Goal: Task Accomplishment & Management: Use online tool/utility

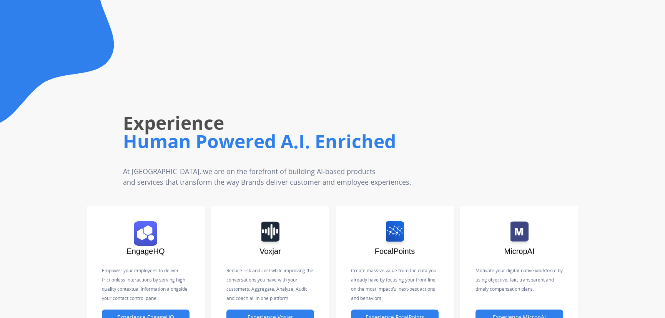
drag, startPoint x: 51, startPoint y: 119, endPoint x: 62, endPoint y: 91, distance: 30.0
click at [51, 119] on icon at bounding box center [57, 62] width 114 height 125
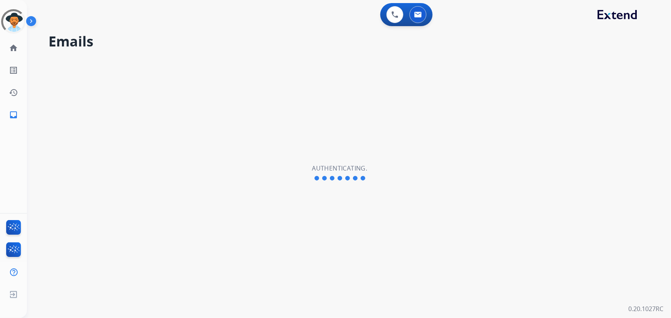
select select "**********"
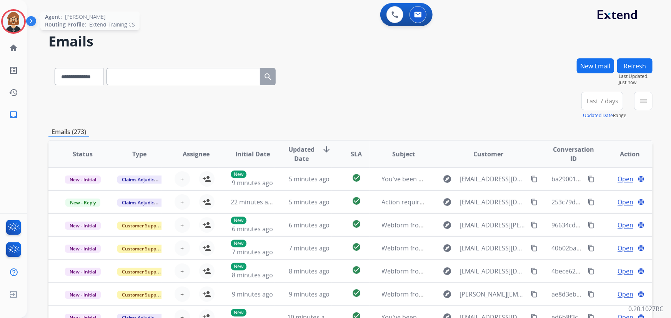
click at [15, 24] on img at bounding box center [14, 22] width 22 height 22
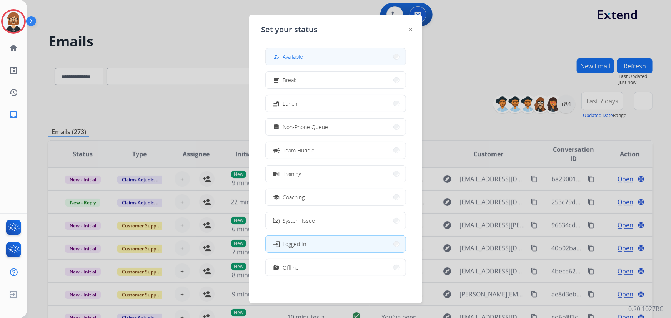
click at [311, 60] on button "how_to_reg Available" at bounding box center [336, 56] width 140 height 17
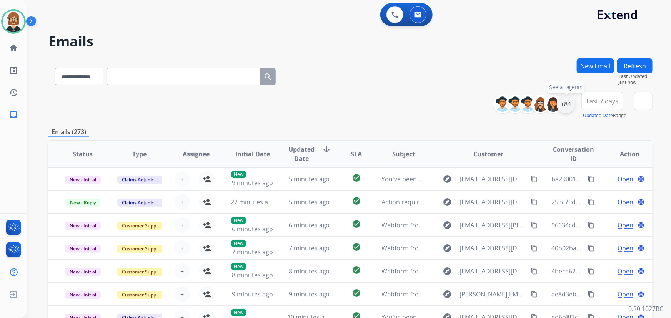
click at [564, 104] on div "+84" at bounding box center [566, 104] width 18 height 18
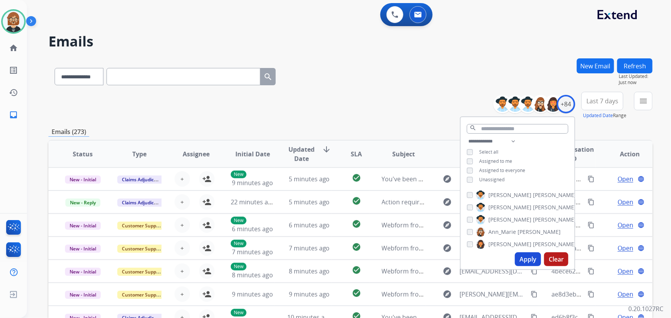
click at [491, 181] on span "Unassigned" at bounding box center [491, 179] width 25 height 7
click at [527, 259] on button "Apply" at bounding box center [528, 260] width 26 height 14
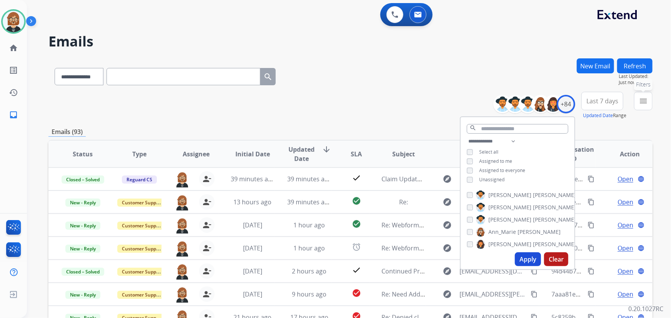
click at [644, 99] on mat-icon "menu" at bounding box center [643, 100] width 9 height 9
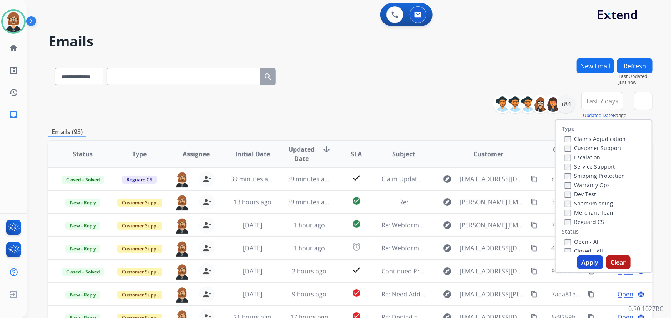
click at [583, 242] on label "Open - All" at bounding box center [582, 241] width 35 height 7
click at [587, 264] on button "Apply" at bounding box center [590, 263] width 26 height 14
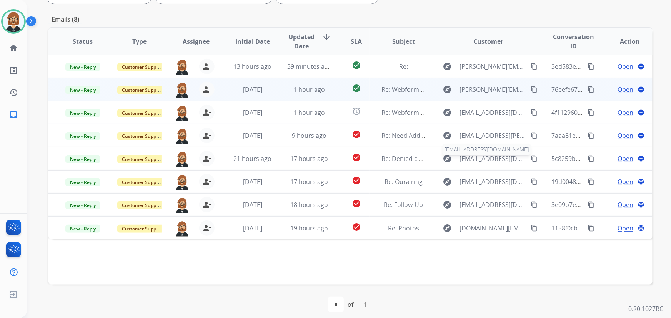
scroll to position [156, 0]
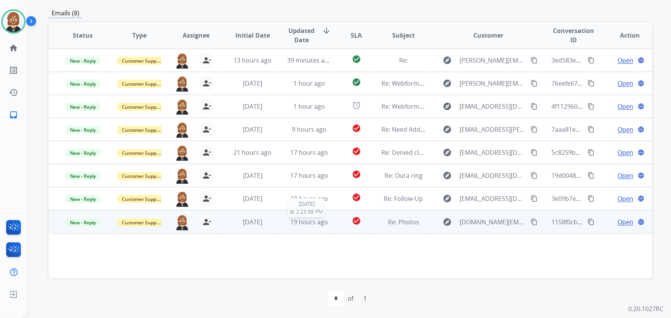
click at [321, 223] on span "19 hours ago" at bounding box center [309, 222] width 38 height 8
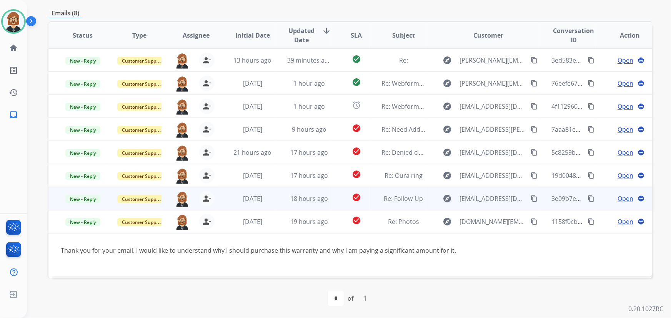
click at [372, 196] on td "Re: Follow-Up" at bounding box center [397, 198] width 57 height 23
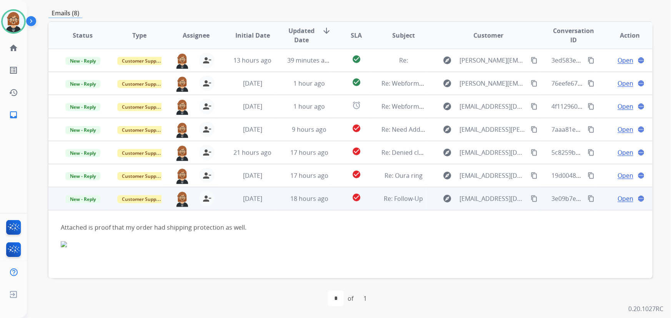
scroll to position [23, 0]
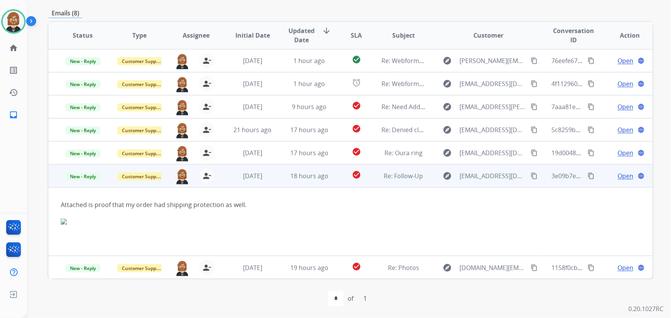
click at [530, 176] on mat-icon "content_copy" at bounding box center [533, 176] width 7 height 7
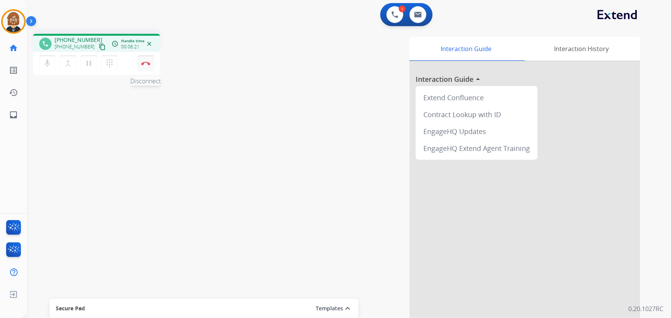
click at [143, 63] on img at bounding box center [145, 64] width 9 height 4
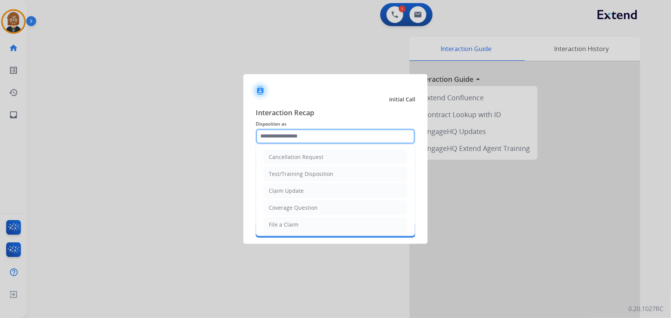
click at [339, 131] on input "text" at bounding box center [336, 136] width 160 height 15
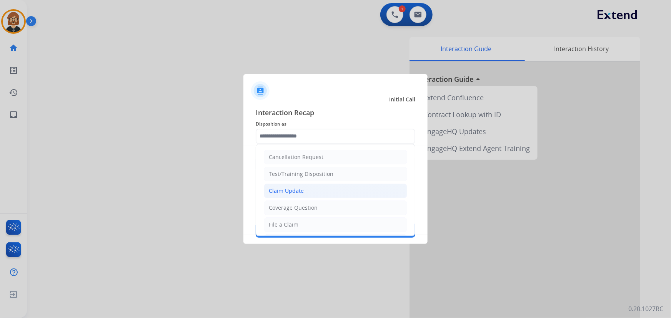
click at [334, 191] on li "Claim Update" at bounding box center [335, 191] width 143 height 15
type input "**********"
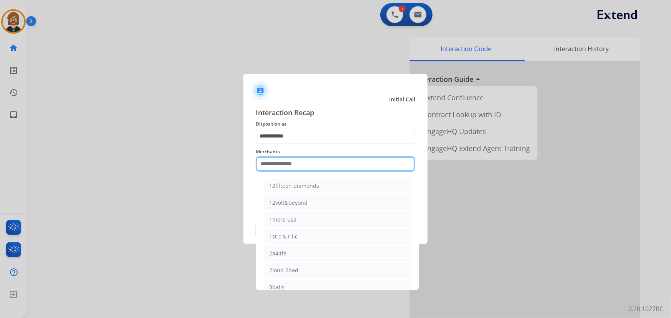
click at [341, 165] on input "text" at bounding box center [336, 163] width 160 height 15
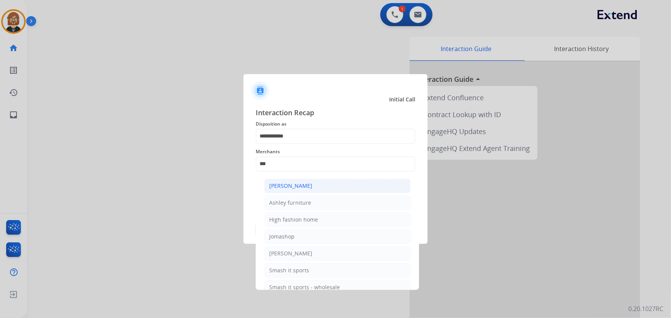
click at [296, 183] on div "[PERSON_NAME]" at bounding box center [290, 186] width 43 height 8
type input "**********"
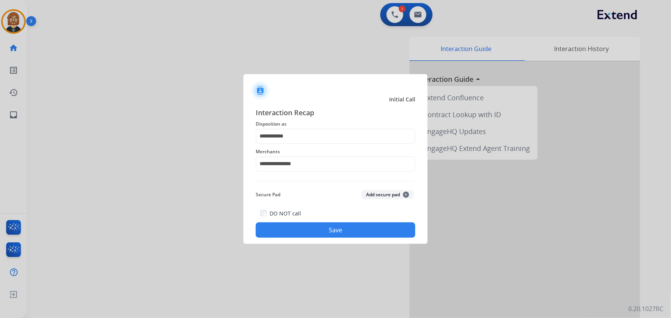
click at [353, 225] on button "Save" at bounding box center [336, 230] width 160 height 15
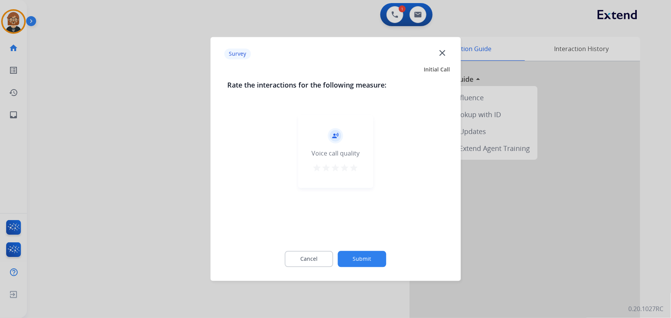
drag, startPoint x: 370, startPoint y: 250, endPoint x: 372, endPoint y: 265, distance: 14.7
click at [371, 261] on div "Cancel Submit" at bounding box center [335, 259] width 216 height 35
click at [372, 265] on button "Submit" at bounding box center [362, 259] width 48 height 16
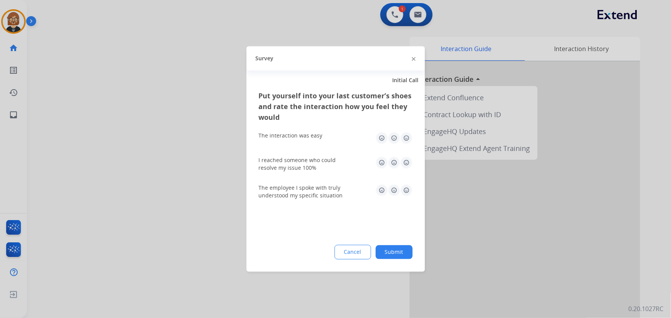
click at [392, 254] on button "Submit" at bounding box center [394, 253] width 37 height 14
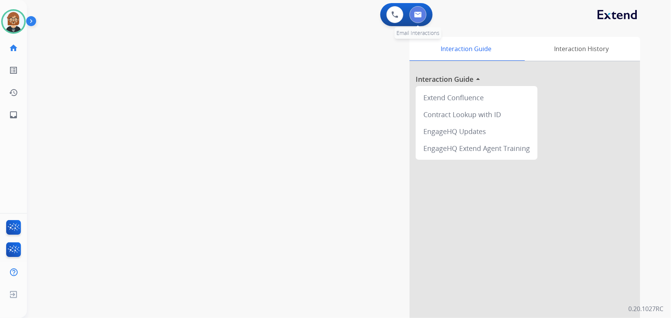
click at [419, 16] on img at bounding box center [418, 15] width 8 height 6
select select "**********"
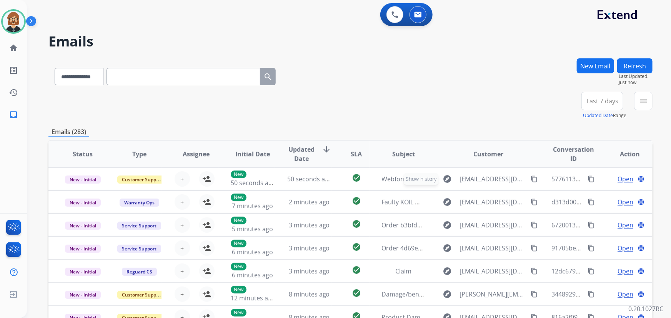
scroll to position [0, 0]
click at [644, 101] on mat-icon "menu" at bounding box center [643, 100] width 9 height 9
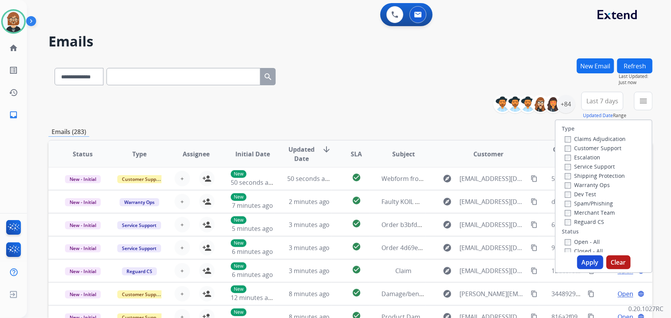
click at [570, 240] on label "Open - All" at bounding box center [582, 241] width 35 height 7
click at [590, 262] on button "Apply" at bounding box center [590, 263] width 26 height 14
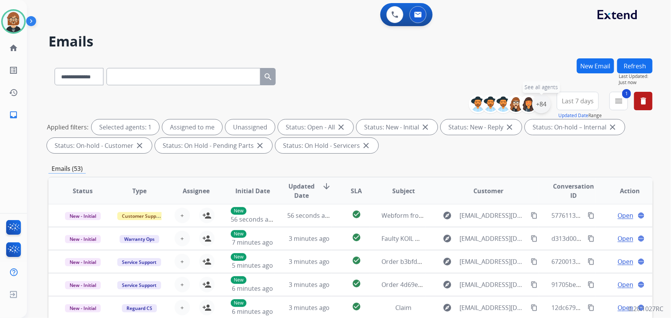
click at [544, 102] on div "+84" at bounding box center [541, 104] width 18 height 18
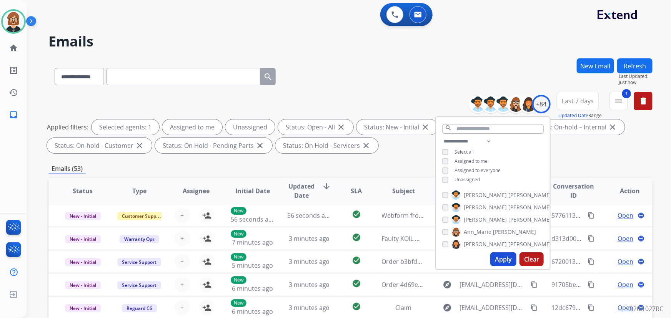
click at [466, 180] on span "Unassigned" at bounding box center [466, 179] width 25 height 7
click at [504, 254] on button "Apply" at bounding box center [503, 260] width 26 height 14
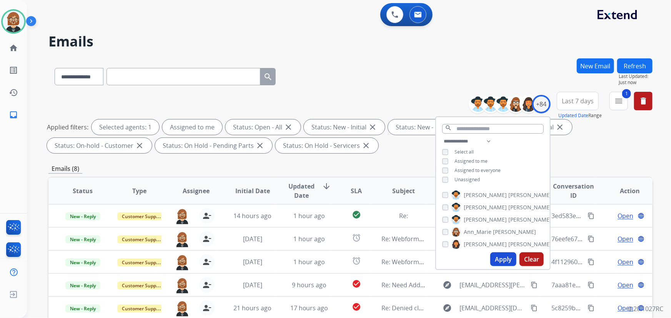
scroll to position [0, 0]
click at [413, 158] on div "**********" at bounding box center [350, 266] width 604 height 416
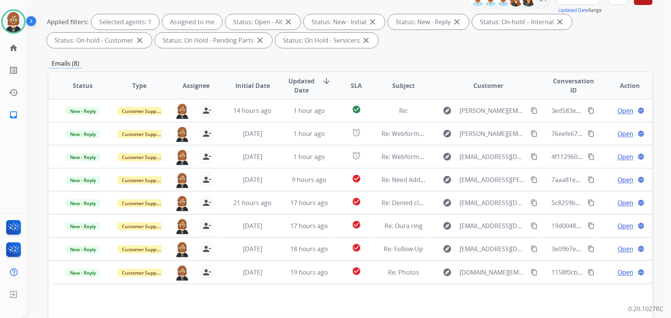
scroll to position [140, 0]
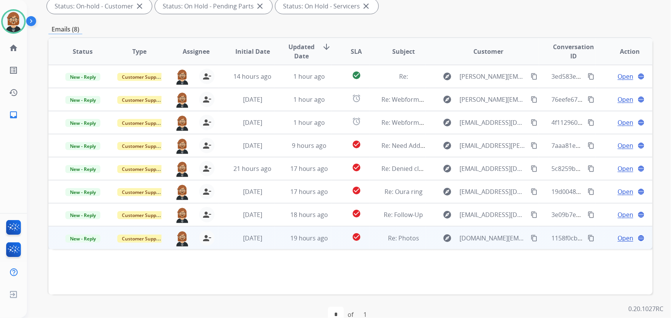
click at [622, 237] on span "Open" at bounding box center [625, 238] width 16 height 9
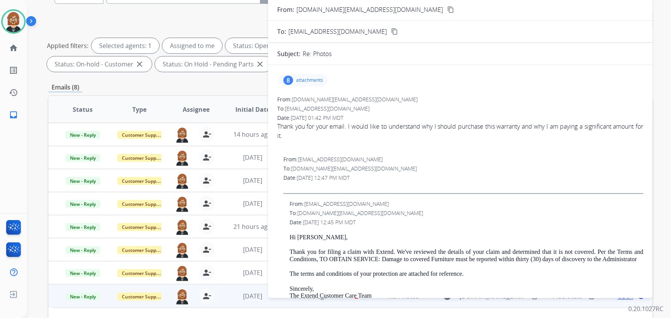
scroll to position [70, 0]
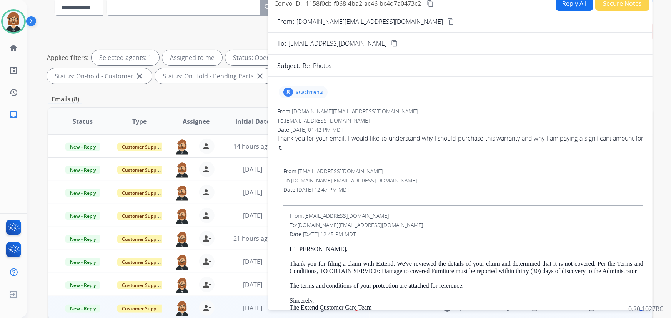
click at [319, 90] on p "attachments" at bounding box center [309, 92] width 27 height 6
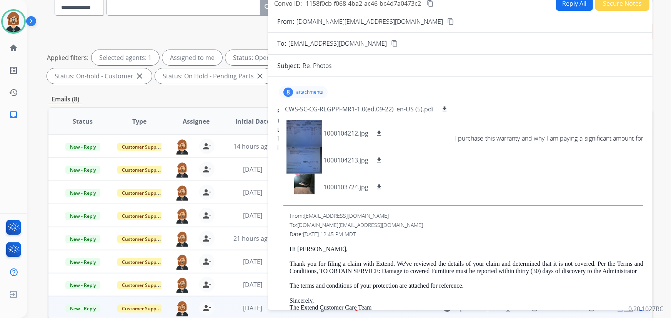
click at [319, 90] on p "attachments" at bounding box center [309, 92] width 27 height 6
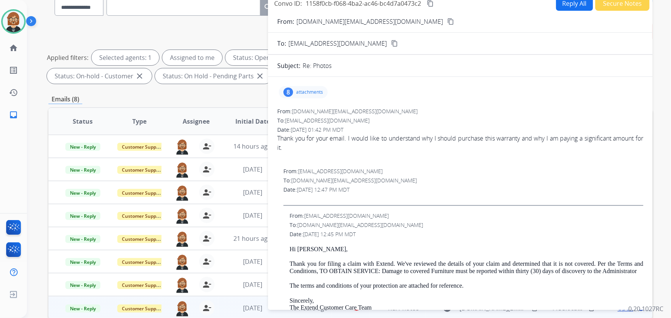
click at [575, 222] on div "To: jerez78.sj@gmail.com" at bounding box center [466, 225] width 354 height 8
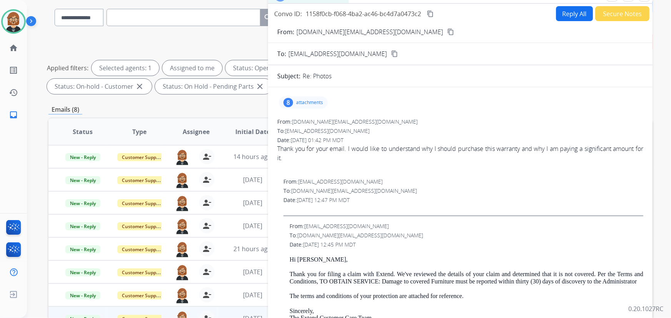
scroll to position [0, 0]
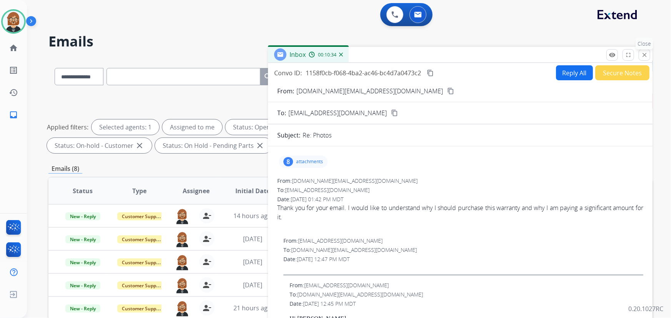
click at [644, 55] on mat-icon "close" at bounding box center [644, 55] width 7 height 7
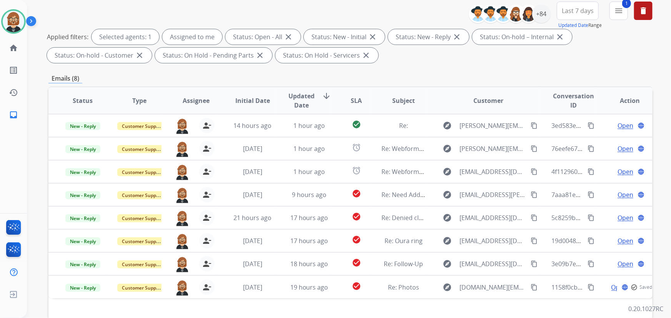
scroll to position [156, 0]
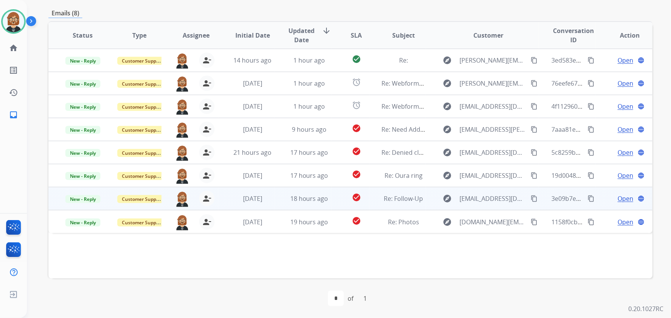
click at [338, 200] on td "check_circle" at bounding box center [350, 198] width 38 height 23
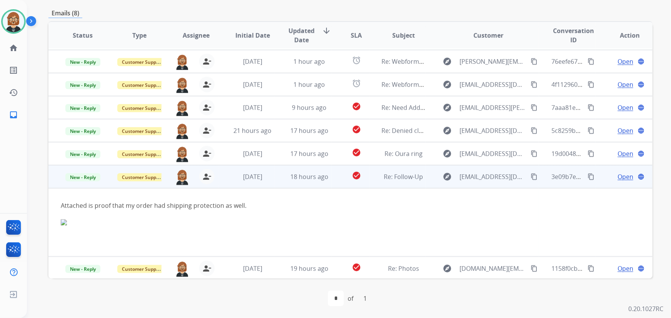
scroll to position [23, 0]
click at [619, 174] on span "Open" at bounding box center [625, 175] width 16 height 9
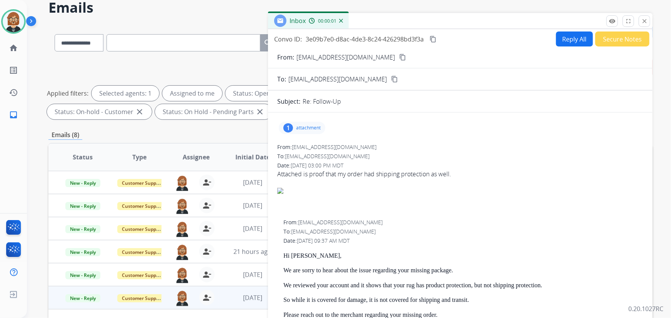
scroll to position [16, 0]
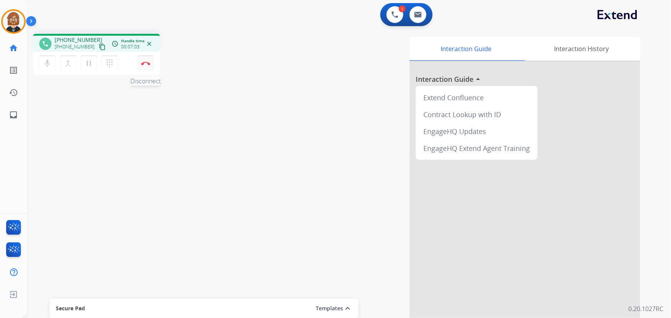
click at [145, 64] on img at bounding box center [145, 64] width 9 height 4
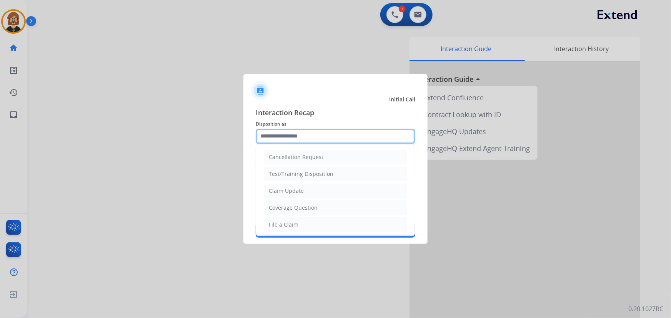
click at [330, 135] on input "text" at bounding box center [336, 136] width 160 height 15
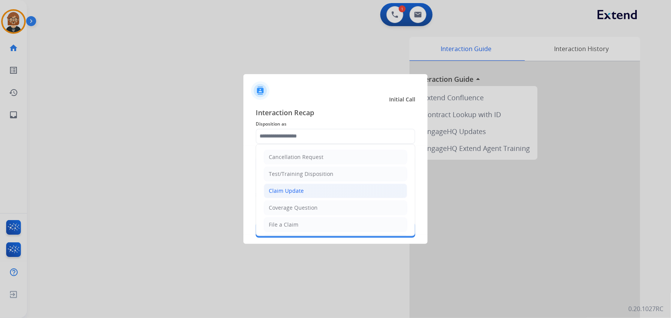
click at [326, 191] on li "Claim Update" at bounding box center [335, 191] width 143 height 15
type input "**********"
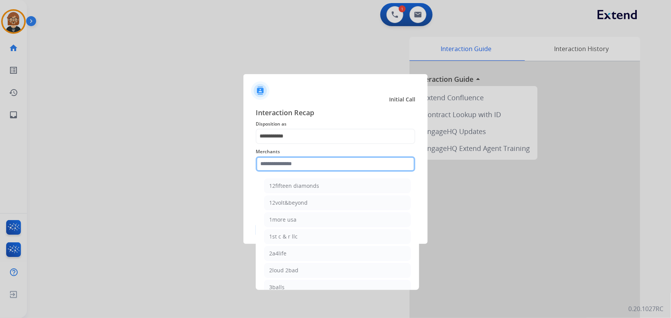
click at [348, 161] on input "text" at bounding box center [336, 163] width 160 height 15
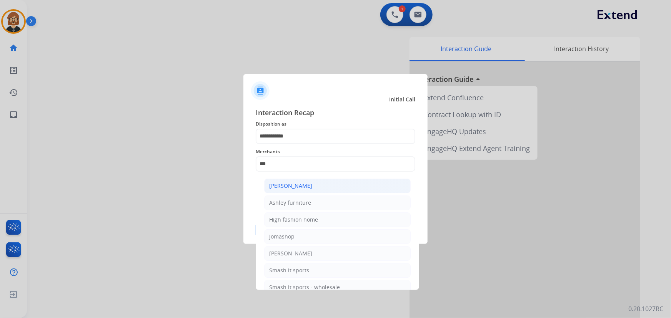
click at [299, 187] on div "[PERSON_NAME]" at bounding box center [290, 186] width 43 height 8
type input "**********"
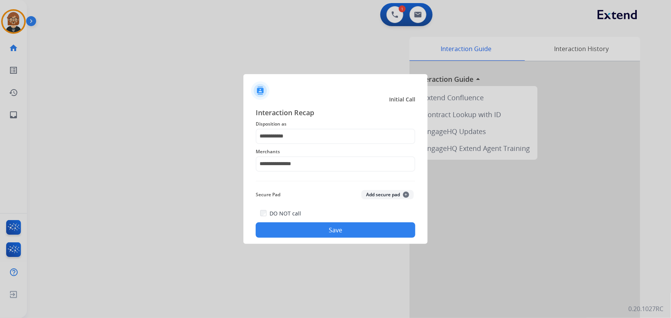
click at [347, 228] on button "Save" at bounding box center [336, 230] width 160 height 15
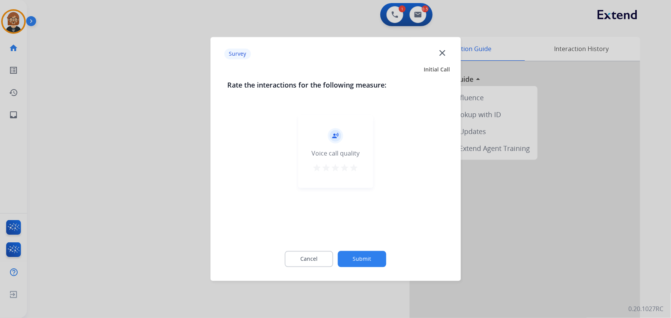
click at [374, 258] on button "Submit" at bounding box center [362, 259] width 48 height 16
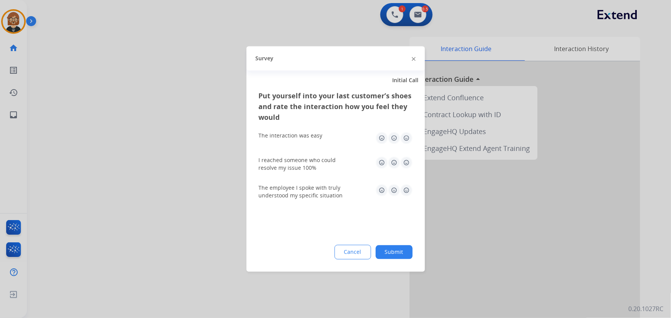
click at [411, 261] on div "Put yourself into your last customer’s shoes and rate the interaction how you f…" at bounding box center [335, 181] width 178 height 181
click at [399, 259] on div "Cancel Submit" at bounding box center [336, 252] width 154 height 15
click at [396, 248] on button "Submit" at bounding box center [394, 253] width 37 height 14
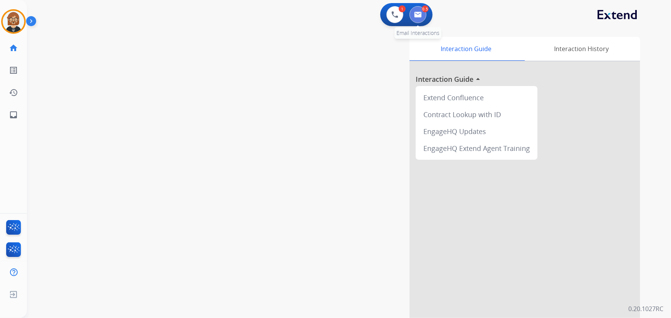
click at [417, 14] on img at bounding box center [418, 15] width 8 height 6
select select "**********"
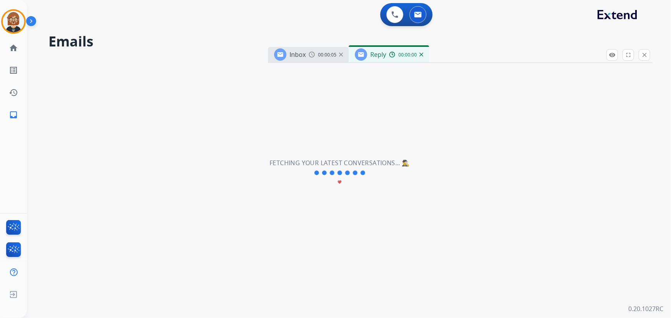
select select "**********"
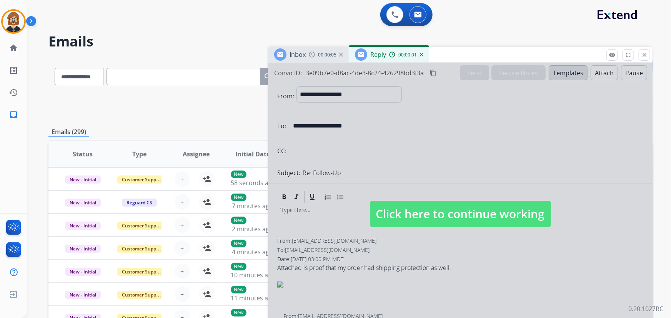
click at [464, 226] on span "Click here to continue working" at bounding box center [460, 214] width 181 height 26
select select
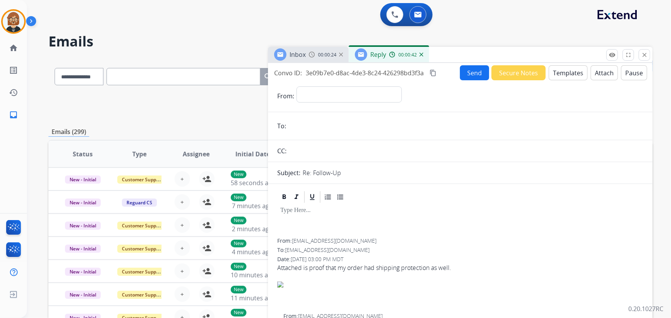
click at [558, 72] on button "Templates" at bounding box center [568, 72] width 39 height 15
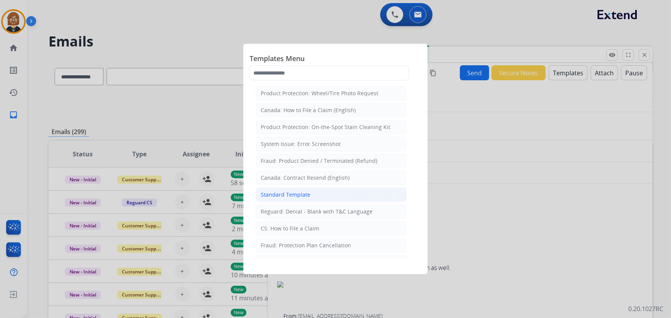
click at [289, 195] on div "Standard Template" at bounding box center [286, 195] width 50 height 8
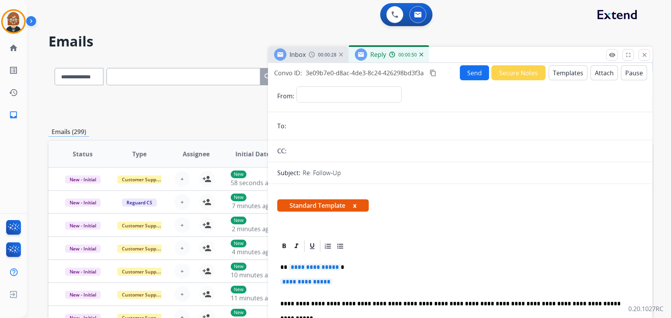
click at [572, 72] on button "Templates" at bounding box center [568, 72] width 39 height 15
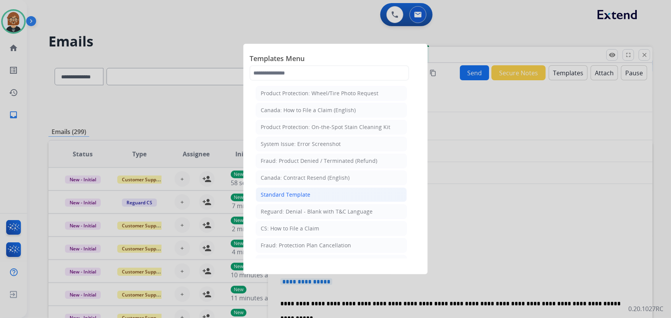
click at [306, 199] on li "Standard Template" at bounding box center [331, 195] width 151 height 15
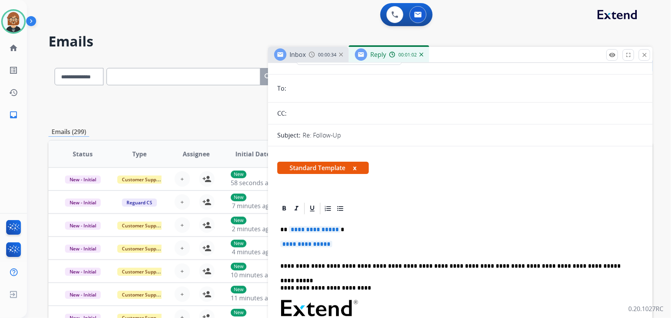
scroll to position [105, 0]
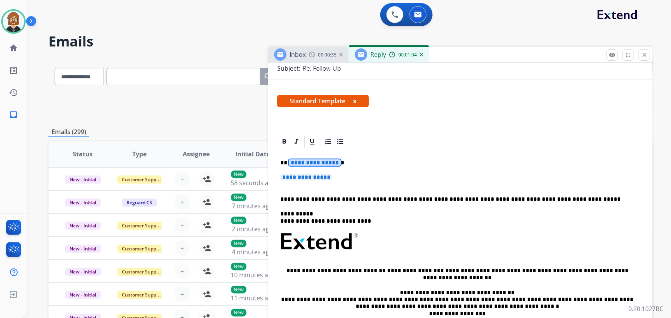
click at [315, 163] on span "**********" at bounding box center [315, 163] width 52 height 7
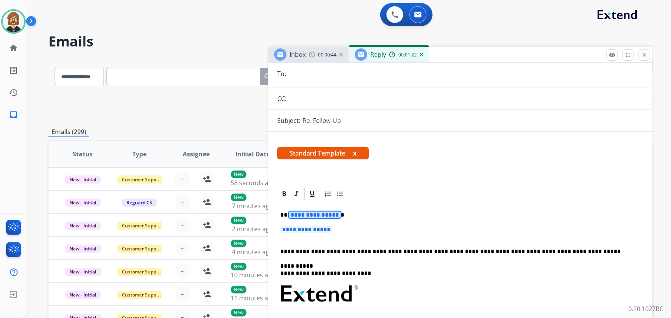
scroll to position [70, 0]
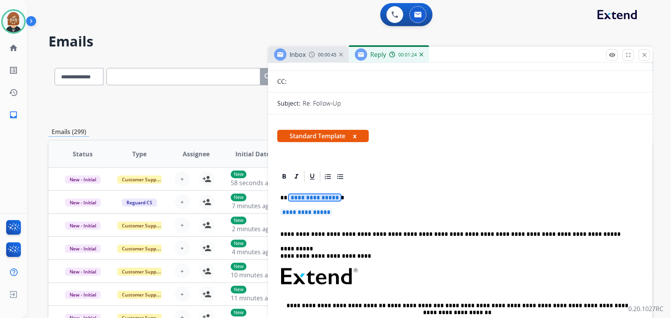
click at [323, 198] on span "**********" at bounding box center [315, 198] width 52 height 7
click at [308, 210] on span "**********" at bounding box center [306, 212] width 52 height 7
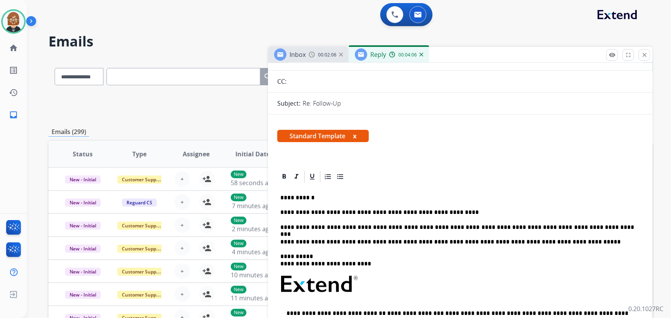
click at [462, 224] on p "**********" at bounding box center [457, 227] width 354 height 7
click at [604, 228] on p "**********" at bounding box center [457, 227] width 354 height 7
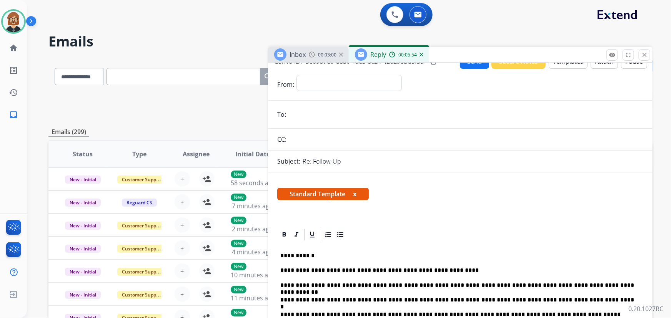
scroll to position [0, 0]
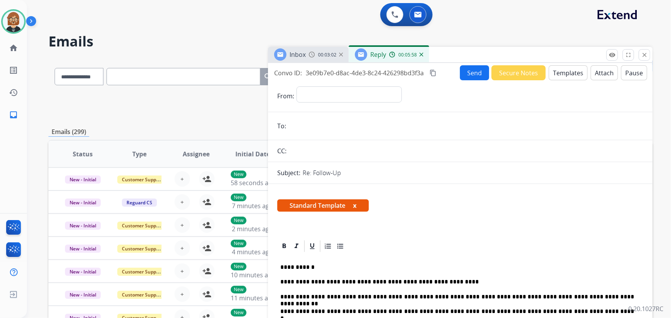
click at [315, 60] on div "Inbox 00:03:02" at bounding box center [308, 54] width 81 height 15
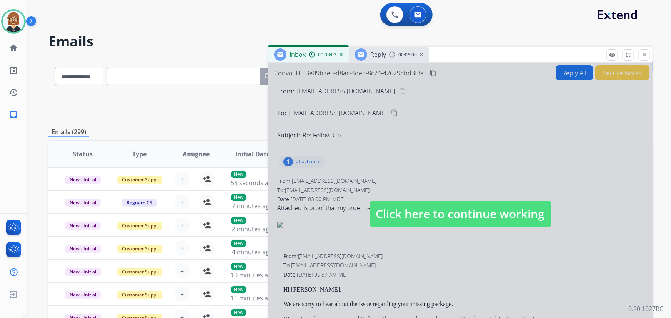
click at [379, 99] on div at bounding box center [460, 206] width 384 height 287
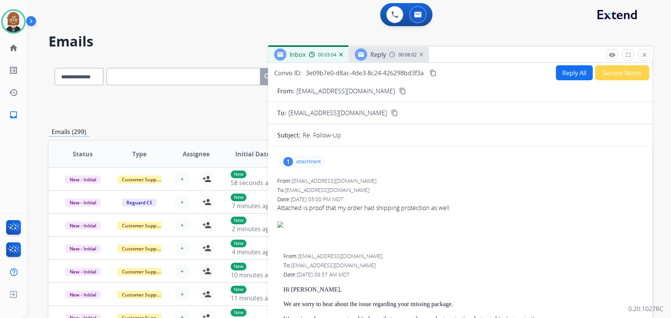
click at [399, 89] on mat-icon "content_copy" at bounding box center [402, 91] width 7 height 7
click at [392, 60] on div "Reply 00:06:04" at bounding box center [389, 54] width 80 height 15
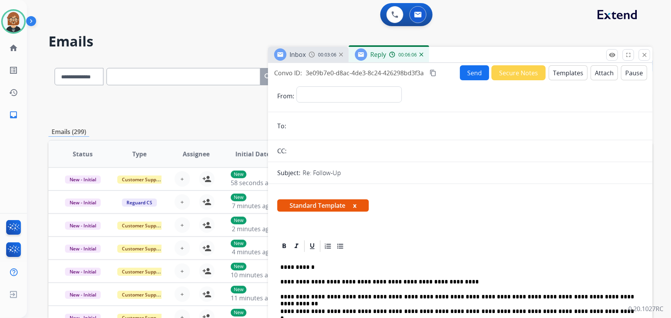
click at [339, 119] on input "email" at bounding box center [465, 125] width 355 height 15
paste input "**********"
type input "**********"
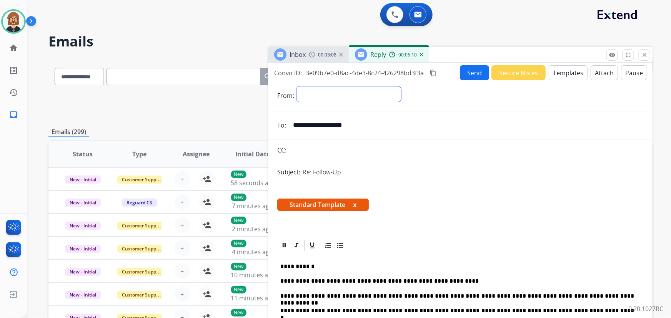
click at [384, 97] on select "**********" at bounding box center [348, 93] width 105 height 15
click at [296, 86] on select "**********" at bounding box center [348, 93] width 105 height 15
click at [365, 91] on select "**********" at bounding box center [348, 93] width 105 height 15
select select "**********"
click at [296, 86] on select "**********" at bounding box center [348, 93] width 105 height 15
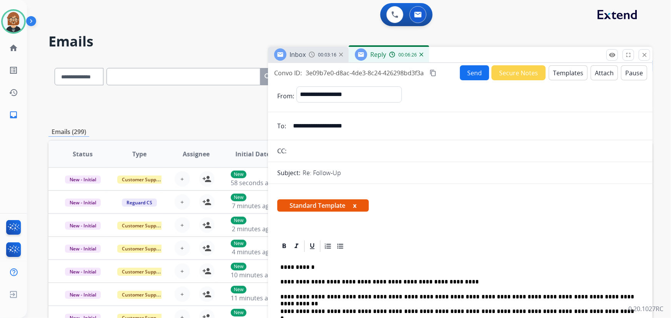
click at [469, 70] on button "Send" at bounding box center [474, 72] width 29 height 15
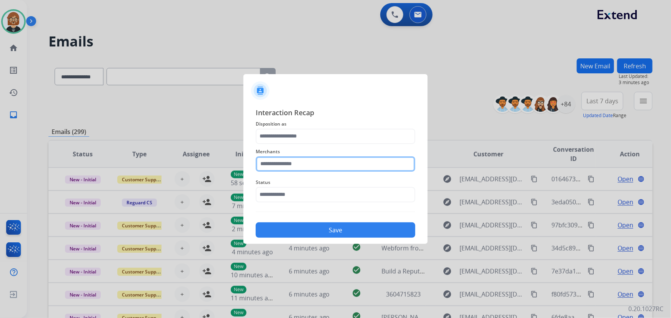
click at [314, 170] on input "text" at bounding box center [336, 163] width 160 height 15
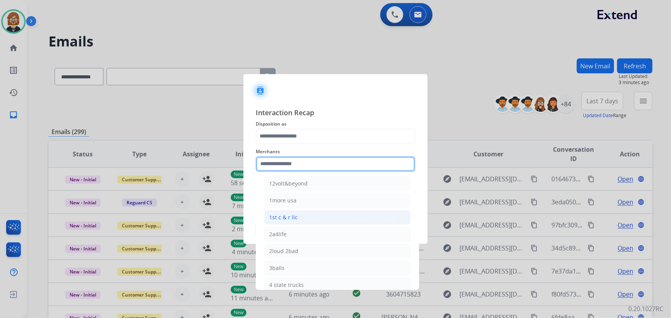
scroll to position [35, 0]
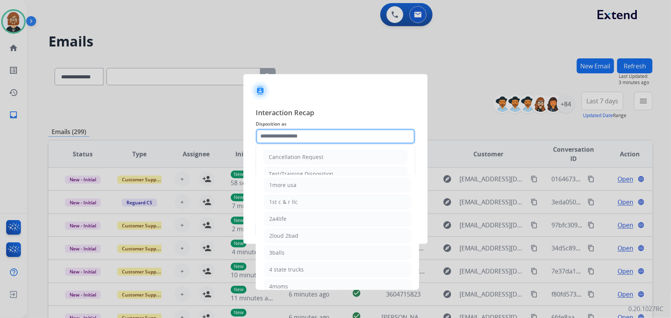
click at [309, 138] on input "text" at bounding box center [336, 136] width 160 height 15
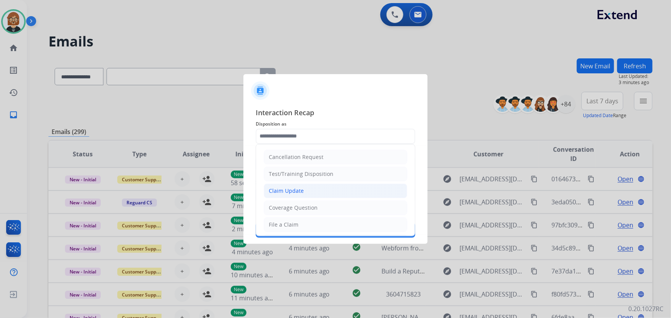
click at [310, 191] on li "Claim Update" at bounding box center [335, 191] width 143 height 15
type input "**********"
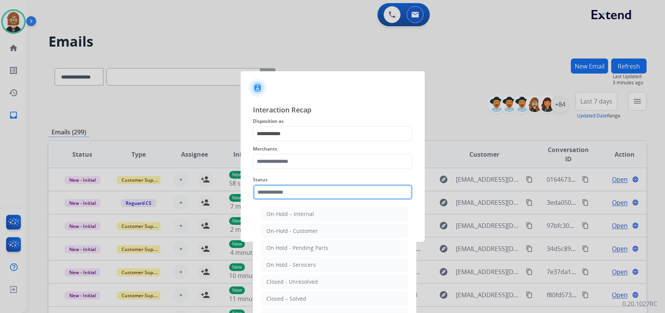
click at [311, 191] on input "text" at bounding box center [333, 191] width 160 height 15
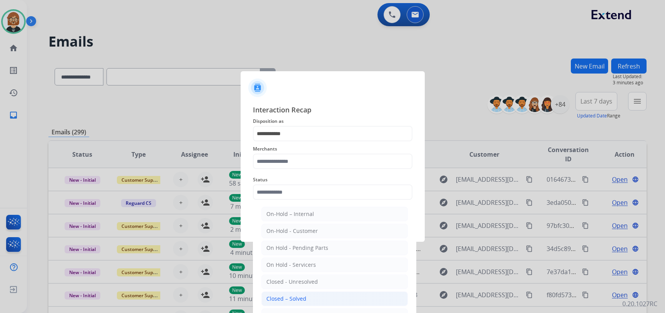
click at [317, 304] on li "Closed – Solved" at bounding box center [334, 298] width 146 height 15
type input "**********"
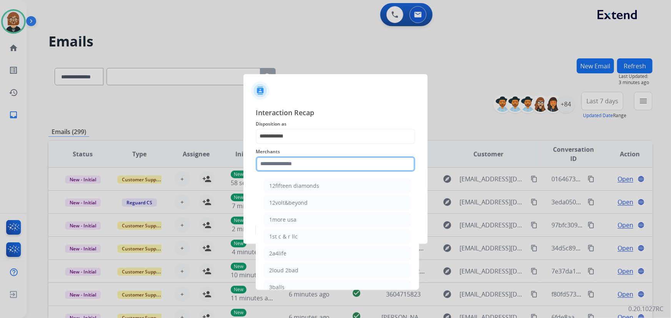
click at [341, 165] on input "text" at bounding box center [336, 163] width 160 height 15
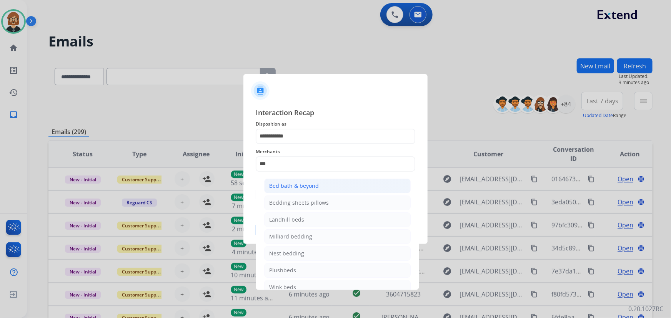
click at [318, 188] on li "Bed bath & beyond" at bounding box center [337, 186] width 146 height 15
type input "**********"
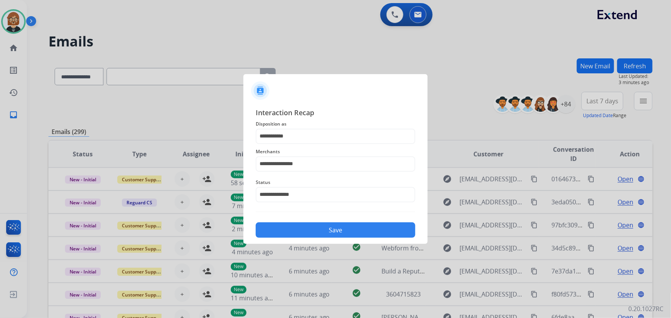
click at [335, 229] on button "Save" at bounding box center [336, 230] width 160 height 15
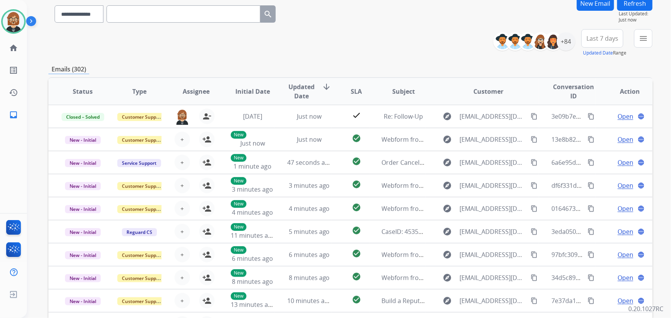
scroll to position [0, 0]
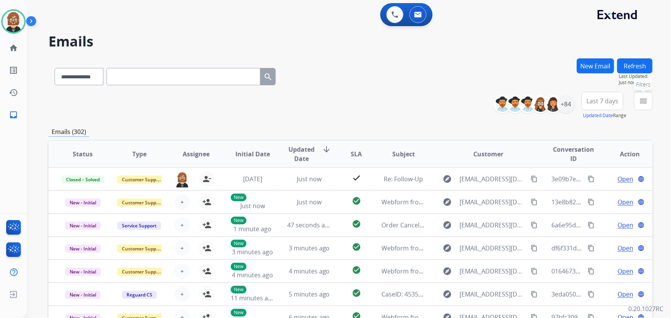
click at [645, 104] on mat-icon "menu" at bounding box center [643, 100] width 9 height 9
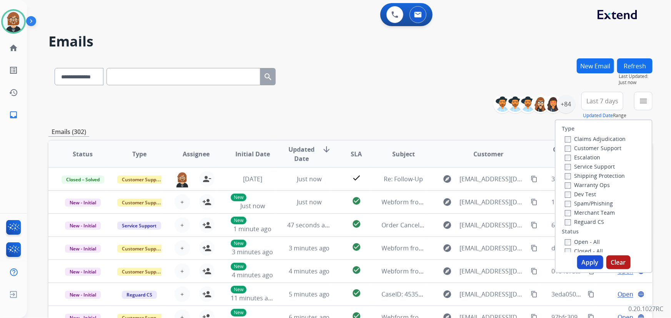
click at [582, 238] on div "Open - All" at bounding box center [605, 241] width 81 height 9
click at [580, 243] on label "Open - All" at bounding box center [582, 241] width 35 height 7
click at [579, 260] on button "Apply" at bounding box center [590, 263] width 26 height 14
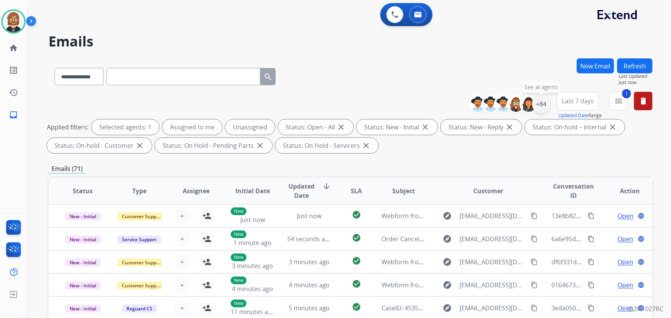
click at [536, 96] on div "+84" at bounding box center [541, 104] width 18 height 18
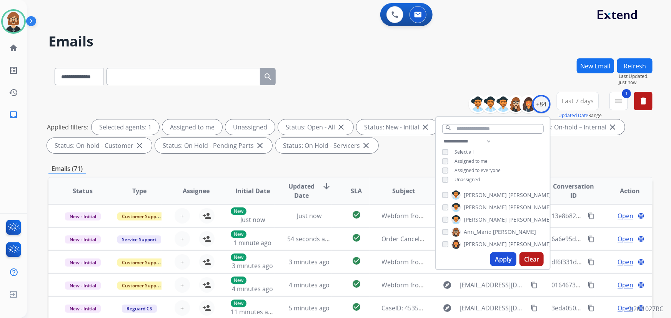
click at [447, 177] on div "**********" at bounding box center [493, 161] width 114 height 49
click at [505, 263] on button "Apply" at bounding box center [503, 260] width 26 height 14
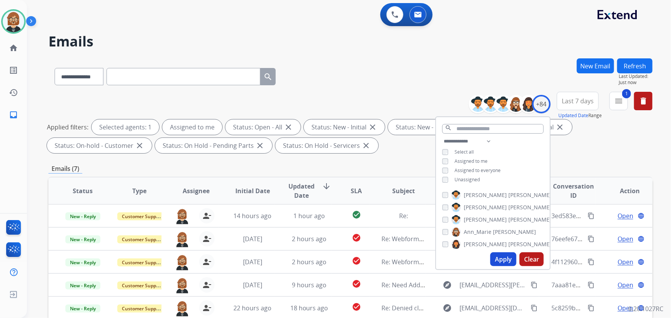
click at [376, 145] on div "Applied filters: Selected agents: 1 Assigned to me Status: Open - All close Sta…" at bounding box center [349, 137] width 604 height 34
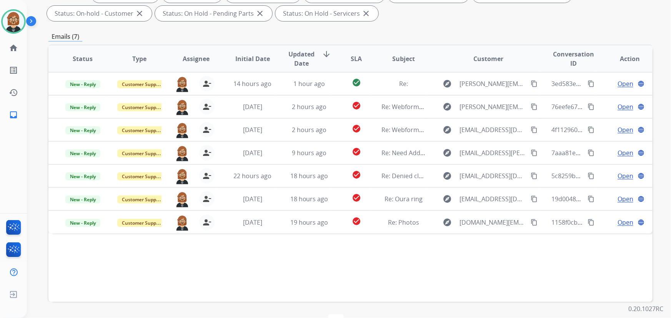
scroll to position [156, 0]
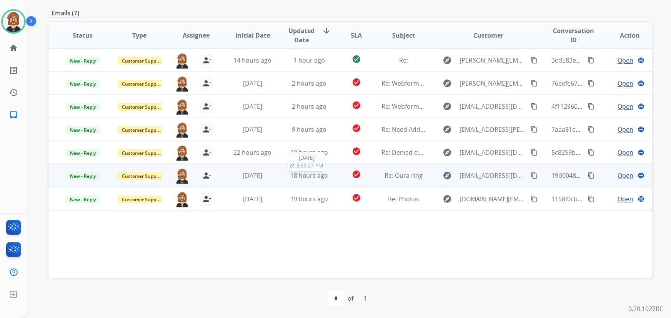
click at [311, 176] on span "18 hours ago" at bounding box center [309, 175] width 38 height 8
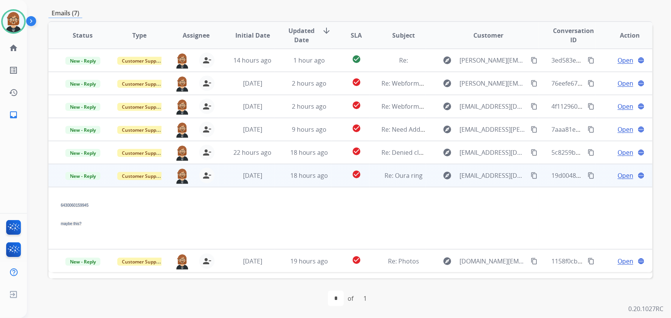
click at [617, 174] on span "Open" at bounding box center [625, 175] width 16 height 9
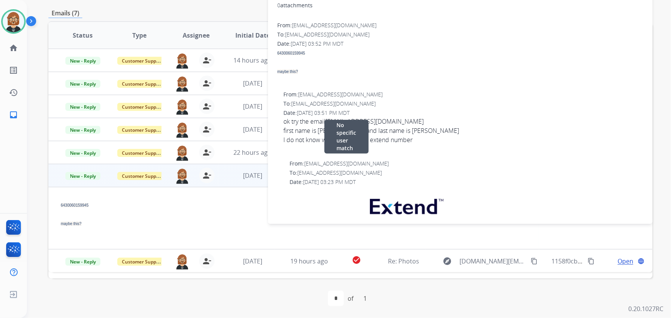
scroll to position [121, 0]
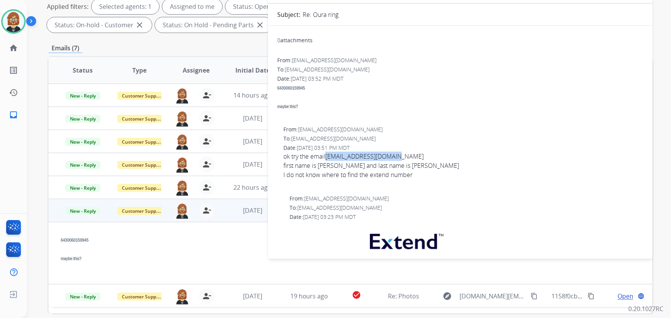
drag, startPoint x: 401, startPoint y: 156, endPoint x: 328, endPoint y: 157, distance: 73.0
click at [328, 157] on div "ok try the email regangerken@icloud.com first name is Regan and last name is Ge…" at bounding box center [463, 166] width 360 height 28
copy link "[EMAIL_ADDRESS][DOMAIN_NAME]"
drag, startPoint x: 309, startPoint y: 90, endPoint x: 278, endPoint y: 90, distance: 31.9
click at [278, 90] on div "6430060159945 maybe this?" at bounding box center [460, 97] width 366 height 28
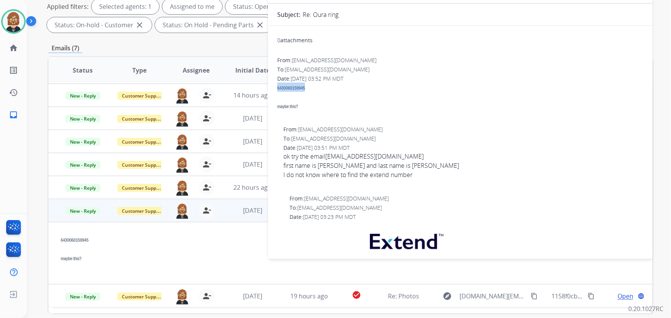
copy span "6430060159945"
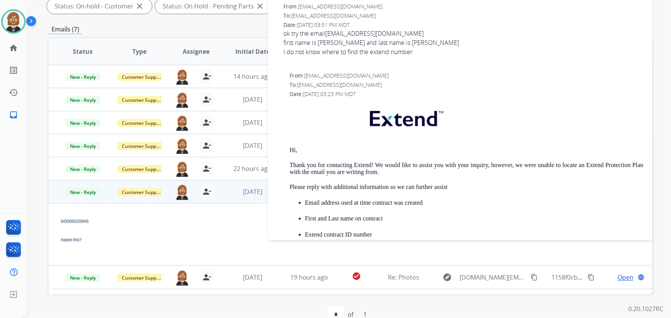
scroll to position [84, 0]
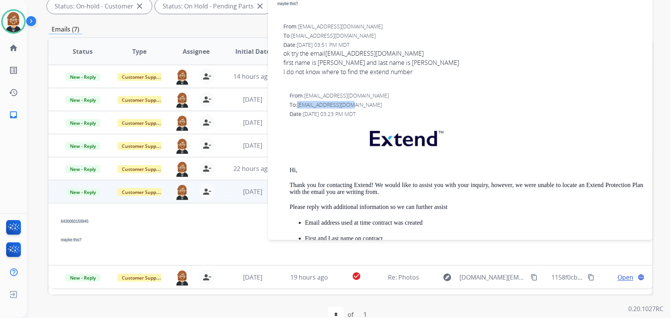
drag, startPoint x: 356, startPoint y: 104, endPoint x: 299, endPoint y: 106, distance: 56.9
click at [299, 106] on div "To: rgerken19@gmail.com" at bounding box center [466, 105] width 354 height 8
copy span "[EMAIL_ADDRESS][DOMAIN_NAME]"
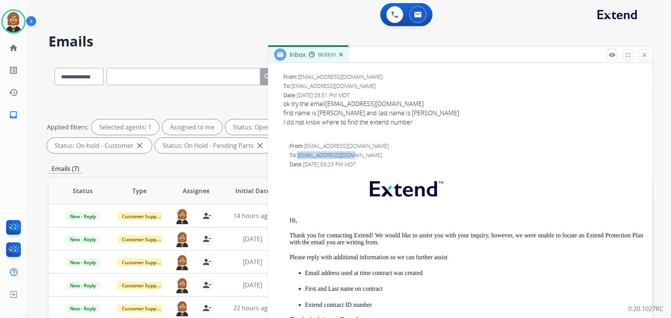
scroll to position [175, 0]
click at [644, 58] on mat-icon "close" at bounding box center [644, 55] width 7 height 7
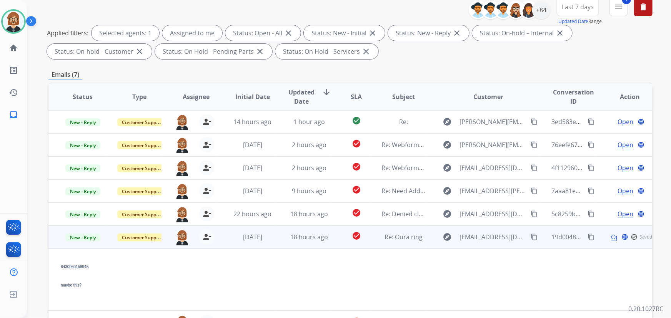
scroll to position [156, 0]
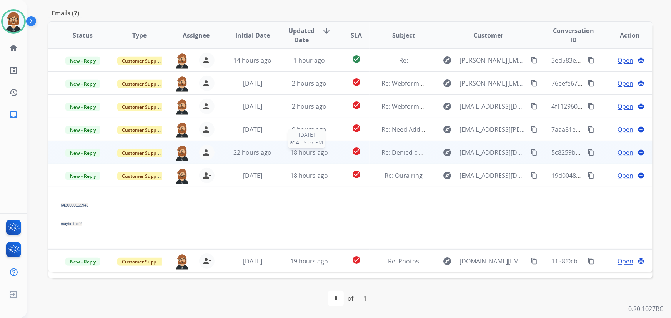
click at [312, 150] on span "18 hours ago" at bounding box center [309, 152] width 38 height 8
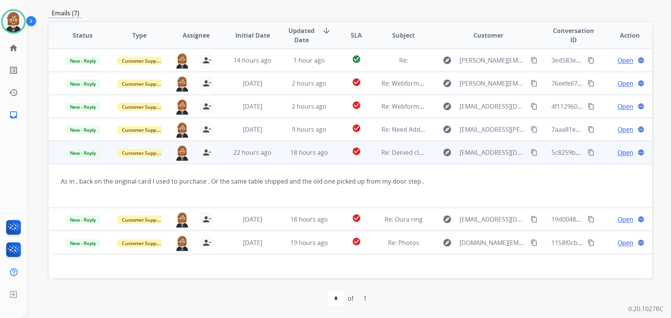
click at [619, 153] on span "Open" at bounding box center [625, 152] width 16 height 9
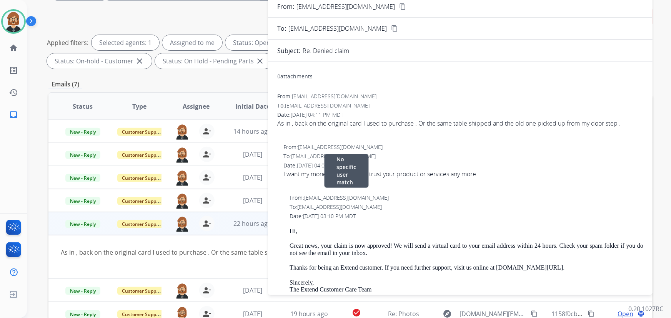
scroll to position [0, 0]
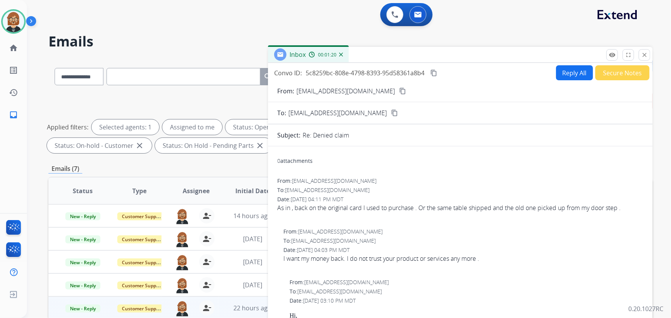
click at [565, 72] on button "Reply All" at bounding box center [574, 72] width 37 height 15
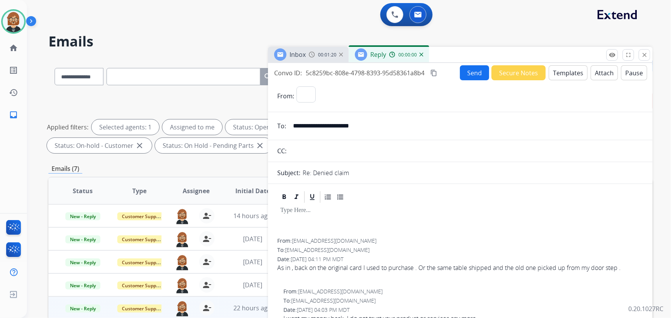
select select "**********"
click at [569, 77] on button "Templates" at bounding box center [568, 72] width 39 height 15
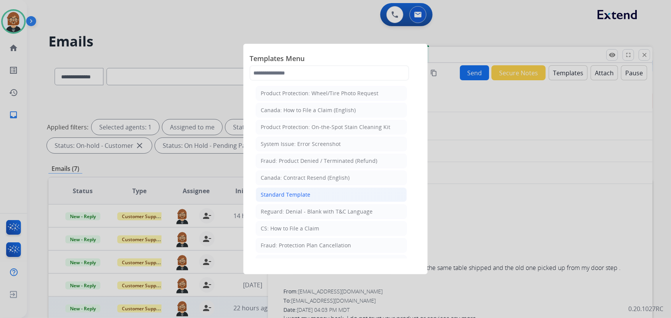
click at [300, 192] on div "Standard Template" at bounding box center [286, 195] width 50 height 8
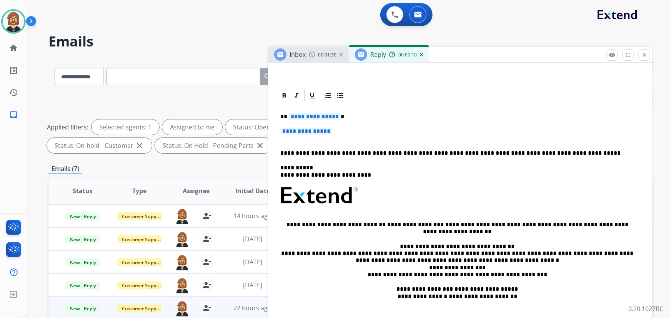
scroll to position [140, 0]
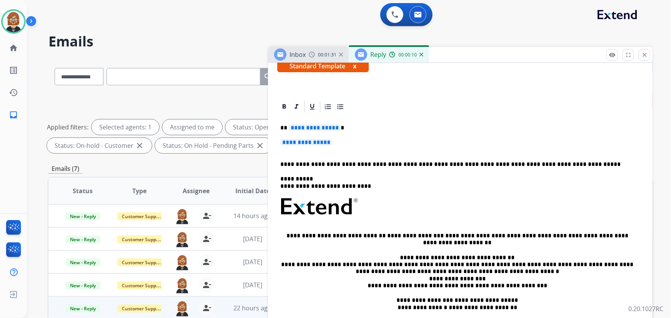
click at [300, 125] on span "**********" at bounding box center [315, 128] width 52 height 7
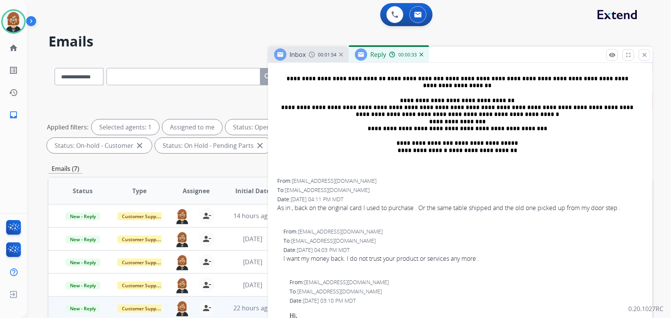
scroll to position [358, 0]
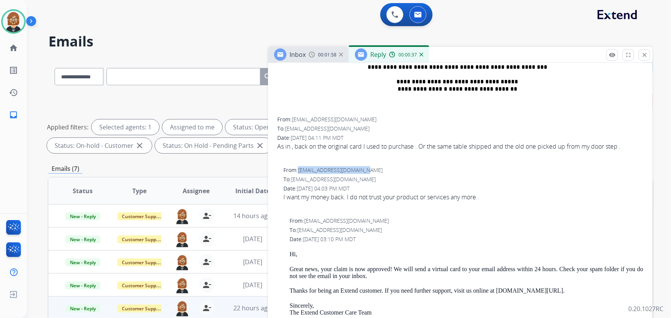
drag, startPoint x: 373, startPoint y: 169, endPoint x: 300, endPoint y: 166, distance: 73.1
click at [300, 166] on div "From: michellemc2291@gmail.com" at bounding box center [463, 170] width 360 height 8
copy span "[EMAIL_ADDRESS][DOMAIN_NAME]"
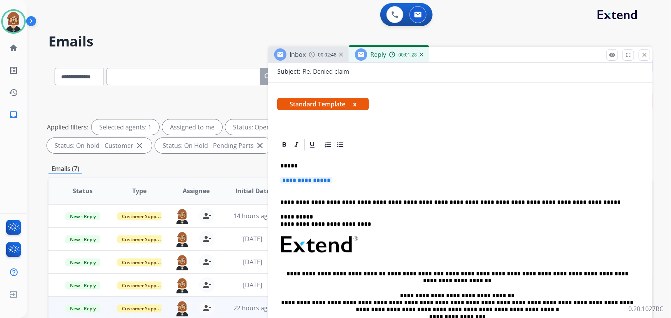
scroll to position [114, 0]
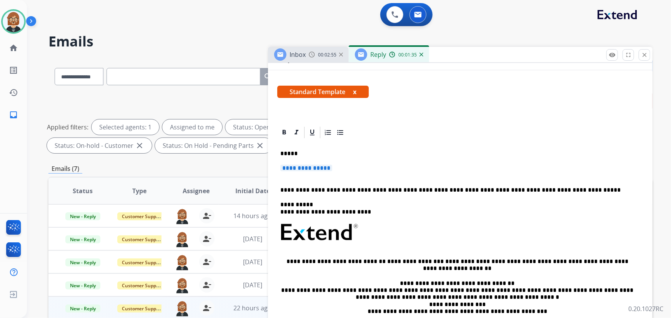
click at [293, 153] on p "*****" at bounding box center [457, 153] width 354 height 7
click at [329, 166] on span "**********" at bounding box center [306, 168] width 52 height 7
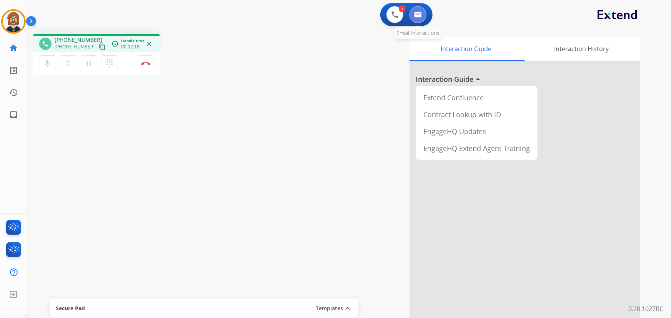
click at [416, 15] on img at bounding box center [418, 15] width 8 height 6
select select "**********"
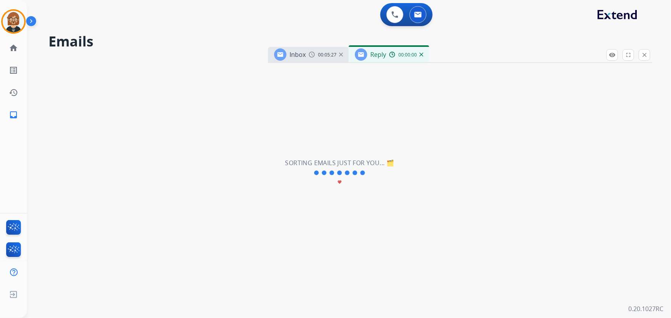
select select "**********"
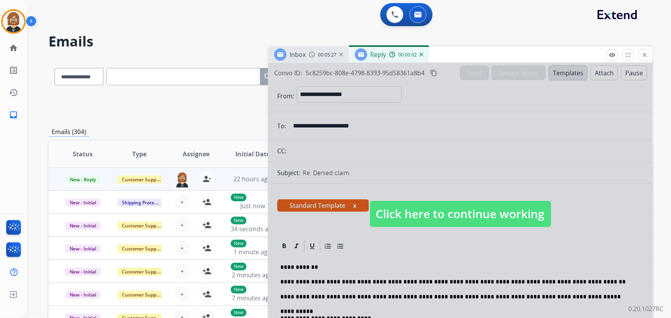
click at [444, 216] on span "Click here to continue working" at bounding box center [460, 214] width 181 height 26
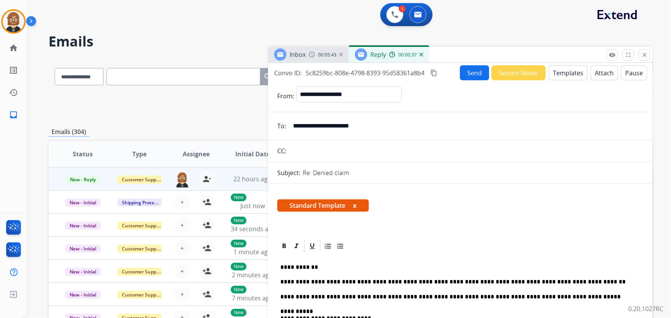
click at [478, 71] on button "Send" at bounding box center [474, 72] width 29 height 15
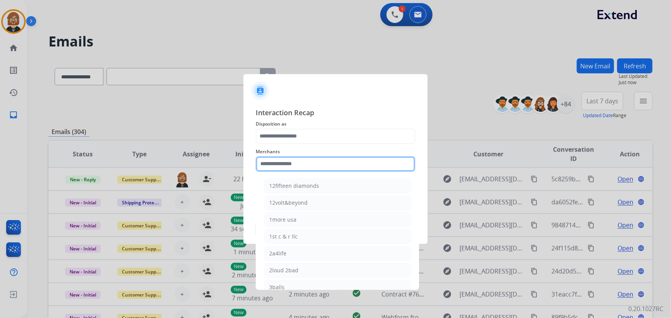
click at [363, 159] on input "text" at bounding box center [336, 163] width 160 height 15
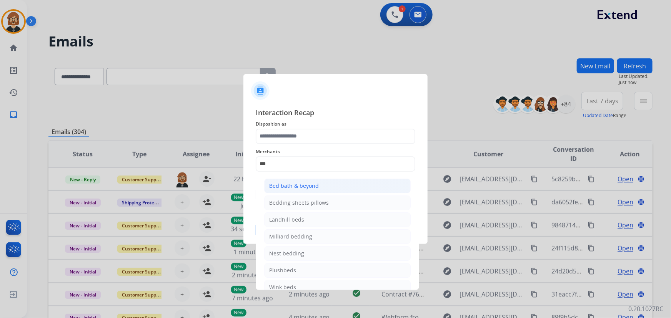
click at [304, 190] on li "Bed bath & beyond" at bounding box center [337, 186] width 146 height 15
type input "**********"
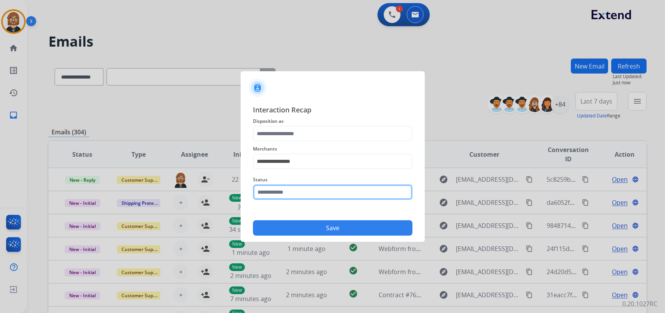
click at [312, 188] on input "text" at bounding box center [333, 191] width 160 height 15
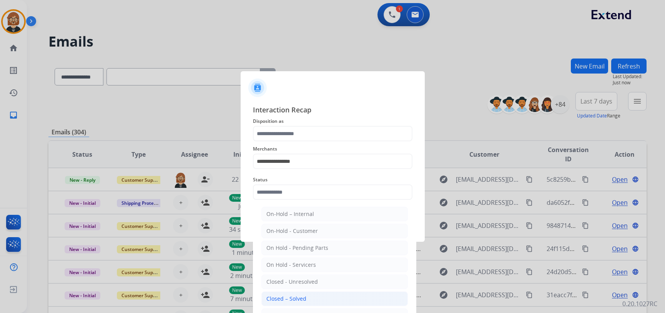
click at [329, 293] on li "Closed – Solved" at bounding box center [334, 298] width 146 height 15
type input "**********"
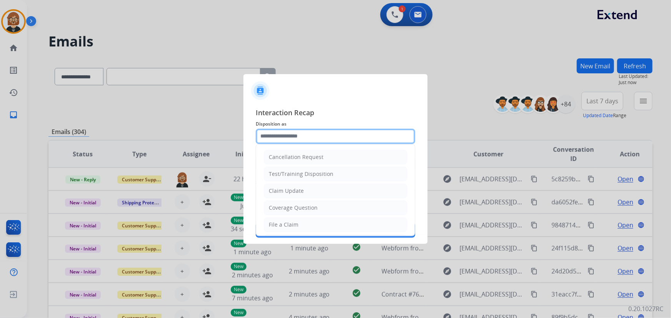
drag, startPoint x: 330, startPoint y: 138, endPoint x: 329, endPoint y: 147, distance: 9.3
click at [329, 140] on input "text" at bounding box center [336, 136] width 160 height 15
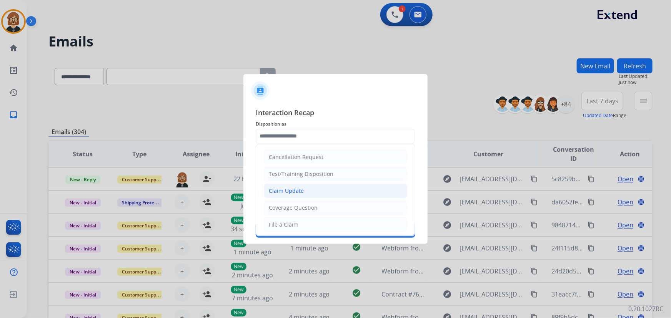
click at [318, 191] on li "Claim Update" at bounding box center [335, 191] width 143 height 15
type input "**********"
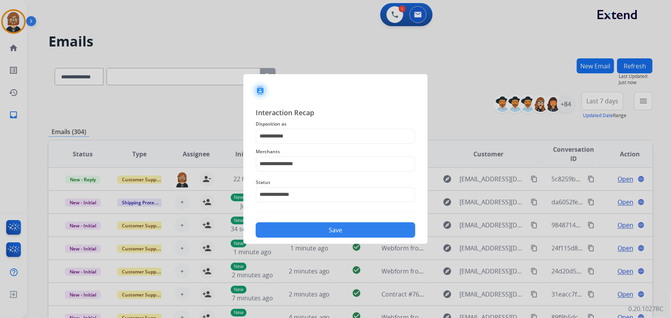
click at [337, 230] on button "Save" at bounding box center [336, 230] width 160 height 15
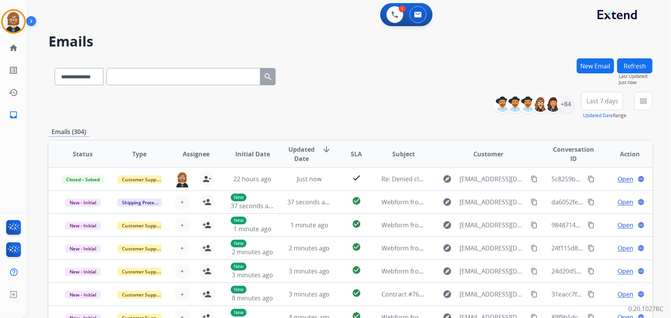
click at [597, 62] on button "New Email" at bounding box center [595, 65] width 37 height 15
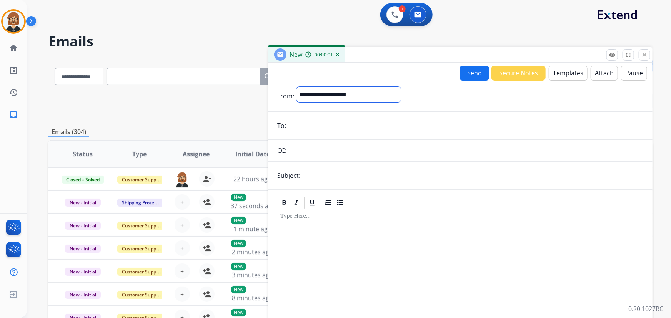
click at [354, 96] on select "**********" at bounding box center [348, 94] width 105 height 15
select select "**********"
click at [296, 87] on select "**********" at bounding box center [348, 94] width 105 height 15
click at [340, 130] on input "email" at bounding box center [465, 126] width 355 height 15
type input "**********"
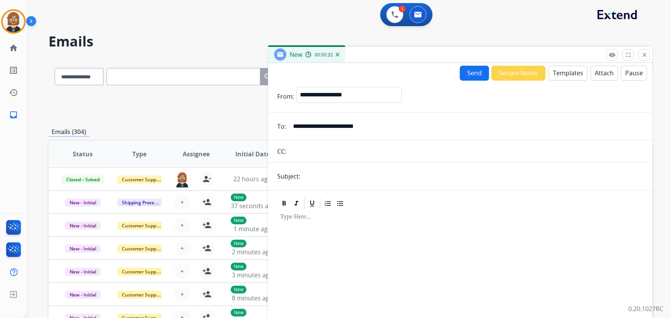
click at [369, 171] on input "text" at bounding box center [473, 176] width 341 height 15
type input "**********"
click at [563, 75] on button "Templates" at bounding box center [568, 73] width 39 height 15
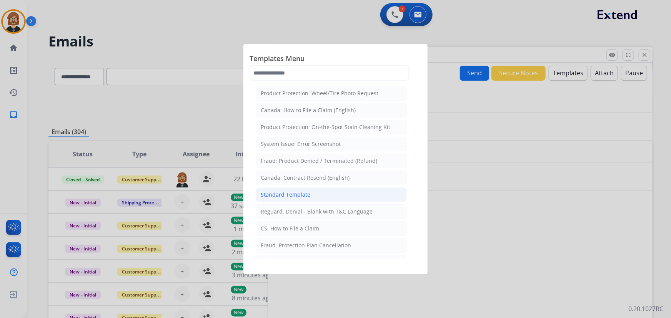
click at [329, 190] on li "Standard Template" at bounding box center [331, 195] width 151 height 15
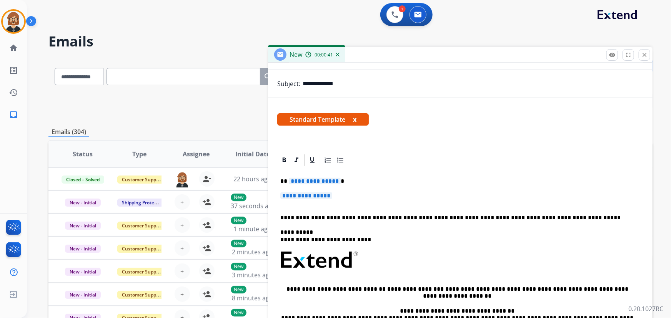
scroll to position [105, 0]
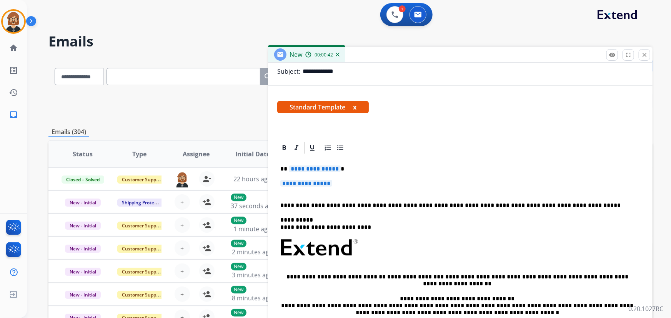
click at [321, 169] on span "**********" at bounding box center [315, 169] width 52 height 7
drag, startPoint x: 307, startPoint y: 169, endPoint x: 287, endPoint y: 169, distance: 19.6
click at [287, 169] on p "**********" at bounding box center [457, 169] width 354 height 7
click at [311, 184] on span "**********" at bounding box center [306, 183] width 52 height 7
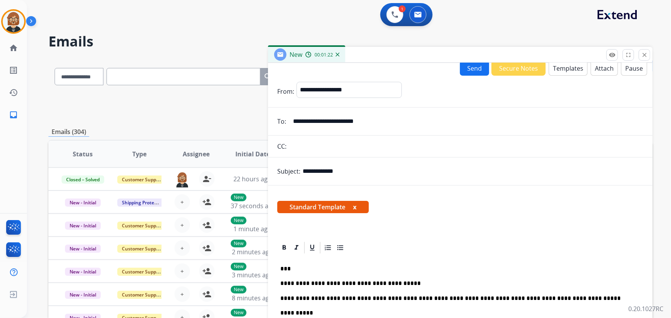
scroll to position [0, 0]
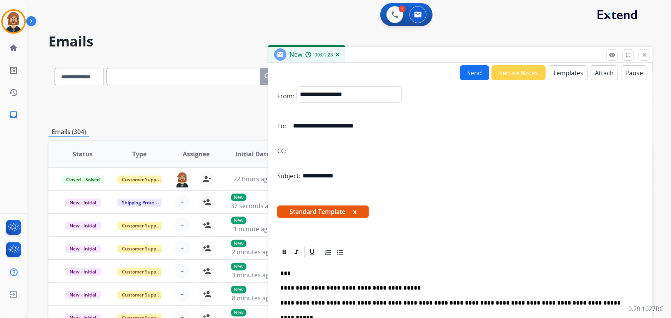
click at [469, 72] on button "Send" at bounding box center [474, 72] width 29 height 15
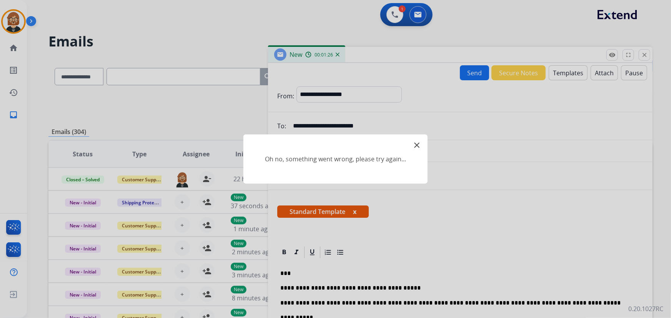
click at [420, 146] on mat-icon "close" at bounding box center [416, 145] width 9 height 9
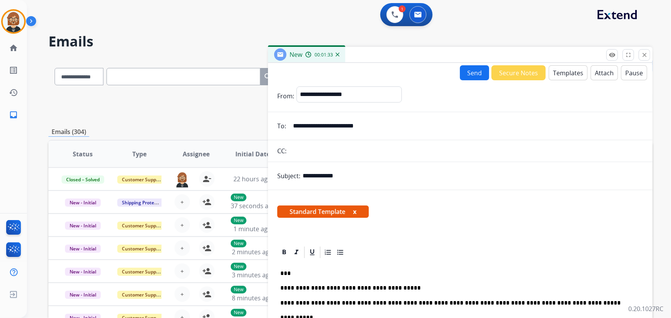
click at [476, 77] on button "Send" at bounding box center [474, 72] width 29 height 15
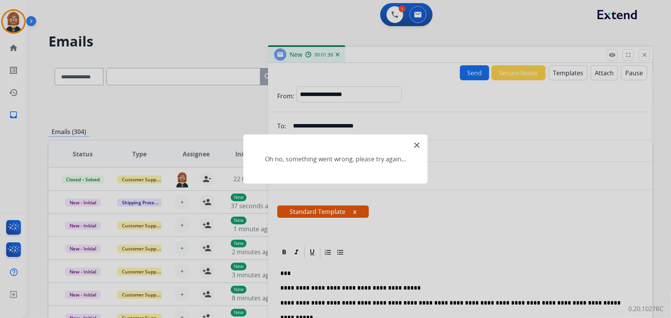
click at [418, 146] on mat-icon "close" at bounding box center [416, 145] width 9 height 9
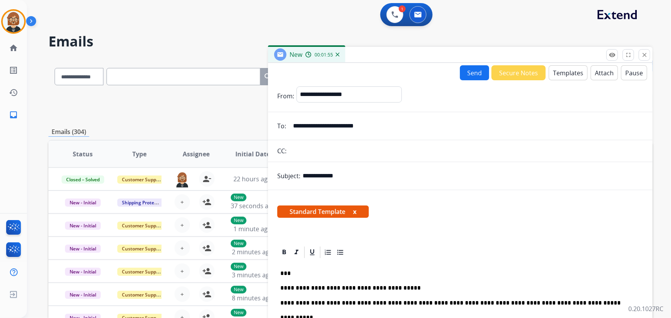
click at [296, 126] on input "**********" at bounding box center [465, 125] width 355 height 15
click at [431, 231] on div "Standard Template x" at bounding box center [460, 214] width 384 height 37
click at [469, 71] on button "Send" at bounding box center [474, 72] width 29 height 15
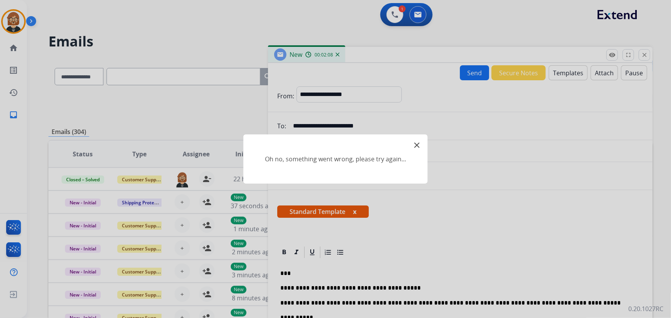
click at [419, 144] on mat-icon "close" at bounding box center [416, 145] width 9 height 9
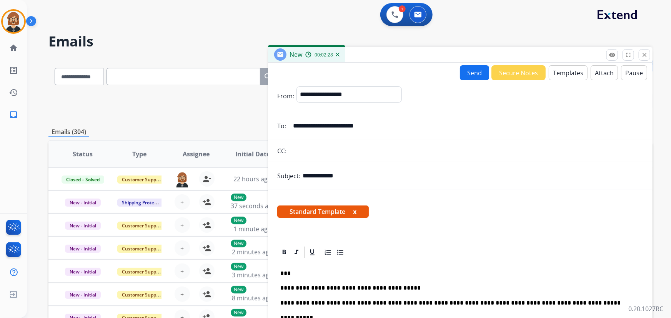
click at [600, 205] on div "Standard Template x" at bounding box center [460, 214] width 384 height 37
click at [472, 76] on button "Send" at bounding box center [474, 72] width 29 height 15
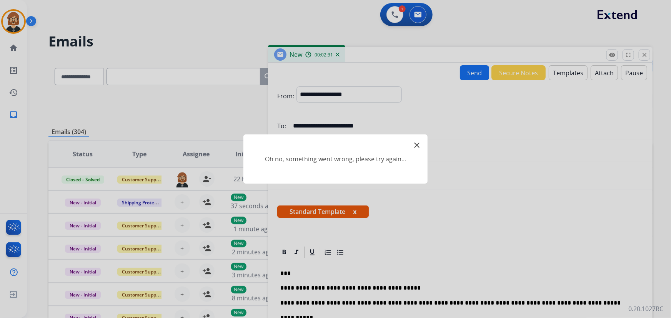
click at [416, 144] on mat-icon "close" at bounding box center [416, 145] width 9 height 9
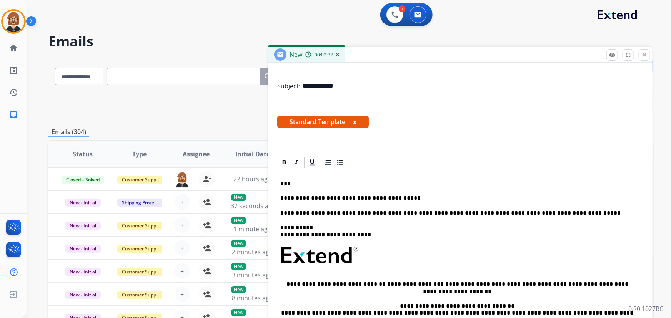
scroll to position [105, 0]
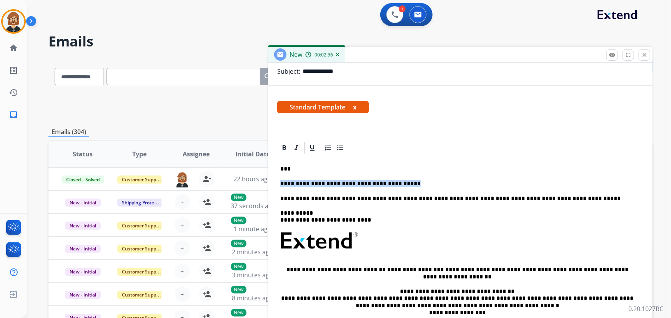
drag, startPoint x: 396, startPoint y: 184, endPoint x: 269, endPoint y: 175, distance: 126.4
click at [269, 175] on div "**********" at bounding box center [460, 255] width 384 height 228
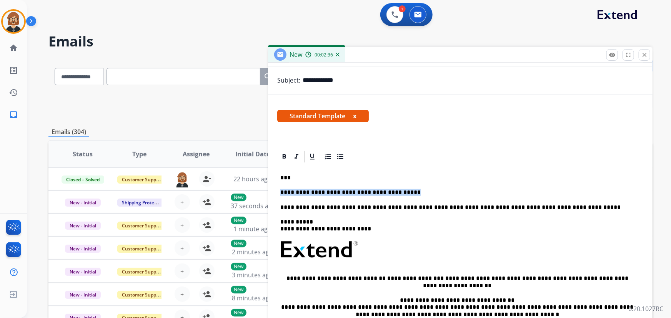
scroll to position [0, 0]
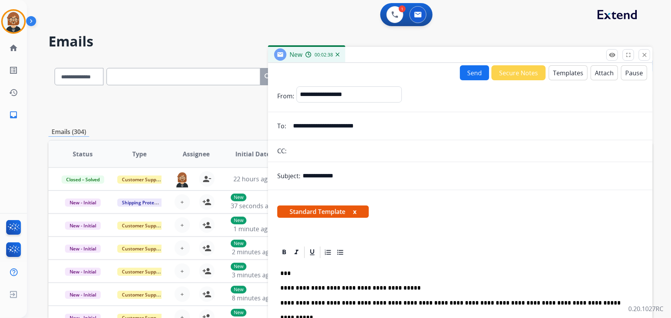
drag, startPoint x: 381, startPoint y: 124, endPoint x: 243, endPoint y: 135, distance: 138.1
click at [243, 135] on div "**********" at bounding box center [350, 247] width 604 height 379
click at [642, 52] on mat-icon "close" at bounding box center [644, 55] width 7 height 7
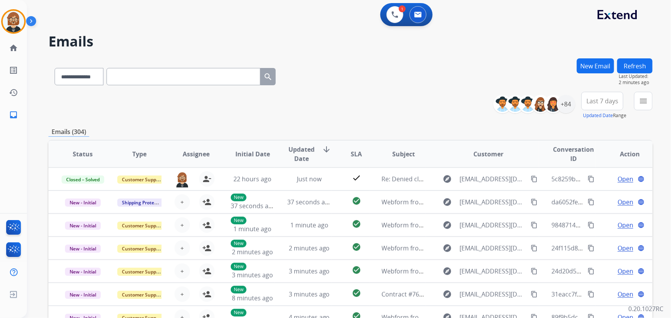
click at [630, 68] on button "Refresh" at bounding box center [634, 65] width 35 height 15
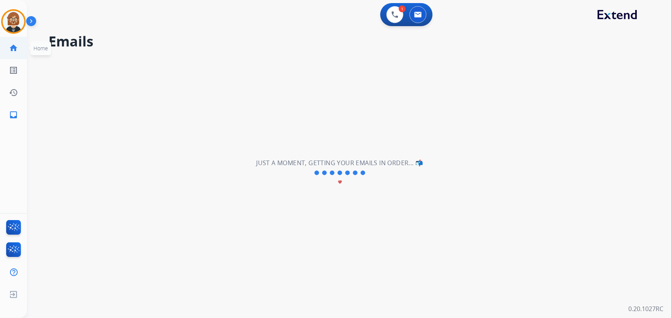
click at [15, 49] on mat-icon "home" at bounding box center [13, 47] width 9 height 9
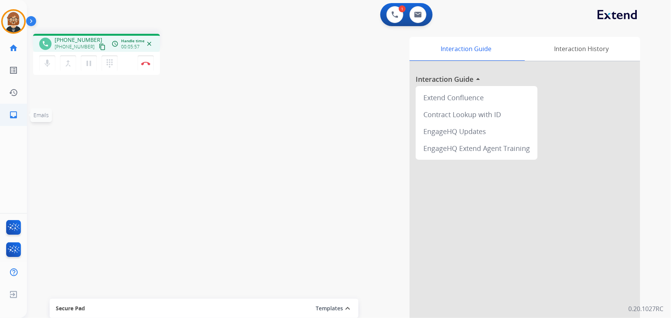
click at [13, 115] on mat-icon "inbox" at bounding box center [13, 114] width 9 height 9
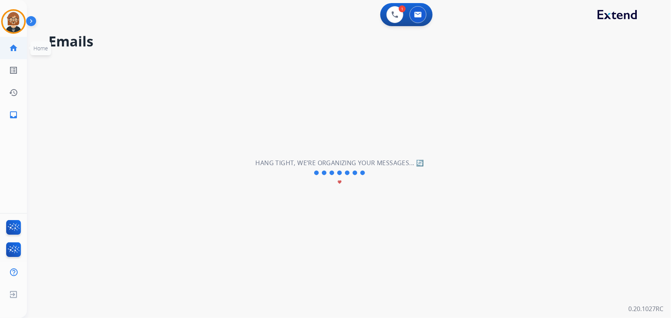
click at [14, 47] on mat-icon "home" at bounding box center [13, 47] width 9 height 9
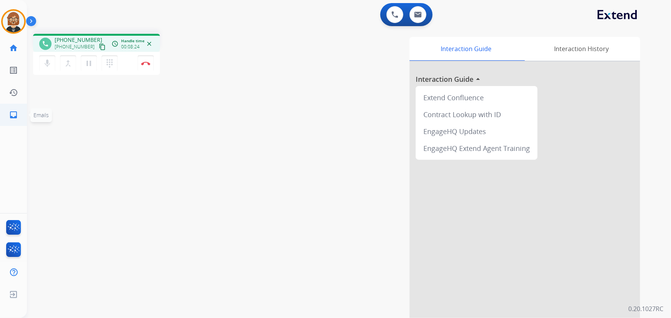
click at [12, 116] on mat-icon "inbox" at bounding box center [13, 114] width 9 height 9
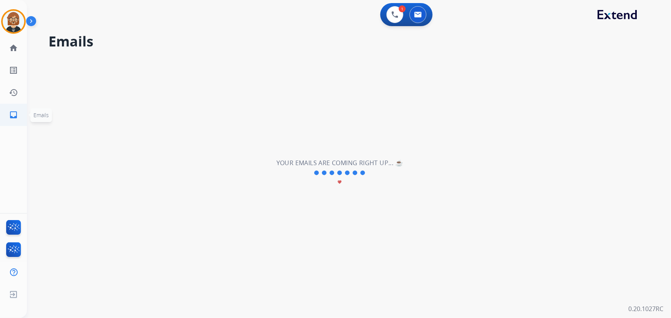
click at [10, 121] on link "inbox Emails" at bounding box center [14, 115] width 22 height 22
click at [15, 108] on link "inbox Emails" at bounding box center [14, 115] width 22 height 22
click at [17, 46] on mat-icon "home" at bounding box center [13, 47] width 9 height 9
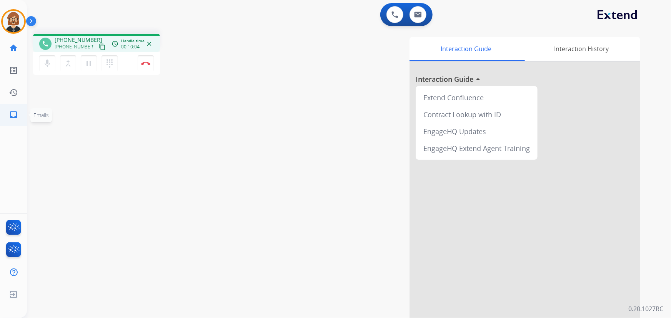
click at [15, 116] on mat-icon "inbox" at bounding box center [13, 114] width 9 height 9
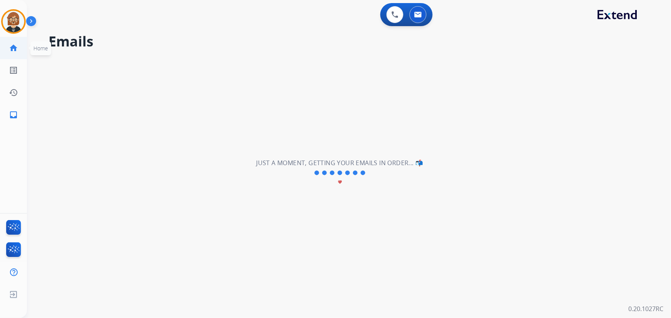
click at [14, 50] on mat-icon "home" at bounding box center [13, 47] width 9 height 9
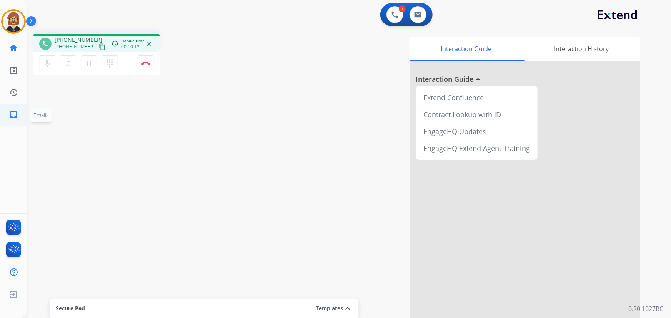
click at [13, 114] on mat-icon "inbox" at bounding box center [13, 114] width 9 height 9
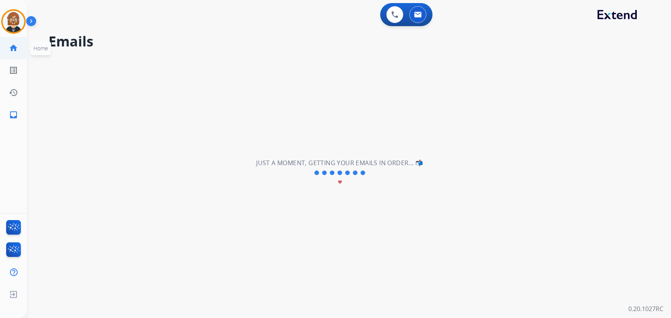
click at [17, 47] on mat-icon "home" at bounding box center [13, 47] width 9 height 9
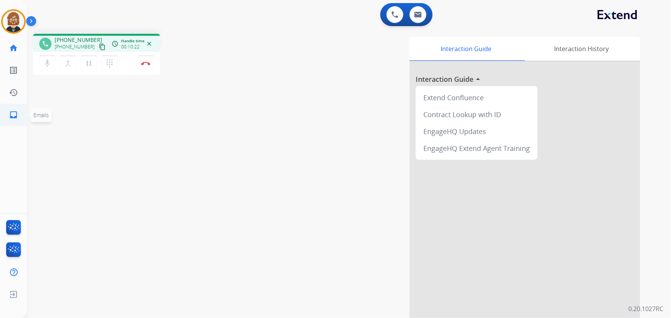
click at [8, 116] on link "inbox Emails" at bounding box center [14, 115] width 22 height 22
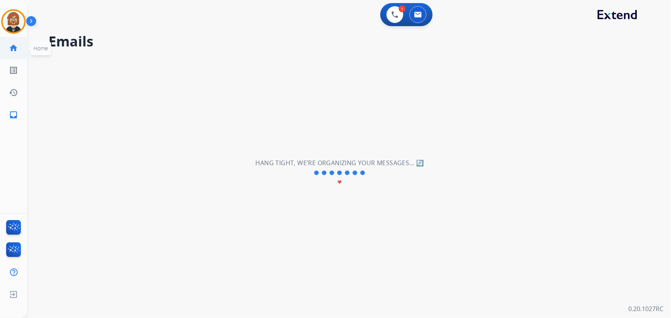
click at [15, 54] on link "home Home" at bounding box center [14, 48] width 22 height 22
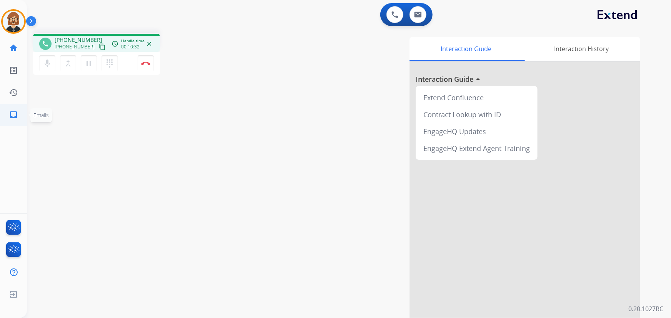
click at [12, 113] on mat-icon "inbox" at bounding box center [13, 114] width 9 height 9
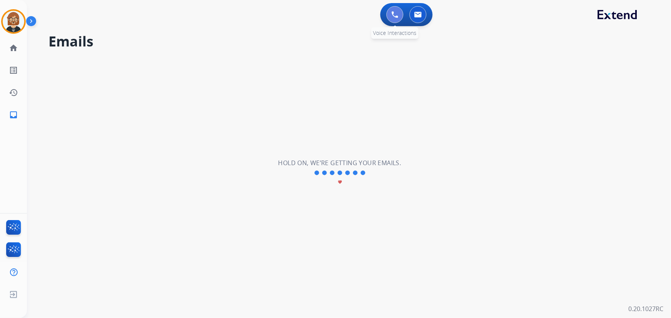
click at [393, 16] on img at bounding box center [394, 14] width 7 height 7
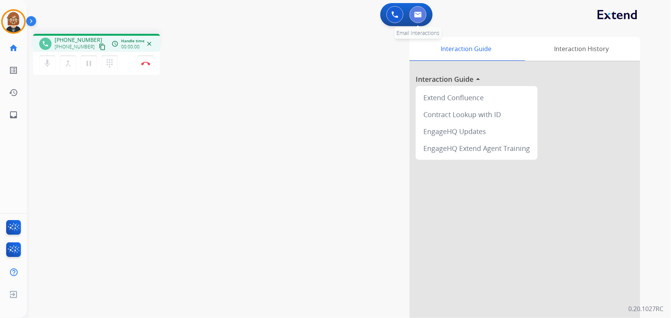
click at [417, 15] on img at bounding box center [418, 15] width 8 height 6
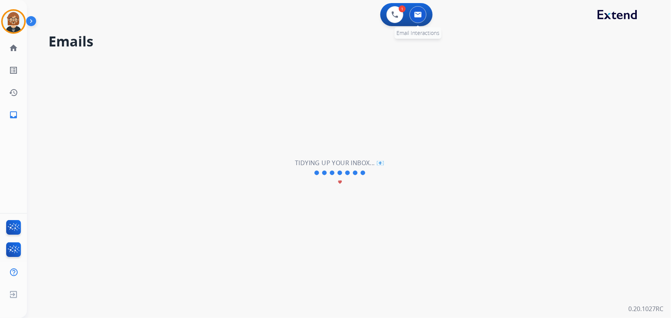
click at [417, 11] on button at bounding box center [417, 14] width 17 height 17
click at [8, 47] on link "home Home" at bounding box center [14, 48] width 22 height 22
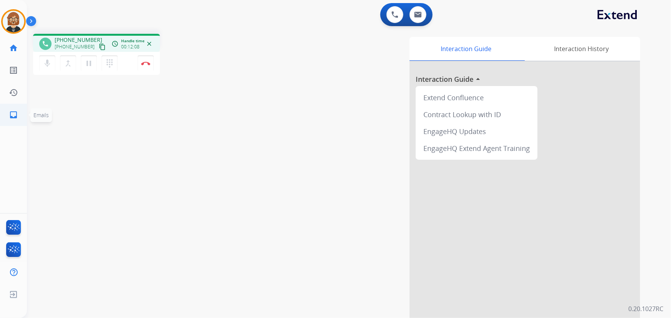
click at [15, 118] on mat-icon "inbox" at bounding box center [13, 114] width 9 height 9
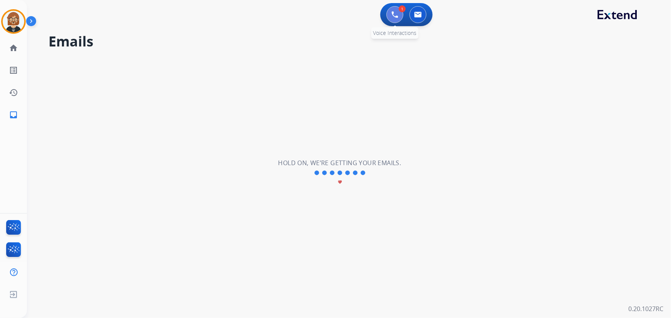
click at [400, 15] on button at bounding box center [394, 14] width 17 height 17
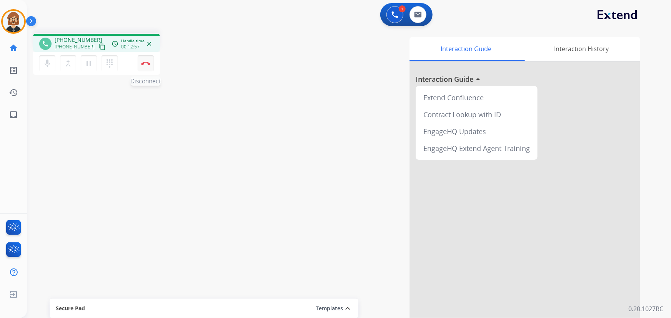
click at [144, 65] on button "Disconnect" at bounding box center [146, 63] width 16 height 16
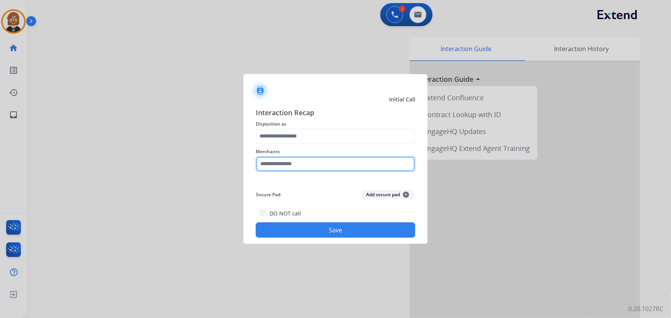
click at [319, 168] on input "text" at bounding box center [336, 163] width 160 height 15
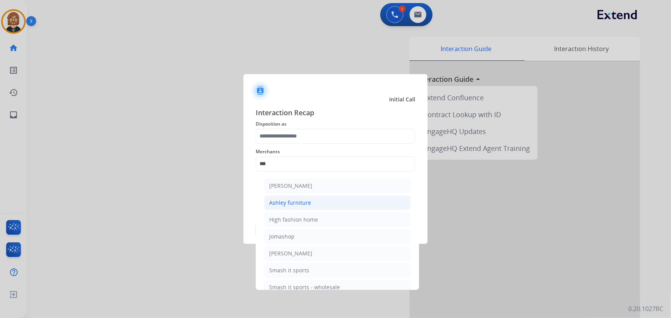
click at [300, 203] on div "Ashley furniture" at bounding box center [290, 203] width 42 height 8
type input "**********"
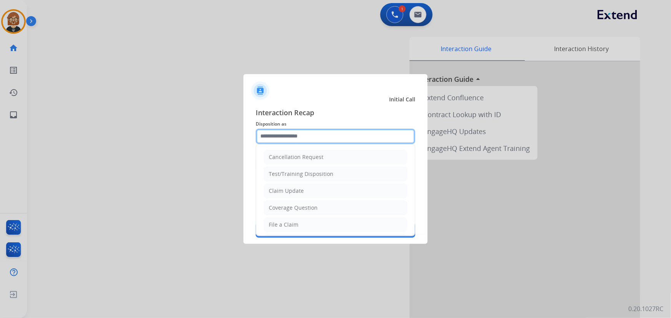
drag, startPoint x: 303, startPoint y: 129, endPoint x: 302, endPoint y: 133, distance: 4.1
click at [303, 129] on input "text" at bounding box center [336, 136] width 160 height 15
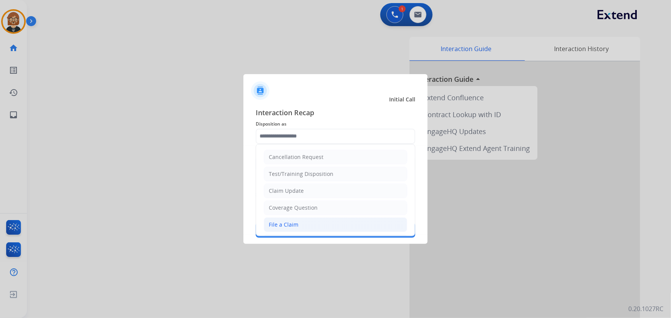
click at [309, 230] on li "File a Claim" at bounding box center [335, 225] width 143 height 15
type input "**********"
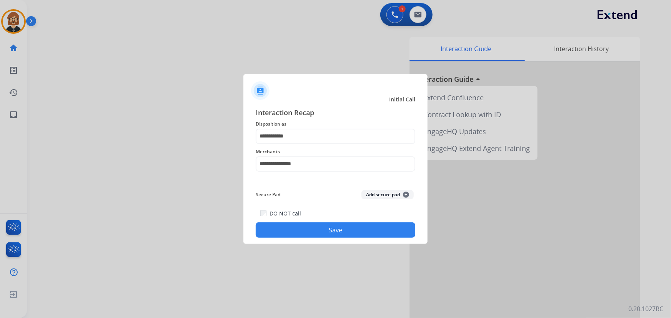
click at [322, 235] on button "Save" at bounding box center [336, 230] width 160 height 15
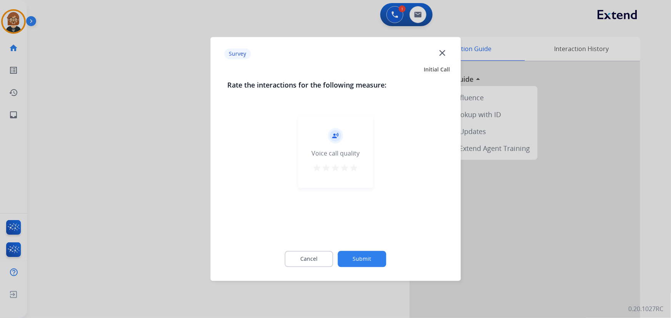
drag, startPoint x: 359, startPoint y: 253, endPoint x: 360, endPoint y: 258, distance: 5.1
click at [360, 258] on button "Submit" at bounding box center [362, 259] width 48 height 16
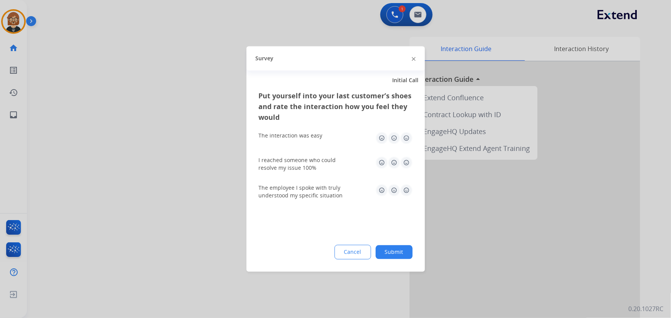
click at [381, 250] on button "Submit" at bounding box center [394, 253] width 37 height 14
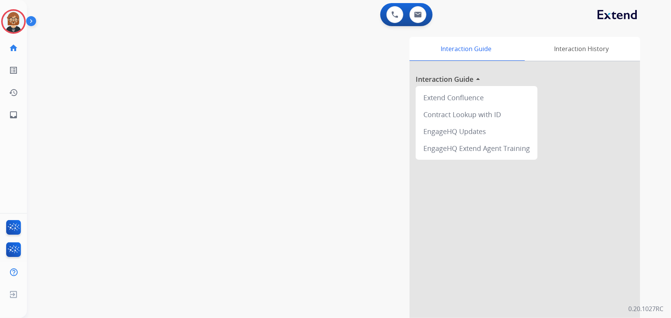
click at [9, 15] on img at bounding box center [14, 22] width 22 height 22
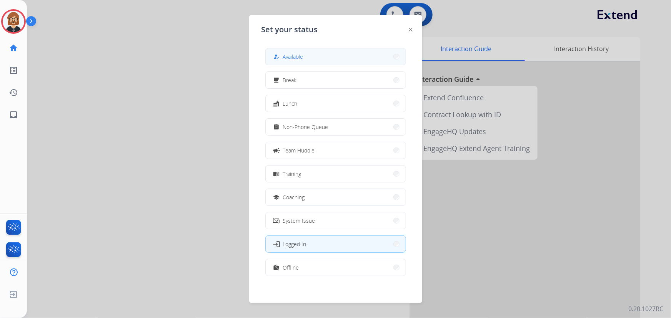
click at [296, 55] on span "Available" at bounding box center [293, 57] width 20 height 8
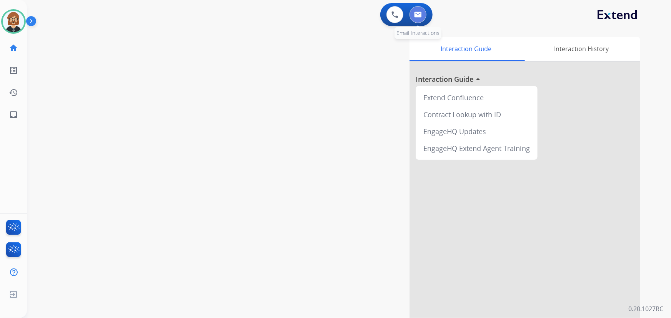
click at [423, 17] on button at bounding box center [417, 14] width 17 height 17
select select "**********"
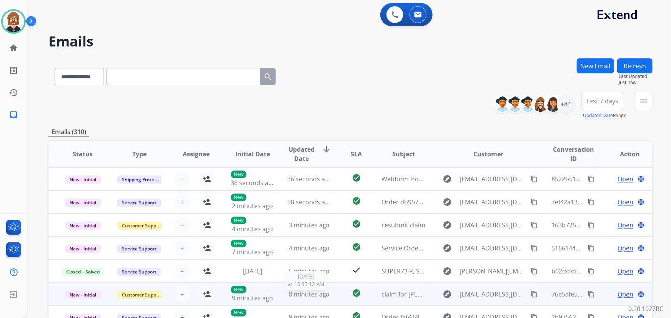
click at [307, 291] on span "8 minutes ago" at bounding box center [309, 294] width 41 height 8
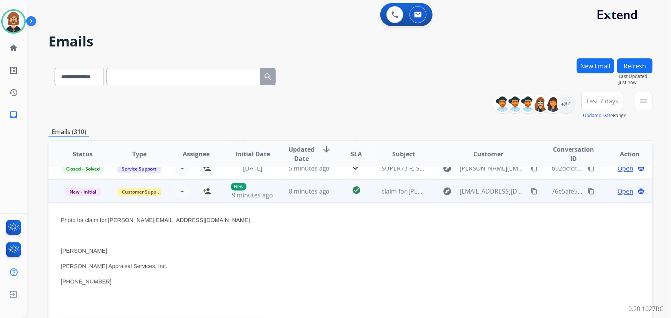
scroll to position [105, 0]
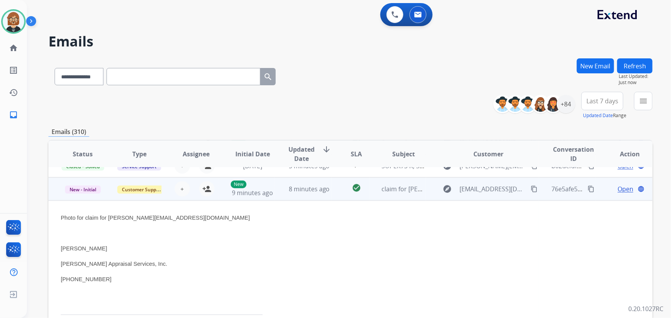
click at [621, 189] on span "Open" at bounding box center [625, 189] width 16 height 9
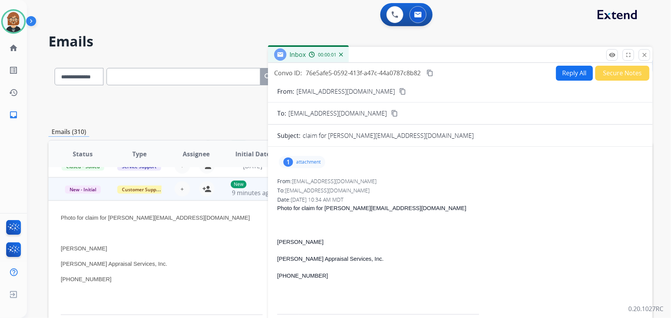
click at [308, 161] on p "attachment" at bounding box center [308, 162] width 25 height 6
click at [308, 181] on div at bounding box center [304, 181] width 38 height 27
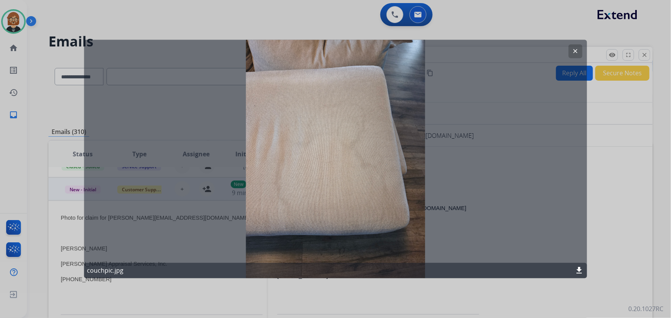
click at [597, 217] on div at bounding box center [335, 159] width 671 height 318
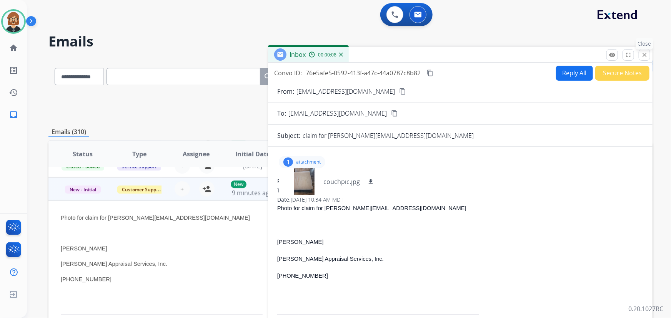
click at [647, 53] on mat-icon "close" at bounding box center [644, 55] width 7 height 7
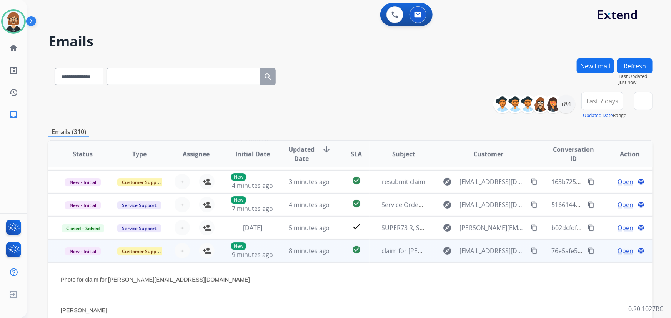
scroll to position [39, 0]
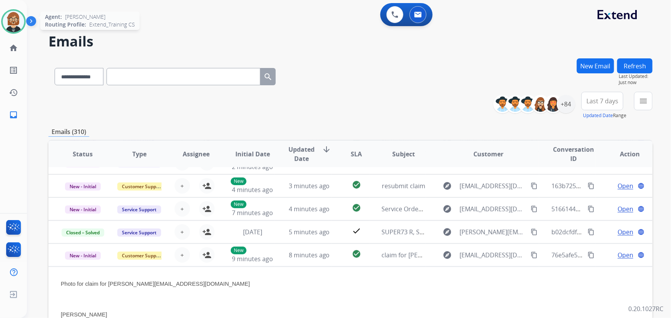
click at [19, 19] on img at bounding box center [14, 22] width 22 height 22
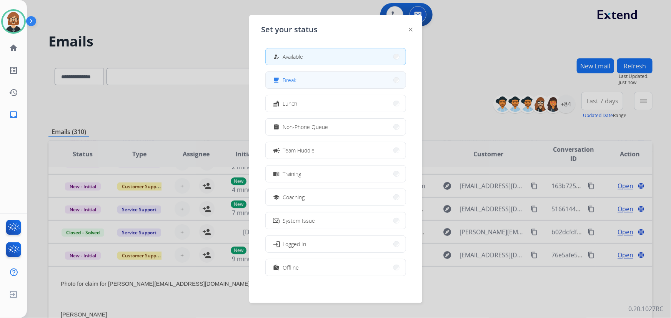
click at [336, 80] on button "free_breakfast Break" at bounding box center [336, 80] width 140 height 17
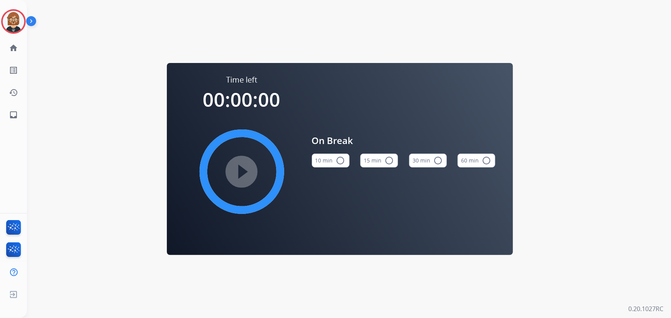
click at [318, 166] on button "10 min radio_button_unchecked" at bounding box center [331, 161] width 38 height 14
click at [245, 176] on mat-icon "play_circle_filled" at bounding box center [241, 171] width 9 height 9
click at [9, 108] on link "inbox Emails" at bounding box center [14, 115] width 22 height 22
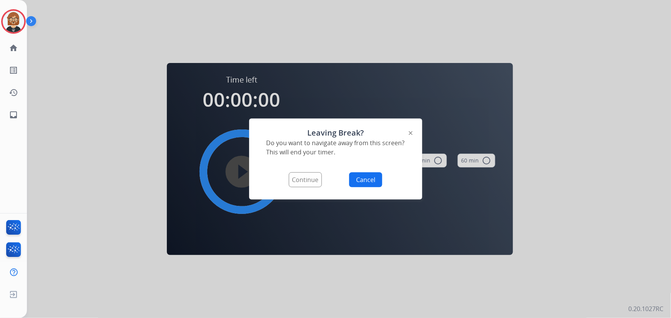
click at [319, 180] on button "Continue" at bounding box center [305, 180] width 33 height 15
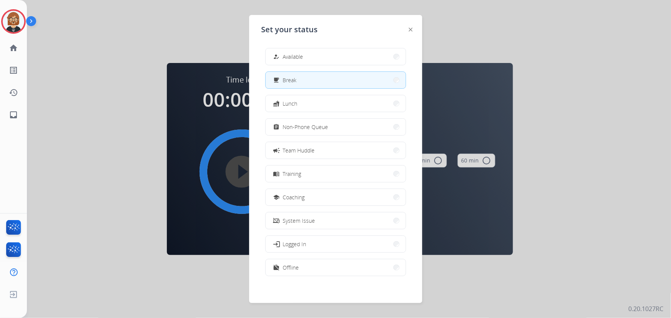
click at [316, 73] on button "free_breakfast Break" at bounding box center [336, 80] width 140 height 17
select select "**********"
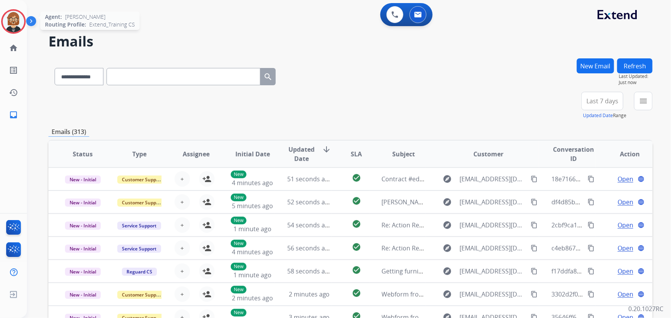
click at [19, 27] on img at bounding box center [14, 22] width 22 height 22
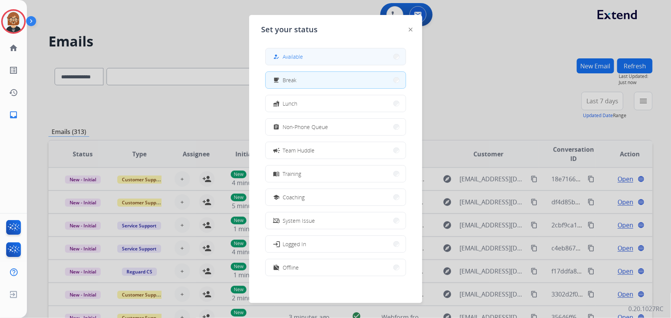
click at [273, 57] on button "how_to_reg Available" at bounding box center [336, 56] width 140 height 17
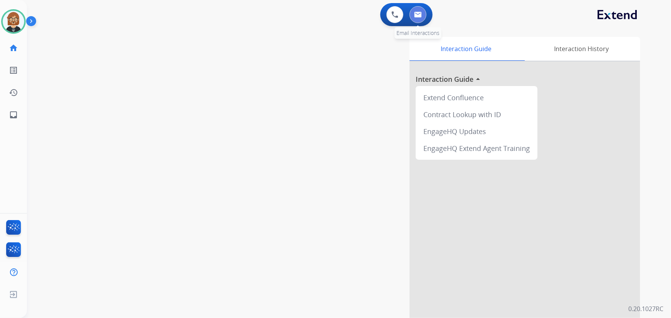
click at [422, 18] on button at bounding box center [417, 14] width 17 height 17
select select "**********"
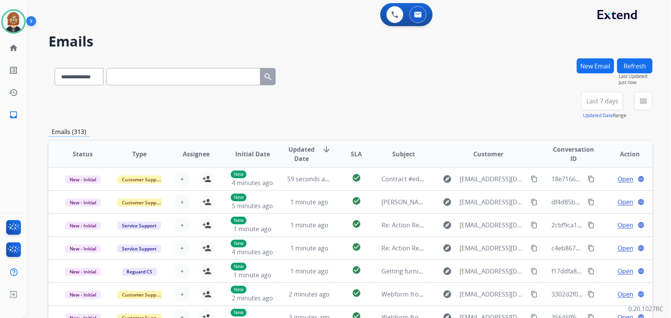
click at [652, 104] on div "menu Type Claims Adjudication Customer Support Escalation Service Support Shipp…" at bounding box center [643, 106] width 18 height 28
click at [648, 105] on button "menu Filters" at bounding box center [643, 101] width 18 height 18
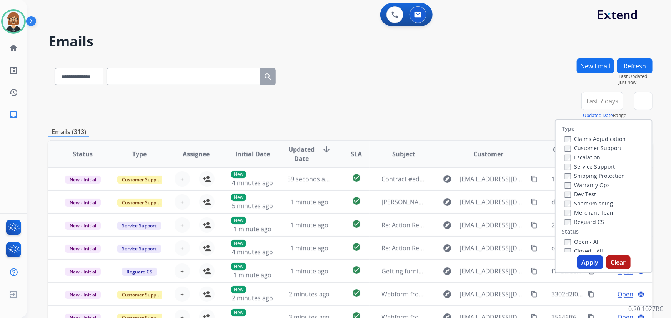
click at [586, 239] on label "Open - All" at bounding box center [582, 241] width 35 height 7
click at [595, 261] on button "Apply" at bounding box center [590, 263] width 26 height 14
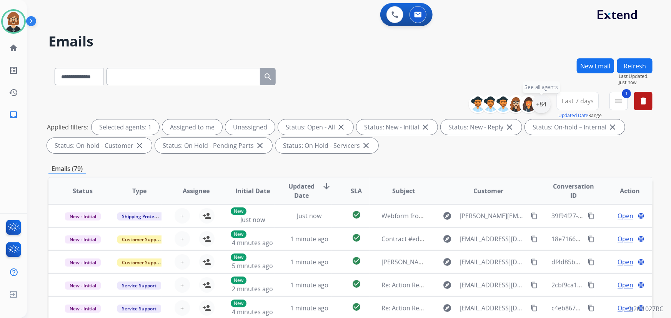
click at [545, 105] on div "+84" at bounding box center [541, 104] width 18 height 18
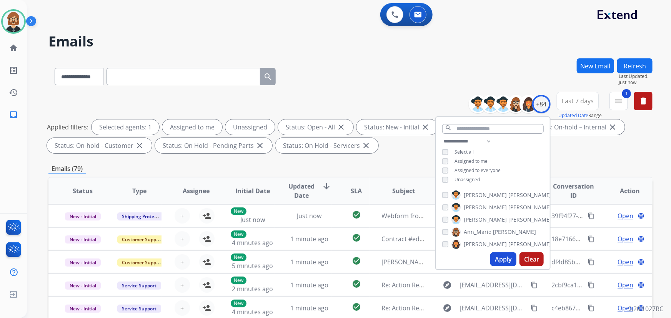
click at [469, 179] on span "Unassigned" at bounding box center [466, 179] width 25 height 7
click at [507, 259] on button "Apply" at bounding box center [503, 260] width 26 height 14
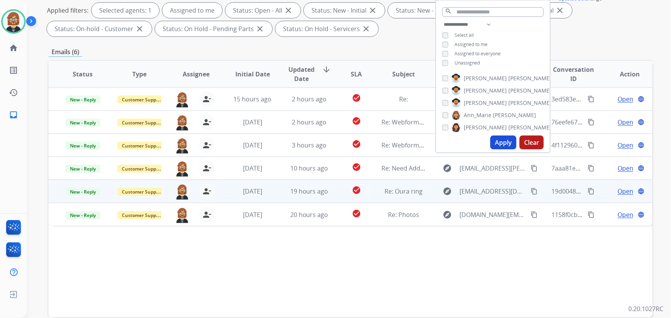
scroll to position [140, 0]
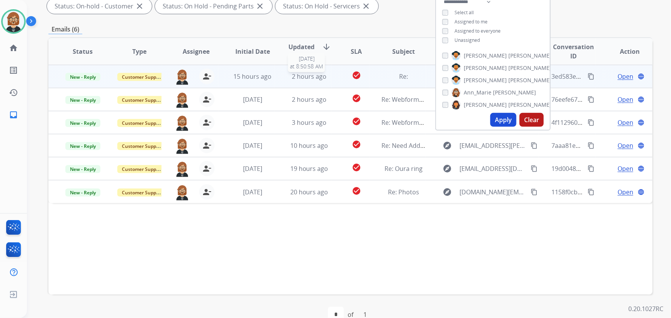
click at [321, 79] on span "2 hours ago" at bounding box center [309, 76] width 35 height 8
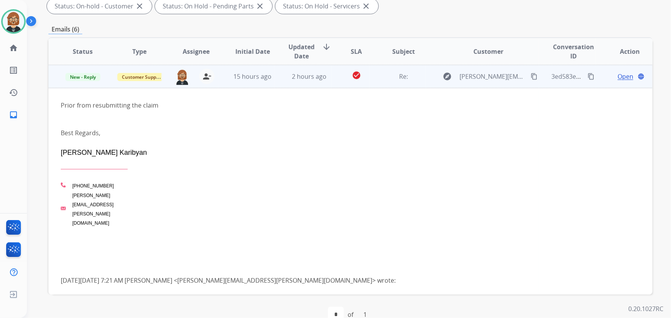
click at [617, 77] on span "Open" at bounding box center [625, 76] width 16 height 9
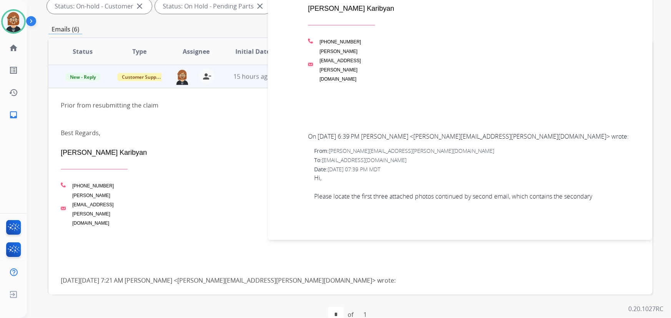
scroll to position [1231, 0]
click at [231, 158] on div "[PERSON_NAME] [PHONE_NUMBER] [PERSON_NAME][EMAIL_ADDRESS][PERSON_NAME][DOMAIN_N…" at bounding box center [294, 198] width 466 height 100
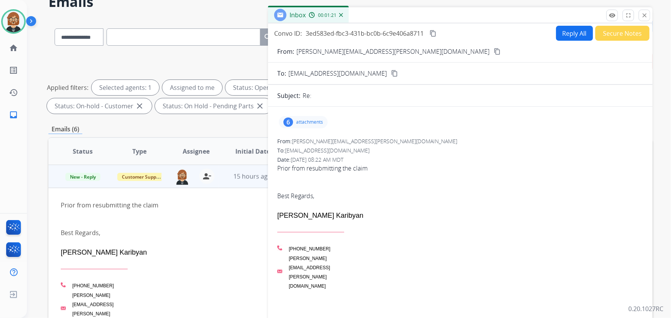
scroll to position [35, 0]
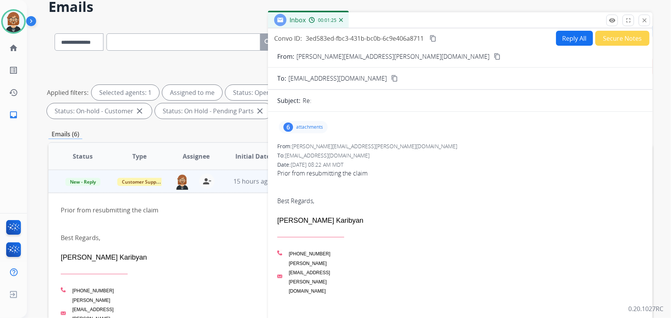
click at [303, 129] on p "attachments" at bounding box center [309, 127] width 27 height 6
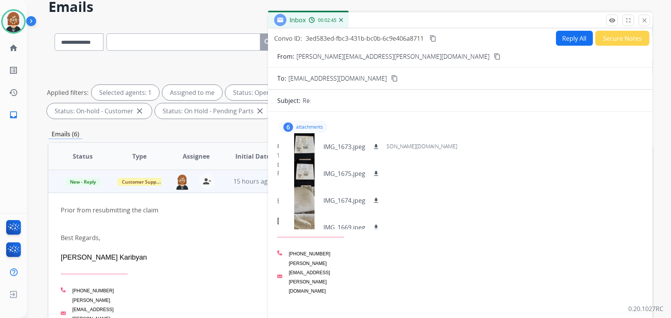
click at [13, 150] on div "[PERSON_NAME] Available Edit Avatar Agent: [PERSON_NAME] Profile: Extend_Traini…" at bounding box center [13, 159] width 27 height 318
click at [494, 54] on mat-icon "content_copy" at bounding box center [497, 56] width 7 height 7
click at [306, 143] on div at bounding box center [304, 146] width 38 height 27
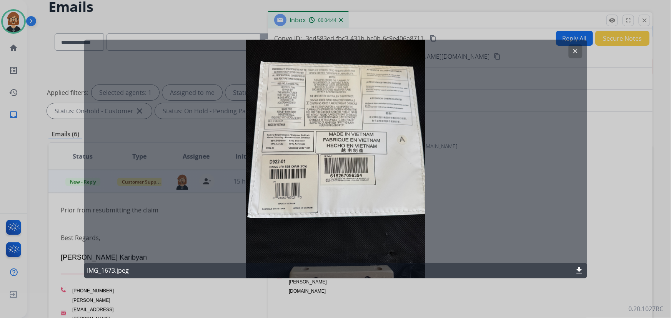
click at [579, 269] on mat-icon "download" at bounding box center [579, 270] width 9 height 9
click at [464, 98] on div "clear IMG_1673.jpeg download" at bounding box center [335, 159] width 503 height 239
click at [577, 52] on mat-icon "clear" at bounding box center [575, 51] width 7 height 7
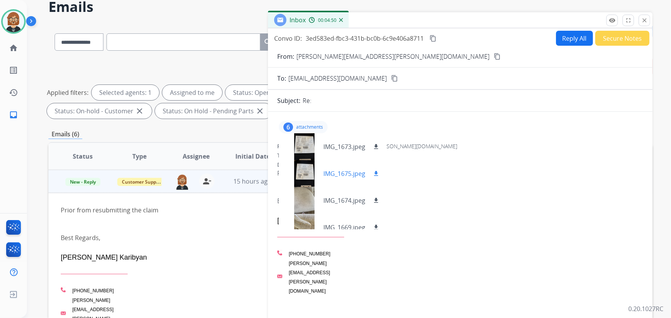
click at [376, 172] on mat-icon "download" at bounding box center [376, 173] width 7 height 7
click at [374, 200] on mat-icon "download" at bounding box center [376, 200] width 7 height 7
click at [378, 224] on mat-icon "download" at bounding box center [376, 227] width 7 height 7
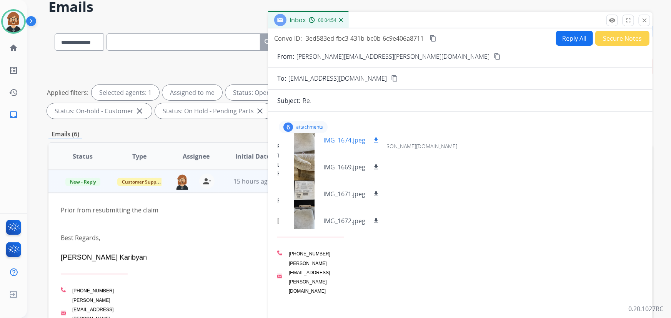
scroll to position [65, 0]
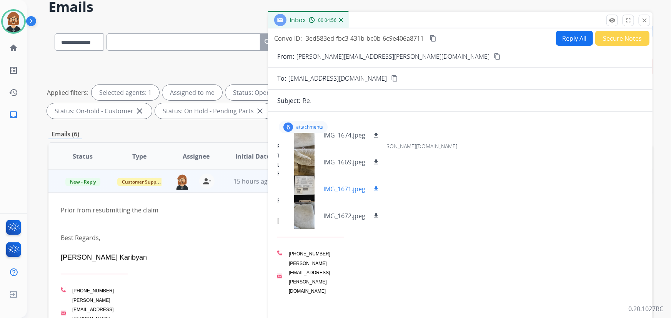
click at [376, 188] on mat-icon "download" at bounding box center [376, 189] width 7 height 7
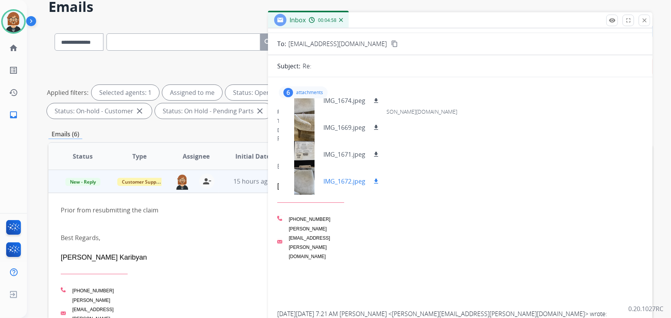
click at [377, 183] on mat-icon "download" at bounding box center [376, 181] width 7 height 7
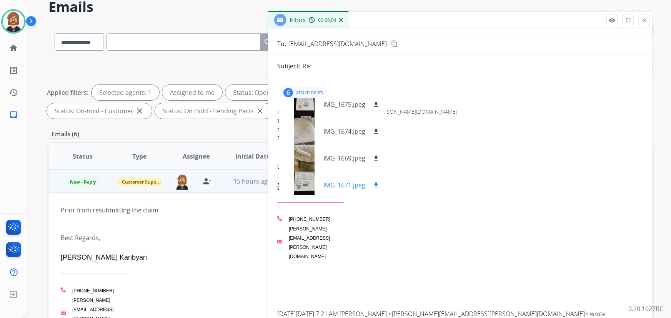
scroll to position [0, 0]
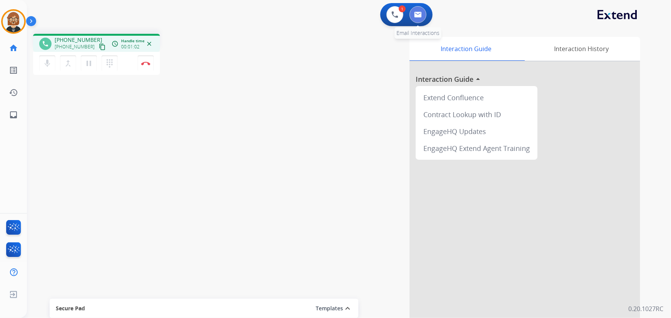
click at [416, 13] on img at bounding box center [418, 15] width 8 height 6
select select "**********"
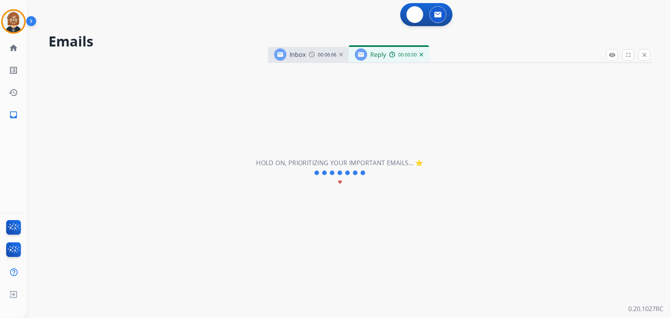
select select "**********"
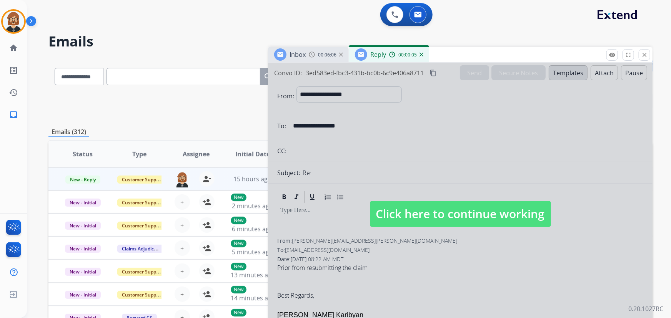
click at [484, 227] on div at bounding box center [460, 206] width 384 height 287
select select
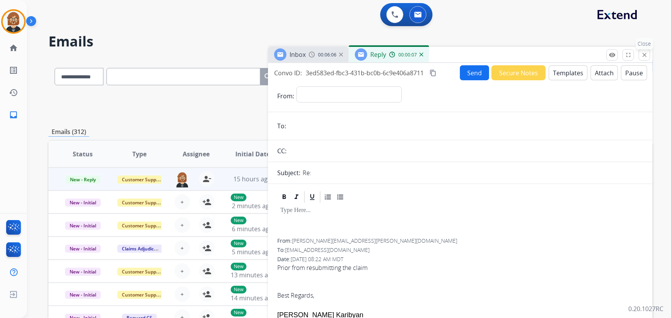
click at [646, 53] on mat-icon "close" at bounding box center [644, 55] width 7 height 7
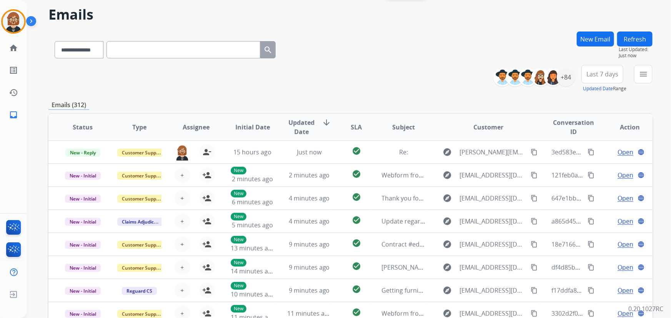
scroll to position [35, 0]
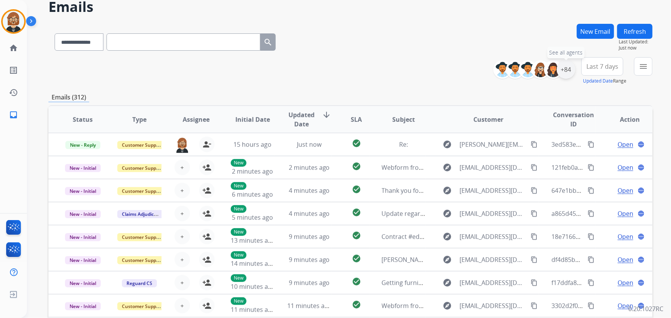
click at [565, 68] on div "+84" at bounding box center [566, 69] width 18 height 18
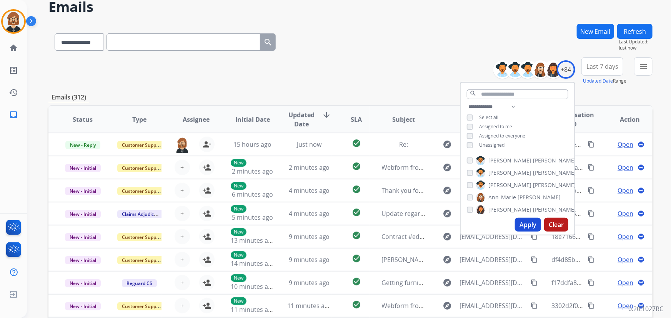
click at [495, 143] on span "Unassigned" at bounding box center [491, 145] width 25 height 7
click at [331, 24] on div "**********" at bounding box center [350, 40] width 604 height 33
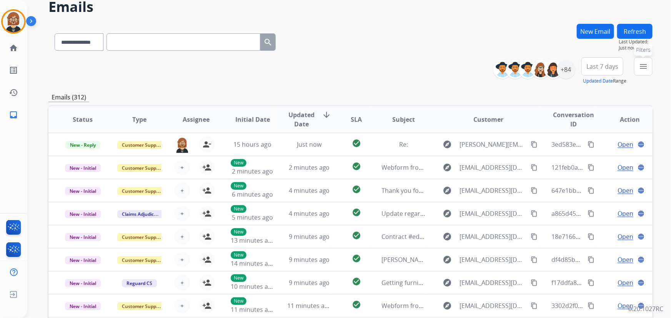
click at [647, 67] on mat-icon "menu" at bounding box center [643, 66] width 9 height 9
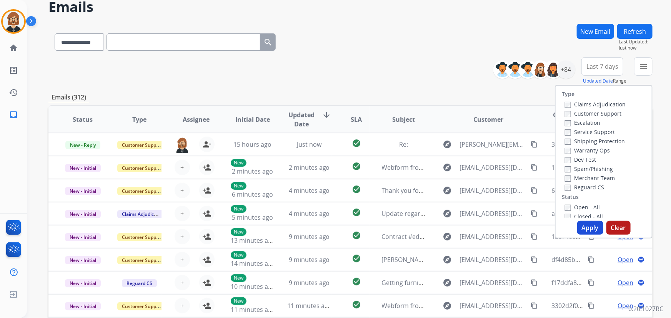
click at [579, 208] on label "Open - All" at bounding box center [582, 207] width 35 height 7
click at [587, 228] on button "Apply" at bounding box center [590, 228] width 26 height 14
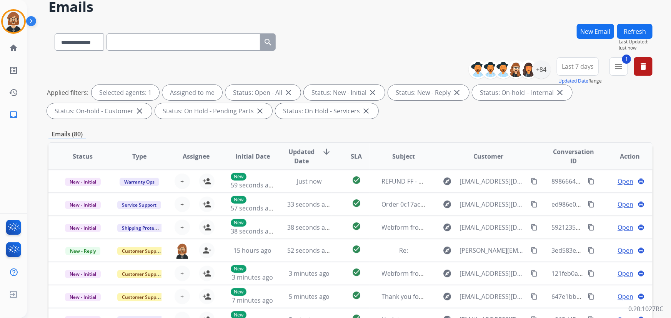
scroll to position [0, 0]
click at [624, 65] on button "1 menu Filters" at bounding box center [618, 66] width 18 height 18
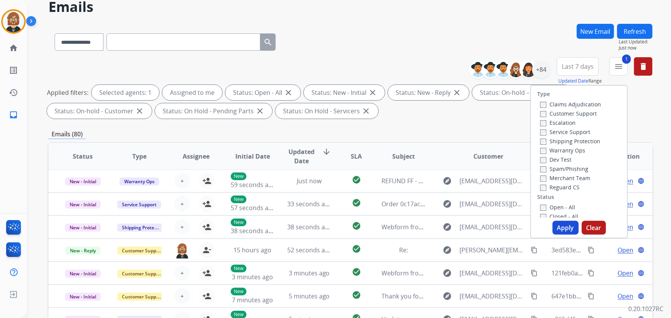
click at [569, 148] on label "Warranty Ops" at bounding box center [562, 150] width 45 height 7
click at [562, 231] on button "Apply" at bounding box center [565, 228] width 26 height 14
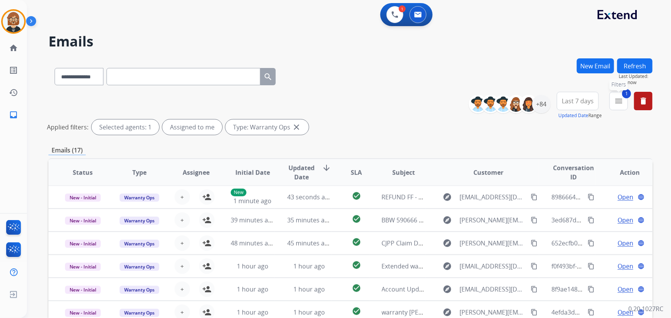
click at [619, 96] on mat-icon "menu" at bounding box center [618, 100] width 9 height 9
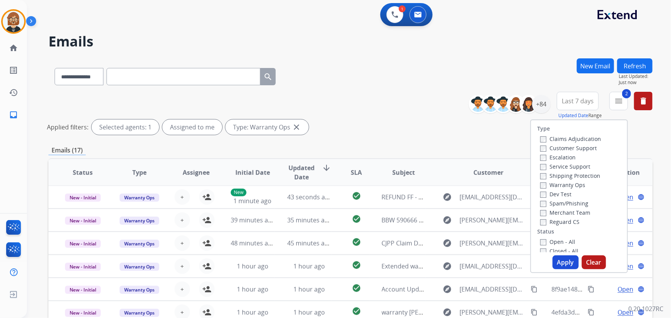
click at [558, 261] on button "Apply" at bounding box center [565, 263] width 26 height 14
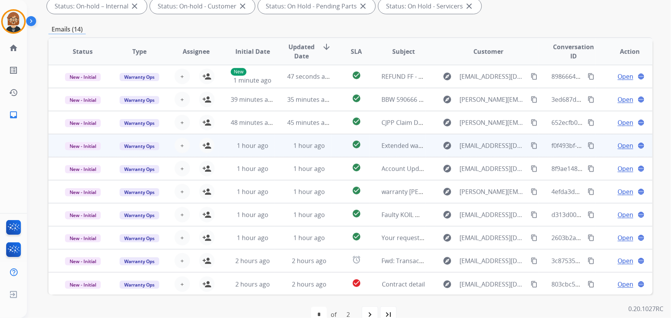
click at [308, 154] on td "1 hour ago" at bounding box center [303, 145] width 57 height 23
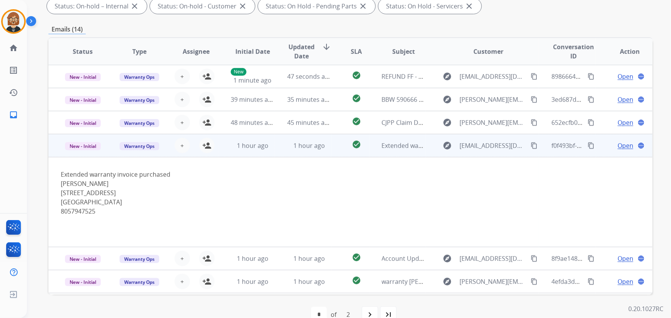
scroll to position [69, 0]
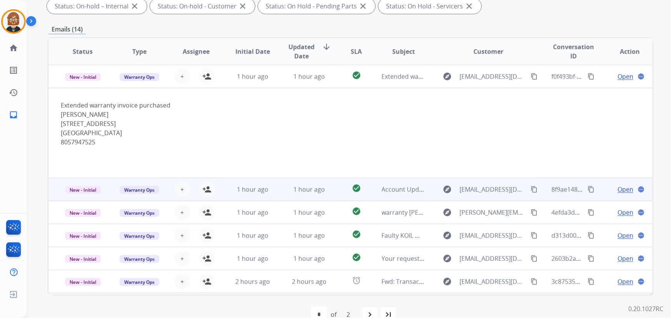
click at [332, 193] on td "check_circle" at bounding box center [350, 189] width 38 height 23
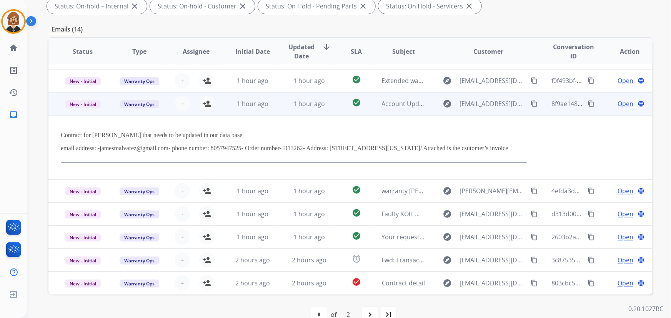
scroll to position [72, 0]
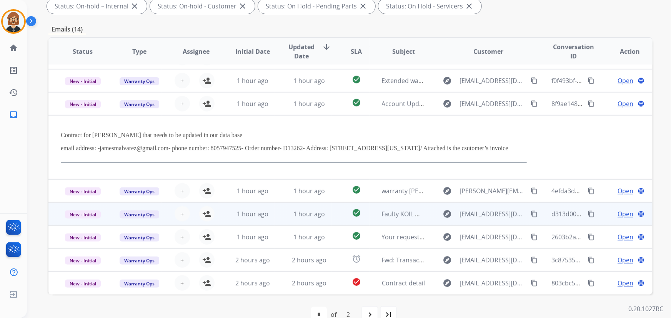
click at [332, 216] on td "check_circle" at bounding box center [350, 214] width 38 height 23
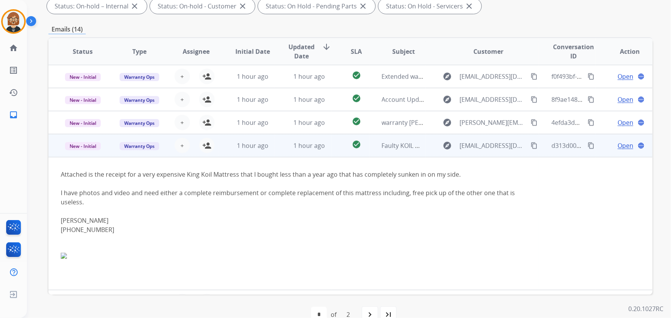
scroll to position [63, 0]
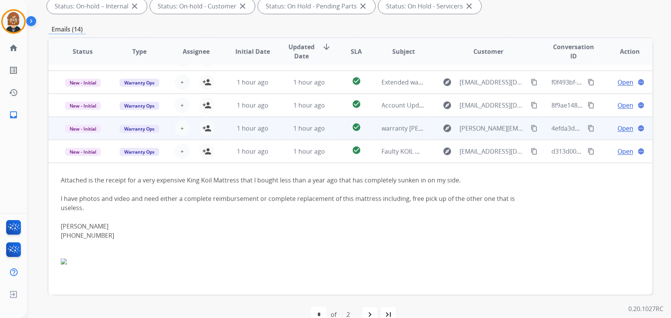
click at [307, 132] on td "1 hour ago" at bounding box center [303, 128] width 57 height 23
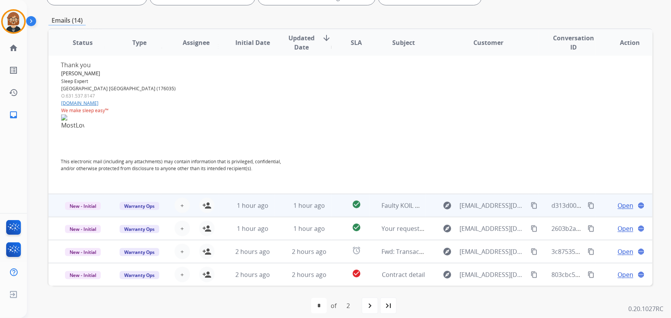
scroll to position [156, 0]
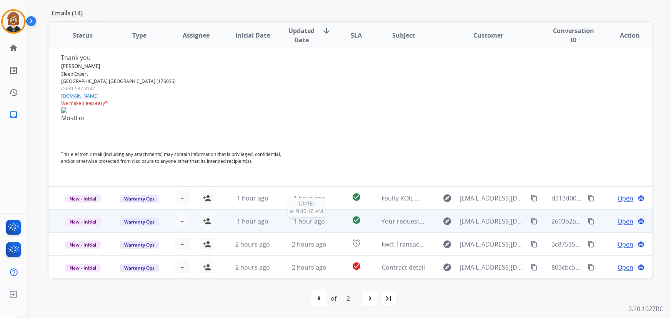
click at [304, 220] on span "1 hour ago" at bounding box center [309, 221] width 32 height 8
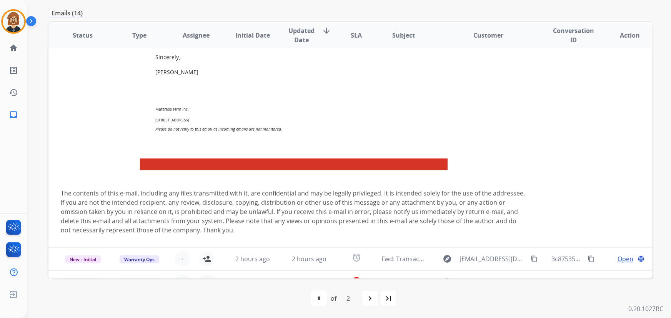
scroll to position [324, 0]
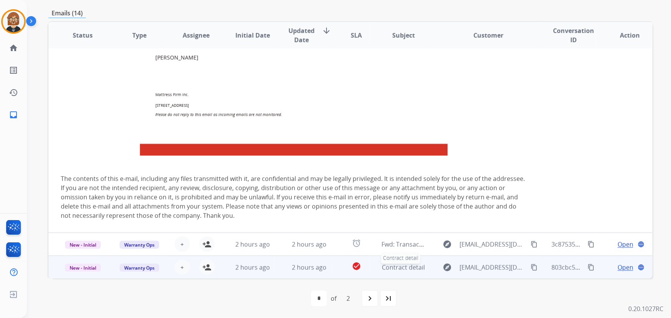
click at [382, 263] on span "Contract detail" at bounding box center [403, 267] width 43 height 8
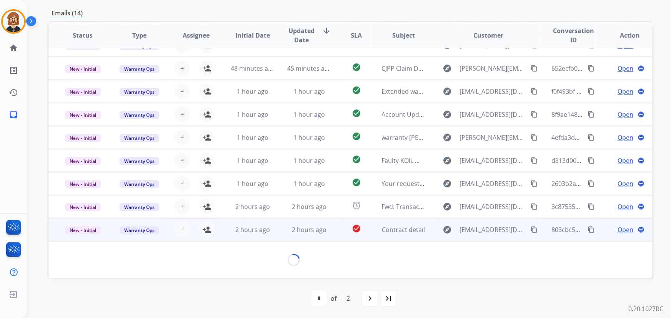
scroll to position [35, 0]
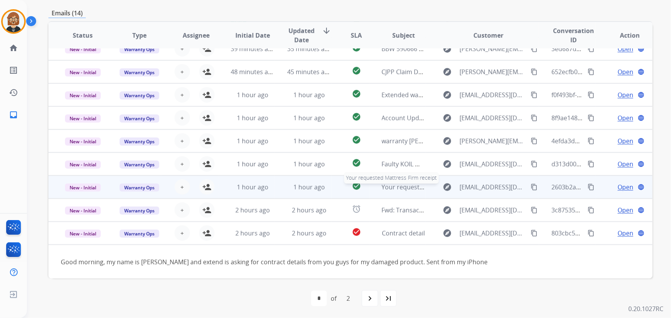
click at [400, 188] on span "Your requested Mattress Firm receipt" at bounding box center [436, 187] width 109 height 8
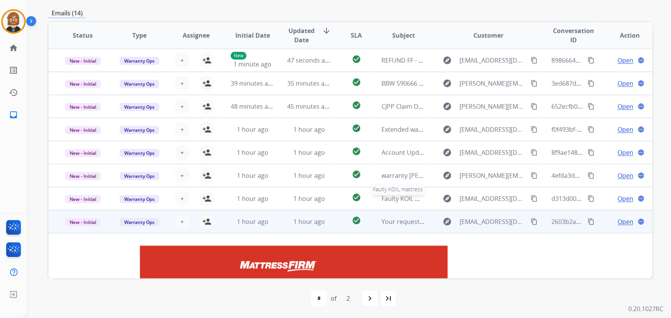
scroll to position [121, 0]
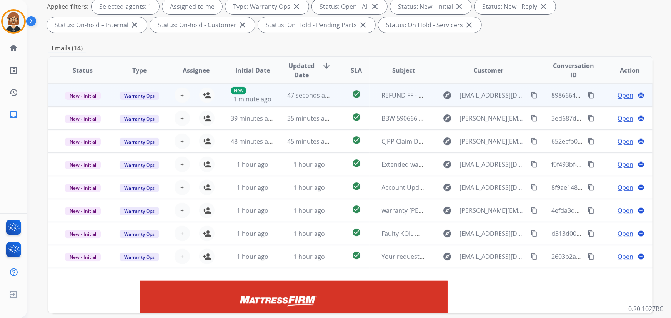
click at [395, 100] on td "REFUND FF - 54bcf125-5808-470b-b56f-8588e6154db7 / 77584829" at bounding box center [397, 95] width 57 height 23
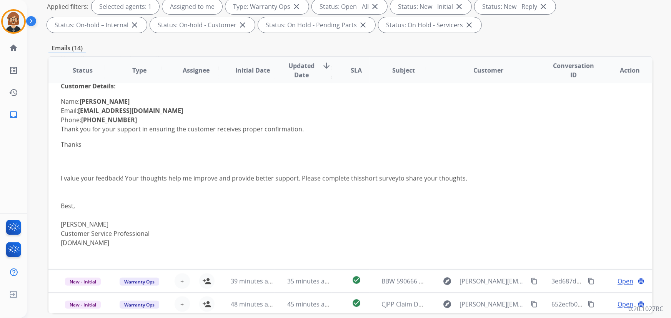
scroll to position [70, 0]
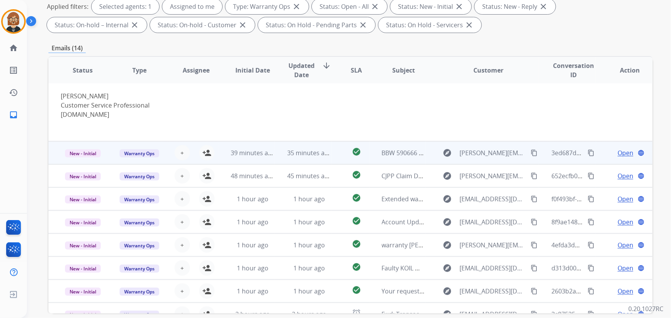
click at [325, 159] on td "35 minutes ago" at bounding box center [303, 152] width 57 height 23
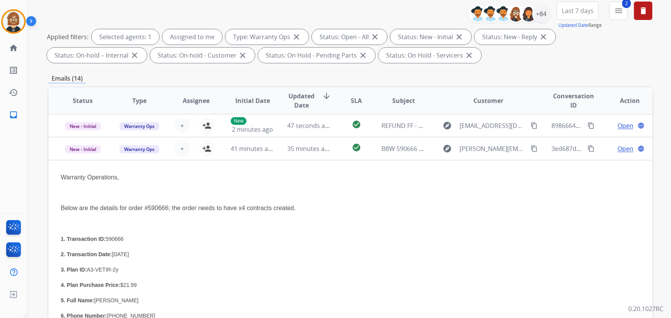
scroll to position [51, 0]
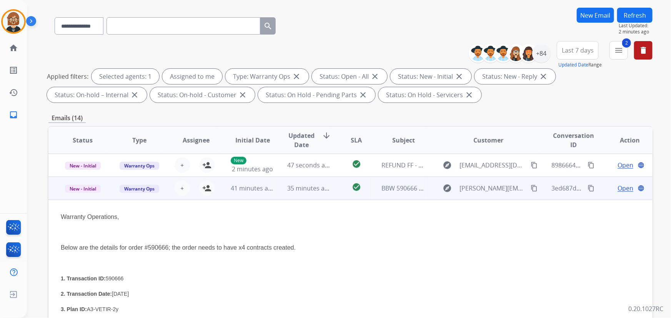
click at [454, 182] on div "explore [PERSON_NAME][EMAIL_ADDRESS][DOMAIN_NAME] content_copy" at bounding box center [488, 188] width 101 height 12
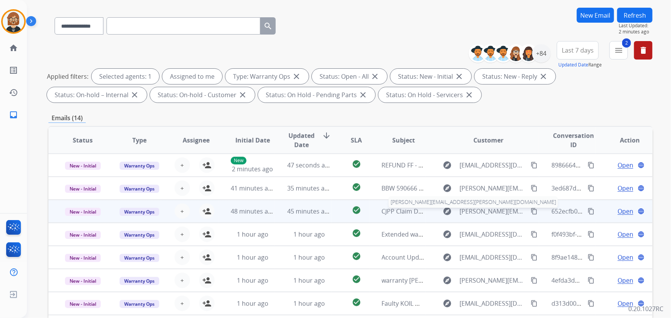
click at [488, 215] on span "[PERSON_NAME][EMAIL_ADDRESS][PERSON_NAME][DOMAIN_NAME]" at bounding box center [493, 211] width 67 height 9
type input "**********"
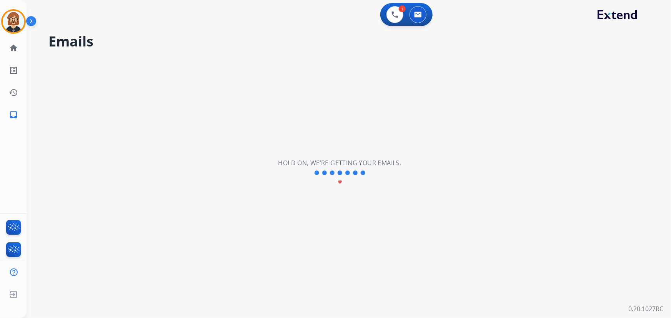
scroll to position [0, 0]
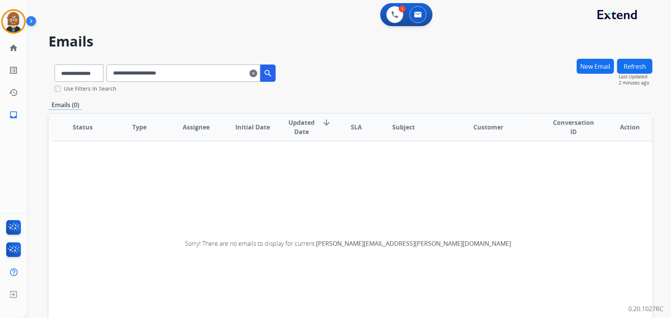
click at [257, 72] on mat-icon "clear" at bounding box center [253, 73] width 8 height 9
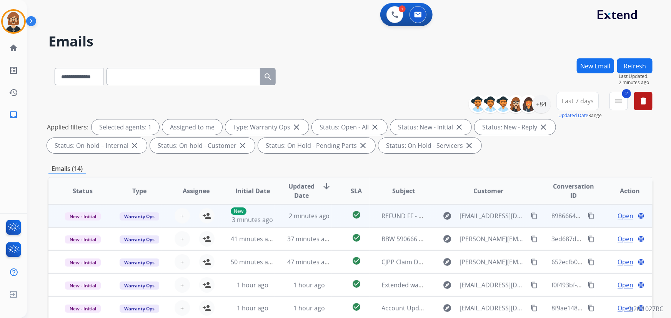
scroll to position [0, 0]
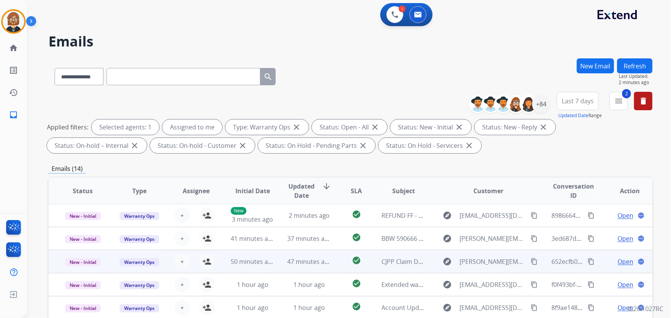
click at [281, 264] on td "47 minutes ago" at bounding box center [303, 261] width 57 height 23
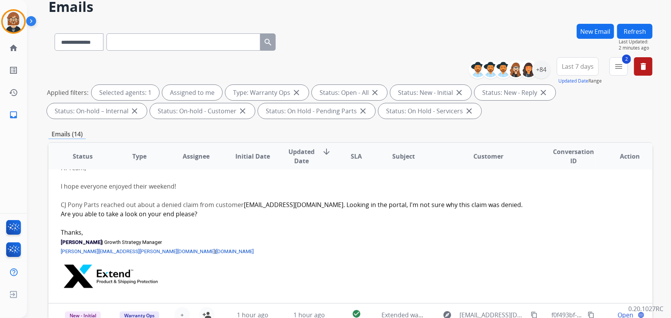
scroll to position [11, 0]
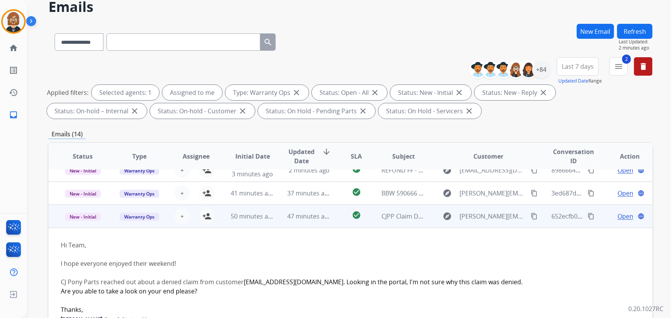
click at [303, 225] on td "47 minutes ago" at bounding box center [303, 216] width 57 height 23
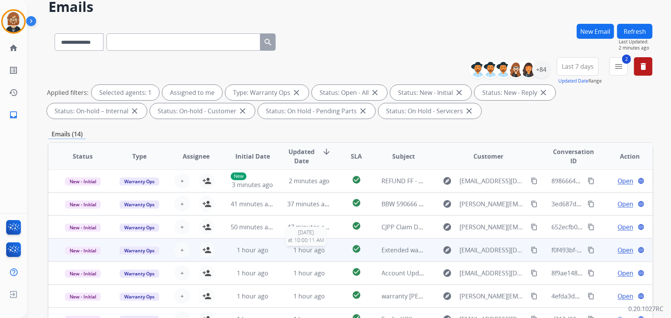
click at [303, 251] on span "1 hour ago" at bounding box center [309, 250] width 32 height 8
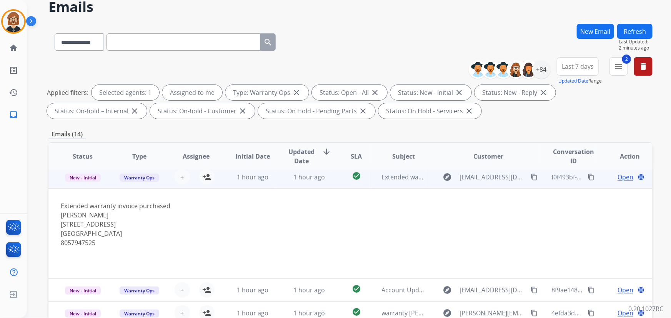
scroll to position [90, 0]
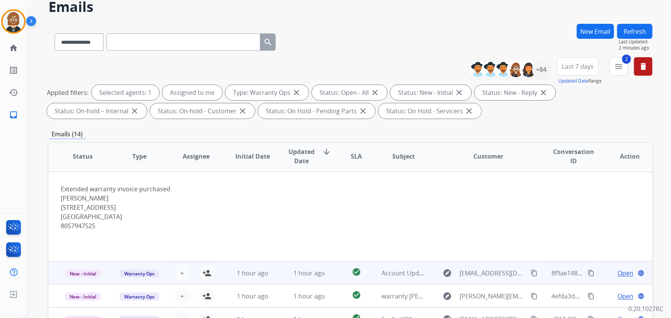
click at [331, 276] on td "check_circle" at bounding box center [350, 273] width 38 height 23
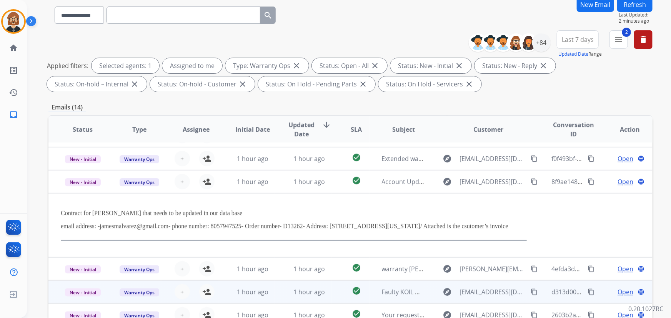
scroll to position [70, 0]
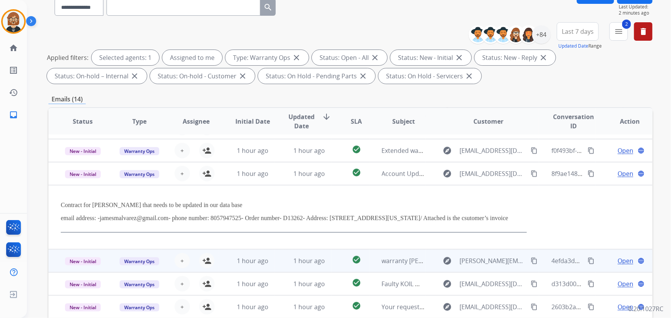
click at [337, 261] on td "check_circle" at bounding box center [350, 260] width 38 height 23
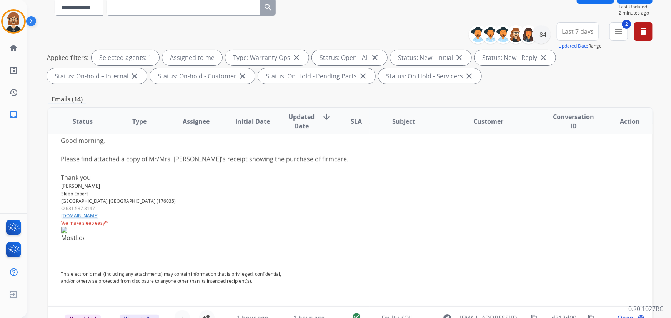
scroll to position [184, 0]
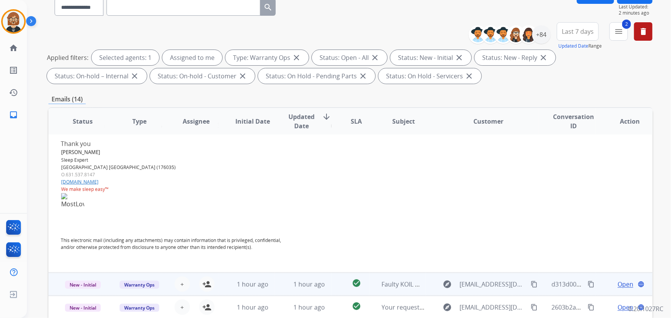
click at [336, 284] on td "check_circle" at bounding box center [350, 284] width 38 height 23
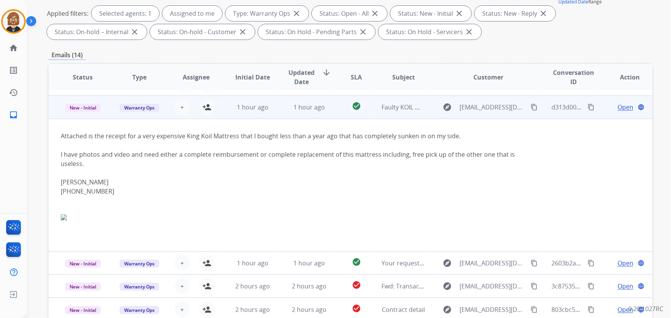
scroll to position [156, 0]
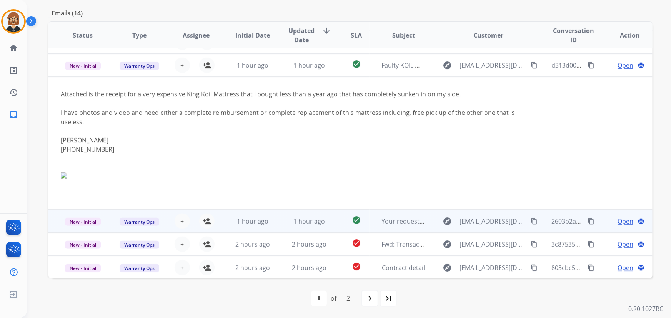
click at [276, 219] on td "1 hour ago" at bounding box center [303, 221] width 57 height 23
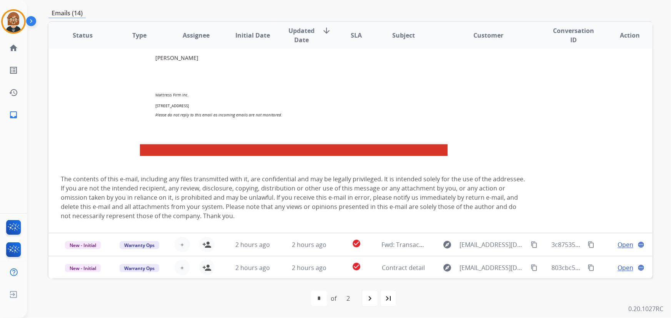
scroll to position [324, 0]
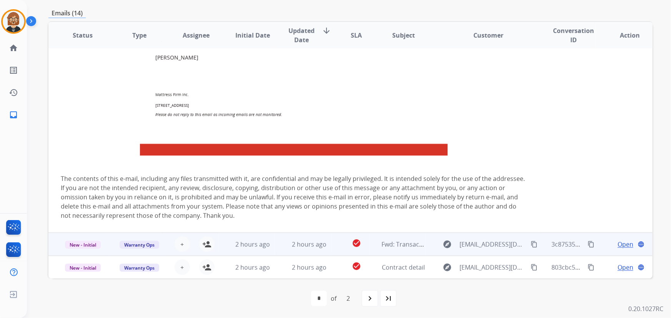
click at [275, 249] on td "2 hours ago" at bounding box center [303, 244] width 57 height 23
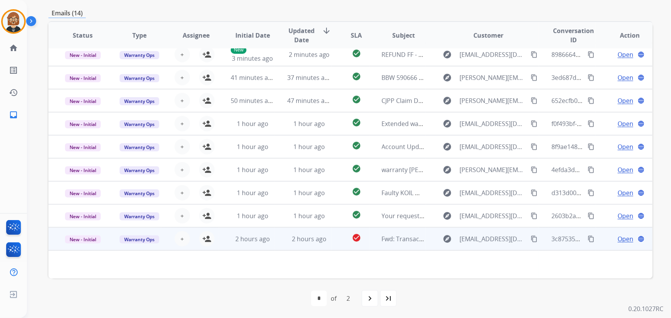
scroll to position [0, 0]
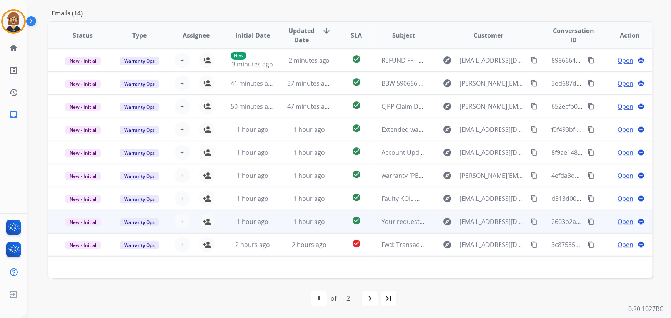
click at [622, 221] on span "Open" at bounding box center [625, 221] width 16 height 9
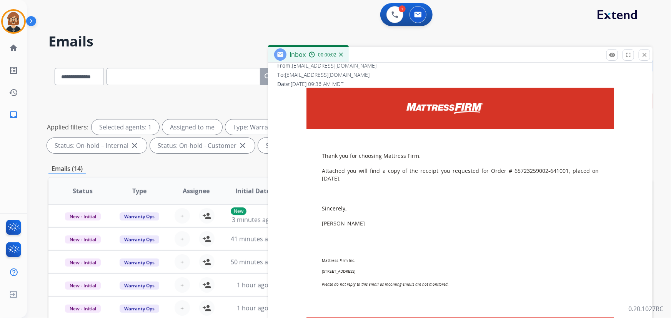
scroll to position [140, 0]
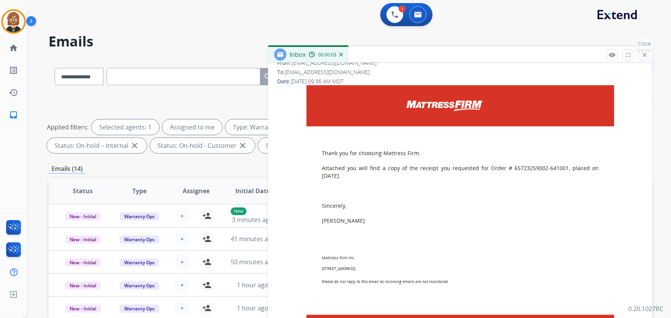
click at [649, 57] on button "close Close" at bounding box center [645, 55] width 12 height 12
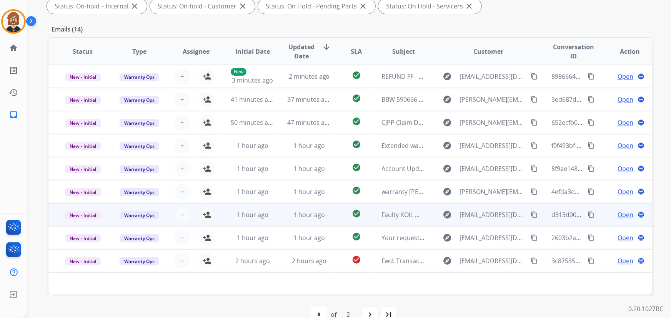
click at [618, 214] on span "Open" at bounding box center [625, 214] width 16 height 9
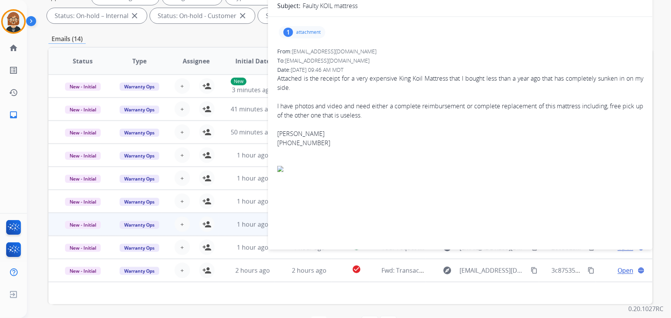
scroll to position [156, 0]
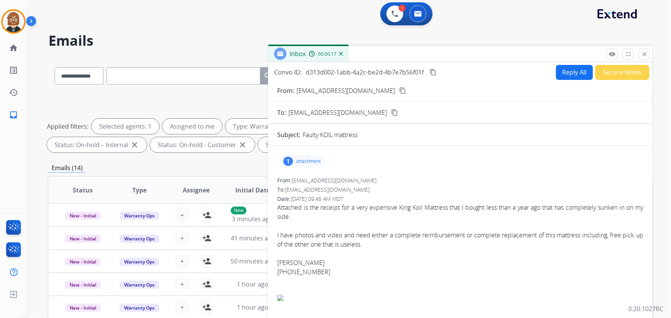
scroll to position [0, 0]
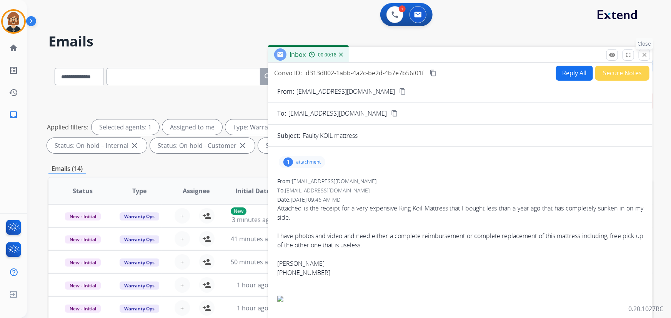
click at [646, 58] on mat-icon "close" at bounding box center [644, 55] width 7 height 7
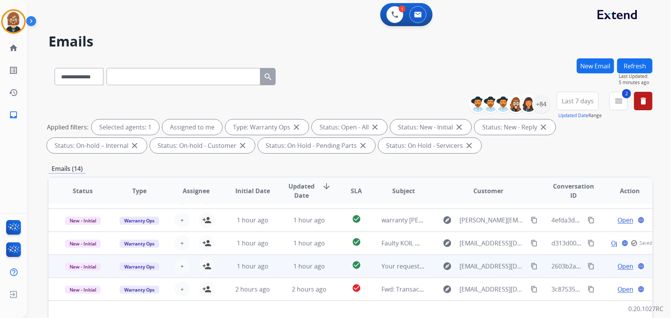
scroll to position [105, 0]
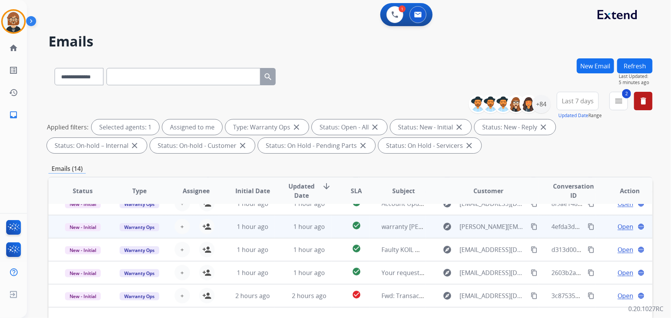
click at [627, 228] on span "Open" at bounding box center [625, 226] width 16 height 9
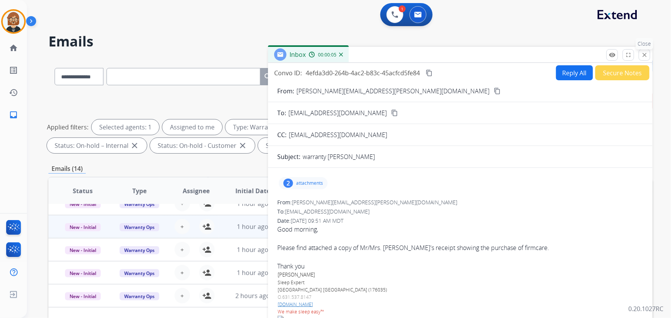
click at [644, 59] on button "close Close" at bounding box center [645, 55] width 12 height 12
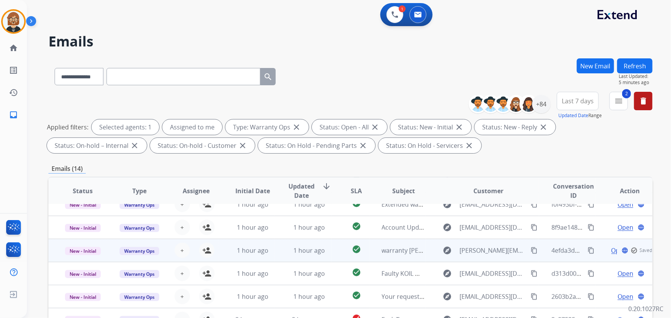
scroll to position [70, 0]
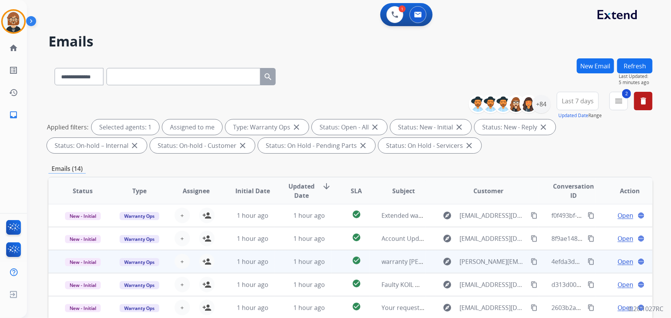
click at [622, 262] on span "Open" at bounding box center [625, 261] width 16 height 9
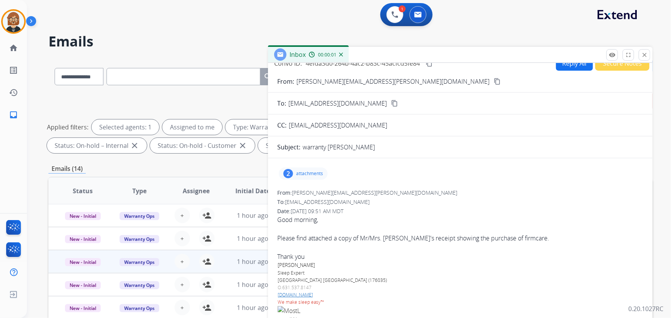
scroll to position [15, 0]
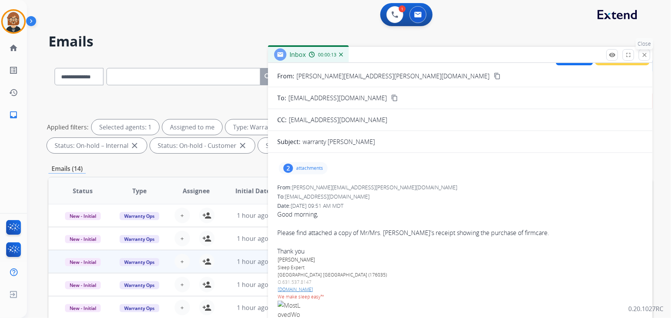
click at [648, 54] on button "close Close" at bounding box center [645, 55] width 12 height 12
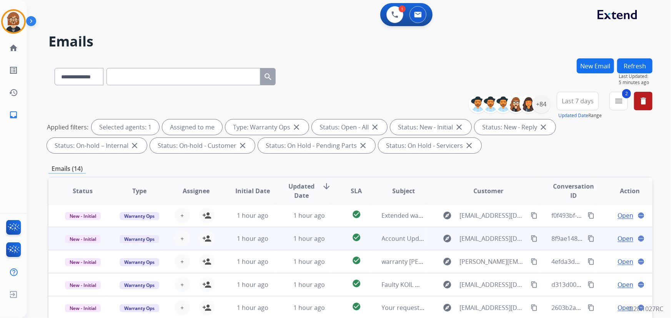
click at [617, 242] on span "Open" at bounding box center [625, 238] width 16 height 9
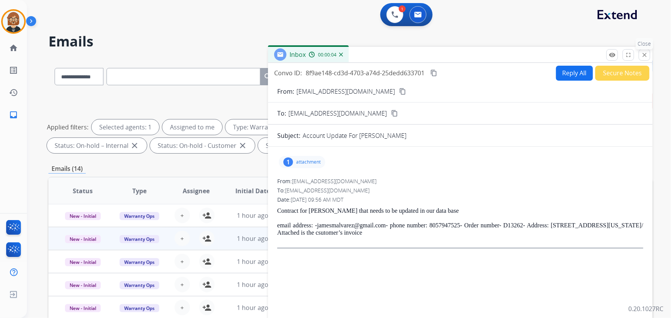
click at [645, 54] on mat-icon "close" at bounding box center [644, 55] width 7 height 7
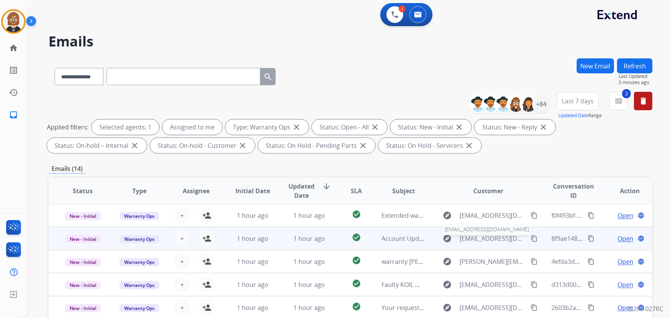
scroll to position [35, 0]
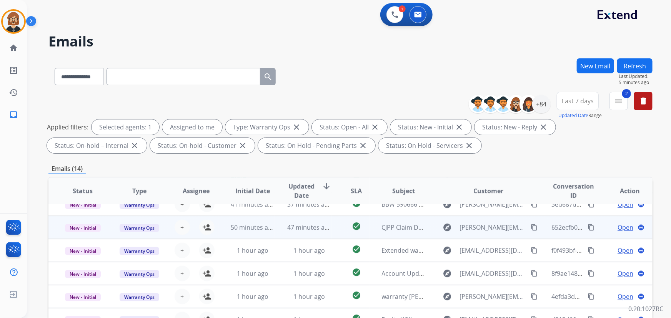
click at [623, 227] on span "Open" at bounding box center [625, 227] width 16 height 9
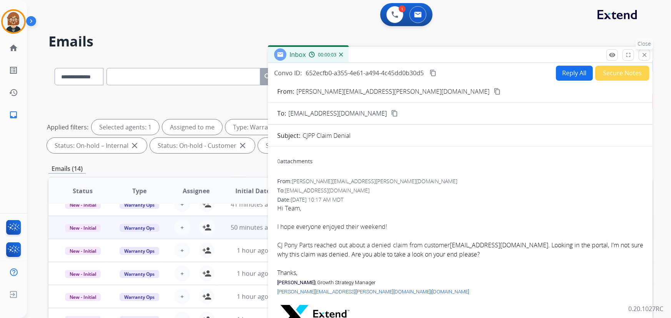
click at [647, 55] on mat-icon "close" at bounding box center [644, 55] width 7 height 7
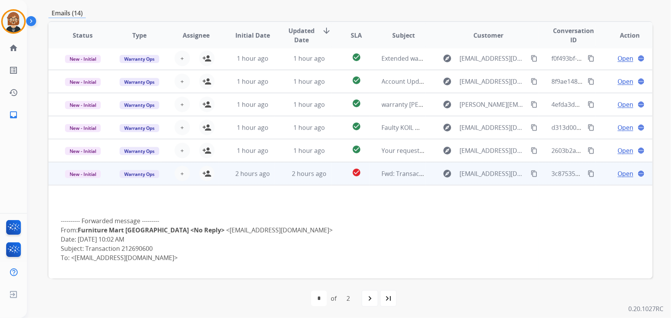
scroll to position [70, 0]
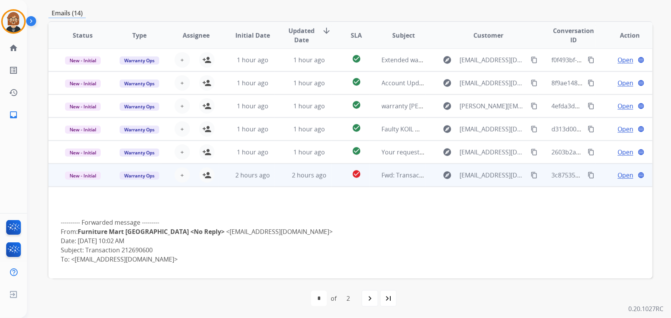
click at [392, 184] on td "Fwd: Transaction 212690600" at bounding box center [397, 175] width 57 height 23
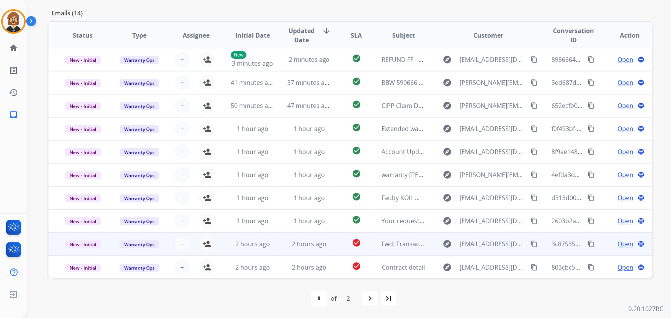
scroll to position [0, 0]
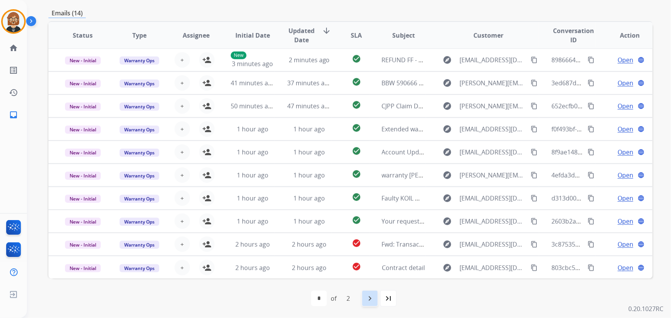
click at [366, 300] on mat-icon "navigate_next" at bounding box center [369, 298] width 9 height 9
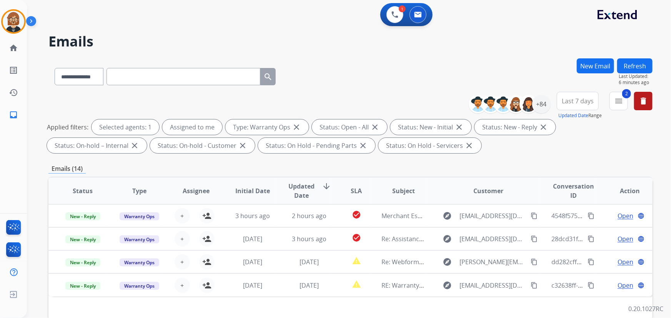
scroll to position [0, 0]
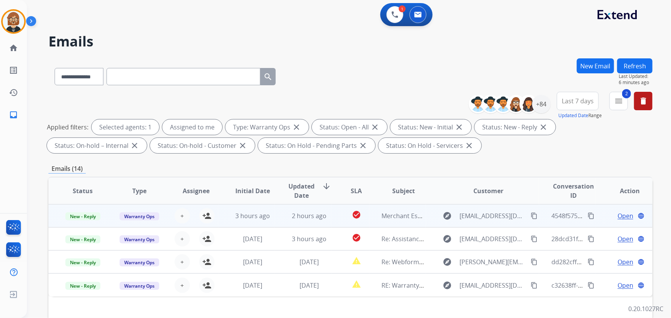
click at [392, 223] on td "Merchant Escalation Notification for Request 659662" at bounding box center [397, 216] width 57 height 23
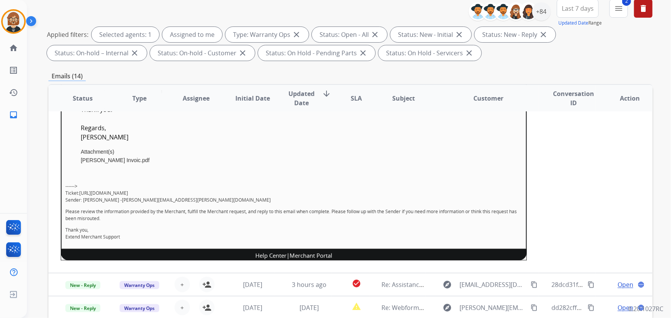
scroll to position [105, 0]
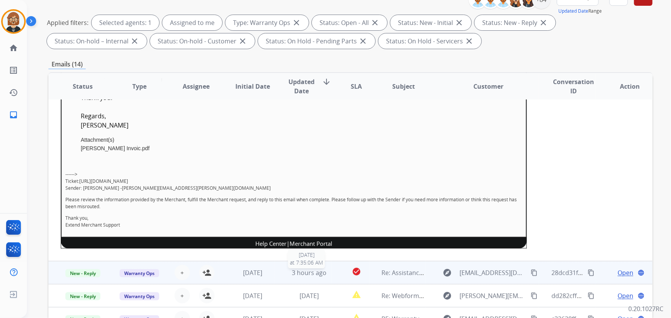
click at [326, 275] on div "3 hours ago" at bounding box center [309, 272] width 44 height 9
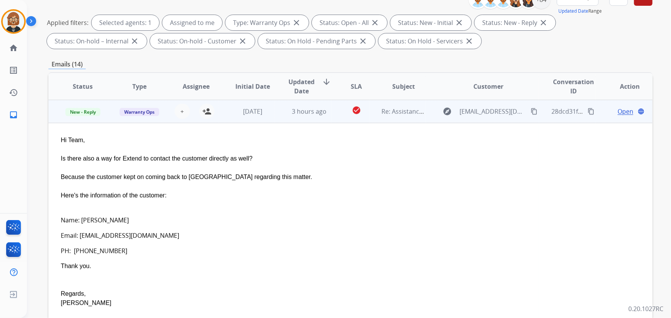
scroll to position [0, 0]
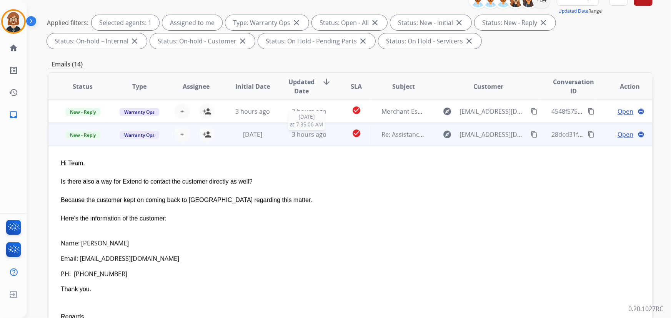
click at [321, 138] on span "3 hours ago" at bounding box center [309, 134] width 35 height 8
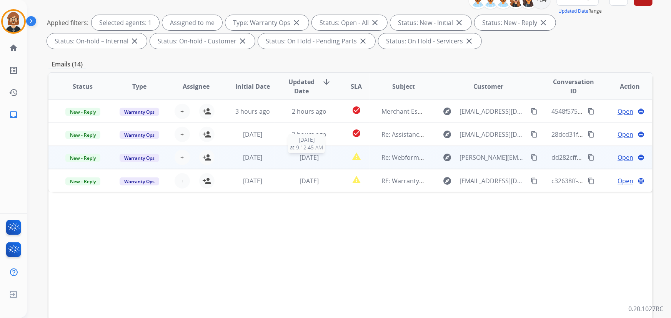
click at [327, 156] on div "[DATE]" at bounding box center [309, 157] width 44 height 9
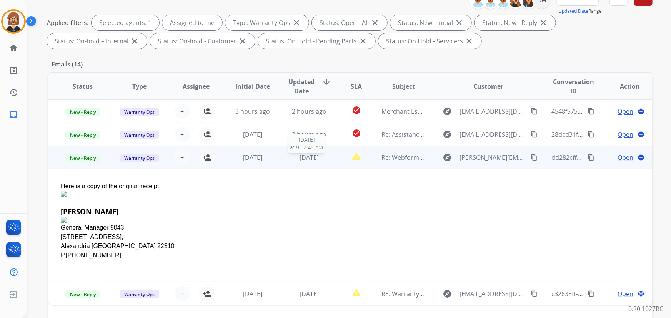
click at [327, 156] on div "[DATE]" at bounding box center [309, 157] width 44 height 9
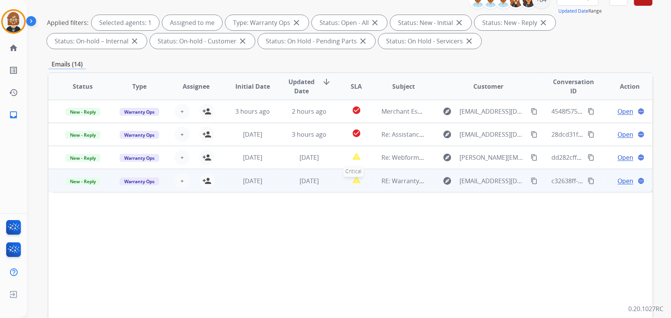
click at [355, 183] on mat-icon "report_problem" at bounding box center [356, 179] width 9 height 9
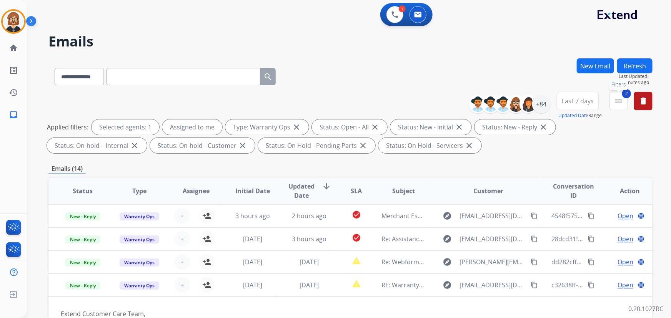
click at [626, 96] on span "2" at bounding box center [626, 93] width 9 height 9
click at [615, 101] on mat-icon "menu" at bounding box center [618, 100] width 9 height 9
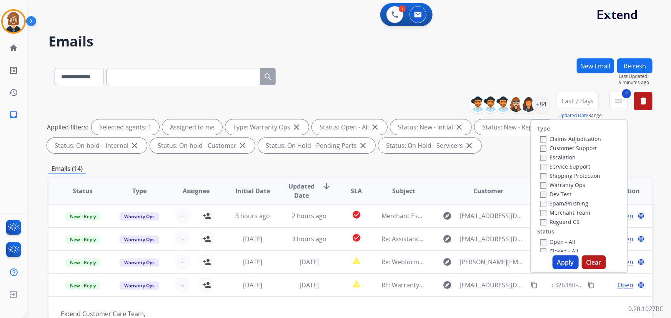
click at [569, 100] on span "Last 7 days" at bounding box center [578, 101] width 32 height 3
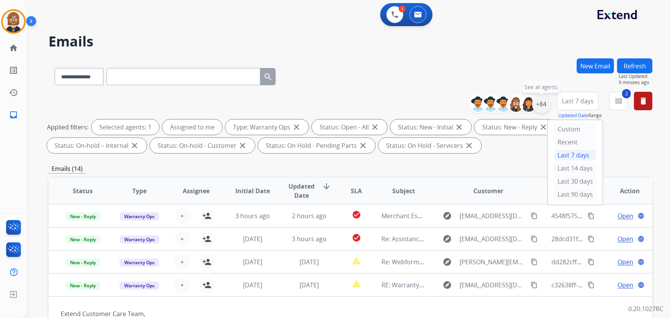
click at [539, 102] on div "+84" at bounding box center [541, 104] width 18 height 18
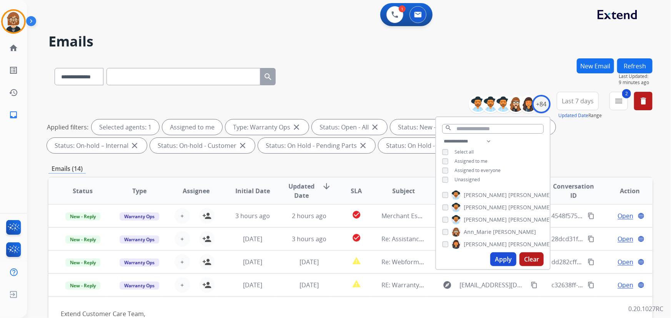
click at [462, 178] on span "Unassigned" at bounding box center [466, 179] width 25 height 7
click at [505, 258] on button "Apply" at bounding box center [503, 260] width 26 height 14
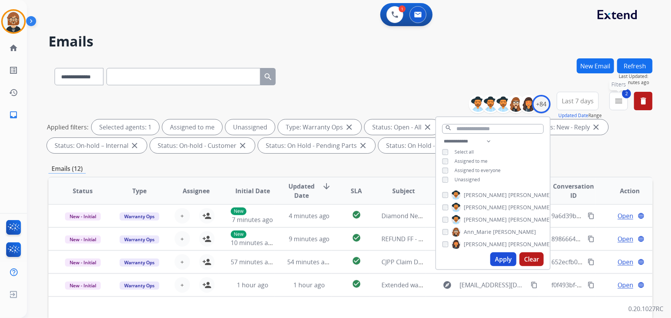
click at [612, 99] on button "2 menu Filters" at bounding box center [618, 101] width 18 height 18
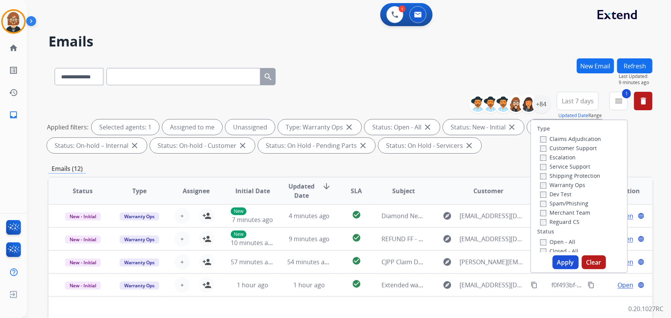
click at [565, 264] on button "Apply" at bounding box center [565, 263] width 26 height 14
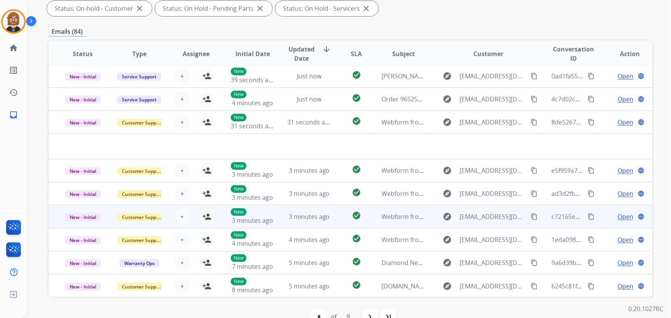
scroll to position [156, 0]
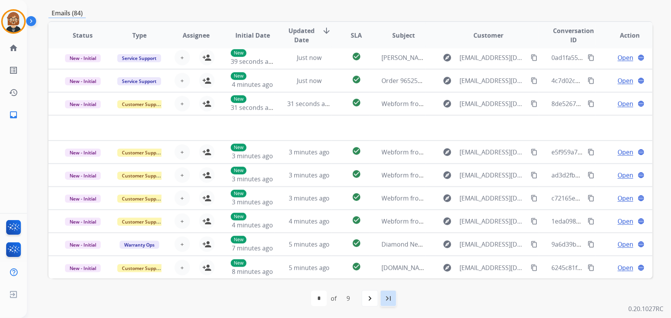
click at [386, 300] on mat-icon "last_page" at bounding box center [388, 298] width 9 height 9
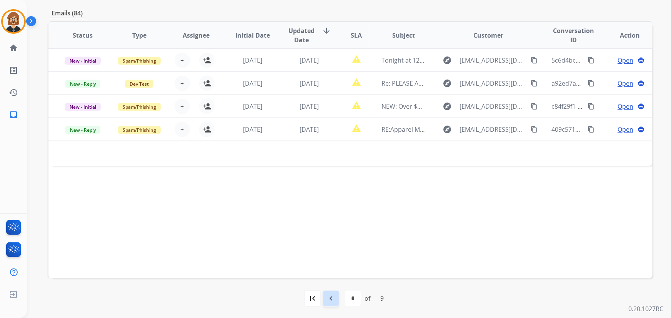
click at [329, 298] on mat-icon "navigate_before" at bounding box center [330, 298] width 9 height 9
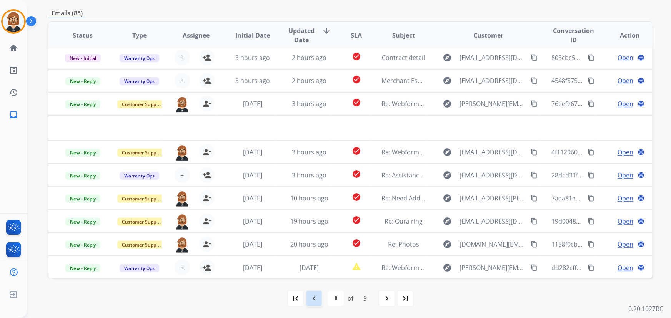
click at [319, 297] on div "navigate_before" at bounding box center [314, 298] width 17 height 17
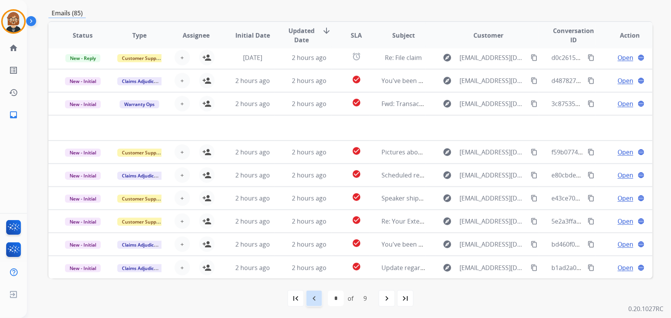
click at [315, 304] on div "navigate_before" at bounding box center [314, 298] width 17 height 17
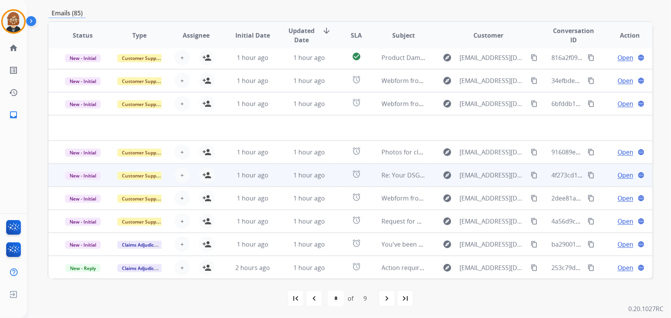
scroll to position [0, 0]
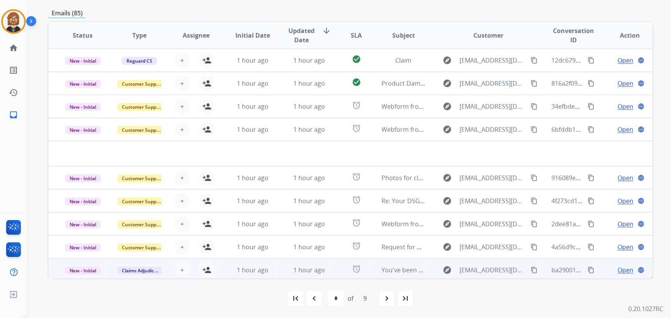
click at [284, 275] on td "1 hour ago" at bounding box center [303, 270] width 57 height 23
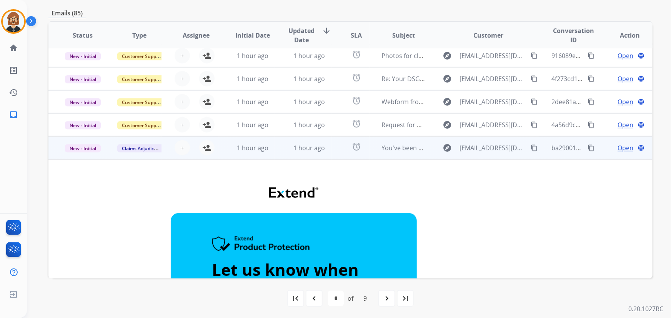
scroll to position [10, 0]
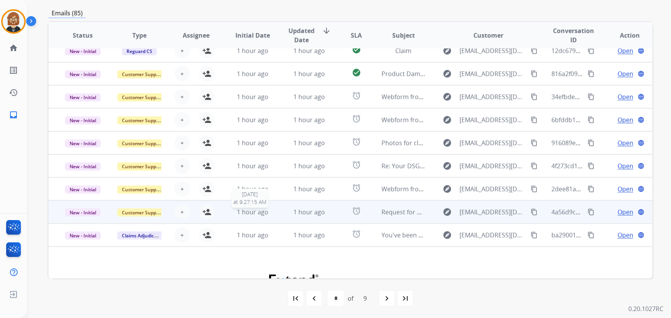
click at [266, 215] on span "1 hour ago" at bounding box center [253, 212] width 32 height 8
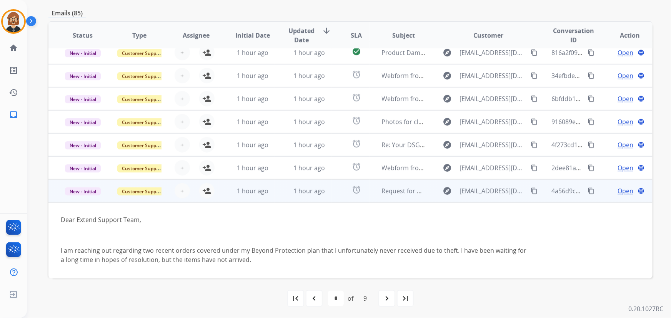
scroll to position [22, 0]
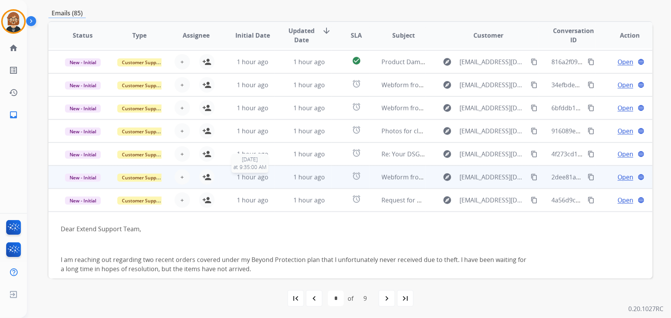
click at [271, 181] on div "1 hour ago" at bounding box center [253, 177] width 44 height 9
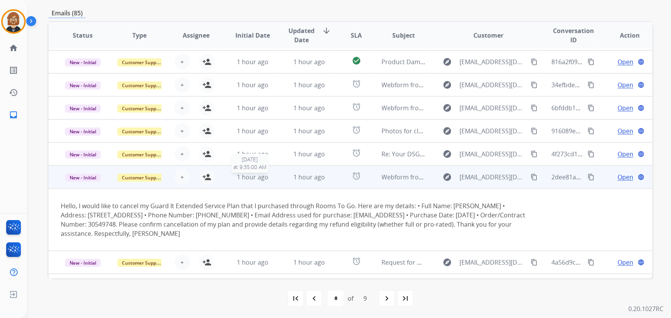
scroll to position [63, 0]
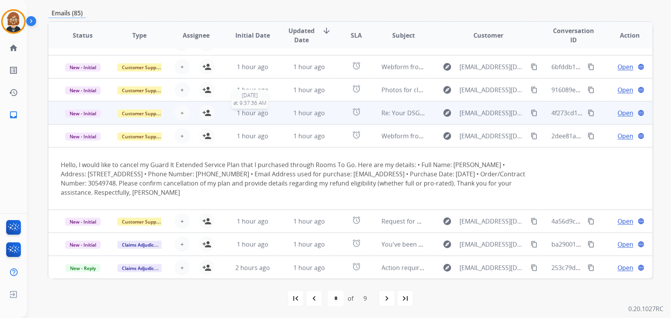
click at [269, 116] on div "1 hour ago" at bounding box center [253, 112] width 44 height 9
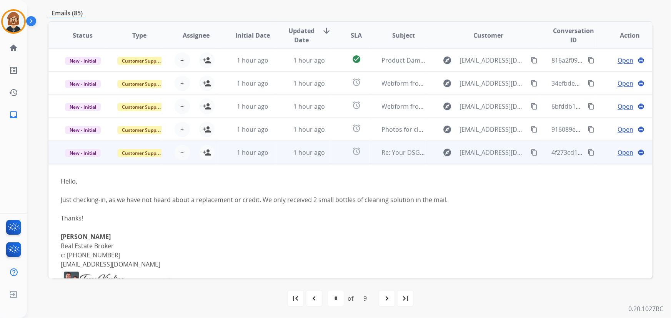
scroll to position [10, 0]
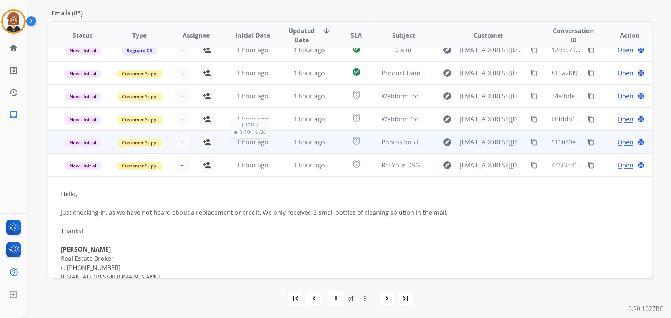
click at [257, 142] on span "1 hour ago" at bounding box center [253, 142] width 32 height 8
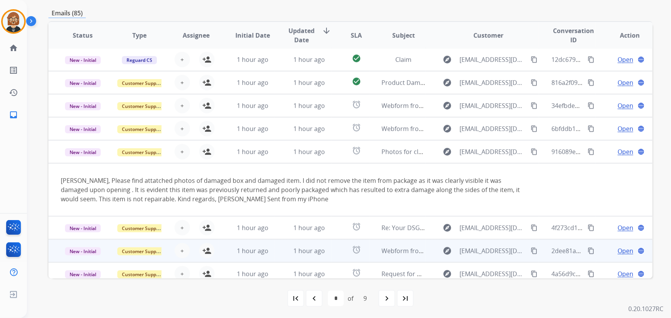
scroll to position [0, 0]
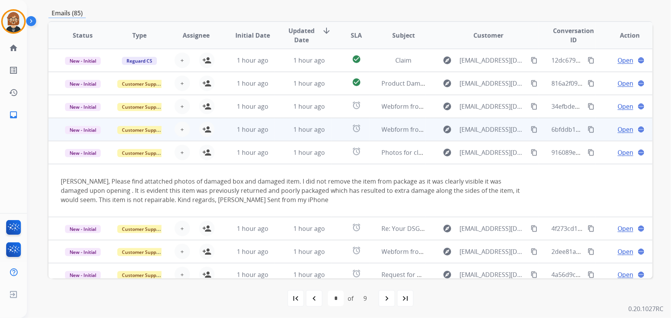
click at [276, 130] on td "1 hour ago" at bounding box center [303, 129] width 57 height 23
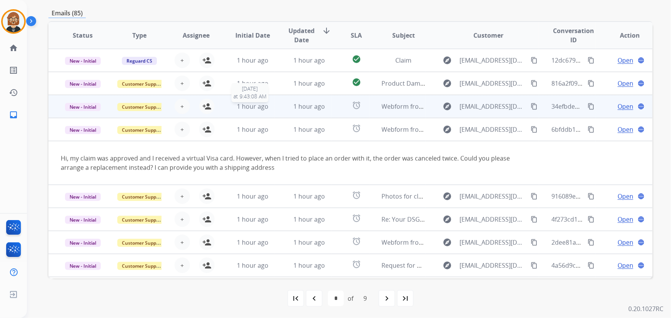
click at [271, 106] on div "1 hour ago" at bounding box center [253, 106] width 44 height 9
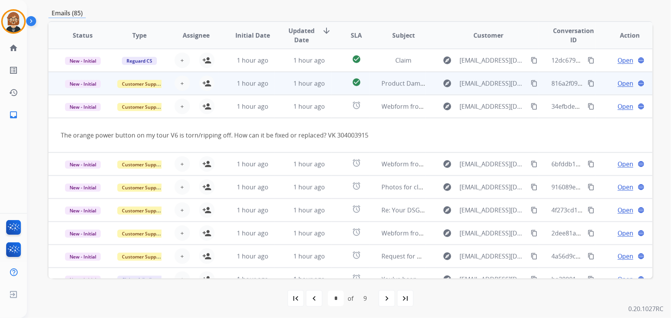
click at [279, 86] on td "1 hour ago" at bounding box center [303, 83] width 57 height 23
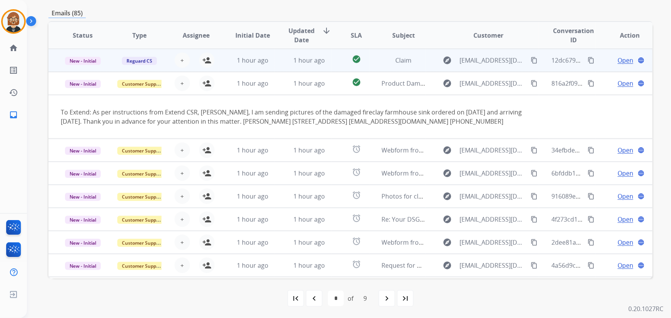
click at [261, 70] on td "1 hour ago" at bounding box center [246, 60] width 57 height 23
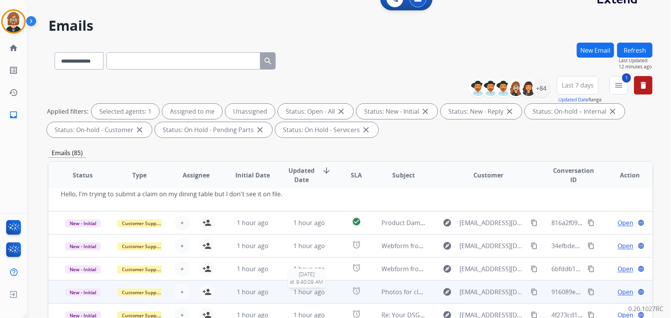
scroll to position [156, 0]
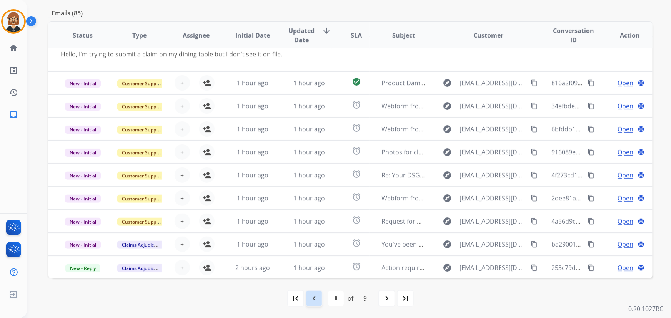
click at [317, 302] on mat-icon "navigate_before" at bounding box center [313, 298] width 9 height 9
select select "*"
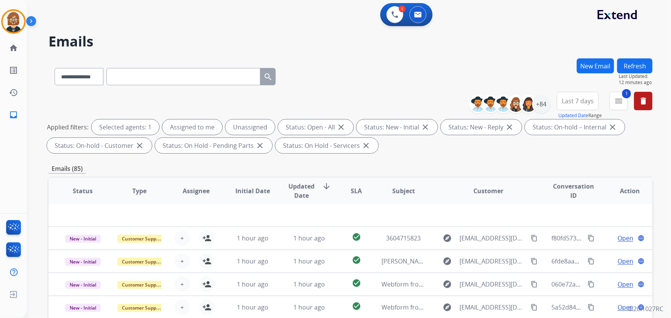
scroll to position [26, 0]
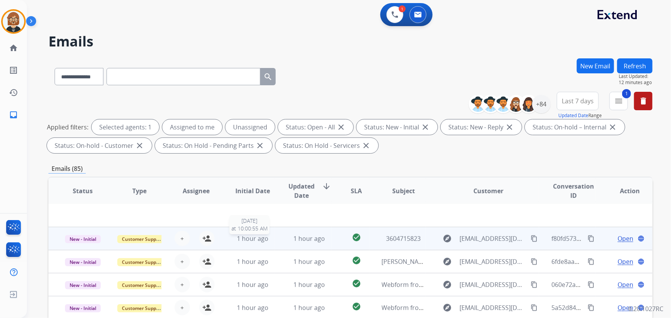
click at [264, 237] on span "1 hour ago" at bounding box center [253, 238] width 32 height 8
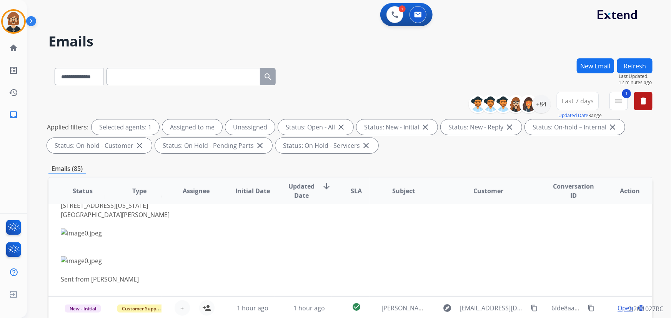
scroll to position [127, 0]
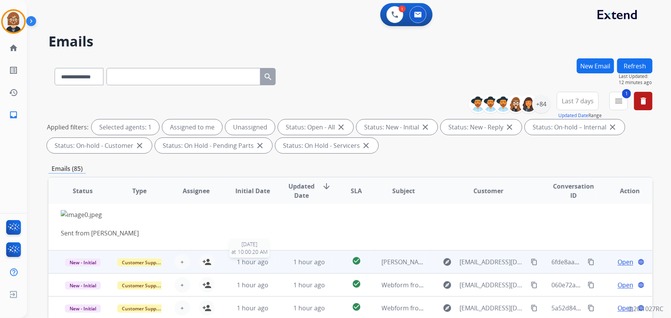
click at [267, 263] on div "1 hour ago" at bounding box center [253, 262] width 44 height 9
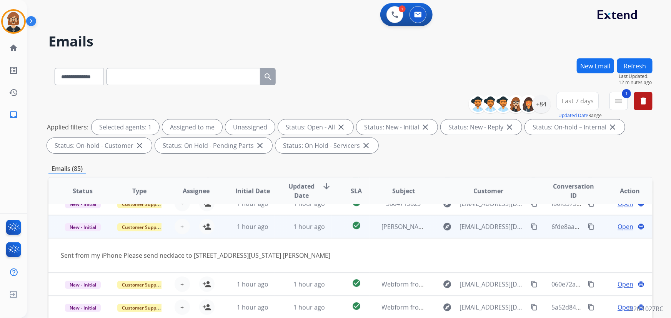
scroll to position [35, 0]
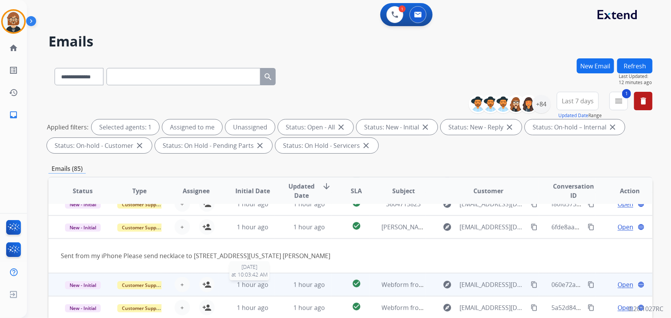
click at [266, 281] on span "1 hour ago" at bounding box center [253, 285] width 32 height 8
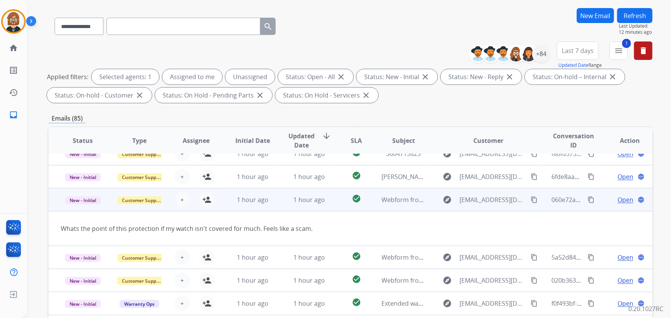
scroll to position [70, 0]
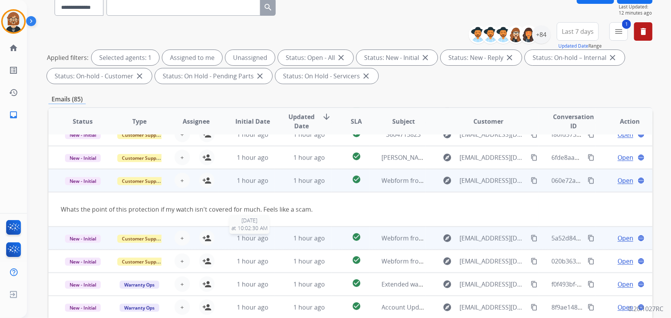
click at [270, 236] on div "1 hour ago" at bounding box center [253, 238] width 44 height 9
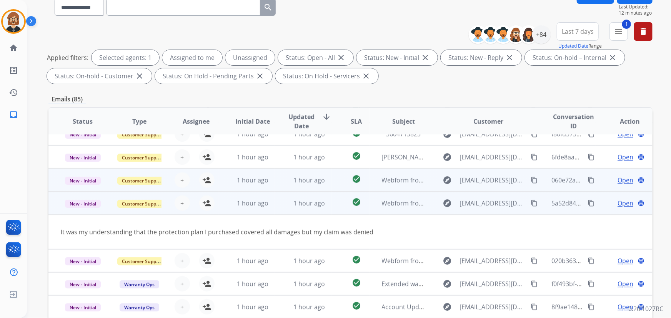
scroll to position [35, 0]
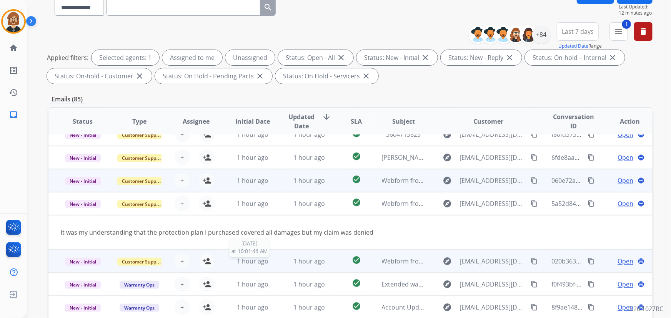
click at [266, 263] on div "1 hour ago" at bounding box center [253, 261] width 44 height 9
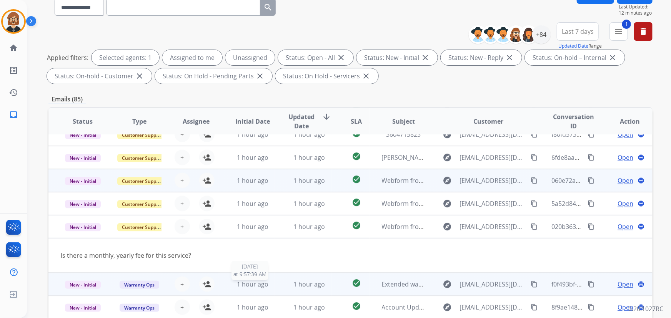
click at [252, 286] on span "1 hour ago" at bounding box center [253, 284] width 32 height 8
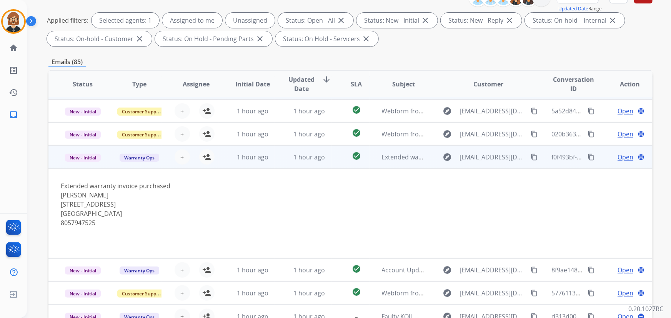
scroll to position [140, 0]
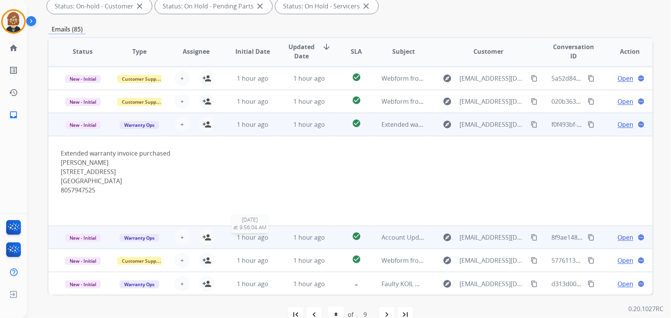
click at [265, 239] on span "1 hour ago" at bounding box center [253, 237] width 32 height 8
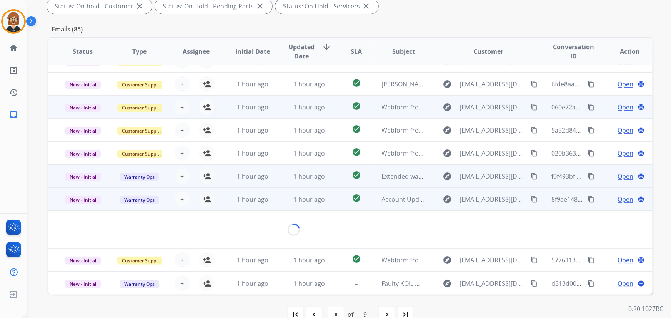
scroll to position [72, 0]
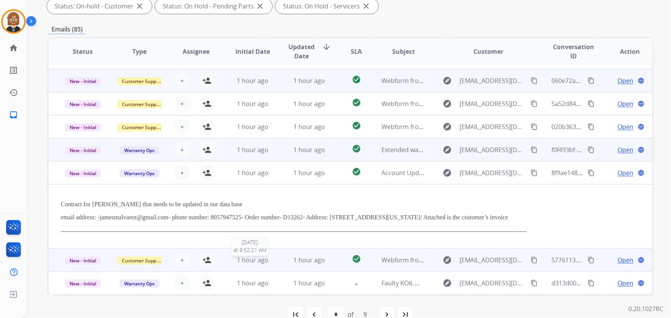
click at [258, 263] on span "1 hour ago" at bounding box center [253, 260] width 32 height 8
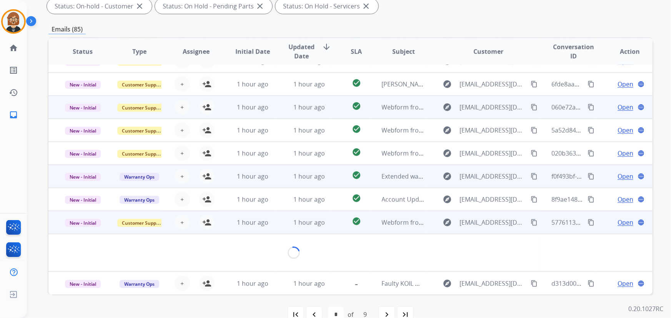
scroll to position [35, 0]
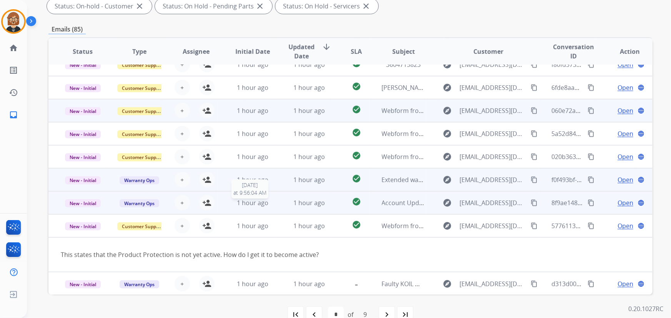
click at [270, 199] on div "1 hour ago" at bounding box center [253, 202] width 44 height 9
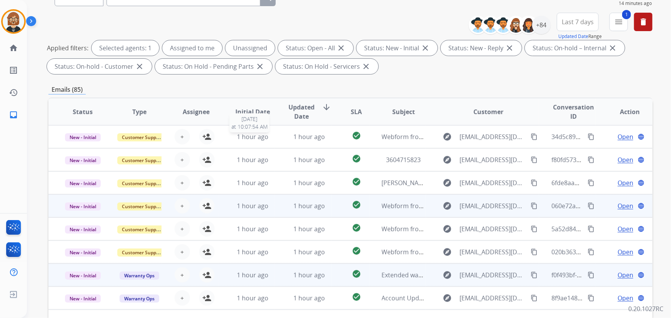
scroll to position [0, 0]
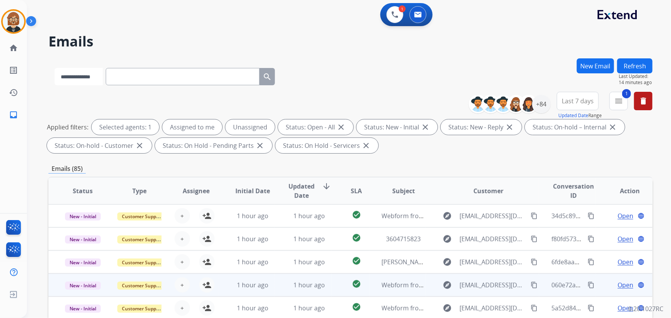
click at [77, 81] on select "**********" at bounding box center [79, 76] width 48 height 17
select select "*******"
click at [55, 68] on select "**********" at bounding box center [79, 76] width 48 height 17
drag, startPoint x: 160, startPoint y: 69, endPoint x: 156, endPoint y: 78, distance: 10.5
click at [157, 75] on input "text" at bounding box center [183, 76] width 154 height 17
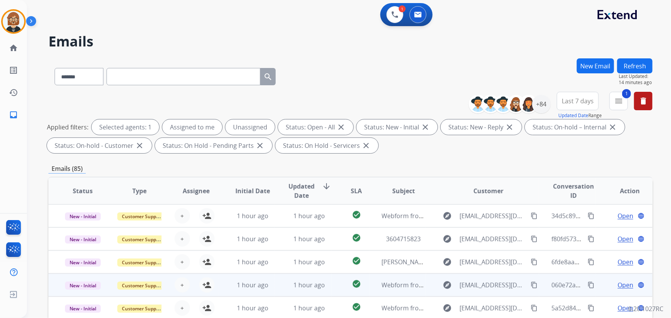
click at [158, 75] on input "text" at bounding box center [183, 76] width 154 height 17
paste input "**********"
type input "**********"
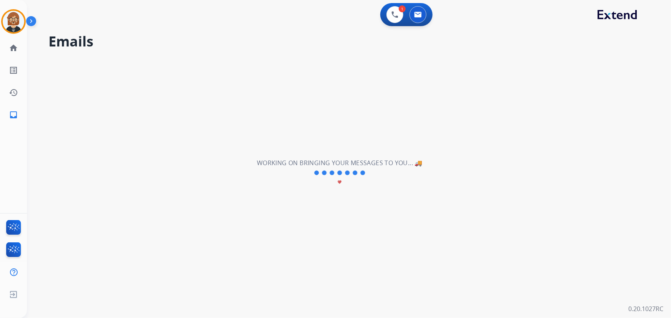
select select "*"
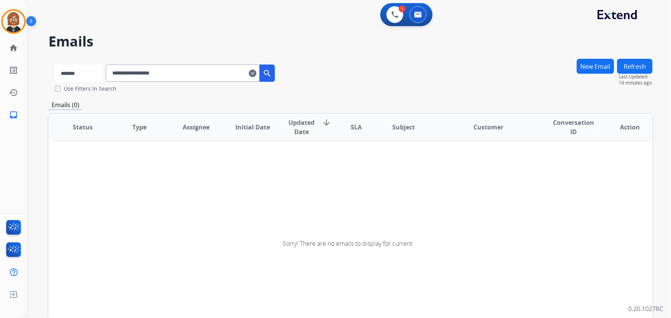
click at [86, 76] on select "**********" at bounding box center [79, 73] width 48 height 17
select select "**********"
click at [55, 65] on select "**********" at bounding box center [79, 73] width 48 height 17
click at [273, 70] on mat-icon "search" at bounding box center [267, 73] width 9 height 9
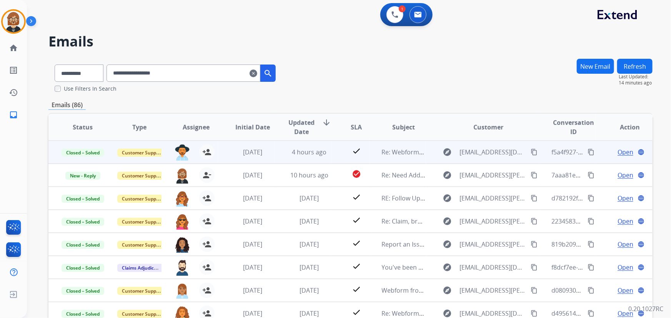
click at [331, 153] on td "check" at bounding box center [350, 152] width 38 height 23
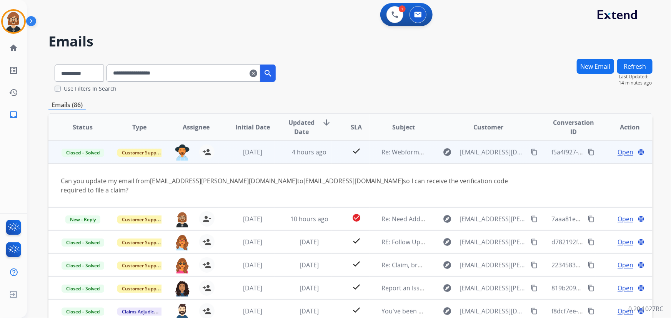
click at [331, 153] on td "check" at bounding box center [350, 152] width 38 height 23
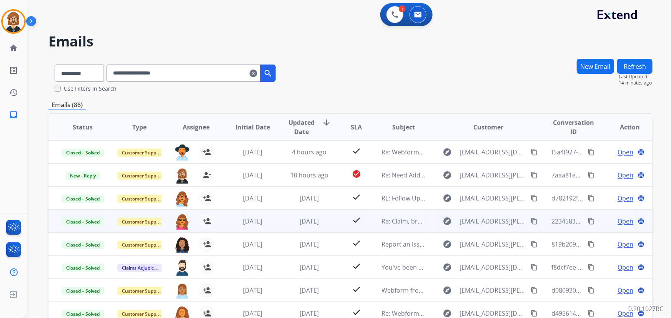
click at [337, 220] on td "check" at bounding box center [350, 221] width 38 height 23
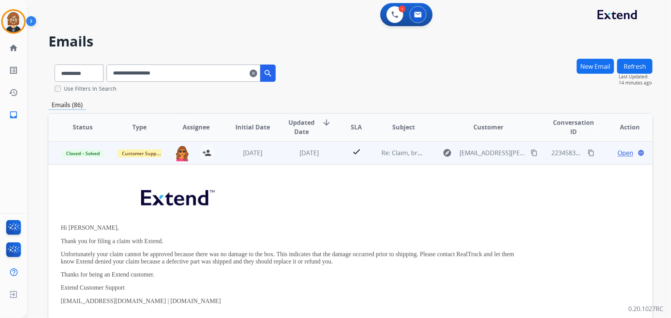
scroll to position [69, 0]
click at [338, 221] on div "Hi [PERSON_NAME], Thank you for filing a claim with Extend. Unfortunately your …" at bounding box center [294, 279] width 466 height 198
click at [327, 155] on div "[DATE]" at bounding box center [309, 152] width 44 height 9
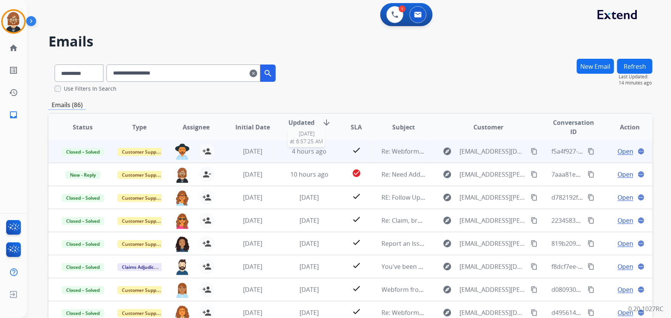
scroll to position [0, 0]
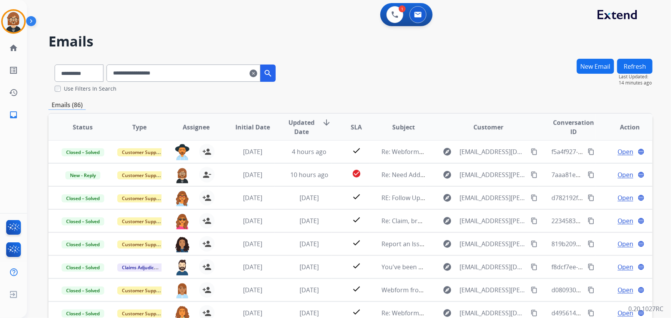
click at [253, 123] on span "Initial Date" at bounding box center [252, 127] width 35 height 9
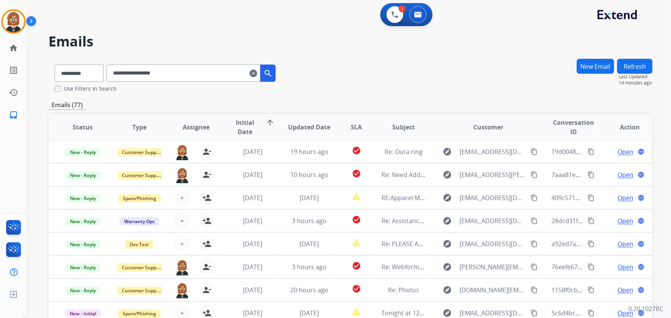
click at [253, 123] on span "Initial Date" at bounding box center [245, 127] width 28 height 18
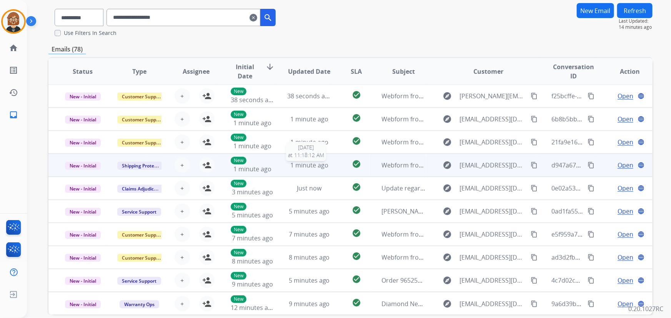
scroll to position [70, 0]
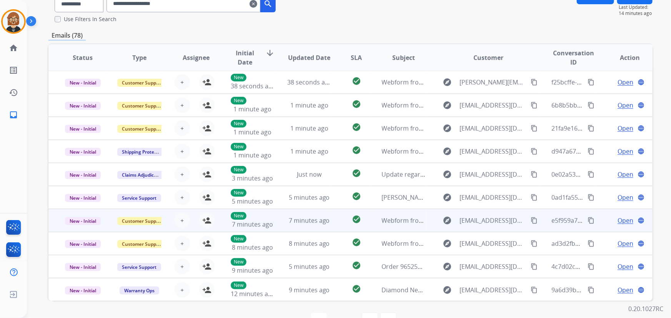
click at [323, 228] on td "7 minutes ago" at bounding box center [303, 220] width 57 height 23
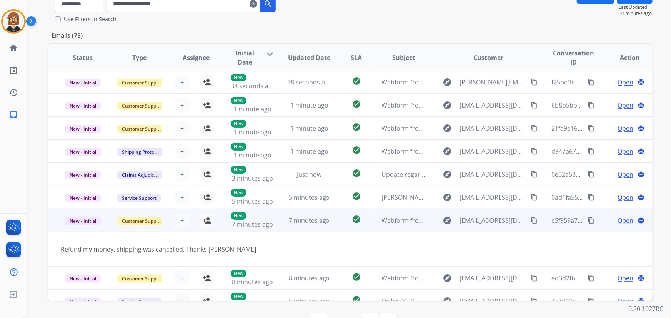
scroll to position [35, 0]
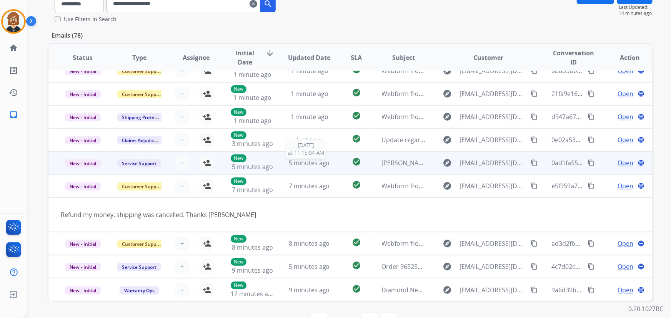
click at [308, 163] on span "5 minutes ago" at bounding box center [309, 163] width 41 height 8
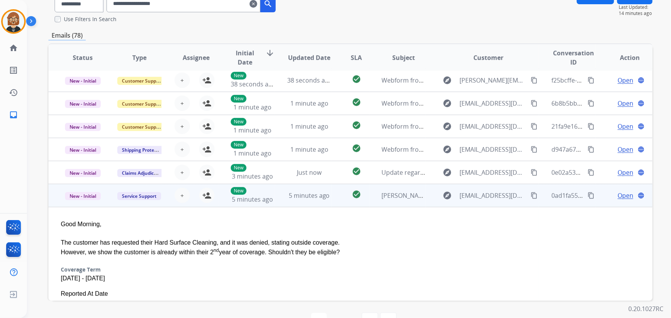
scroll to position [0, 0]
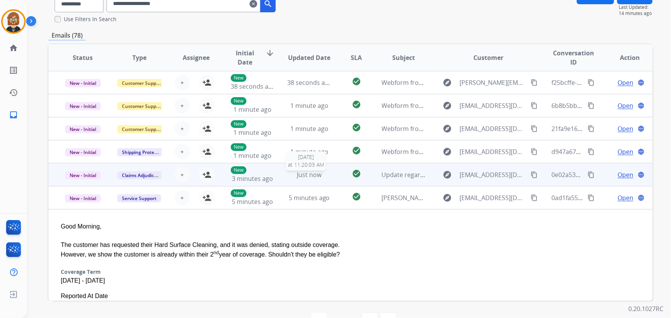
click at [309, 178] on span "Just now" at bounding box center [309, 175] width 25 height 8
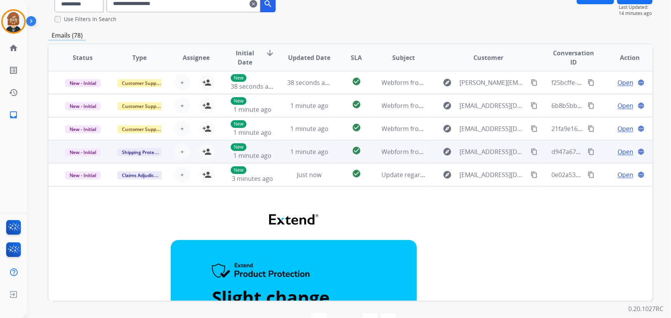
click at [306, 146] on td "1 minute ago" at bounding box center [303, 151] width 57 height 23
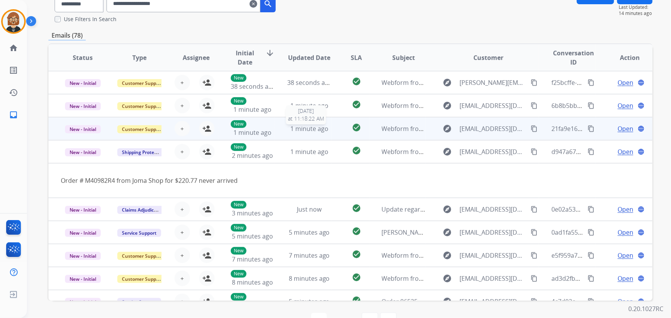
click at [311, 127] on span "1 minute ago" at bounding box center [309, 129] width 38 height 8
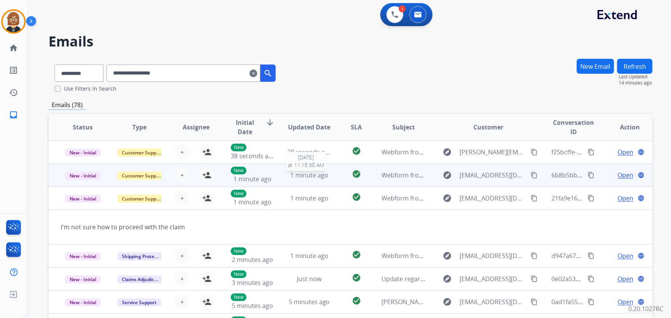
click at [315, 178] on span "1 minute ago" at bounding box center [309, 175] width 38 height 8
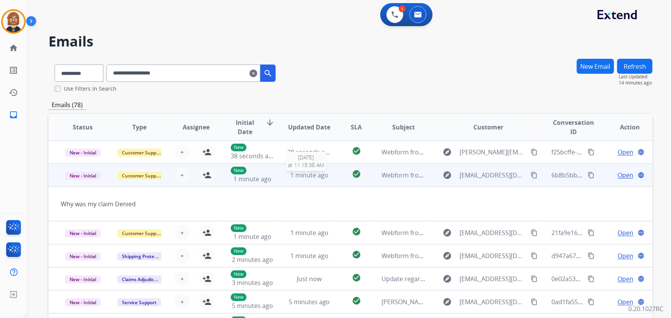
scroll to position [23, 0]
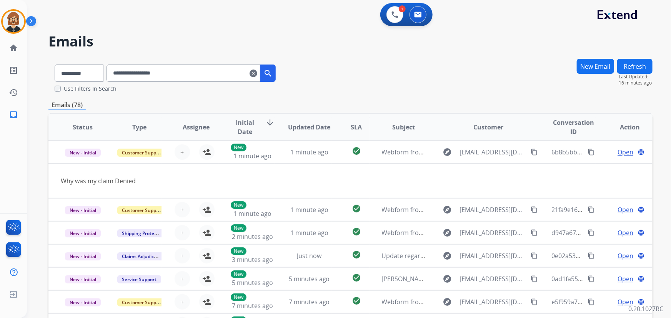
click at [215, 76] on input "**********" at bounding box center [183, 73] width 154 height 17
paste input "*****"
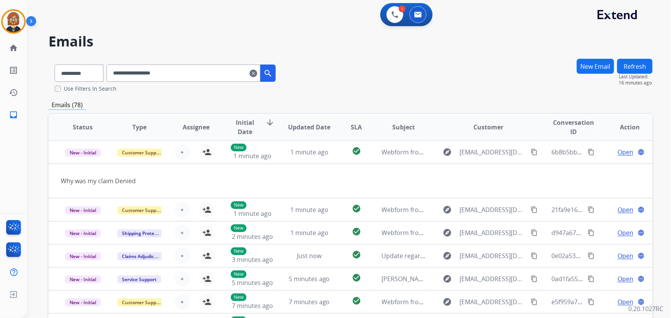
type input "**********"
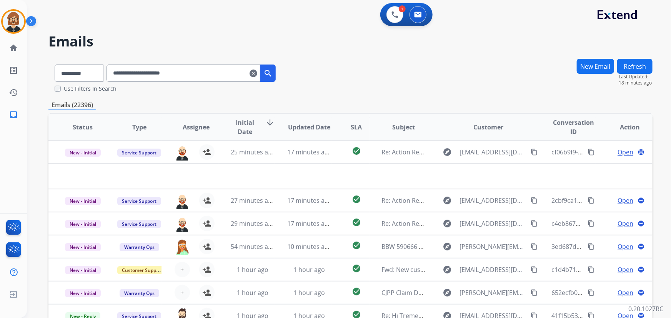
click at [257, 74] on mat-icon "clear" at bounding box center [253, 73] width 8 height 9
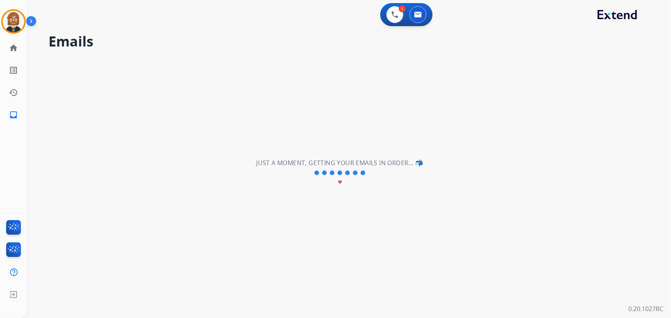
select select "**********"
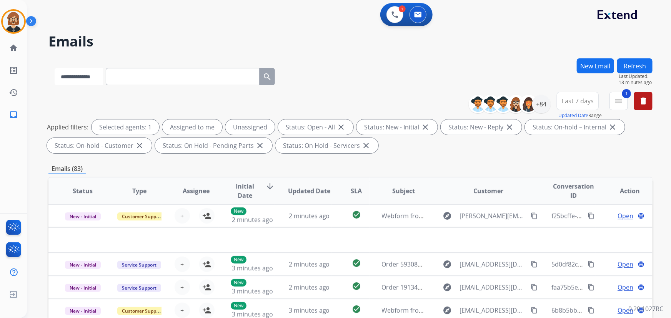
click at [103, 79] on select "**********" at bounding box center [79, 76] width 48 height 17
select select "*******"
click at [55, 68] on select "**********" at bounding box center [79, 76] width 48 height 17
click at [165, 76] on input "text" at bounding box center [183, 76] width 154 height 17
paste input "**********"
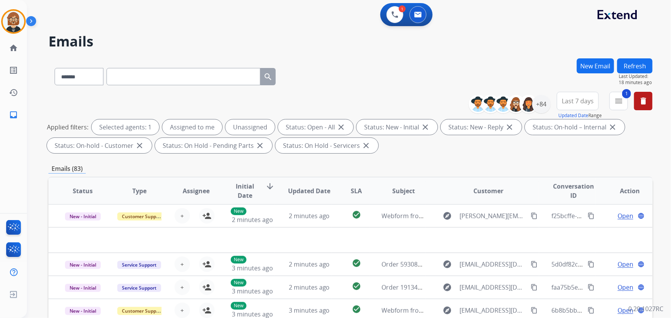
type input "**********"
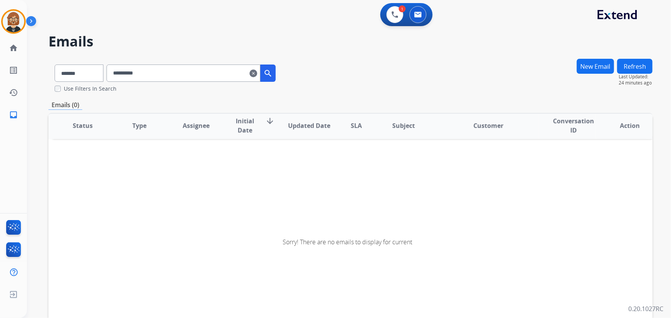
scroll to position [1, 0]
click at [396, 23] on div "1 Voice Interactions 0 Email Interactions" at bounding box center [406, 14] width 52 height 23
click at [394, 15] on img at bounding box center [394, 14] width 7 height 7
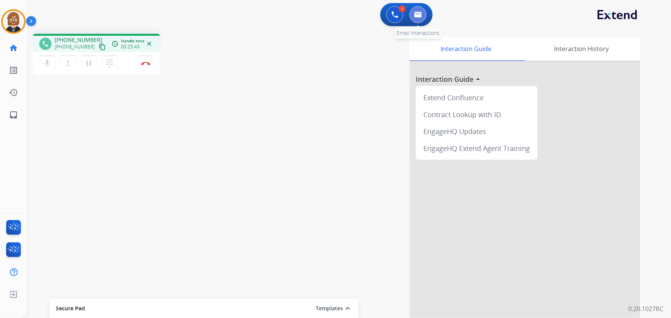
click at [414, 13] on button at bounding box center [417, 14] width 17 height 17
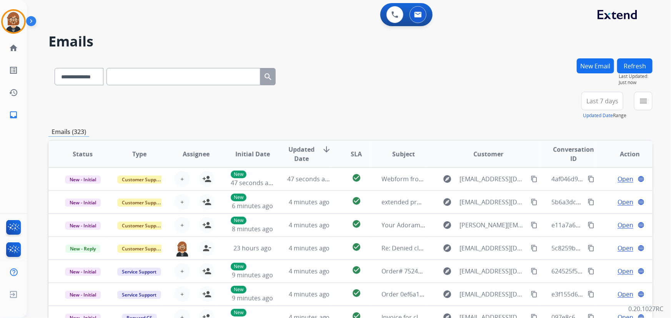
click at [169, 78] on input "text" at bounding box center [183, 76] width 154 height 17
click at [67, 73] on select "**********" at bounding box center [79, 76] width 48 height 17
select select "**********"
click at [55, 68] on select "**********" at bounding box center [79, 76] width 48 height 17
click at [180, 73] on input "text" at bounding box center [183, 76] width 154 height 17
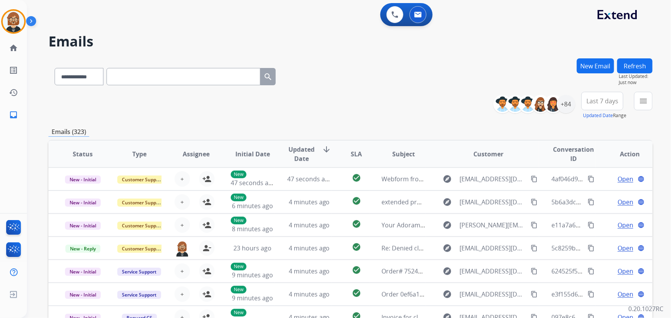
paste input "**********"
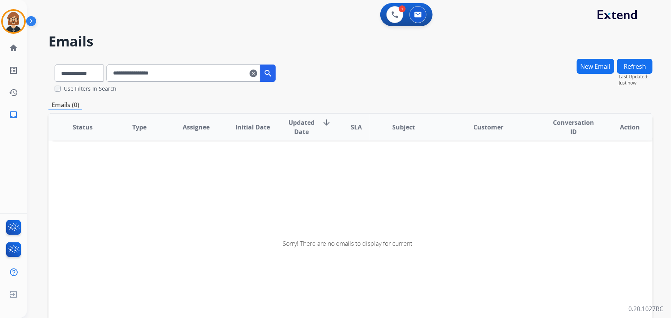
click at [147, 72] on input "**********" at bounding box center [183, 73] width 154 height 17
type input "**********"
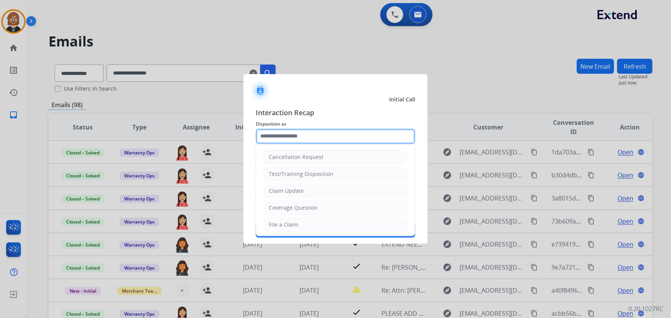
click at [337, 138] on input "text" at bounding box center [336, 136] width 160 height 15
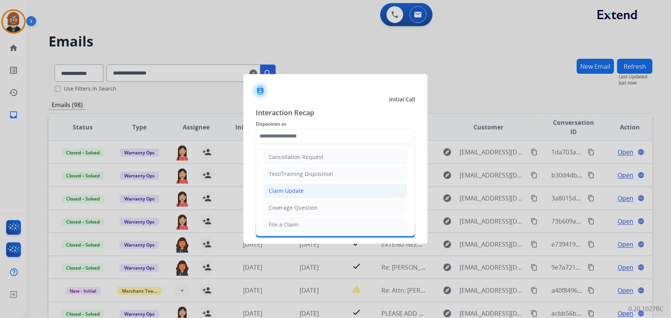
click at [338, 196] on li "Claim Update" at bounding box center [335, 191] width 143 height 15
type input "**********"
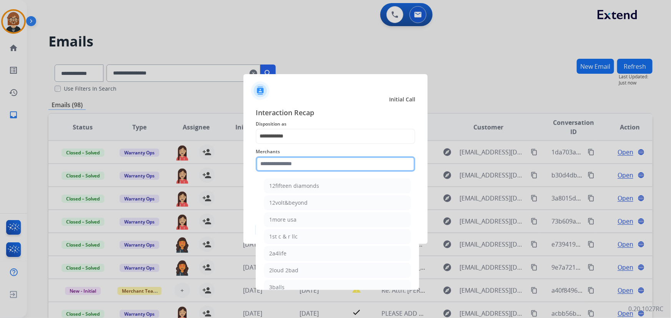
click at [331, 169] on input "text" at bounding box center [336, 163] width 160 height 15
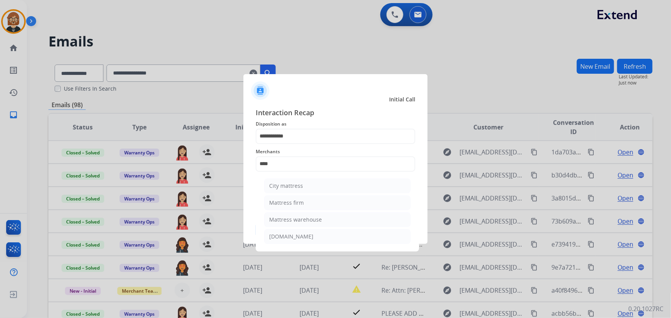
click at [324, 216] on li "Mattress warehouse" at bounding box center [337, 220] width 146 height 15
type input "**********"
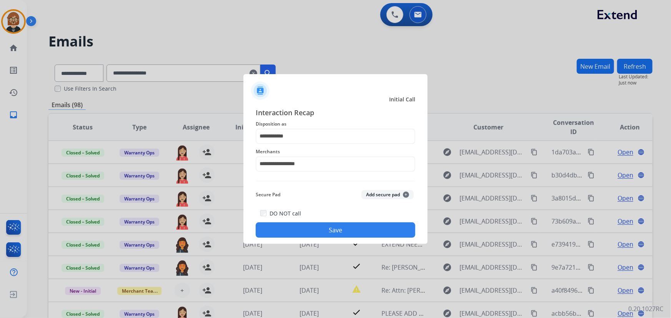
click at [349, 234] on button "Save" at bounding box center [336, 230] width 160 height 15
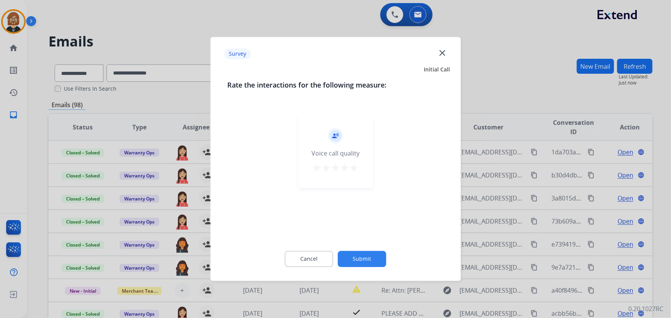
click at [368, 257] on button "Submit" at bounding box center [362, 259] width 48 height 16
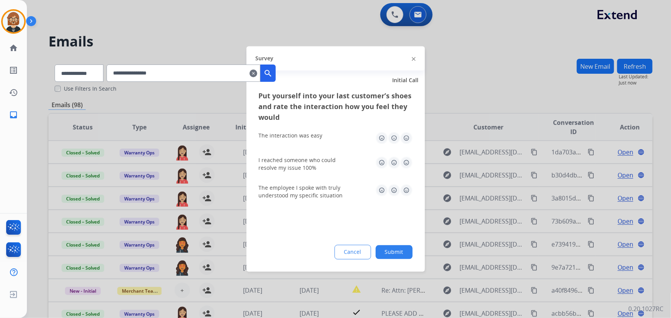
click at [382, 254] on button "Submit" at bounding box center [394, 253] width 37 height 14
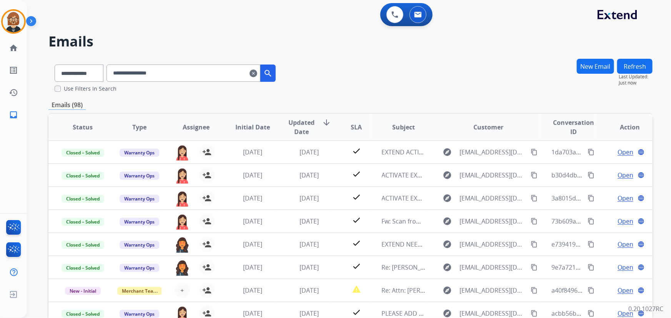
click at [244, 131] on span "Initial Date" at bounding box center [252, 127] width 35 height 9
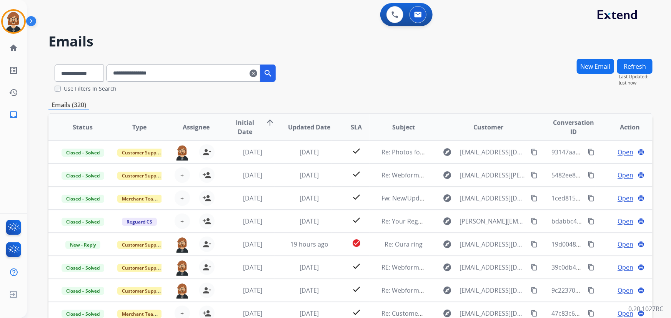
click at [244, 131] on span "Initial Date" at bounding box center [245, 127] width 28 height 18
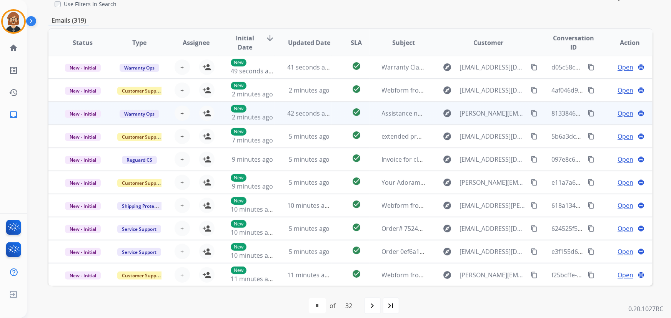
scroll to position [92, 0]
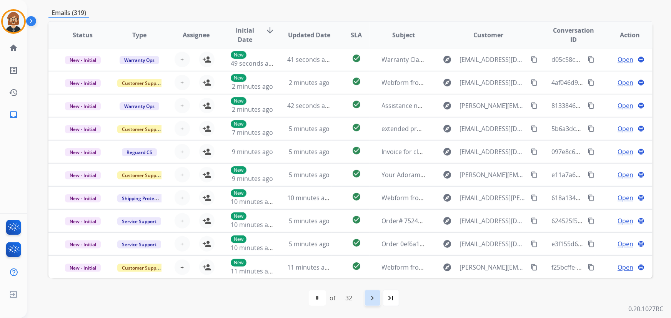
click at [371, 300] on mat-icon "navigate_next" at bounding box center [372, 298] width 9 height 9
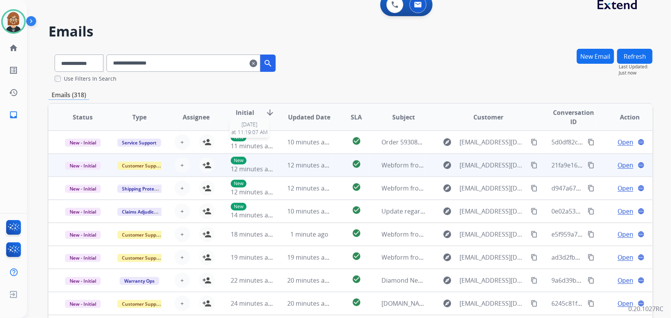
scroll to position [0, 0]
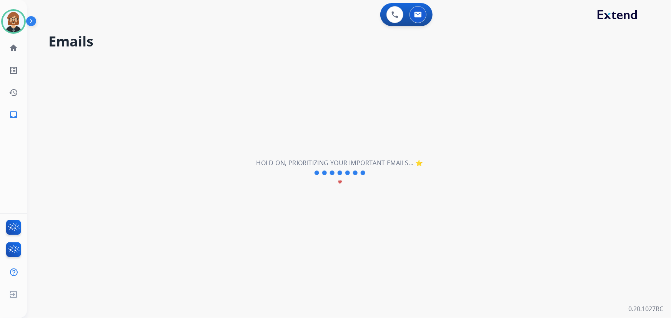
select select "*"
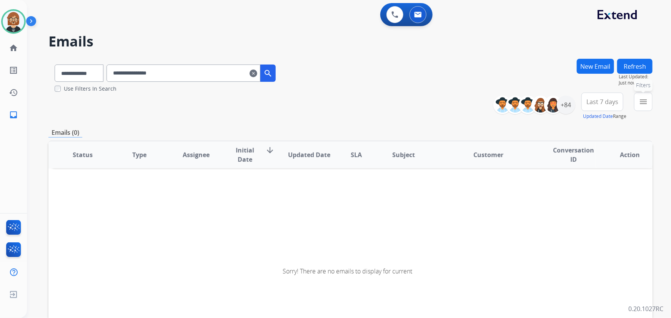
click at [643, 102] on mat-icon "menu" at bounding box center [643, 101] width 9 height 9
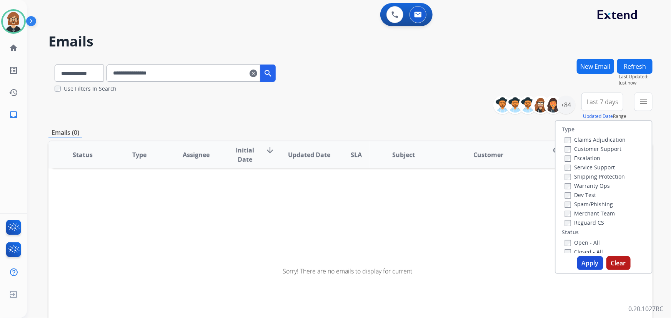
click at [570, 188] on label "Warranty Ops" at bounding box center [587, 185] width 45 height 7
click at [571, 244] on label "Open - All" at bounding box center [582, 242] width 35 height 7
click at [590, 262] on button "Apply" at bounding box center [590, 263] width 26 height 14
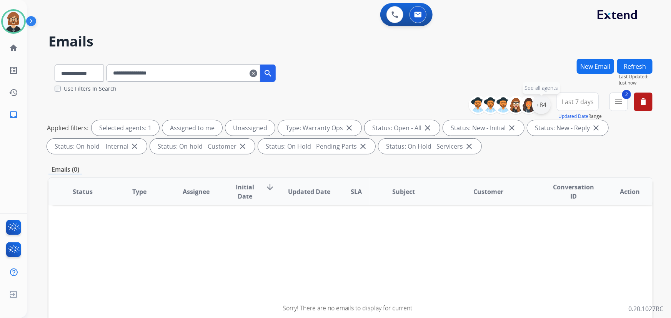
click at [543, 105] on div "+84" at bounding box center [541, 105] width 18 height 18
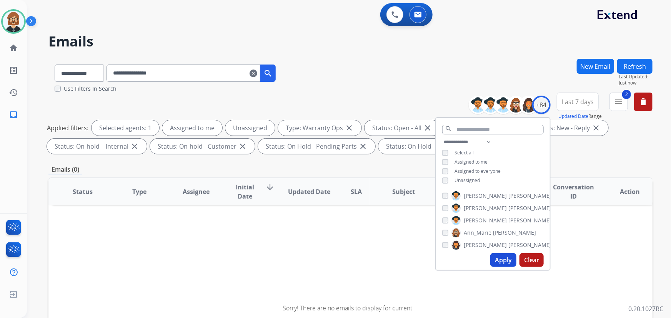
click at [471, 180] on span "Unassigned" at bounding box center [466, 180] width 25 height 7
click at [509, 263] on button "Apply" at bounding box center [503, 260] width 26 height 14
click at [431, 50] on div "**********" at bounding box center [339, 187] width 625 height 318
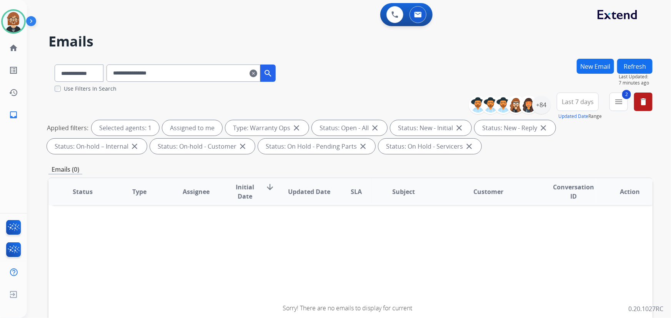
click at [257, 70] on mat-icon "clear" at bounding box center [253, 73] width 8 height 9
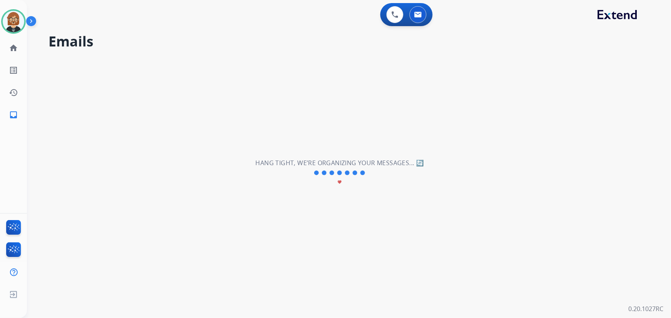
select select "**********"
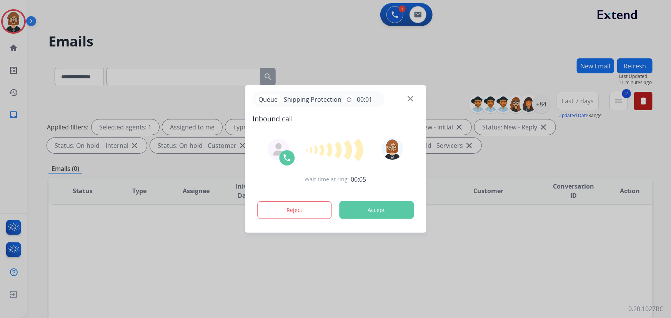
click at [118, 241] on div at bounding box center [335, 159] width 671 height 318
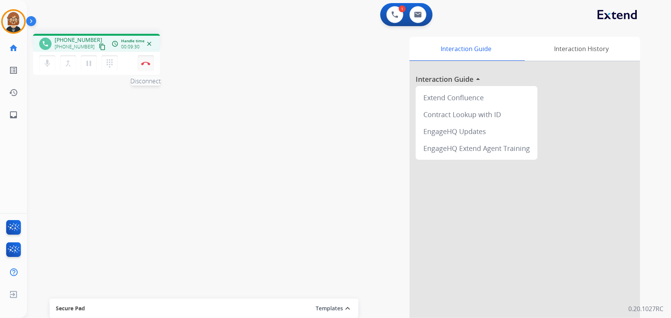
click at [146, 65] on button "Disconnect" at bounding box center [146, 63] width 16 height 16
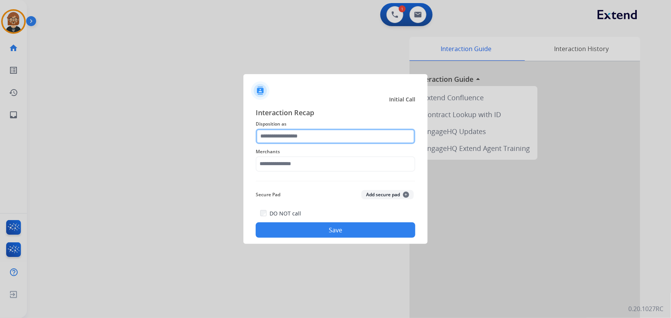
click at [273, 143] on input "text" at bounding box center [336, 136] width 160 height 15
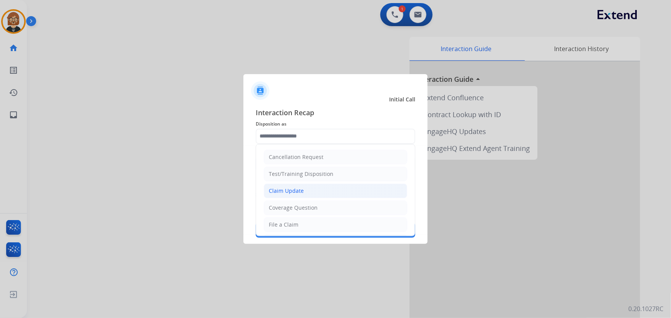
click at [300, 193] on div "Claim Update" at bounding box center [286, 191] width 35 height 8
type input "**********"
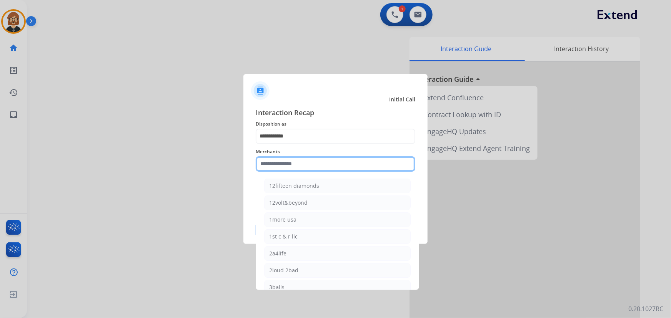
click at [321, 165] on input "text" at bounding box center [336, 163] width 160 height 15
type input "*"
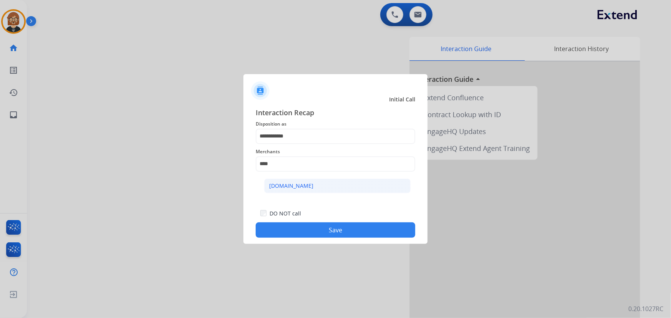
click at [294, 189] on div "[DOMAIN_NAME]" at bounding box center [291, 186] width 44 height 8
type input "**********"
click at [346, 235] on button "Save" at bounding box center [336, 230] width 160 height 15
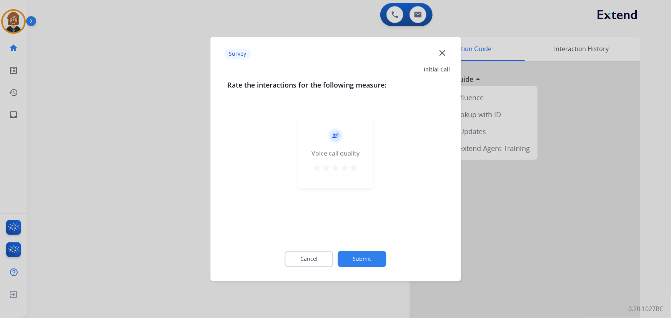
click at [361, 258] on button "Submit" at bounding box center [362, 259] width 48 height 16
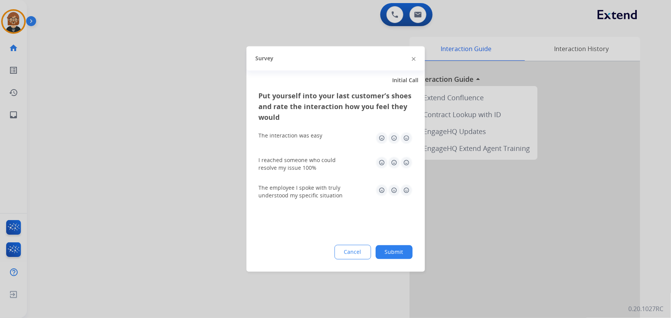
click at [396, 252] on button "Submit" at bounding box center [394, 253] width 37 height 14
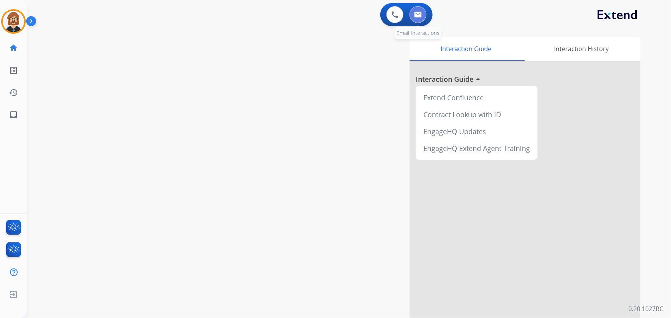
click at [414, 15] on img at bounding box center [418, 15] width 8 height 6
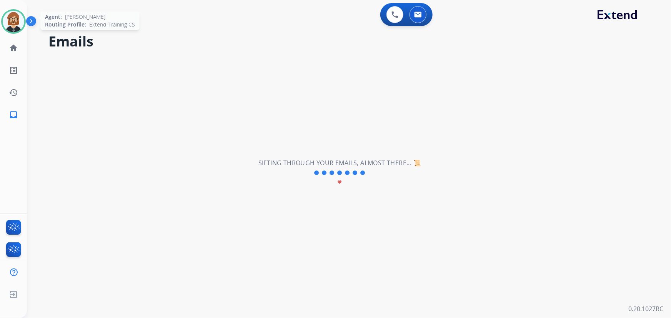
click at [13, 27] on img at bounding box center [14, 22] width 22 height 22
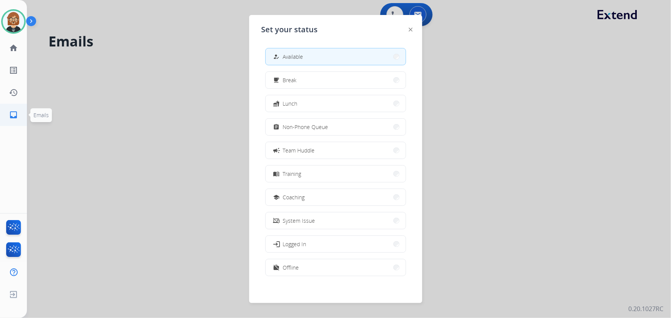
click at [13, 115] on mat-icon "inbox" at bounding box center [13, 114] width 9 height 9
click at [413, 27] on div "Set your status how_to_reg Available free_breakfast Break fastfood Lunch assign…" at bounding box center [335, 159] width 173 height 288
click at [412, 28] on img at bounding box center [411, 30] width 4 height 4
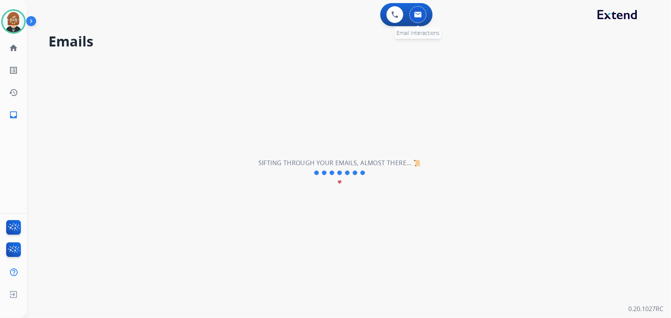
click at [422, 13] on button at bounding box center [417, 14] width 17 height 17
click at [17, 47] on mat-icon "home" at bounding box center [13, 47] width 9 height 9
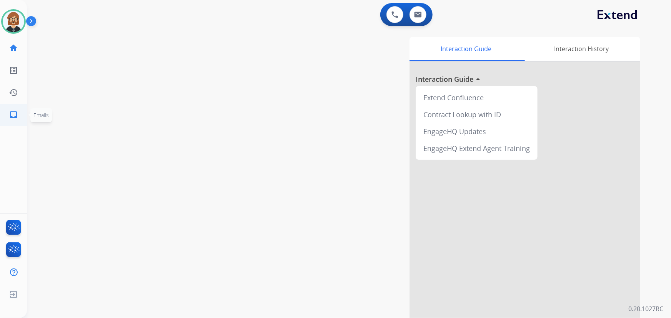
click at [5, 114] on link "inbox Emails" at bounding box center [14, 115] width 22 height 22
select select "**********"
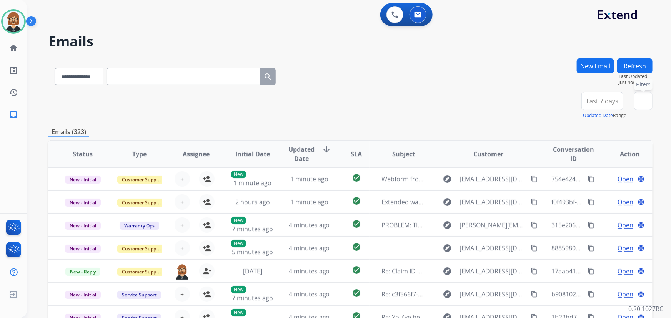
click at [642, 100] on mat-icon "menu" at bounding box center [643, 100] width 9 height 9
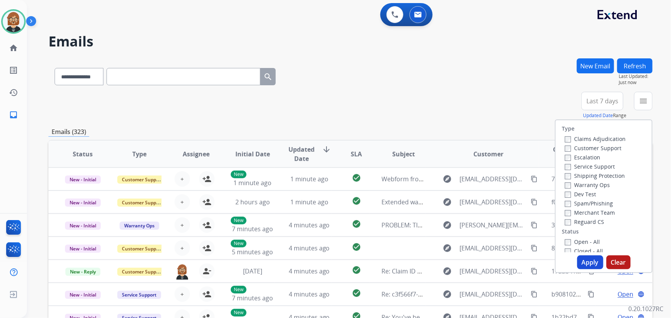
click at [578, 244] on label "Open - All" at bounding box center [582, 241] width 35 height 7
click at [582, 258] on button "Apply" at bounding box center [590, 263] width 26 height 14
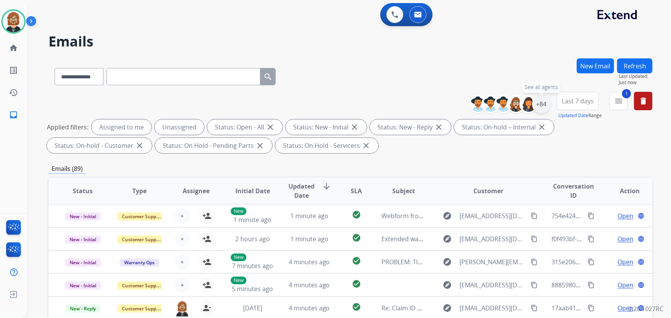
click at [545, 105] on div "+84" at bounding box center [541, 104] width 18 height 18
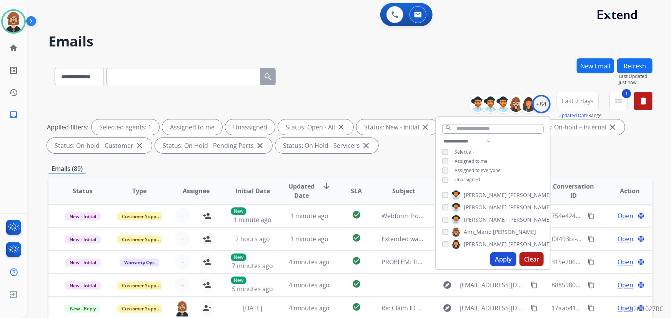
click at [476, 178] on span "Unassigned" at bounding box center [466, 179] width 25 height 7
click at [493, 262] on button "Apply" at bounding box center [503, 260] width 26 height 14
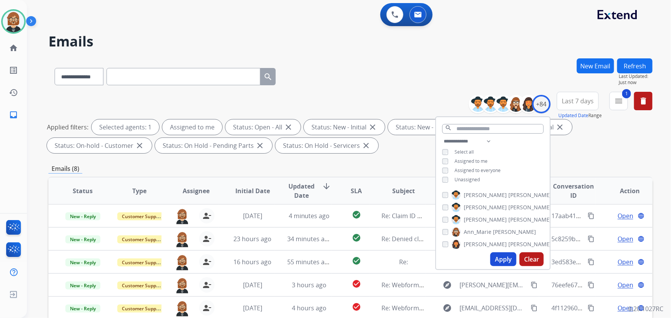
click at [329, 162] on div "**********" at bounding box center [350, 266] width 604 height 416
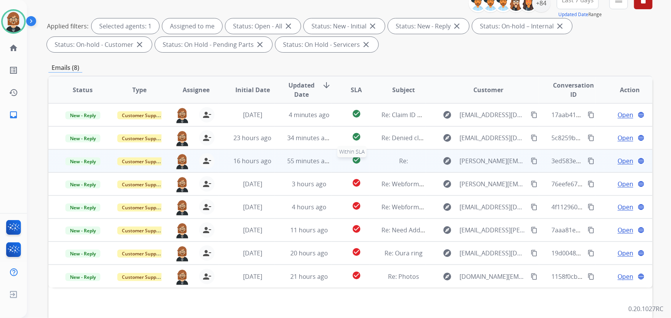
scroll to position [140, 0]
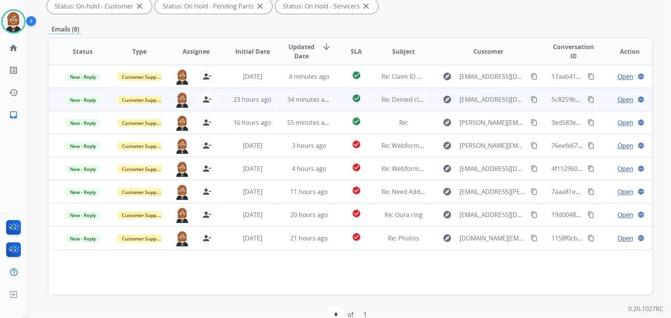
click at [270, 105] on td "23 hours ago" at bounding box center [246, 99] width 57 height 23
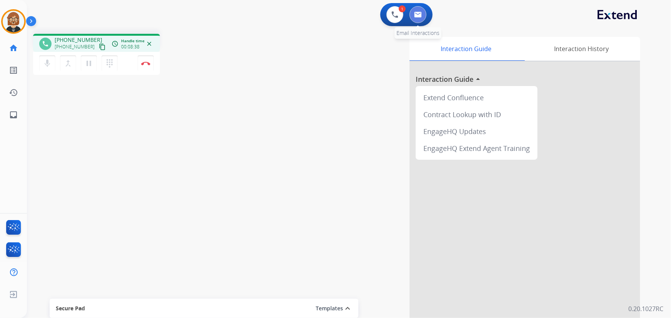
click at [421, 16] on img at bounding box center [418, 15] width 8 height 6
select select "**********"
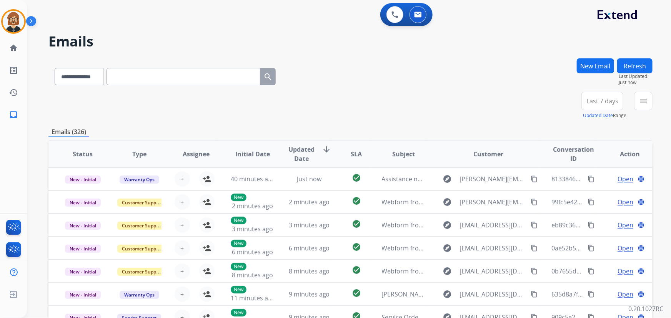
drag, startPoint x: 184, startPoint y: 61, endPoint x: 183, endPoint y: 70, distance: 9.3
click at [184, 70] on div "**********" at bounding box center [350, 74] width 604 height 33
click at [181, 71] on input "text" at bounding box center [183, 76] width 154 height 17
paste input "**********"
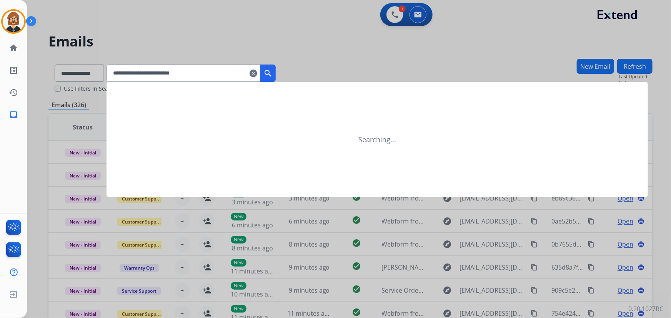
type input "**********"
click at [273, 71] on mat-icon "search" at bounding box center [267, 73] width 9 height 9
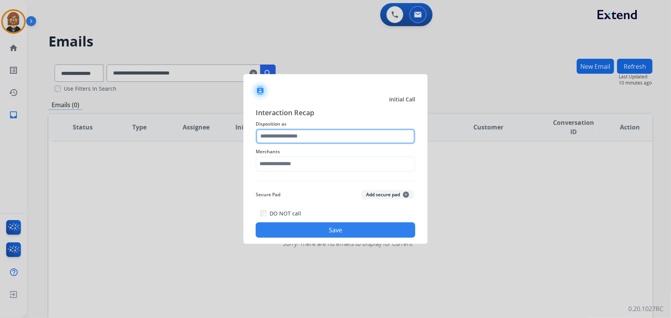
click at [359, 135] on input "text" at bounding box center [336, 136] width 160 height 15
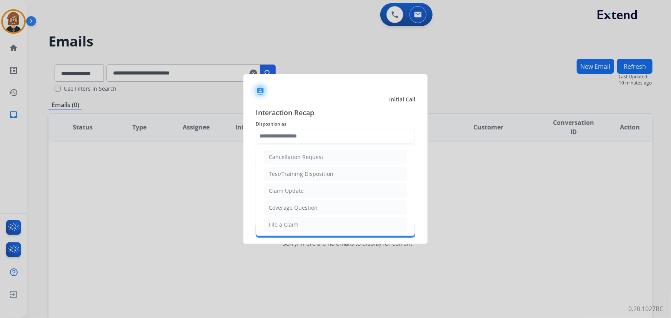
click at [348, 199] on ul "Cancellation Request Test/Training Disposition Claim Update Coverage Question F…" at bounding box center [335, 250] width 159 height 211
click at [348, 190] on li "Claim Update" at bounding box center [335, 191] width 143 height 15
type input "**********"
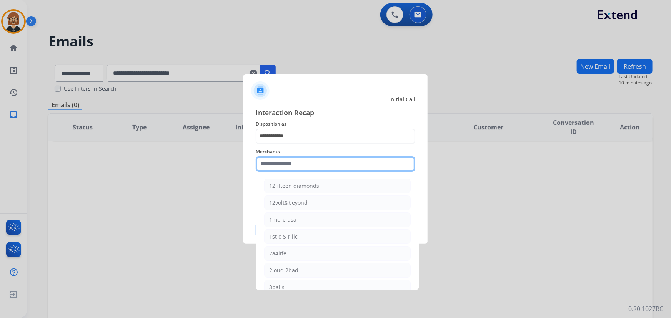
click at [342, 164] on input "text" at bounding box center [336, 163] width 160 height 15
type input "*"
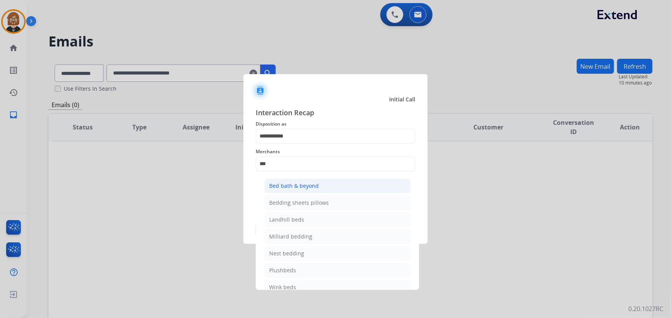
click at [304, 186] on div "Bed bath & beyond" at bounding box center [294, 186] width 50 height 8
type input "**********"
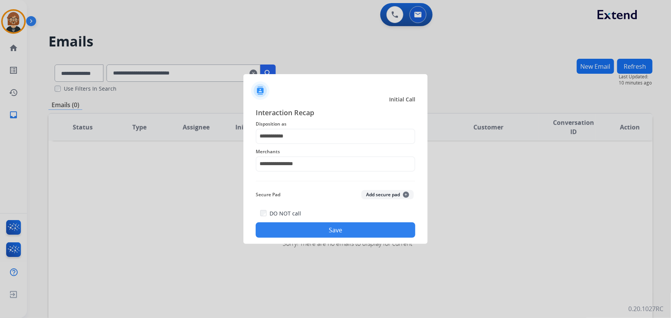
click at [349, 241] on div "**********" at bounding box center [335, 172] width 184 height 143
click at [354, 234] on button "Save" at bounding box center [336, 230] width 160 height 15
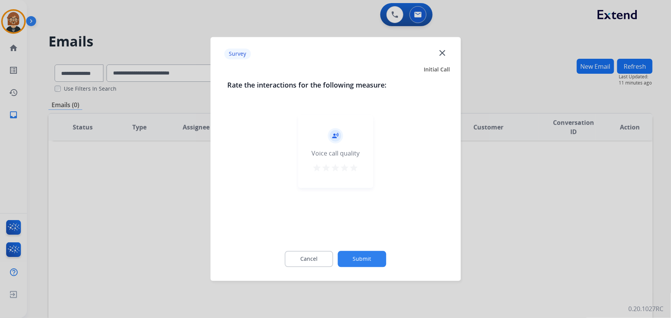
click at [371, 262] on button "Submit" at bounding box center [362, 259] width 48 height 16
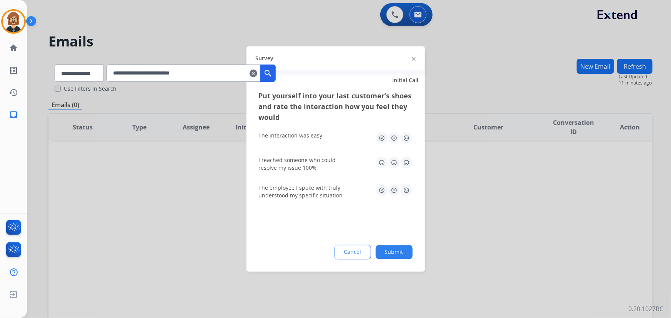
click at [397, 248] on button "Submit" at bounding box center [394, 253] width 37 height 14
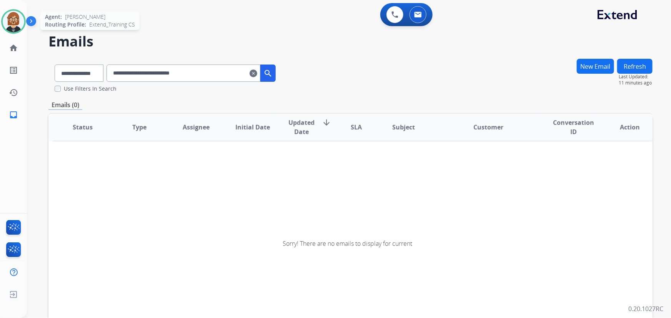
click at [2, 16] on div "Agent: [PERSON_NAME] Profile: Extend_Training CS" at bounding box center [13, 21] width 25 height 25
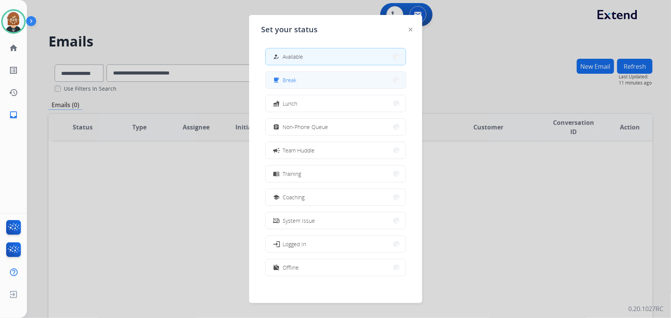
click at [283, 81] on div "free_breakfast Break" at bounding box center [284, 80] width 25 height 9
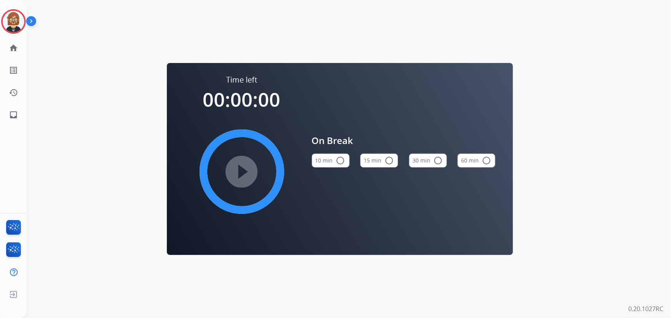
click at [326, 170] on div "10 min radio_button_unchecked" at bounding box center [331, 161] width 38 height 26
click at [328, 161] on button "10 min radio_button_unchecked" at bounding box center [331, 161] width 38 height 14
click at [13, 118] on mat-icon "inbox" at bounding box center [13, 114] width 9 height 9
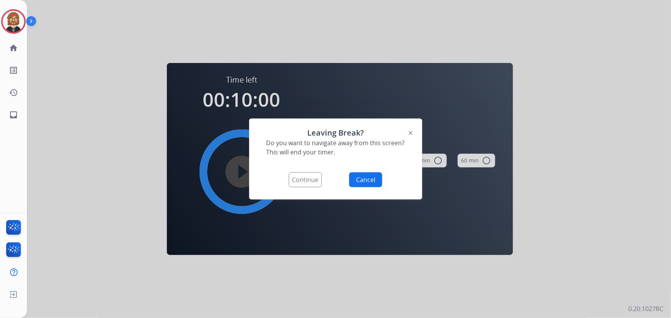
click at [308, 180] on button "Continue" at bounding box center [305, 180] width 33 height 15
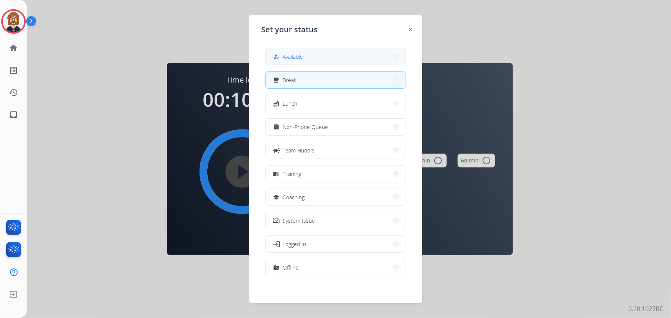
click at [324, 55] on button "how_to_reg Available" at bounding box center [336, 56] width 140 height 17
select select "**********"
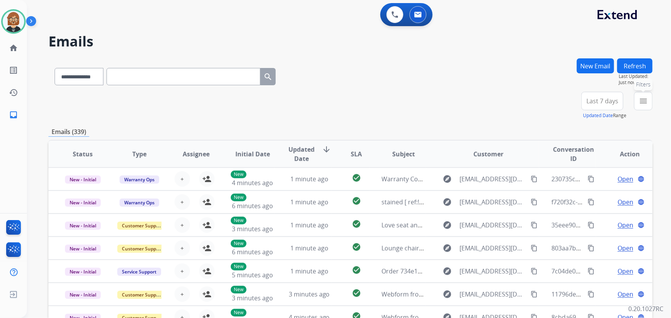
click at [649, 101] on button "menu Filters" at bounding box center [643, 101] width 18 height 18
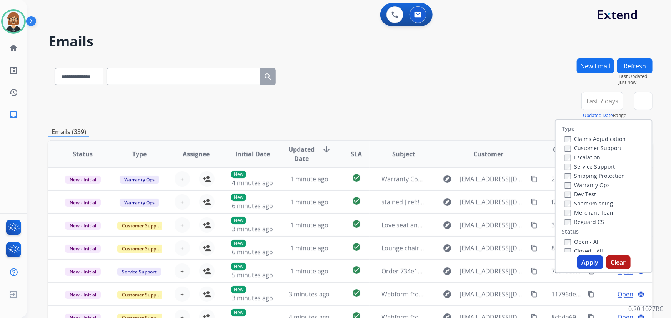
click at [569, 246] on div "Open - All" at bounding box center [605, 241] width 81 height 9
click at [566, 243] on label "Open - All" at bounding box center [582, 241] width 35 height 7
click at [581, 265] on button "Apply" at bounding box center [590, 263] width 26 height 14
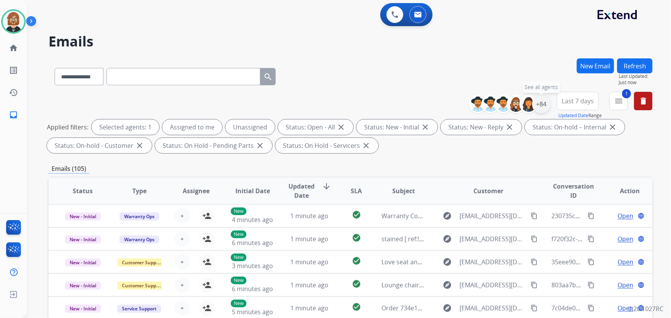
click at [537, 103] on div "+84" at bounding box center [541, 104] width 18 height 18
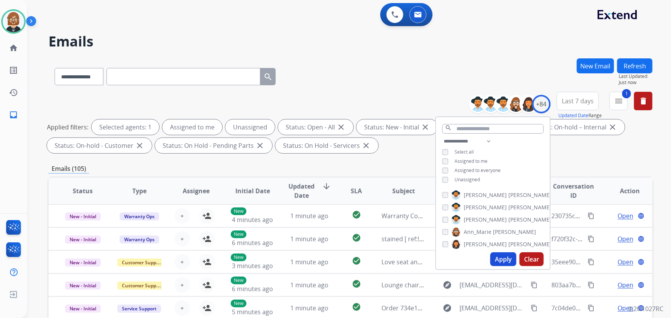
click at [450, 178] on div "Unassigned" at bounding box center [461, 180] width 38 height 6
click at [501, 260] on button "Apply" at bounding box center [503, 260] width 26 height 14
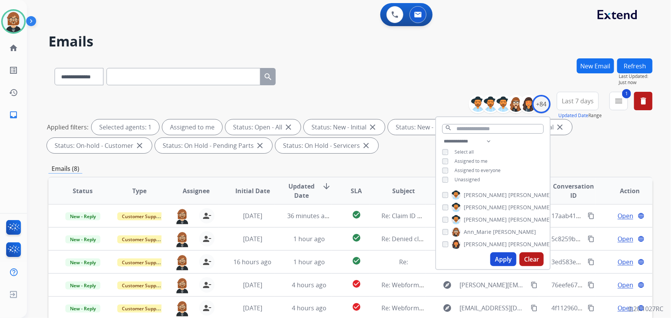
click at [373, 166] on div "Emails (8)" at bounding box center [350, 169] width 604 height 10
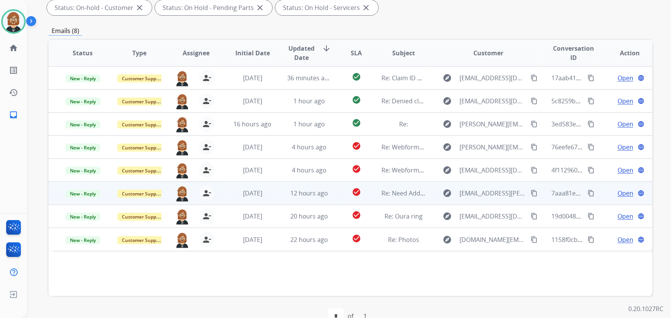
scroll to position [121, 0]
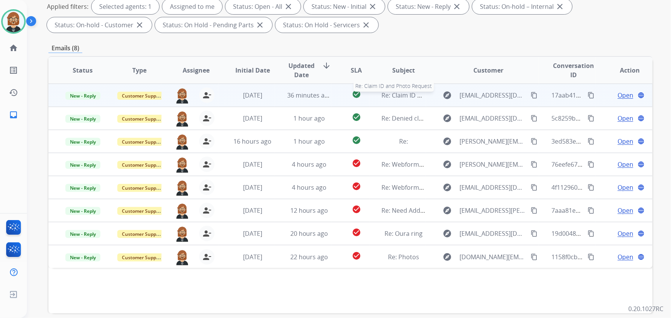
click at [406, 92] on span "Re: Claim ID and Photo Request" at bounding box center [427, 95] width 91 height 8
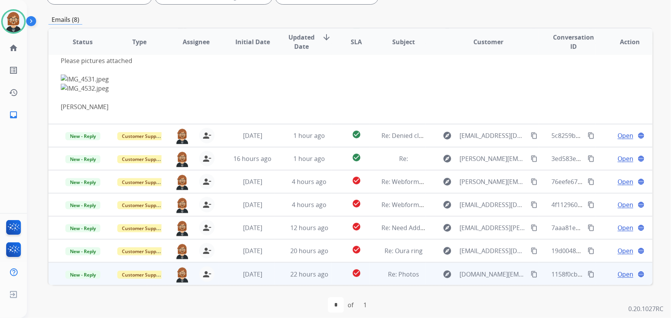
scroll to position [156, 0]
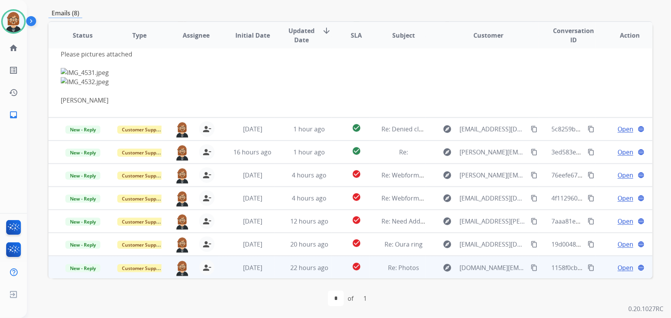
click at [311, 273] on td "22 hours ago" at bounding box center [303, 267] width 57 height 23
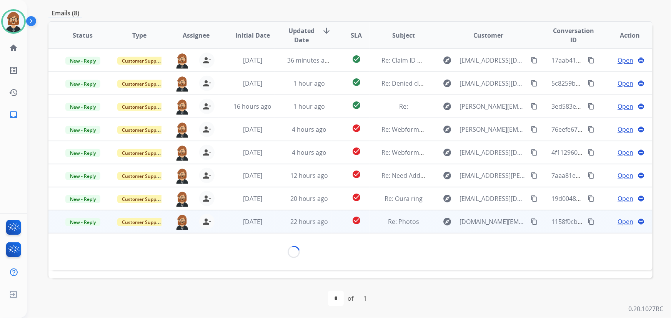
scroll to position [0, 0]
click at [618, 221] on span "Open" at bounding box center [625, 221] width 16 height 9
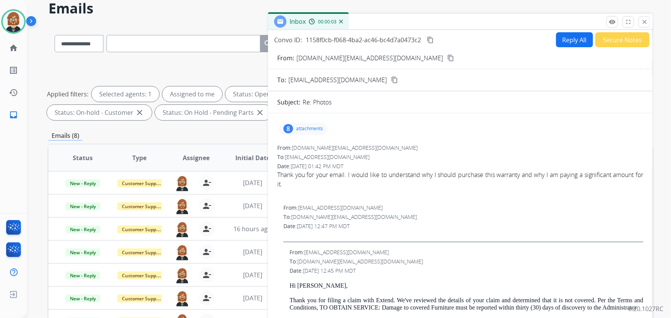
scroll to position [16, 0]
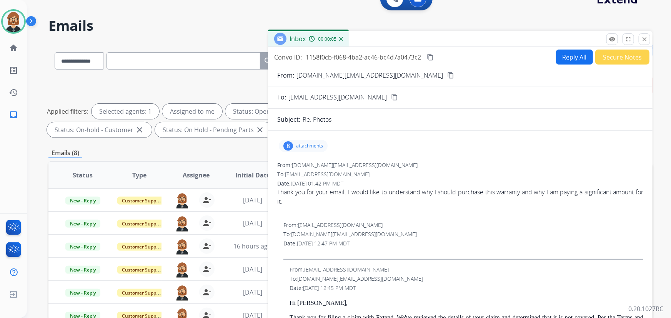
click at [303, 144] on p "attachments" at bounding box center [309, 146] width 27 height 6
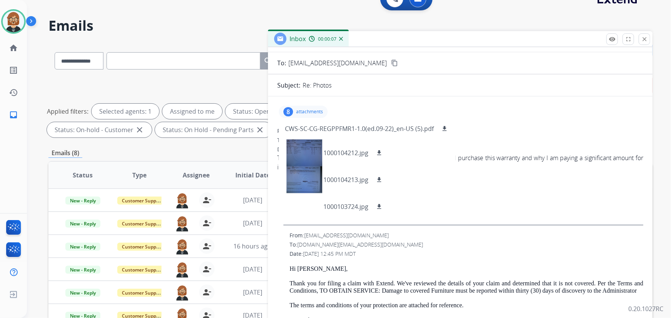
scroll to position [35, 0]
click at [514, 168] on div "Thank you for your email. I would like to understand why I should purchase this…" at bounding box center [460, 162] width 366 height 18
click at [541, 104] on div "8 attachments CWS-SC-CG-REGPPFMR1-1.0(ed.09-22)_en-US (5).pdf download 10001042…" at bounding box center [460, 111] width 366 height 18
click at [310, 109] on p "attachments" at bounding box center [309, 111] width 27 height 6
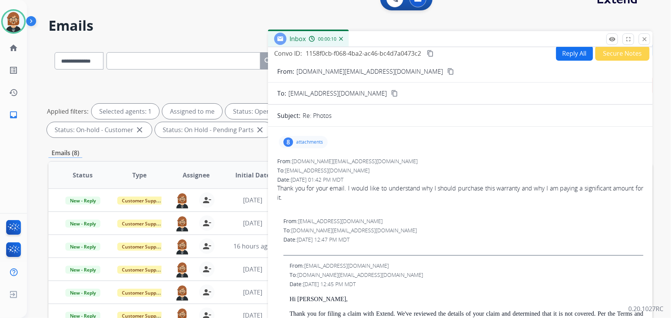
scroll to position [0, 0]
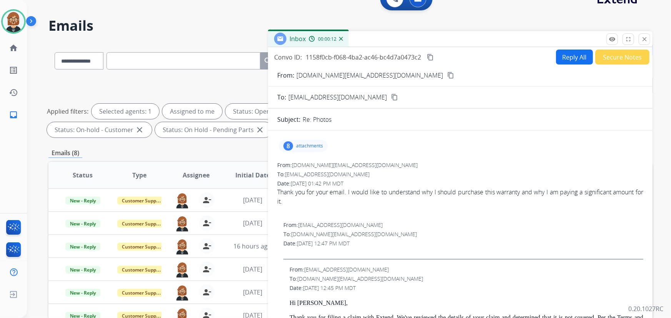
click at [556, 63] on button "Reply All" at bounding box center [574, 57] width 37 height 15
select select "**********"
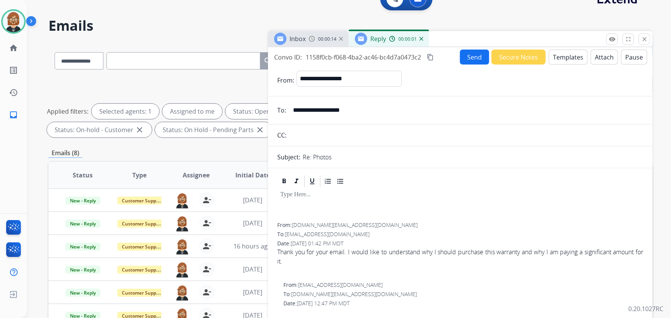
click at [564, 59] on button "Templates" at bounding box center [568, 57] width 39 height 15
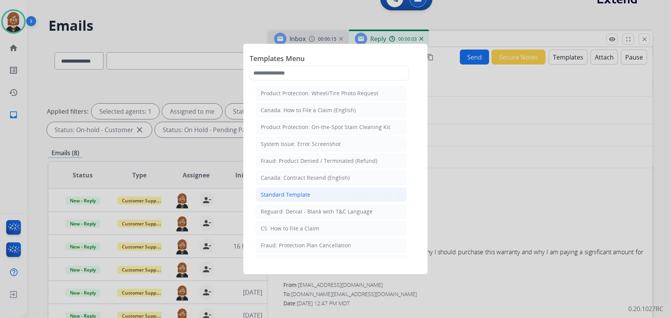
click at [324, 196] on li "Standard Template" at bounding box center [331, 195] width 151 height 15
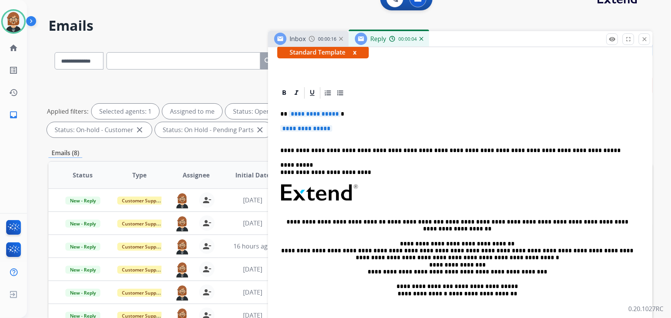
scroll to position [140, 0]
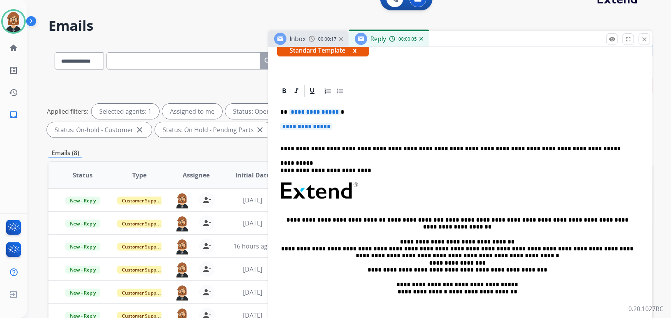
click at [322, 113] on span "**********" at bounding box center [315, 112] width 52 height 7
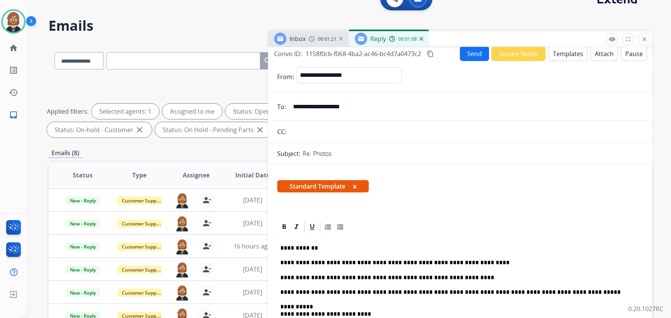
scroll to position [0, 0]
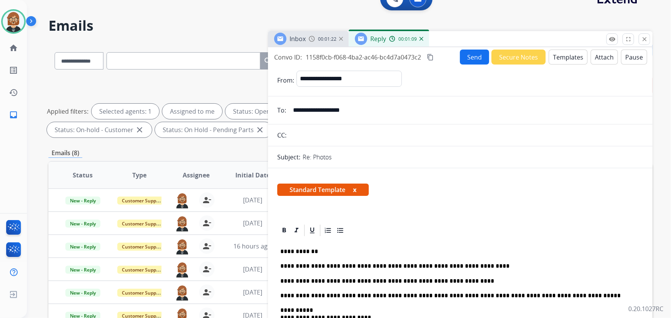
click at [464, 60] on button "Send" at bounding box center [474, 57] width 29 height 15
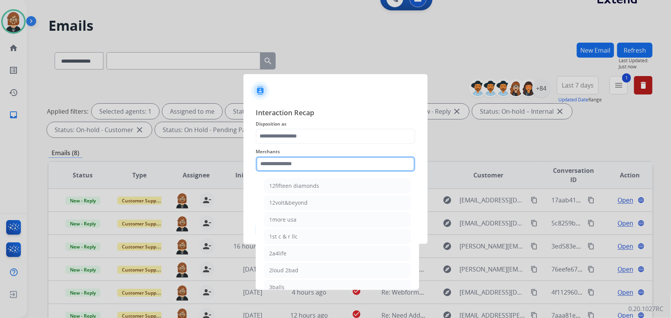
click at [309, 169] on input "text" at bounding box center [336, 163] width 160 height 15
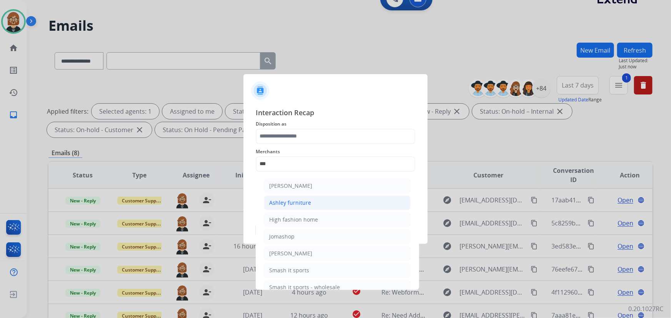
click at [309, 206] on div "Ashley furniture" at bounding box center [290, 203] width 42 height 8
type input "**********"
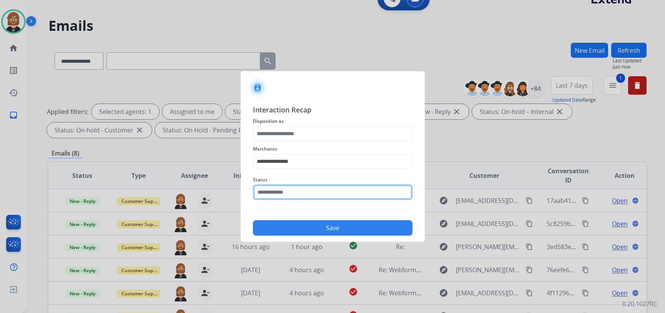
click at [314, 190] on input "text" at bounding box center [333, 191] width 160 height 15
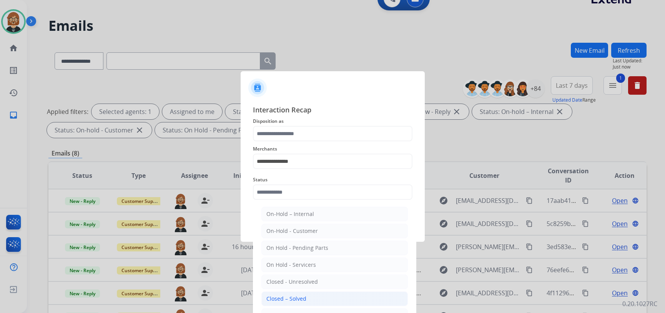
drag, startPoint x: 316, startPoint y: 304, endPoint x: 314, endPoint y: 292, distance: 11.6
click at [315, 304] on li "Closed – Solved" at bounding box center [334, 298] width 146 height 15
type input "**********"
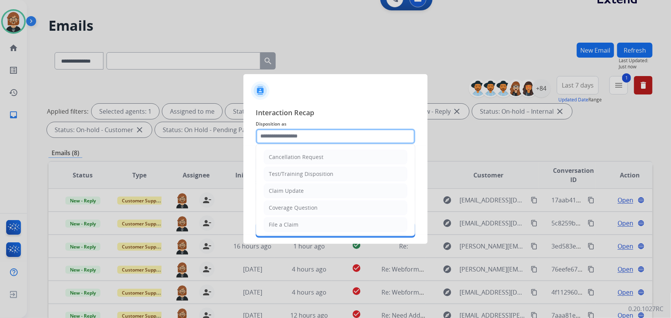
click at [323, 144] on div "Cancellation Request Test/Training Disposition Claim Update Coverage Question F…" at bounding box center [336, 136] width 160 height 15
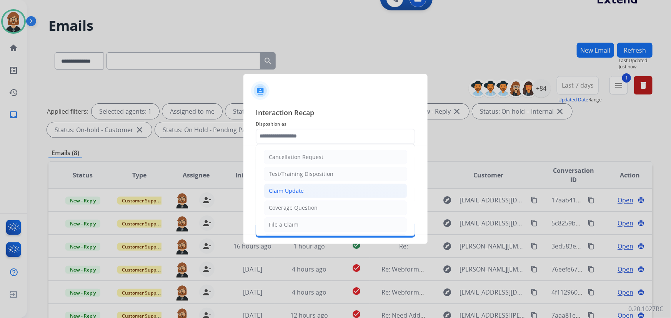
click at [315, 193] on li "Claim Update" at bounding box center [335, 191] width 143 height 15
type input "**********"
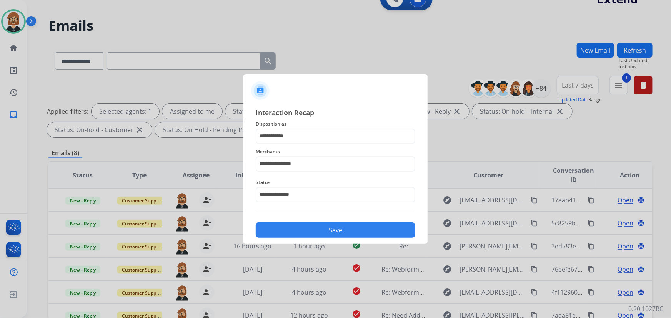
click at [343, 229] on button "Save" at bounding box center [336, 230] width 160 height 15
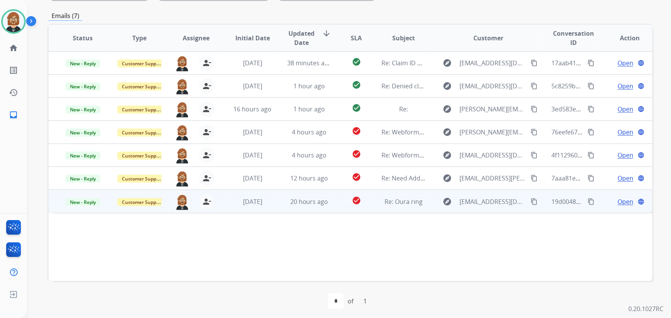
scroll to position [156, 0]
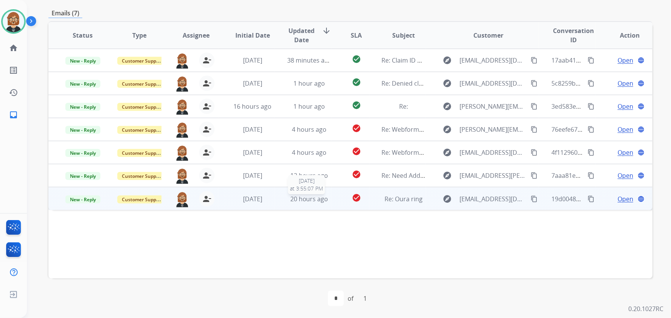
click at [310, 200] on span "20 hours ago" at bounding box center [309, 199] width 38 height 8
click at [627, 202] on td "Open language" at bounding box center [624, 198] width 57 height 23
click at [627, 201] on span "Open" at bounding box center [625, 199] width 16 height 9
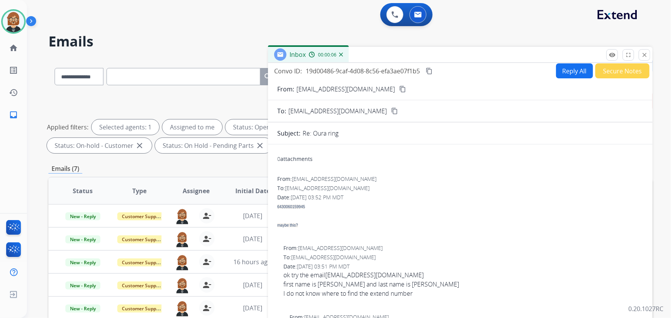
scroll to position [0, 0]
click at [566, 75] on button "Reply All" at bounding box center [574, 72] width 37 height 15
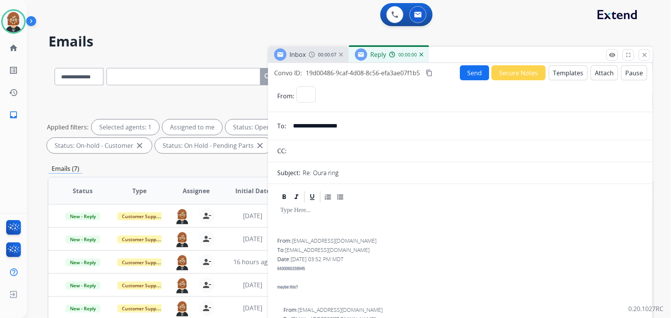
select select "**********"
click at [557, 72] on button "Templates" at bounding box center [568, 72] width 39 height 15
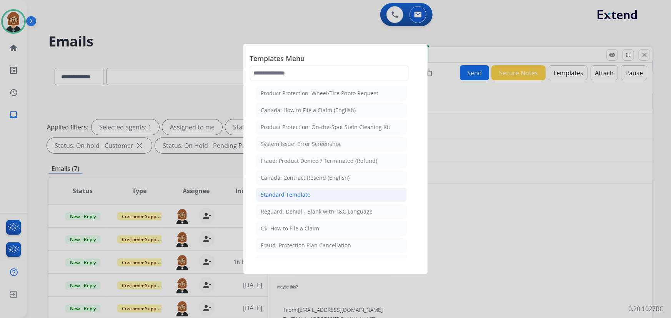
click at [303, 191] on div "Standard Template" at bounding box center [286, 195] width 50 height 8
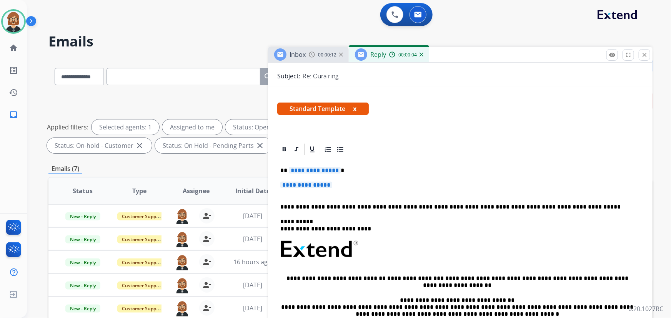
scroll to position [140, 0]
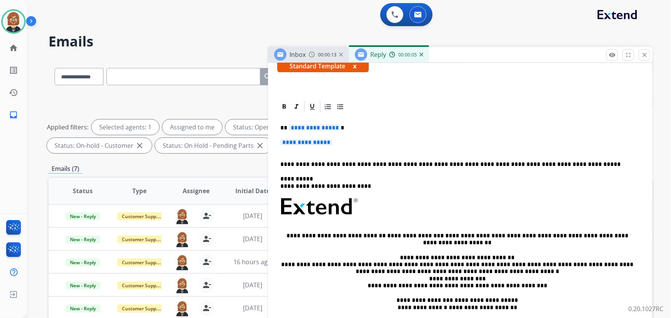
click at [319, 146] on span "**********" at bounding box center [306, 142] width 52 height 7
click at [318, 143] on span "**********" at bounding box center [306, 142] width 52 height 7
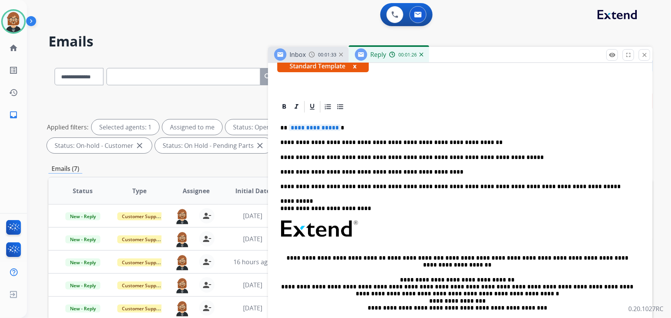
click at [326, 127] on span "**********" at bounding box center [315, 128] width 52 height 7
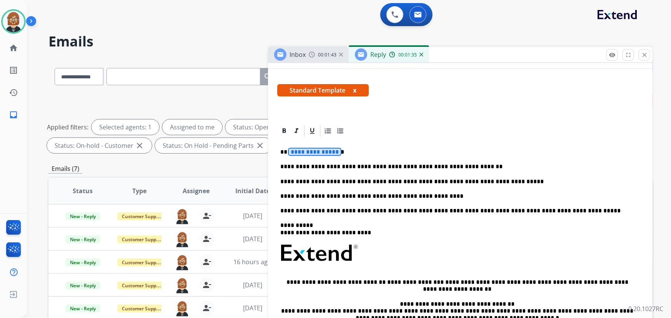
scroll to position [53, 0]
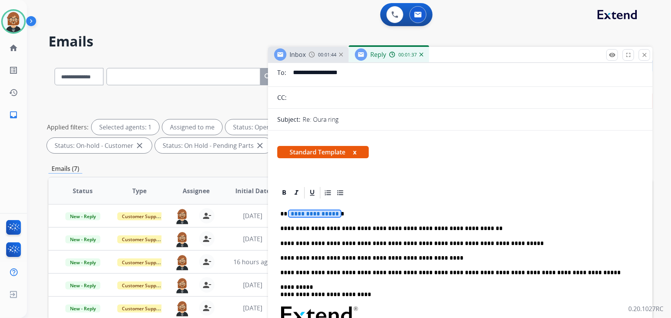
click at [313, 211] on span "**********" at bounding box center [315, 214] width 52 height 7
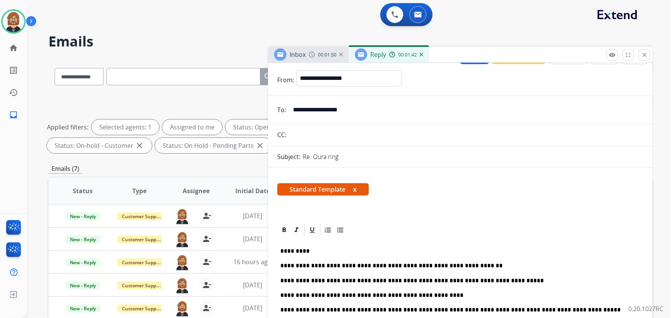
scroll to position [0, 0]
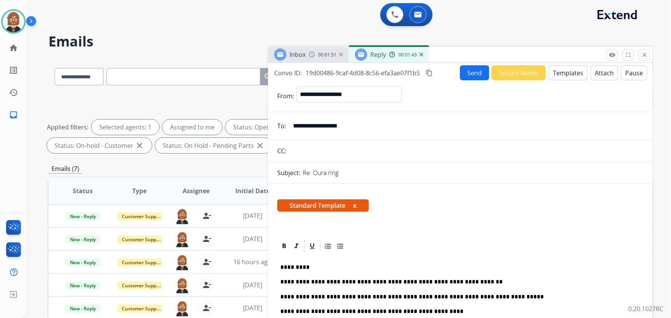
click at [478, 73] on button "Send" at bounding box center [474, 72] width 29 height 15
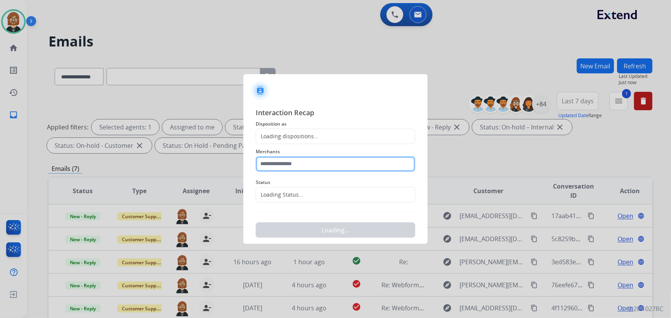
click at [333, 170] on input "text" at bounding box center [336, 163] width 160 height 15
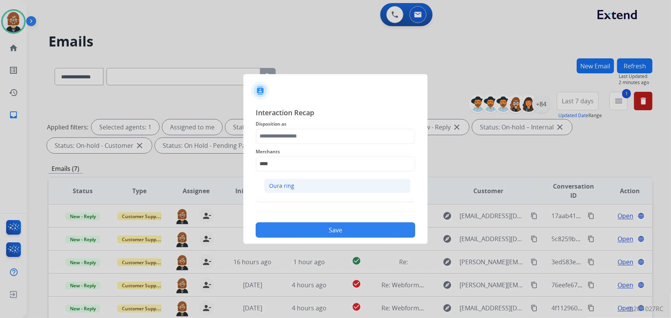
click at [331, 186] on li "Oura ring" at bounding box center [337, 186] width 146 height 15
type input "*********"
drag, startPoint x: 319, startPoint y: 204, endPoint x: 321, endPoint y: 195, distance: 9.4
click at [319, 200] on div "Status" at bounding box center [336, 190] width 160 height 31
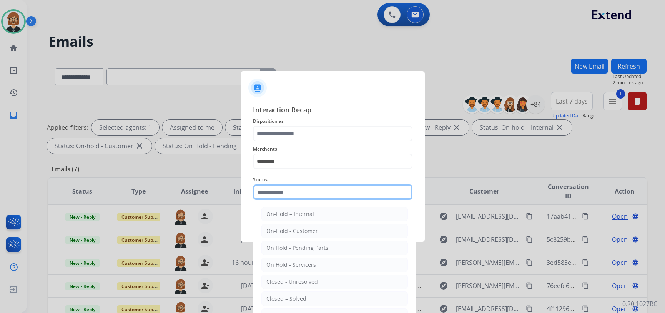
click at [321, 194] on input "text" at bounding box center [333, 191] width 160 height 15
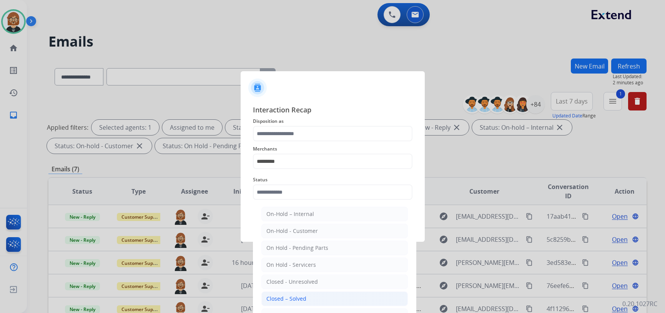
click at [291, 297] on div "Closed – Solved" at bounding box center [286, 298] width 40 height 8
type input "**********"
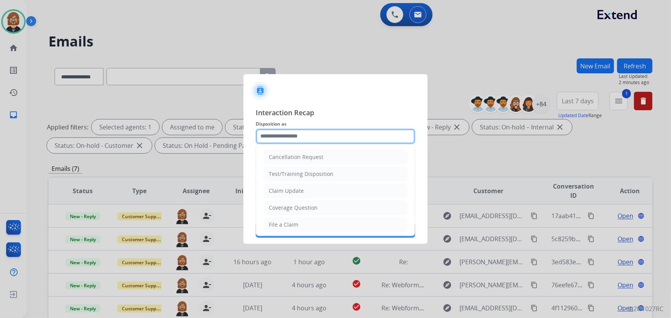
click at [306, 138] on input "text" at bounding box center [336, 136] width 160 height 15
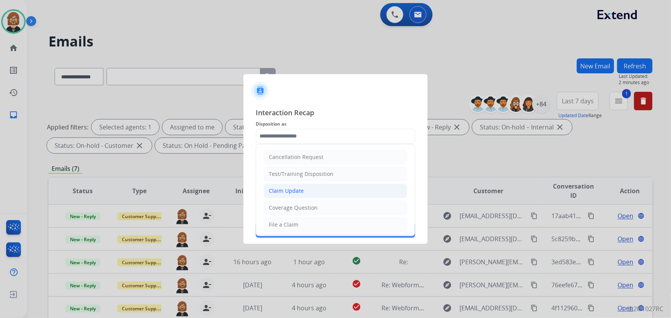
click at [307, 196] on li "Claim Update" at bounding box center [335, 191] width 143 height 15
type input "**********"
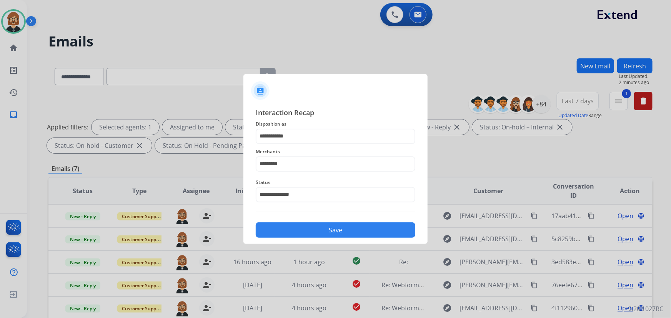
click at [317, 225] on button "Save" at bounding box center [336, 230] width 160 height 15
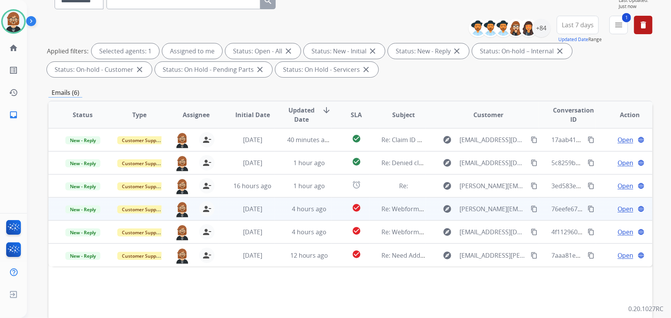
scroll to position [105, 0]
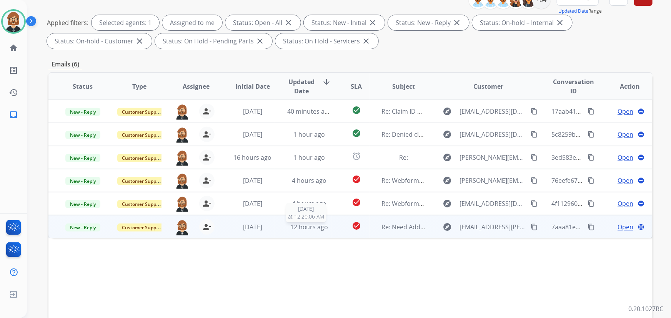
click at [325, 226] on span "12 hours ago" at bounding box center [309, 227] width 38 height 8
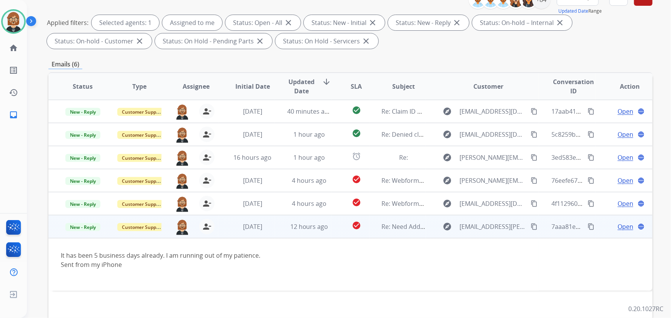
click at [530, 225] on mat-icon "content_copy" at bounding box center [533, 226] width 7 height 7
click at [617, 224] on span "Open" at bounding box center [625, 226] width 16 height 9
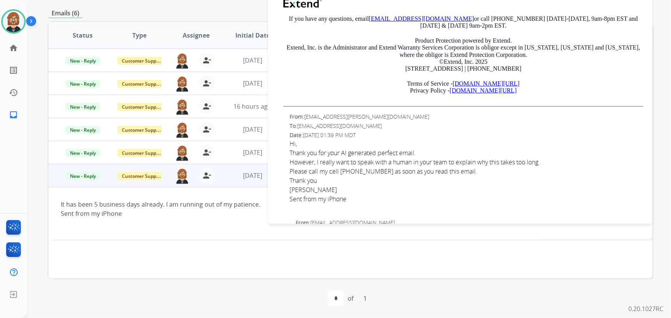
scroll to position [210, 0]
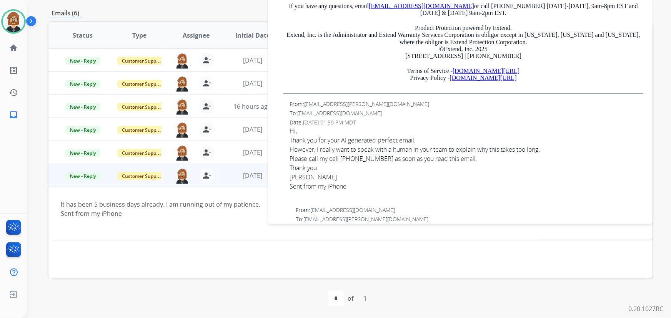
click at [194, 207] on div "It has been 5 business days already. I am running out of my patience. Sent from…" at bounding box center [294, 214] width 466 height 28
click at [201, 192] on td "It has been 5 business days already. I am running out of my patience. Sent from…" at bounding box center [293, 213] width 491 height 53
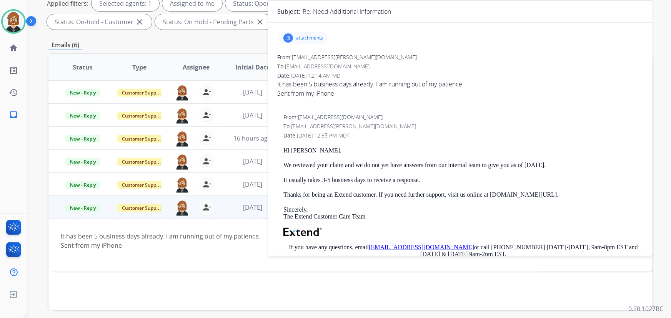
scroll to position [0, 0]
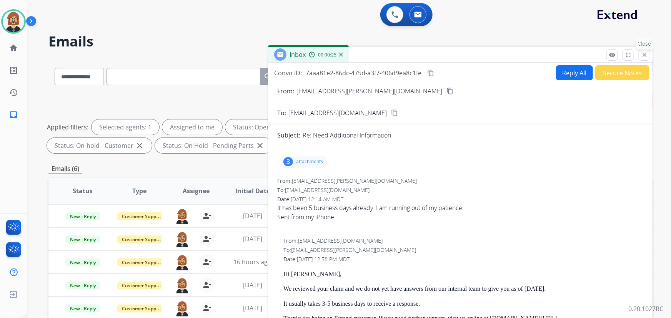
click at [643, 57] on mat-icon "close" at bounding box center [644, 55] width 7 height 7
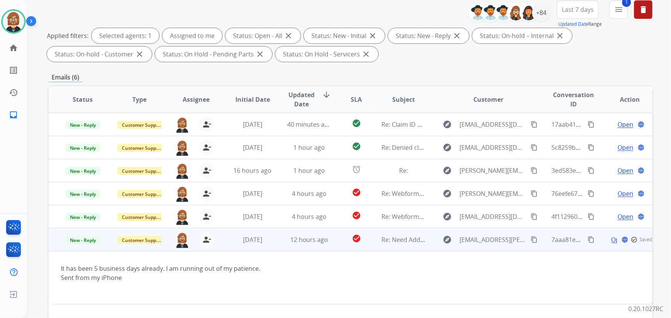
scroll to position [156, 0]
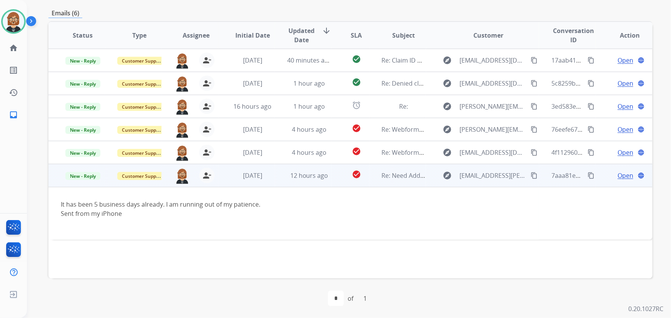
click at [530, 174] on mat-icon "content_copy" at bounding box center [533, 175] width 7 height 7
click at [617, 176] on span "Open" at bounding box center [625, 175] width 16 height 9
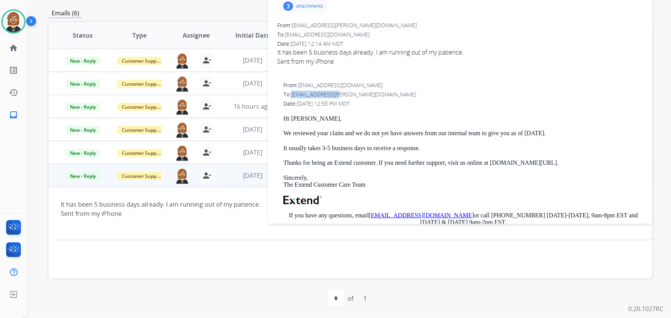
drag, startPoint x: 342, startPoint y: 92, endPoint x: 293, endPoint y: 93, distance: 49.2
click at [293, 93] on div "To: [EMAIL_ADDRESS][PERSON_NAME][DOMAIN_NAME]" at bounding box center [463, 95] width 360 height 8
copy span "[EMAIL_ADDRESS][PERSON_NAME][DOMAIN_NAME]"
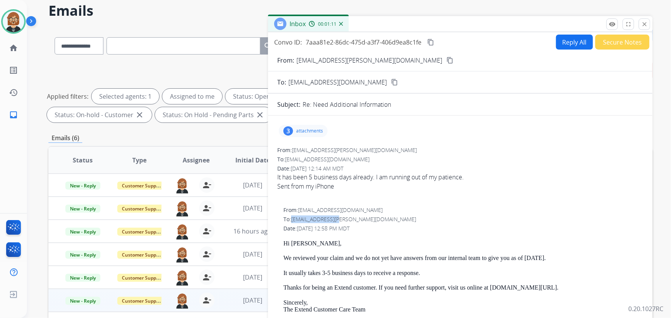
scroll to position [0, 0]
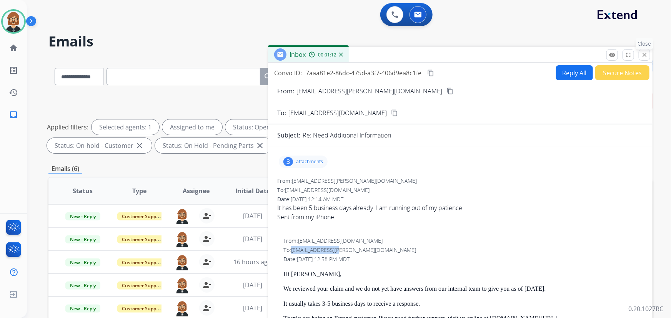
click at [647, 57] on mat-icon "close" at bounding box center [644, 55] width 7 height 7
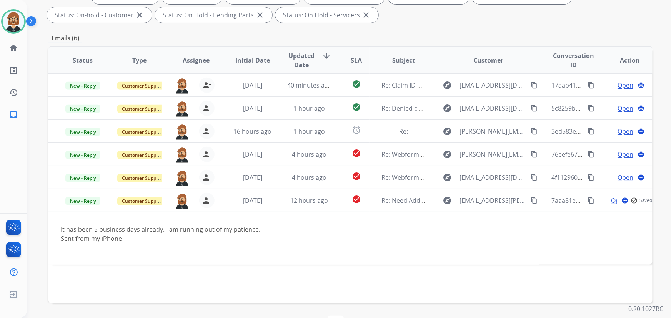
scroll to position [140, 0]
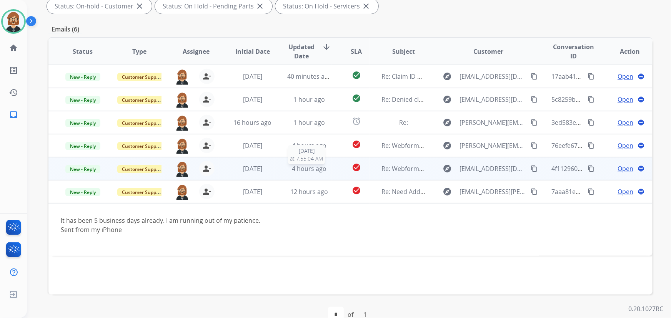
click at [327, 170] on div "4 hours ago" at bounding box center [309, 168] width 44 height 9
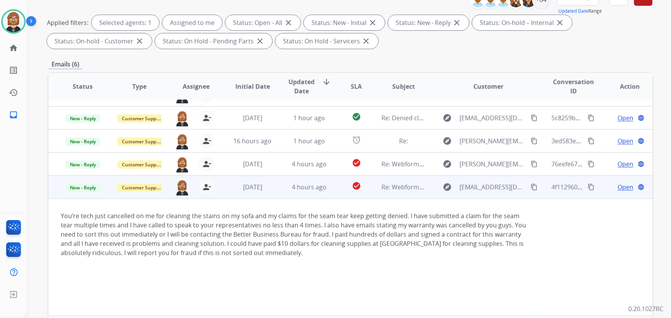
scroll to position [26, 0]
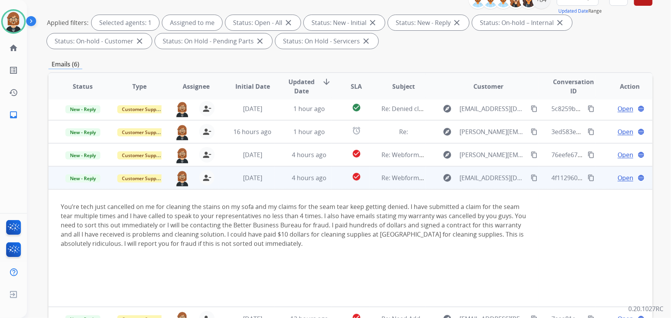
click at [531, 179] on mat-icon "content_copy" at bounding box center [533, 178] width 7 height 7
click at [623, 173] on span "Open" at bounding box center [625, 177] width 16 height 9
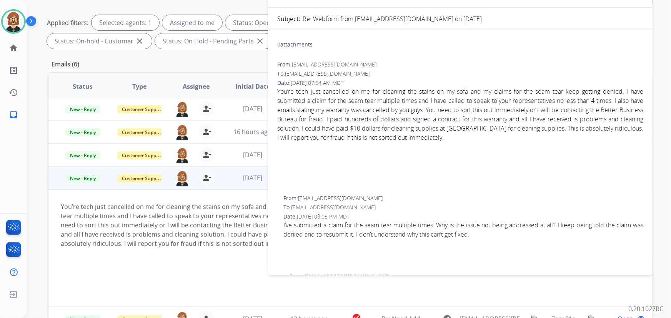
scroll to position [0, 0]
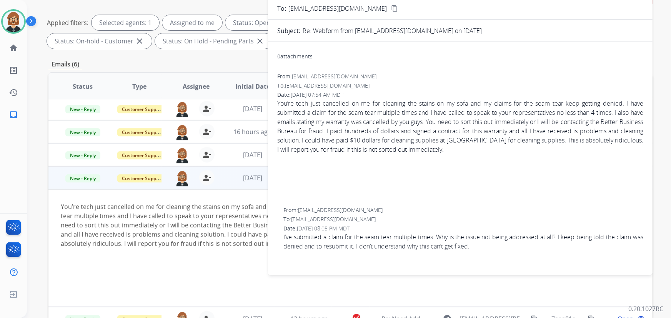
click at [330, 75] on span "[EMAIL_ADDRESS][DOMAIN_NAME]" at bounding box center [334, 76] width 85 height 7
drag, startPoint x: 294, startPoint y: 76, endPoint x: 347, endPoint y: 78, distance: 53.1
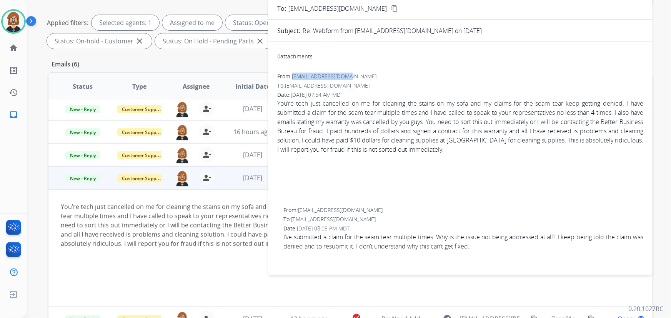
click at [347, 78] on span "[EMAIL_ADDRESS][DOMAIN_NAME]" at bounding box center [334, 76] width 85 height 7
copy span "[EMAIL_ADDRESS][DOMAIN_NAME]"
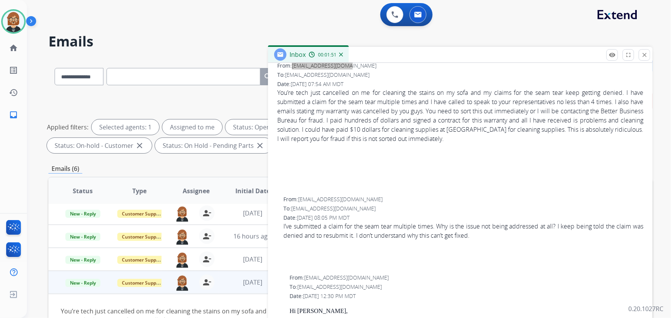
scroll to position [105, 0]
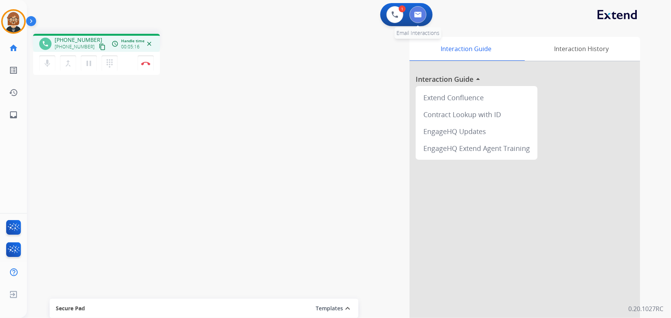
click at [418, 14] on img at bounding box center [418, 15] width 8 height 6
select select "**********"
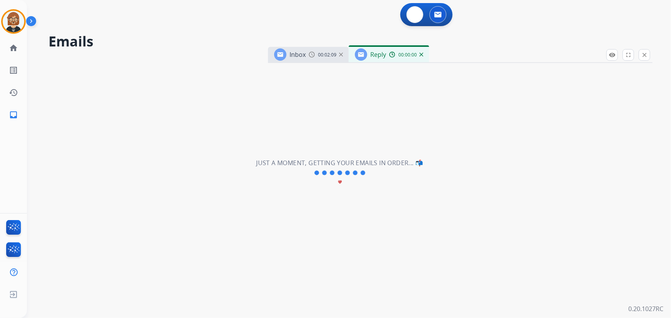
select select "**********"
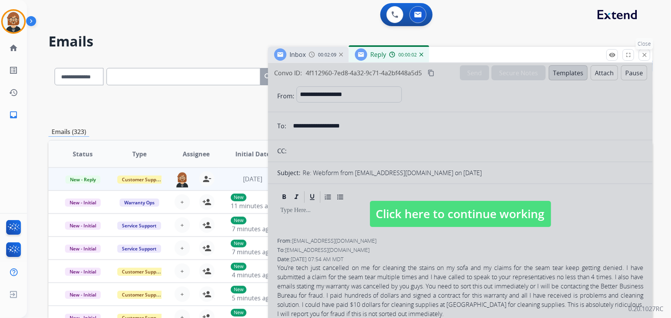
click at [646, 56] on mat-icon "close" at bounding box center [644, 55] width 7 height 7
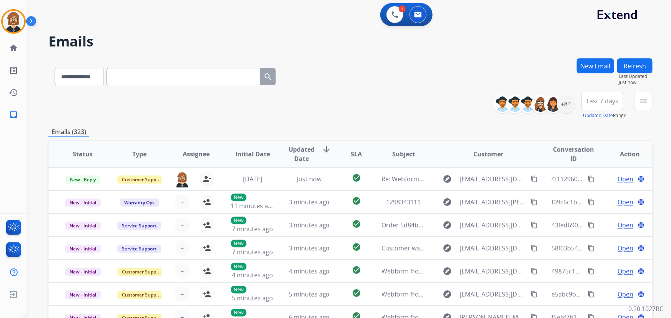
click at [604, 62] on button "New Email" at bounding box center [595, 65] width 37 height 15
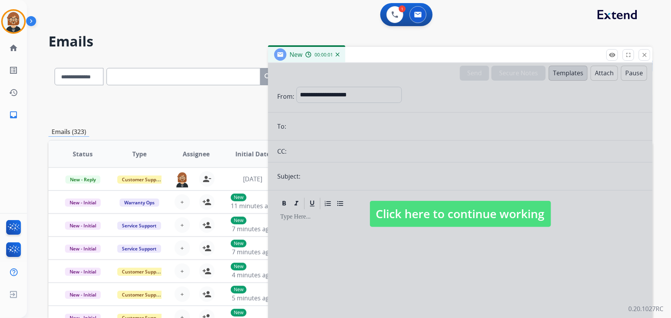
click at [455, 213] on span "Click here to continue working" at bounding box center [460, 214] width 181 height 26
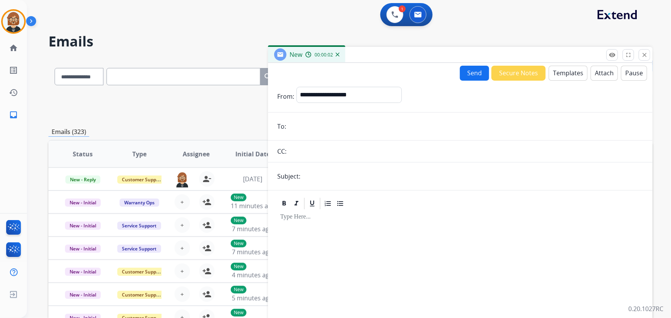
click at [336, 126] on input "email" at bounding box center [465, 126] width 355 height 15
paste input "**********"
type input "**********"
click at [349, 100] on select "**********" at bounding box center [348, 94] width 105 height 15
select select "**********"
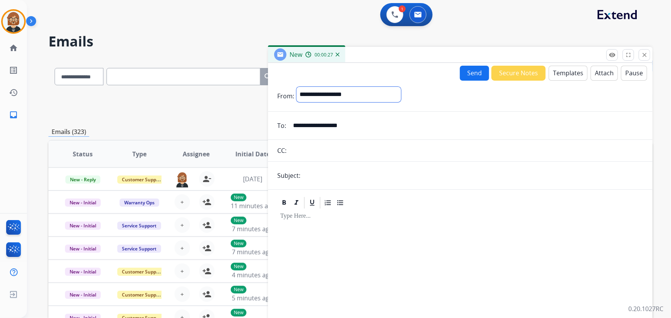
click at [296, 87] on select "**********" at bounding box center [348, 94] width 105 height 15
click at [452, 115] on form "**********" at bounding box center [460, 214] width 384 height 266
click at [349, 149] on input "text" at bounding box center [466, 151] width 354 height 15
click at [449, 133] on input "**********" at bounding box center [465, 126] width 355 height 15
click at [330, 174] on input "text" at bounding box center [473, 176] width 341 height 15
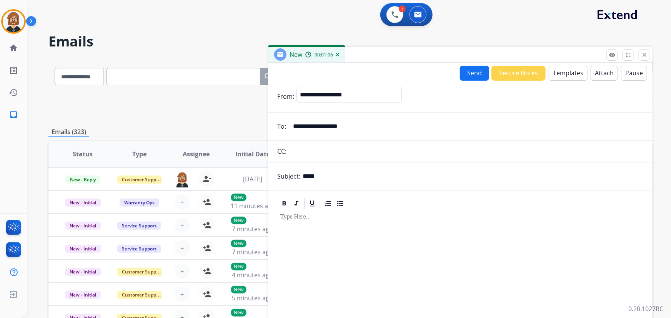
type input "**********"
click at [573, 74] on button "Templates" at bounding box center [568, 73] width 39 height 15
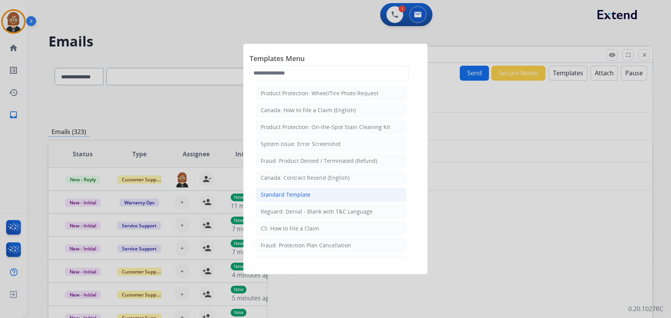
click at [327, 198] on li "Standard Template" at bounding box center [331, 195] width 151 height 15
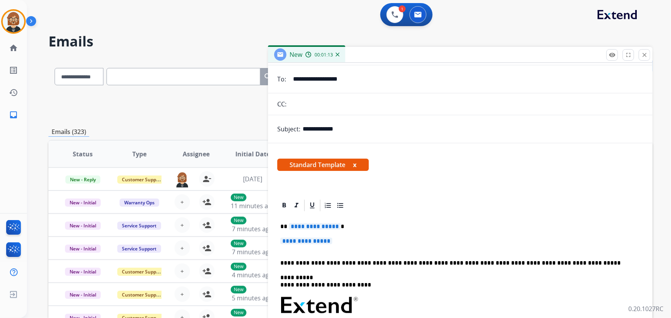
scroll to position [105, 0]
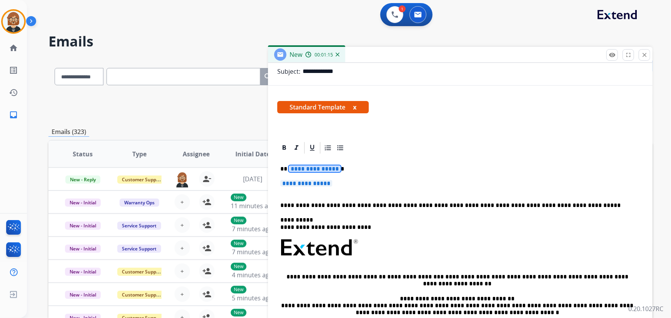
click at [304, 166] on span "**********" at bounding box center [315, 169] width 52 height 7
click at [290, 183] on span "**********" at bounding box center [306, 183] width 52 height 7
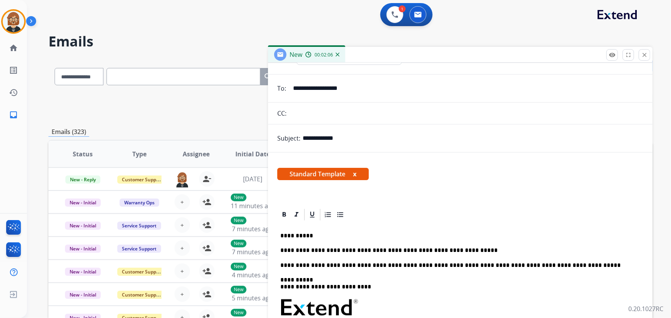
scroll to position [0, 0]
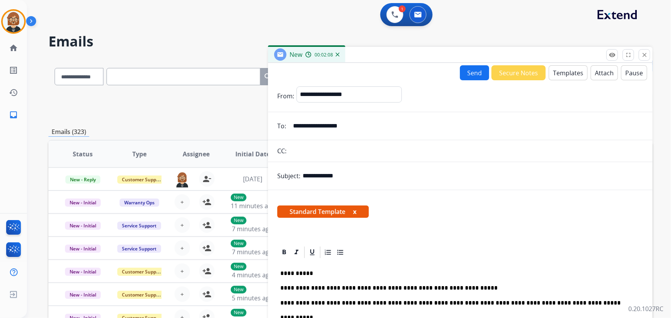
click at [461, 73] on button "Send" at bounding box center [474, 72] width 29 height 15
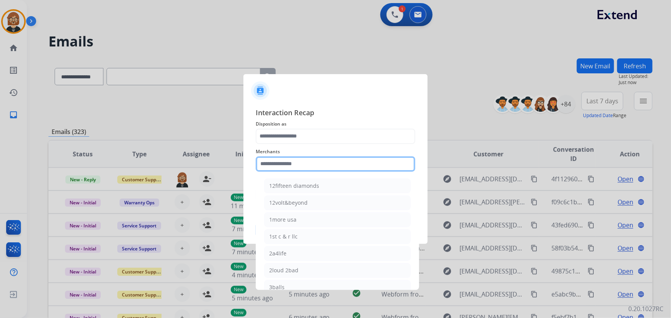
click at [331, 160] on input "text" at bounding box center [336, 163] width 160 height 15
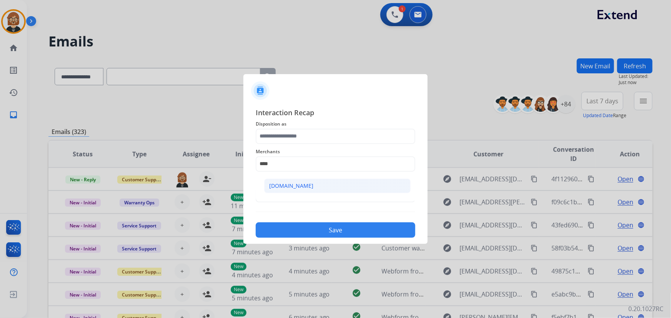
click at [308, 188] on li "[DOMAIN_NAME]" at bounding box center [337, 186] width 146 height 15
type input "**********"
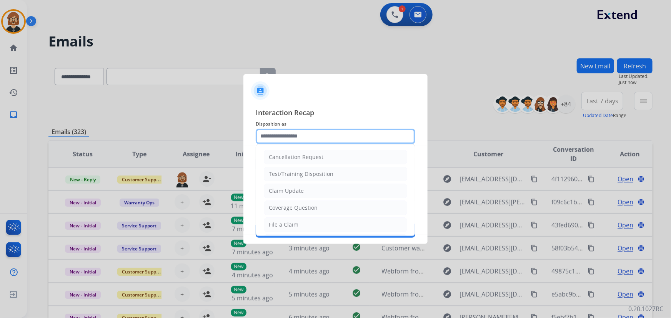
click at [319, 130] on input "text" at bounding box center [336, 136] width 160 height 15
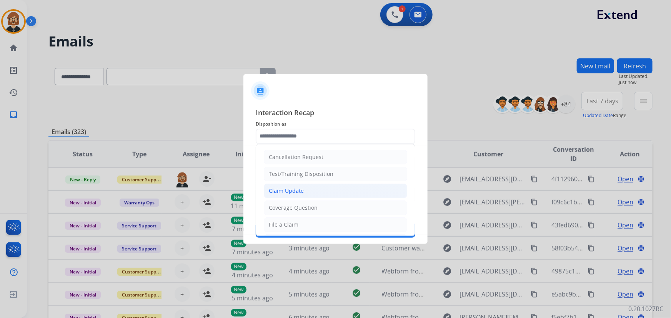
click at [318, 187] on li "Claim Update" at bounding box center [335, 191] width 143 height 15
type input "**********"
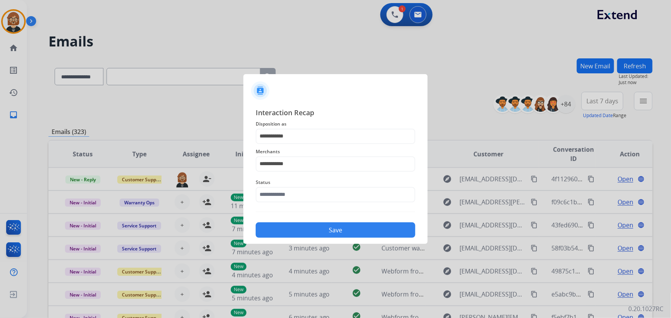
click at [319, 186] on span "Status" at bounding box center [336, 182] width 160 height 9
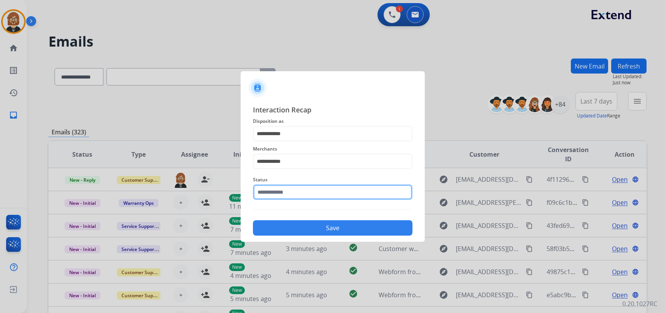
click at [322, 201] on div "Status" at bounding box center [333, 187] width 160 height 31
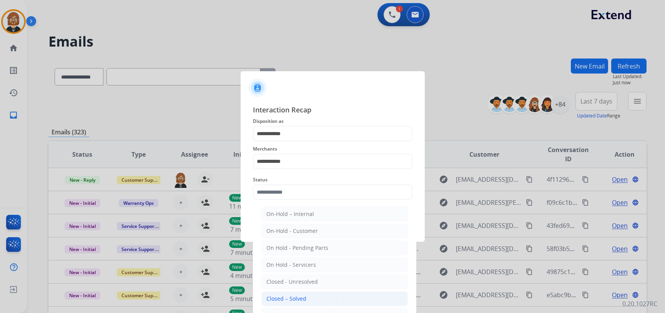
click at [328, 303] on li "Closed – Solved" at bounding box center [334, 298] width 146 height 15
type input "**********"
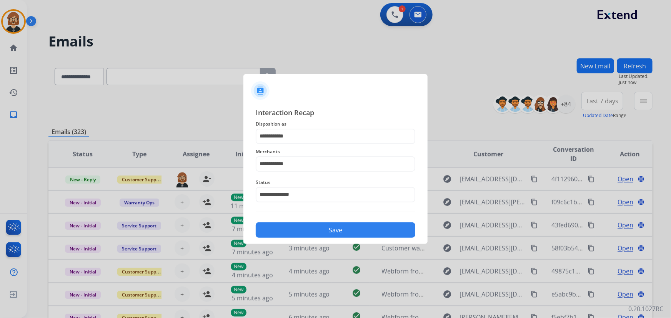
click at [351, 233] on button "Save" at bounding box center [336, 230] width 160 height 15
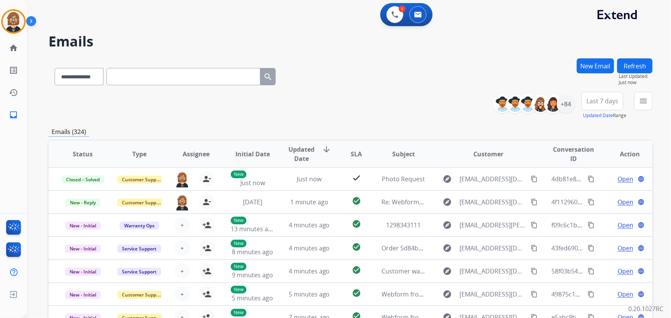
click at [638, 60] on button "Refresh" at bounding box center [634, 65] width 35 height 15
click at [392, 17] on img at bounding box center [394, 14] width 7 height 7
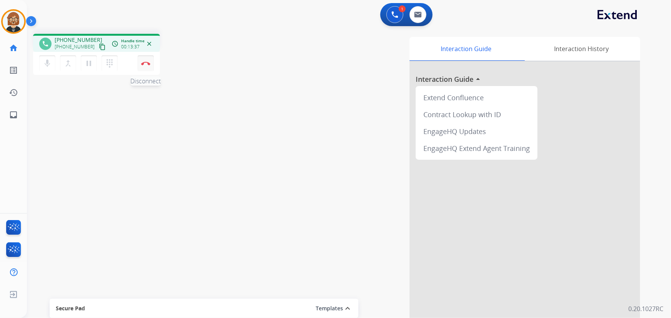
click at [146, 67] on button "Disconnect" at bounding box center [146, 63] width 16 height 16
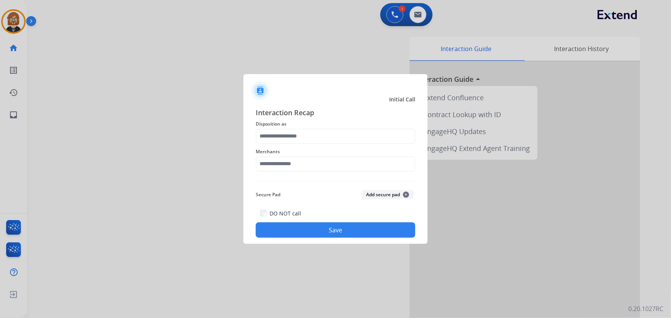
click at [293, 145] on div "Merchants" at bounding box center [336, 159] width 160 height 31
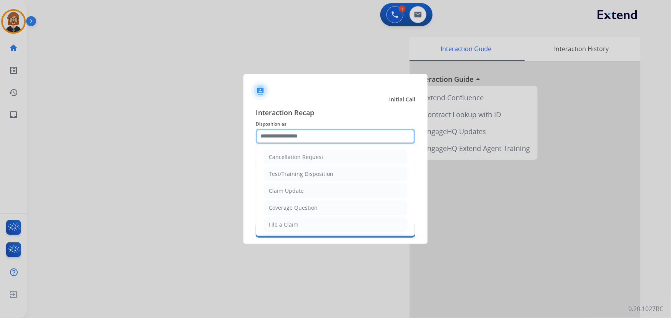
click at [291, 144] on div "Cancellation Request Test/Training Disposition Claim Update Coverage Question F…" at bounding box center [336, 136] width 160 height 15
click at [292, 193] on div "Claim Update" at bounding box center [286, 191] width 35 height 8
type input "**********"
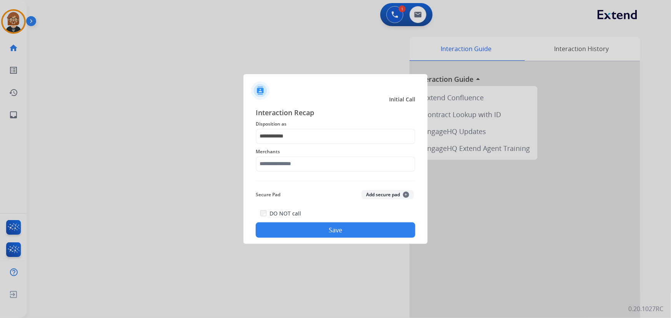
click at [298, 154] on span "Merchants" at bounding box center [336, 151] width 160 height 9
click at [294, 170] on input "text" at bounding box center [336, 163] width 160 height 15
click at [295, 188] on div "[DOMAIN_NAME]" at bounding box center [291, 186] width 44 height 8
type input "**********"
click at [310, 236] on button "Save" at bounding box center [336, 230] width 160 height 15
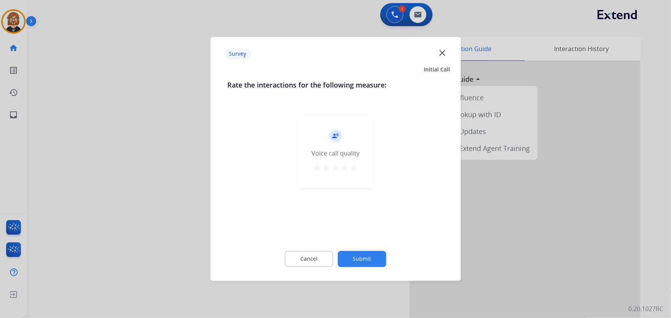
click at [369, 259] on button "Submit" at bounding box center [362, 259] width 48 height 16
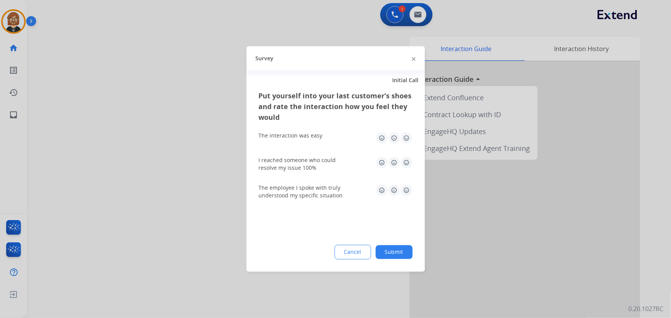
click at [382, 256] on button "Submit" at bounding box center [394, 253] width 37 height 14
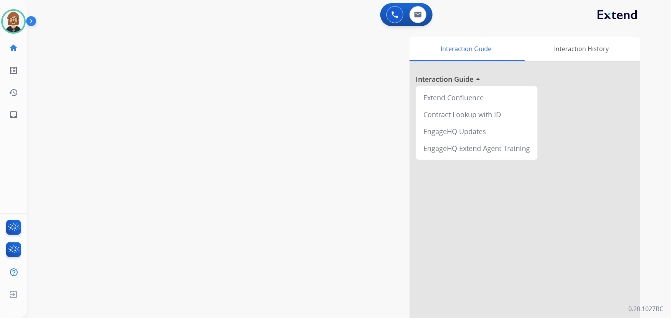
click at [60, 86] on div "swap_horiz Break voice bridge close_fullscreen Connect 3-Way Call merge_type Se…" at bounding box center [339, 188] width 625 height 321
click at [421, 17] on img at bounding box center [418, 15] width 8 height 6
select select "**********"
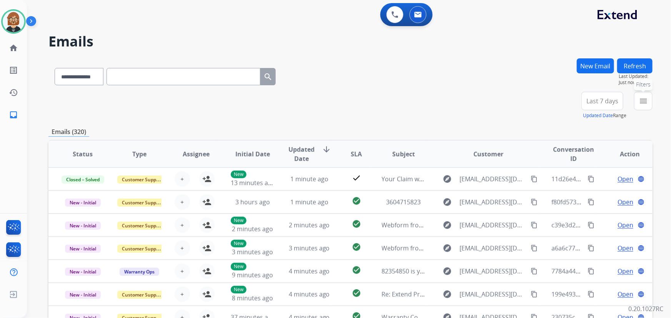
click at [649, 106] on button "menu Filters" at bounding box center [643, 101] width 18 height 18
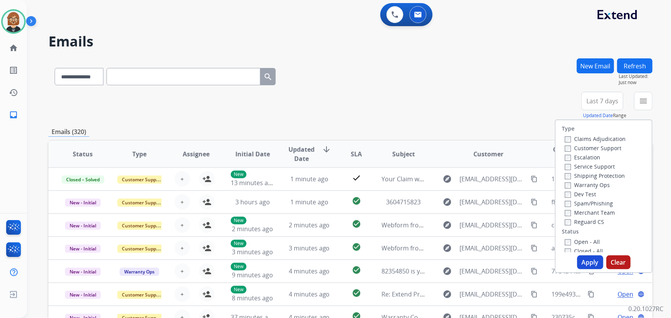
click at [569, 243] on label "Open - All" at bounding box center [582, 241] width 35 height 7
click at [587, 268] on button "Apply" at bounding box center [590, 263] width 26 height 14
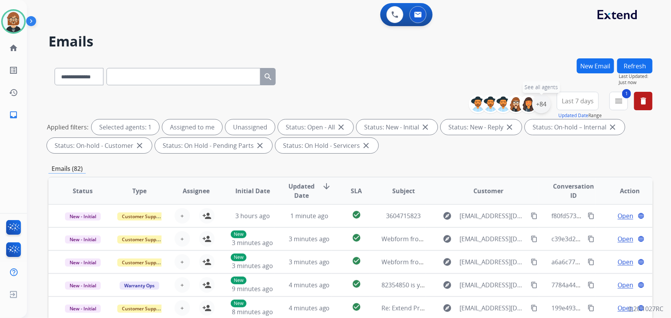
click at [546, 103] on div "+84" at bounding box center [541, 104] width 18 height 18
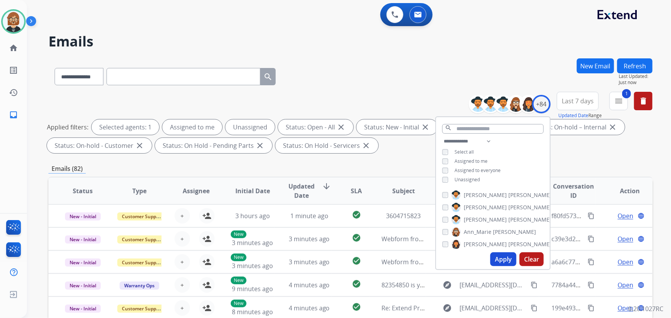
click at [477, 178] on span "Unassigned" at bounding box center [466, 179] width 25 height 7
click at [498, 256] on button "Apply" at bounding box center [503, 260] width 26 height 14
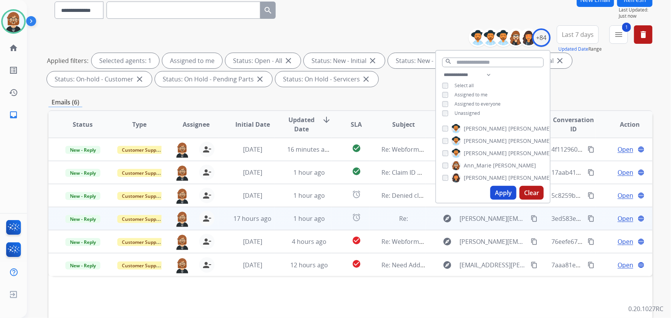
scroll to position [70, 0]
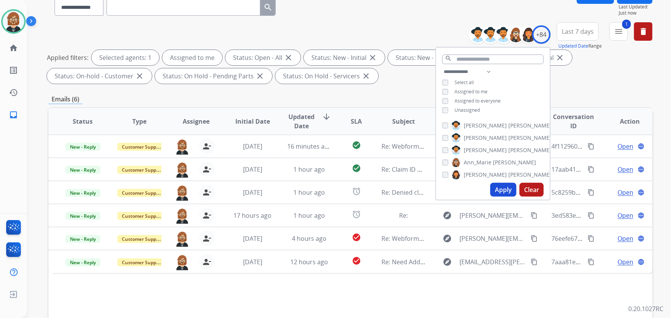
click at [321, 298] on div "Status Type Assignee Initial Date Updated Date arrow_downward SLA Subject Custo…" at bounding box center [350, 236] width 604 height 258
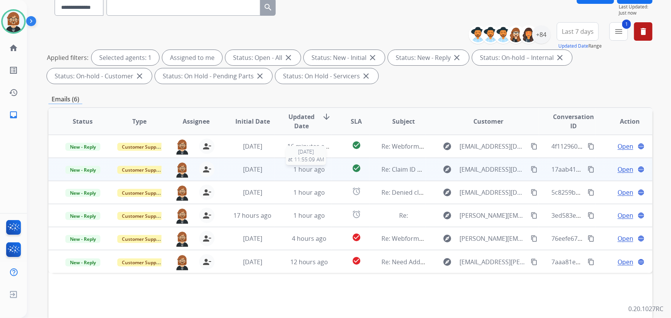
click at [307, 171] on span "1 hour ago" at bounding box center [309, 169] width 32 height 8
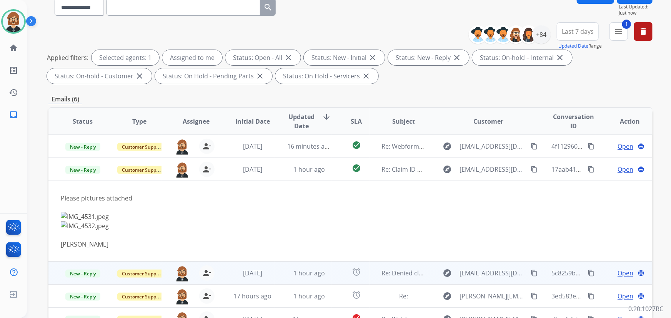
click at [276, 272] on td "1 hour ago" at bounding box center [303, 273] width 57 height 23
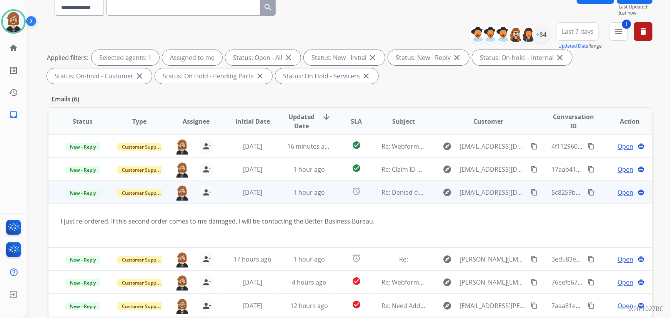
click at [624, 192] on span "Open" at bounding box center [625, 192] width 16 height 9
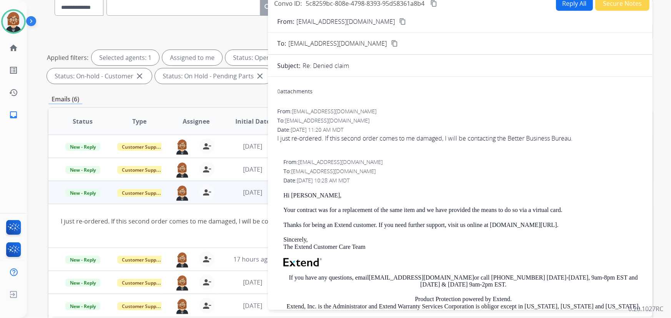
click at [610, 2] on button "Secure Notes" at bounding box center [622, 3] width 54 height 15
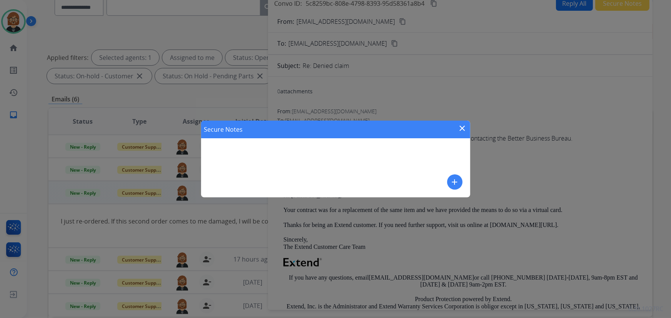
click at [459, 181] on mat-icon "add" at bounding box center [454, 182] width 9 height 9
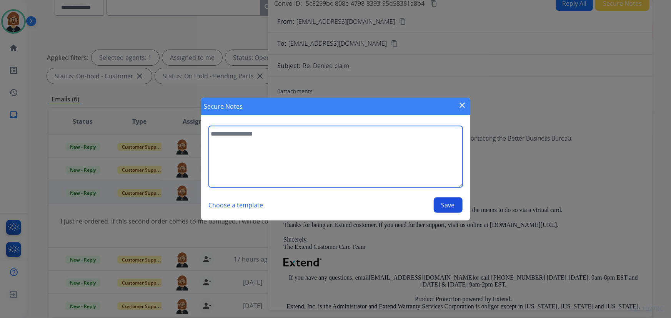
click at [346, 169] on textarea at bounding box center [336, 157] width 254 height 62
type textarea "**********"
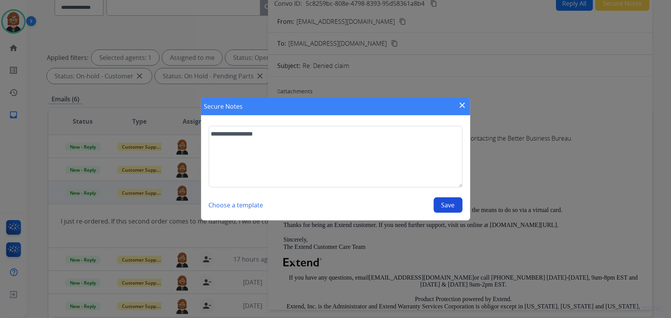
click at [459, 200] on button "Save" at bounding box center [448, 205] width 29 height 15
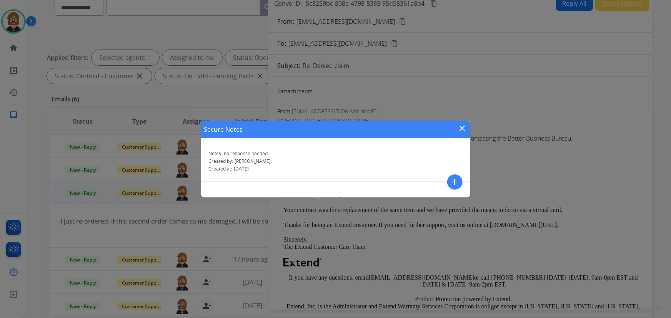
click at [462, 131] on mat-icon "close" at bounding box center [462, 128] width 9 height 9
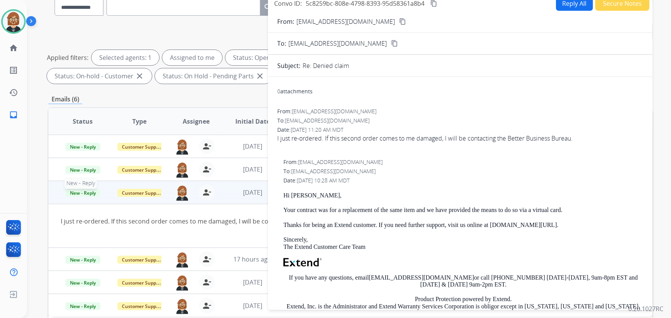
click at [81, 195] on span "New - Reply" at bounding box center [82, 193] width 35 height 8
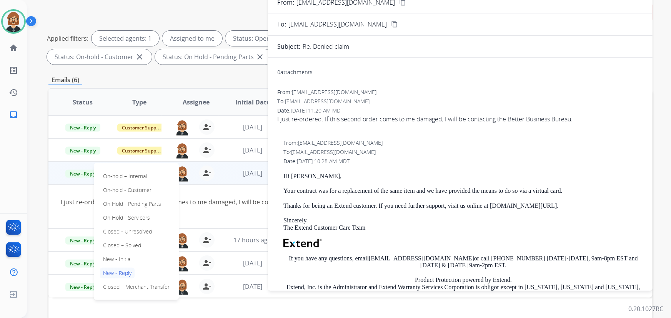
scroll to position [156, 0]
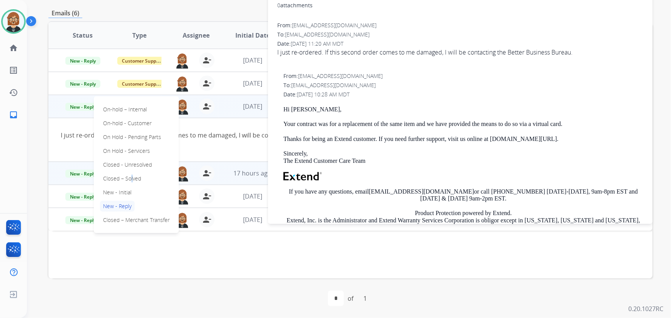
click at [126, 178] on p "Closed – Solved" at bounding box center [122, 178] width 44 height 11
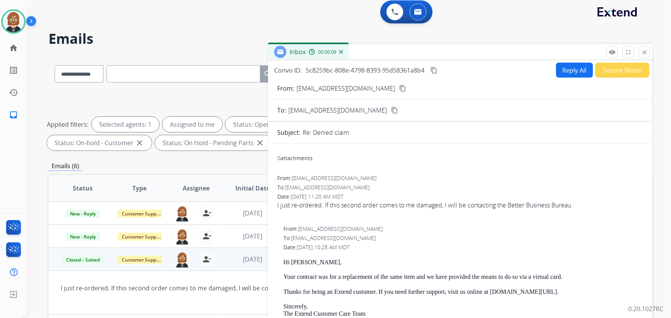
scroll to position [0, 0]
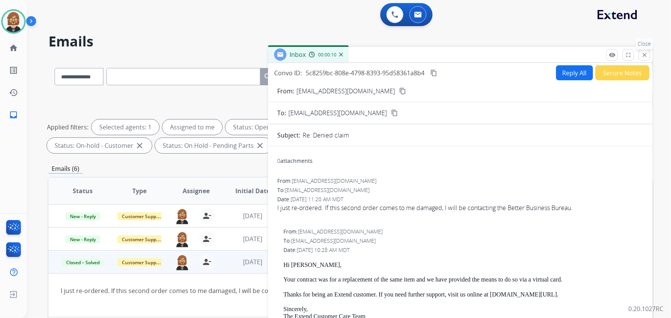
click at [646, 52] on mat-icon "close" at bounding box center [644, 55] width 7 height 7
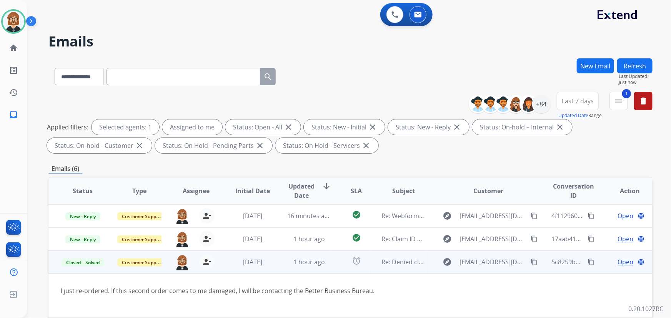
click at [638, 62] on button "Refresh" at bounding box center [634, 65] width 35 height 15
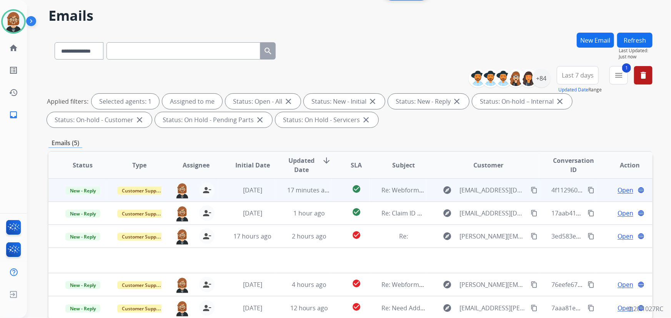
scroll to position [70, 0]
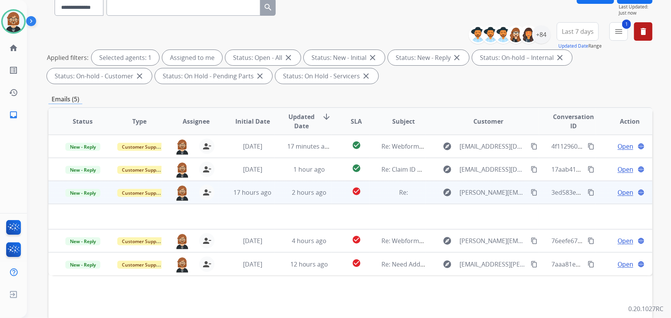
click at [408, 198] on td "Re:" at bounding box center [397, 192] width 57 height 23
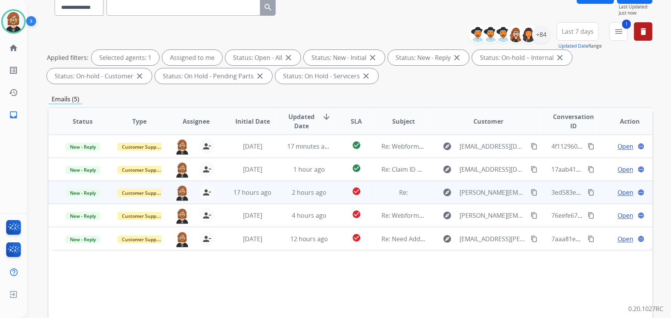
click at [408, 198] on td "Re:" at bounding box center [397, 192] width 57 height 23
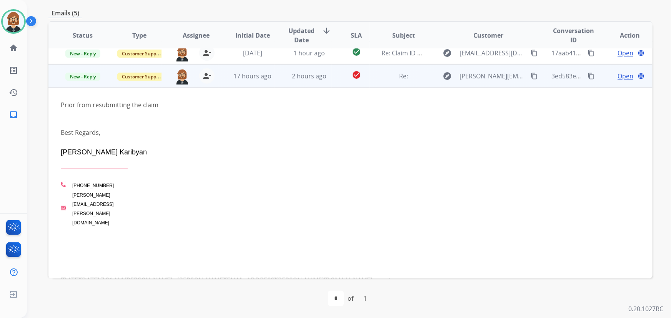
scroll to position [68, 0]
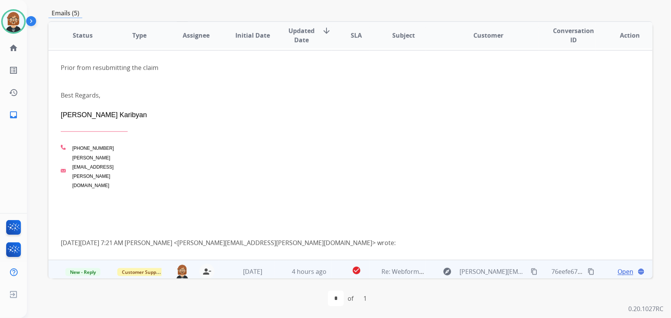
click at [275, 260] on td "4 hours ago" at bounding box center [303, 271] width 57 height 23
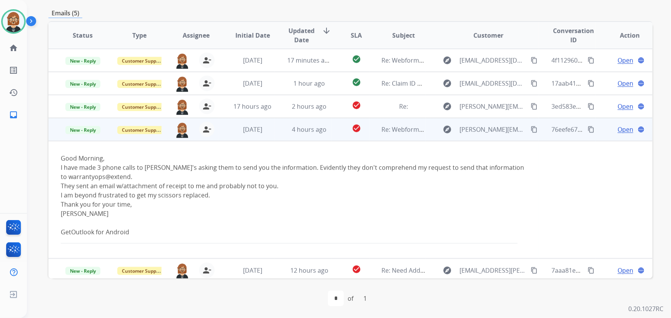
scroll to position [3, 0]
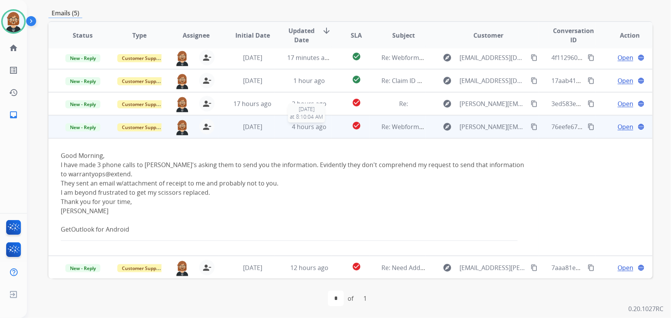
click at [318, 131] on div "4 hours ago" at bounding box center [309, 126] width 44 height 9
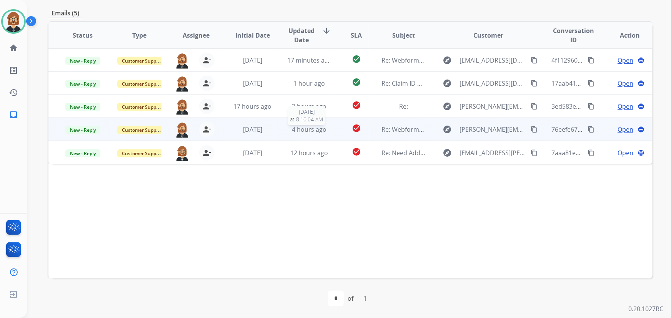
click at [318, 131] on span "4 hours ago" at bounding box center [309, 129] width 35 height 8
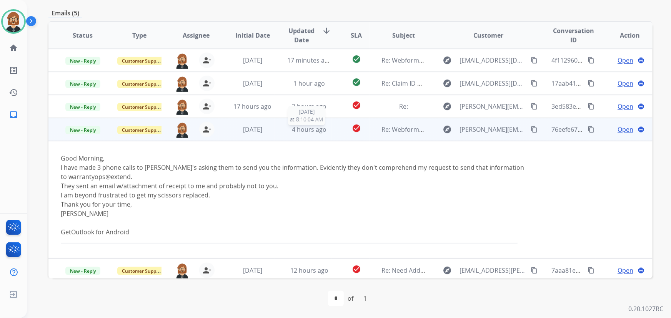
scroll to position [3, 0]
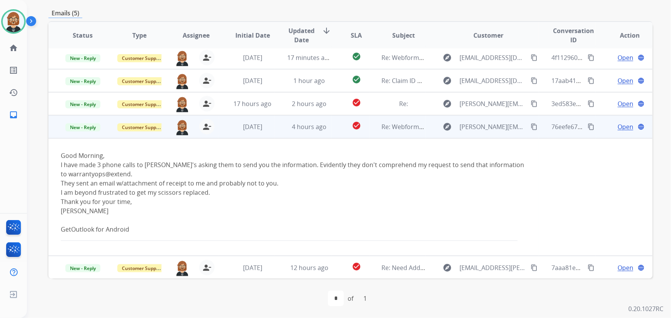
click at [530, 127] on mat-icon "content_copy" at bounding box center [533, 126] width 7 height 7
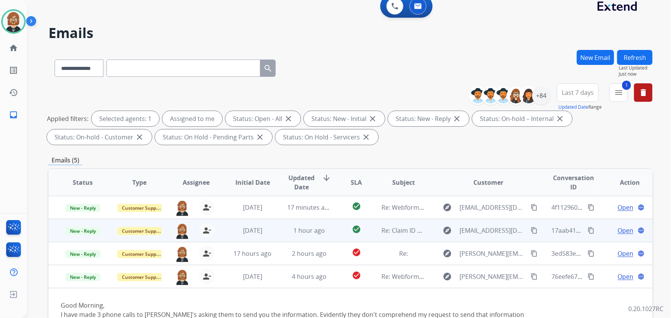
scroll to position [0, 0]
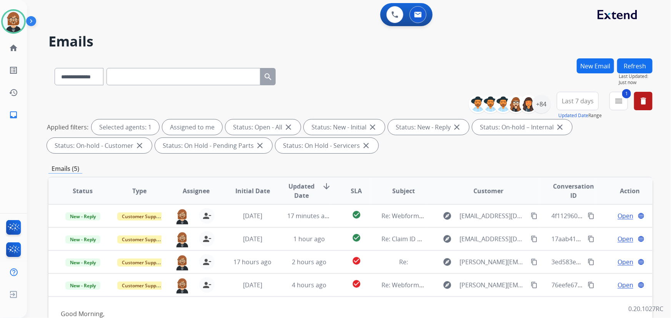
click at [208, 78] on input "text" at bounding box center [183, 76] width 154 height 17
click at [88, 82] on select "**********" at bounding box center [79, 76] width 48 height 17
select select "*******"
click at [55, 68] on select "**********" at bounding box center [79, 76] width 48 height 17
click at [131, 76] on input "text" at bounding box center [183, 76] width 154 height 17
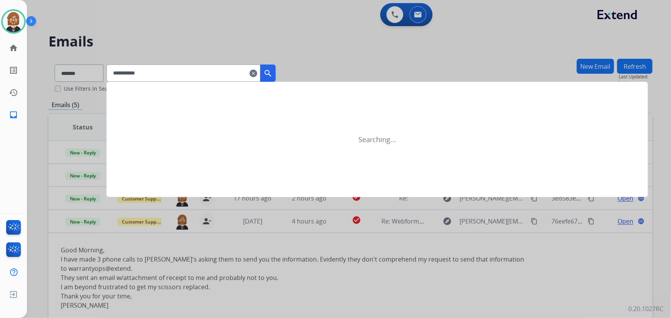
type input "**********"
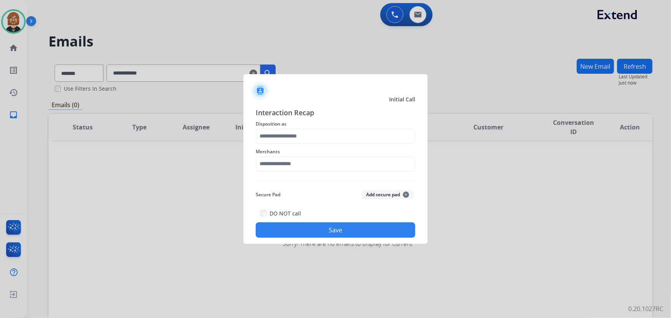
click at [60, 168] on div at bounding box center [335, 159] width 671 height 318
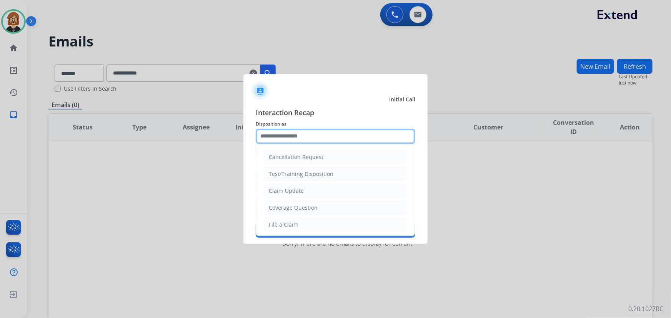
click at [331, 137] on input "text" at bounding box center [336, 136] width 160 height 15
click at [324, 93] on div at bounding box center [335, 87] width 184 height 27
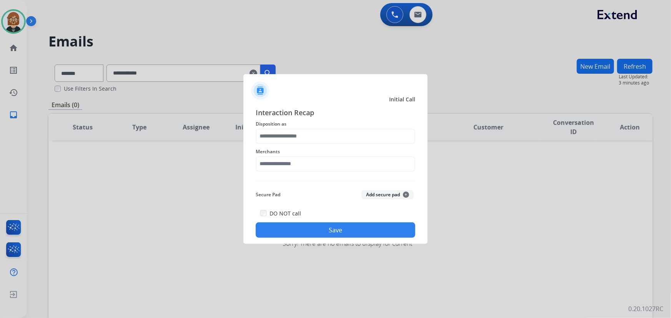
click at [399, 99] on span "Initial Call" at bounding box center [402, 100] width 26 height 8
click at [259, 91] on img at bounding box center [260, 90] width 18 height 18
click at [394, 196] on button "Add secure pad +" at bounding box center [387, 194] width 52 height 9
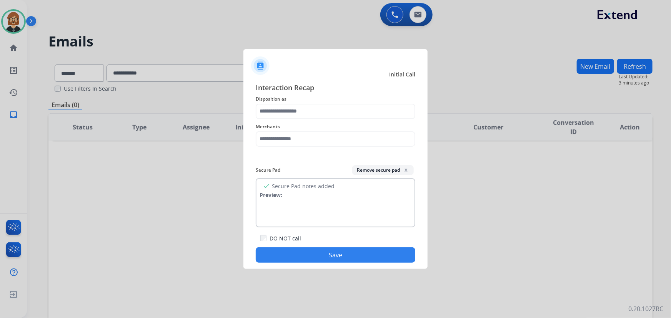
click at [393, 170] on button "Remove secure pad x" at bounding box center [383, 170] width 62 height 10
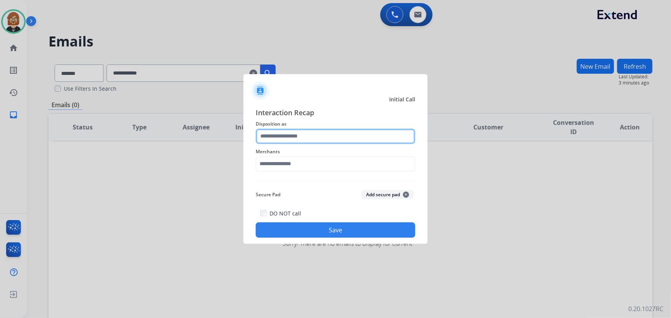
click at [279, 136] on input "text" at bounding box center [336, 136] width 160 height 15
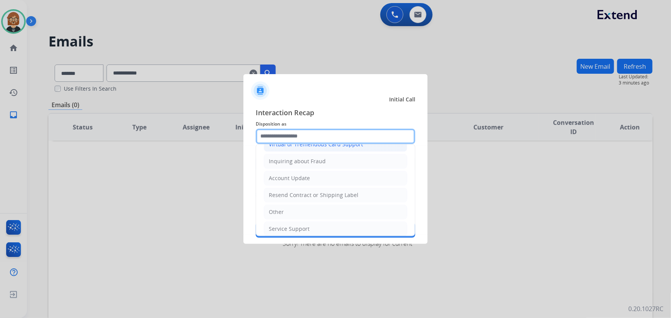
scroll to position [119, 0]
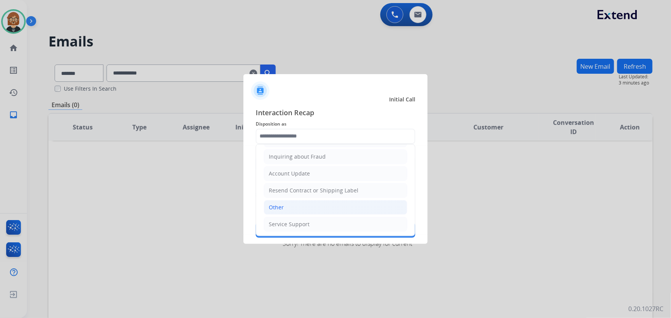
click at [321, 205] on li "Other" at bounding box center [335, 207] width 143 height 15
type input "*****"
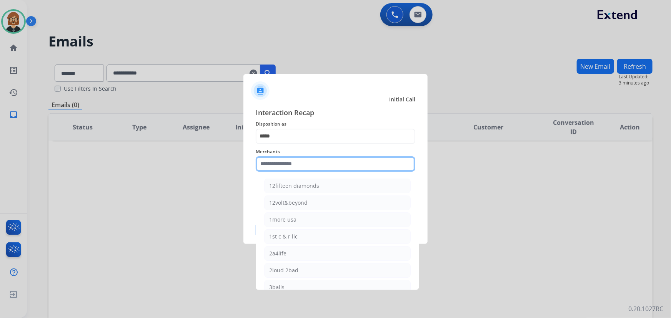
click at [325, 168] on input "text" at bounding box center [336, 163] width 160 height 15
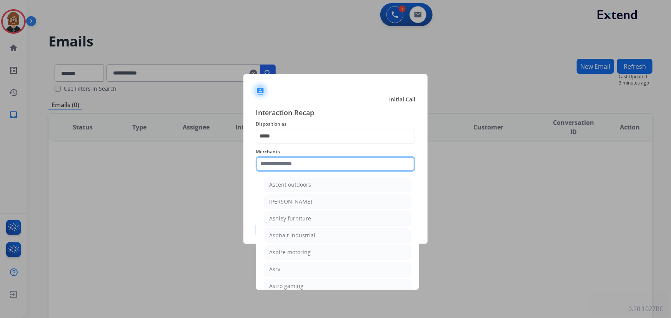
scroll to position [1118, 0]
click at [457, 163] on div at bounding box center [335, 159] width 671 height 318
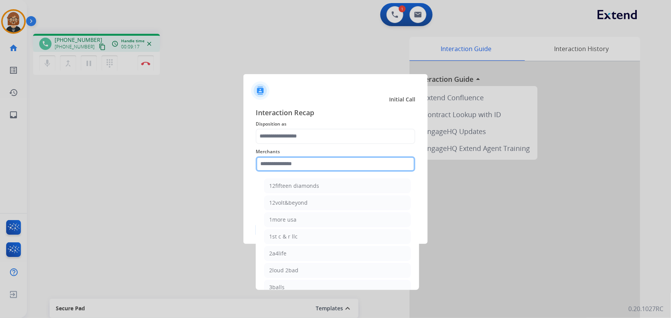
click at [324, 164] on input "text" at bounding box center [336, 163] width 160 height 15
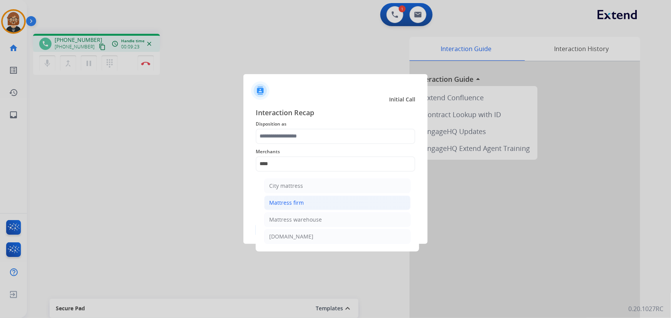
click at [281, 207] on li "Mattress firm" at bounding box center [337, 203] width 146 height 15
type input "**********"
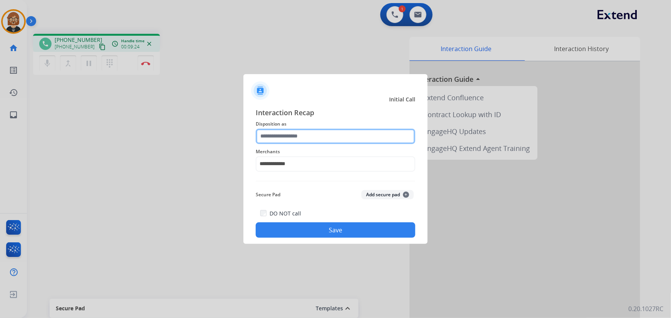
click at [292, 138] on input "text" at bounding box center [336, 136] width 160 height 15
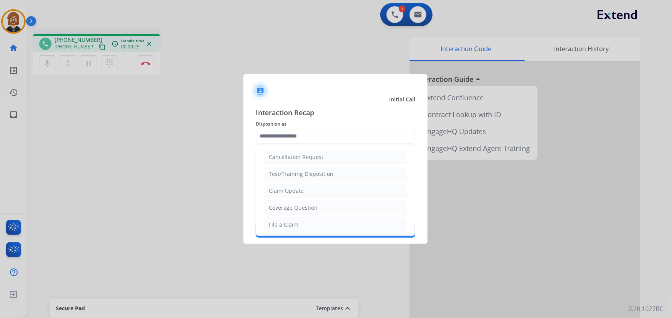
drag, startPoint x: 306, startPoint y: 188, endPoint x: 308, endPoint y: 193, distance: 5.4
click at [305, 193] on li "Claim Update" at bounding box center [335, 191] width 143 height 15
type input "**********"
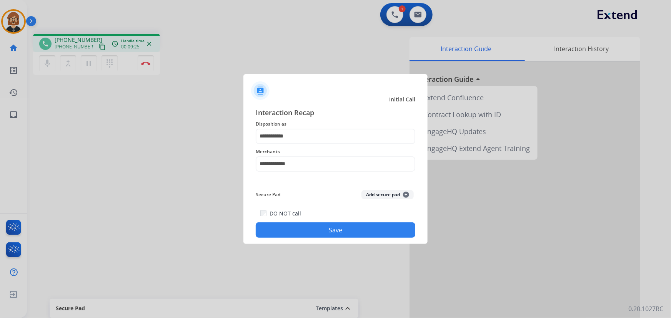
click at [315, 239] on div "**********" at bounding box center [335, 172] width 184 height 143
click at [316, 234] on button "Save" at bounding box center [336, 230] width 160 height 15
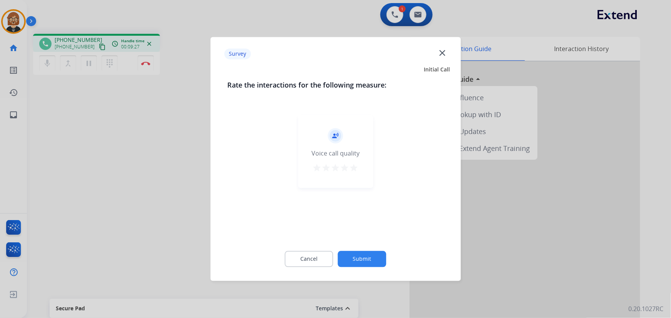
click at [367, 258] on button "Submit" at bounding box center [362, 259] width 48 height 16
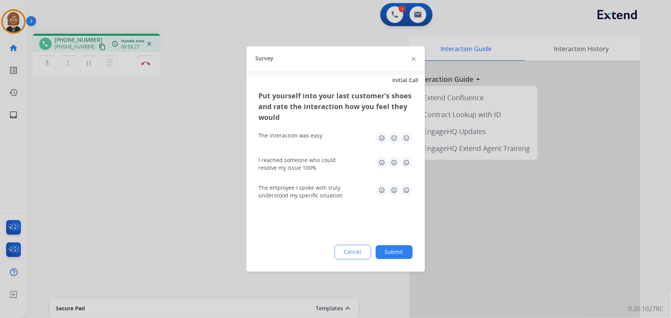
click at [367, 255] on button "Cancel" at bounding box center [352, 252] width 37 height 15
